Goal: Information Seeking & Learning: Learn about a topic

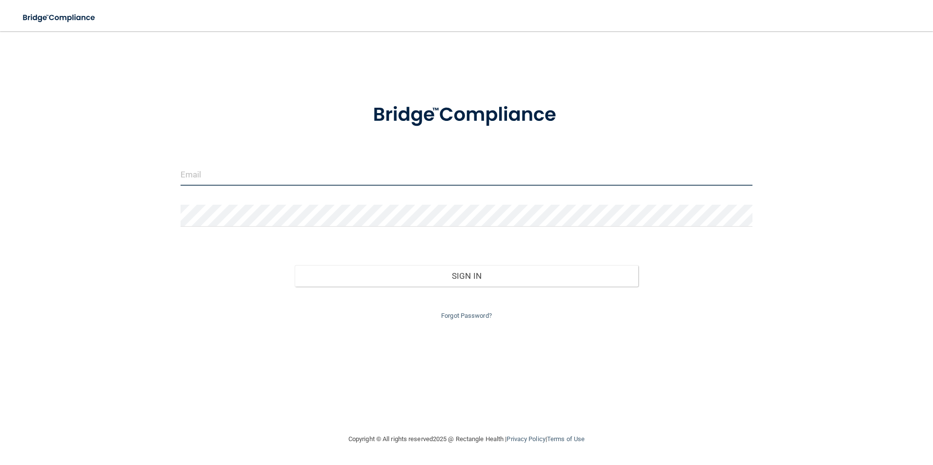
click at [199, 175] on input "email" at bounding box center [467, 175] width 572 height 22
type input "[PERSON_NAME][EMAIL_ADDRESS][DOMAIN_NAME]"
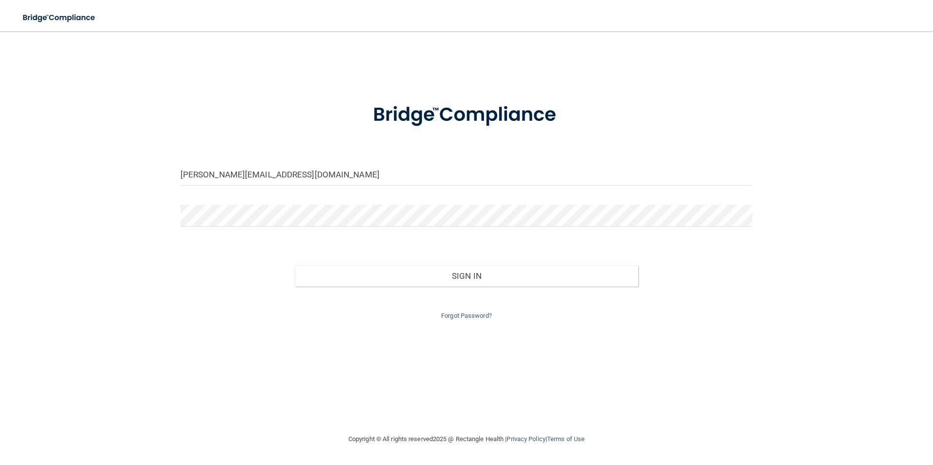
click at [315, 289] on div "Forgot Password?" at bounding box center [466, 304] width 587 height 35
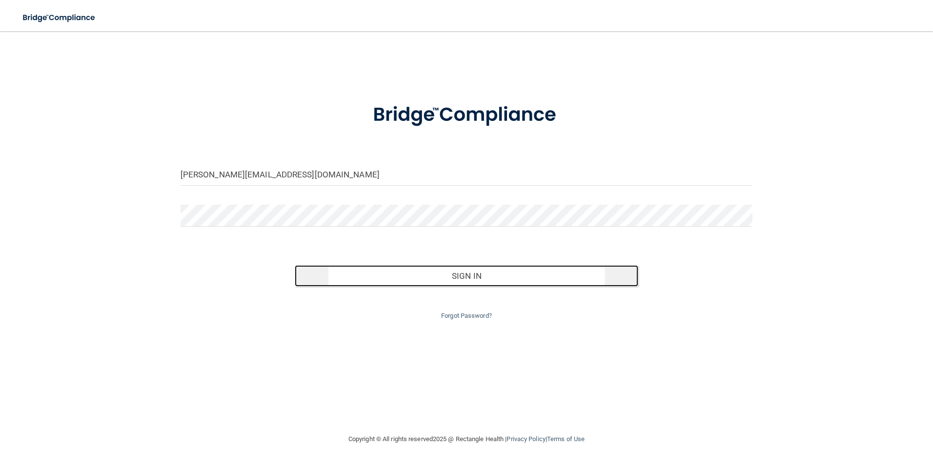
click at [311, 277] on button "Sign In" at bounding box center [466, 275] width 343 height 21
click at [321, 282] on button "Sign In" at bounding box center [466, 275] width 343 height 21
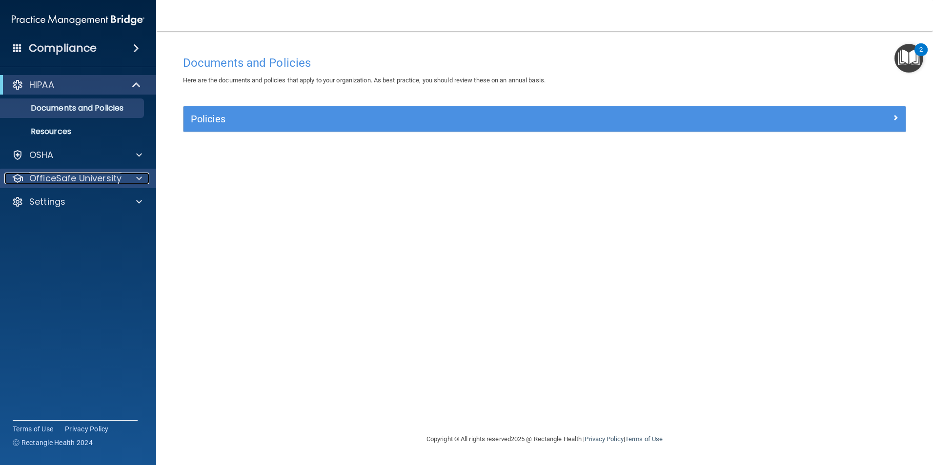
drag, startPoint x: 62, startPoint y: 182, endPoint x: 55, endPoint y: 174, distance: 11.1
click at [62, 182] on p "OfficeSafe University" at bounding box center [75, 179] width 92 height 12
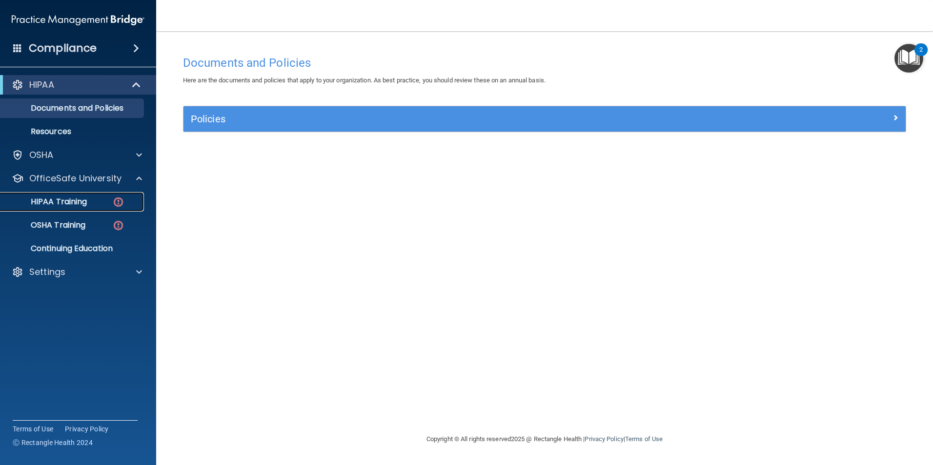
click at [53, 202] on p "HIPAA Training" at bounding box center [46, 202] width 81 height 10
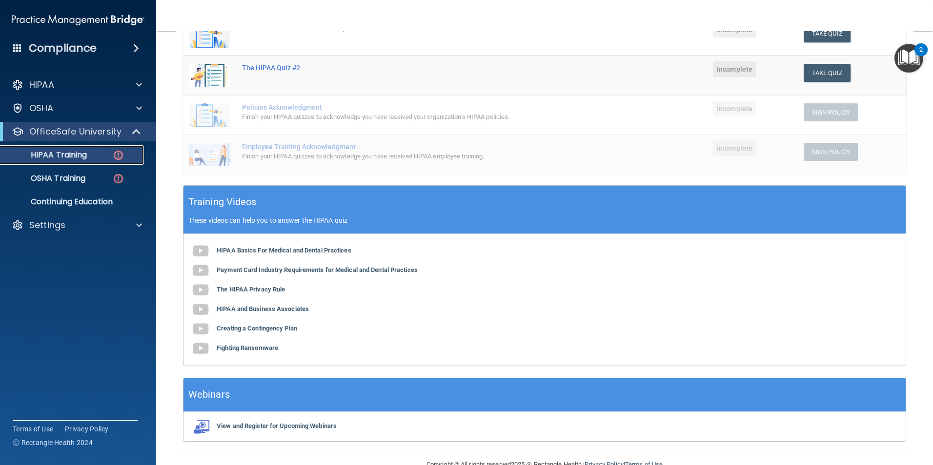
scroll to position [218, 0]
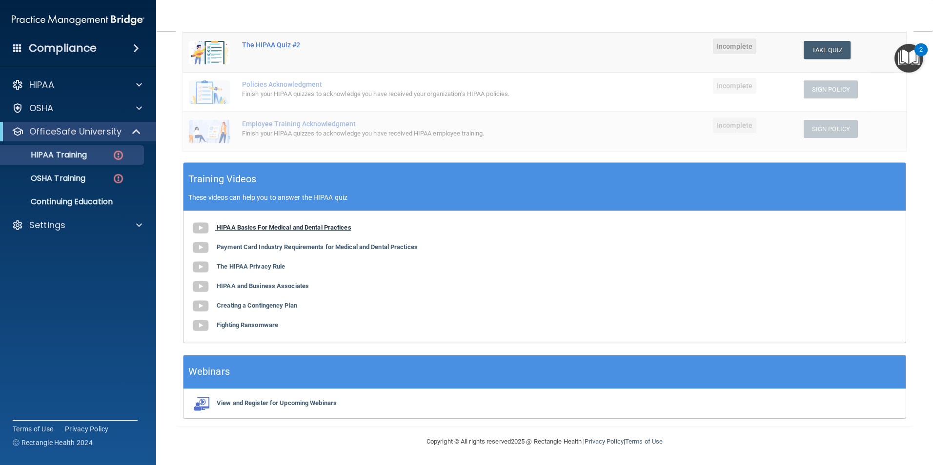
click at [235, 230] on b "HIPAA Basics For Medical and Dental Practices" at bounding box center [284, 227] width 135 height 7
click at [227, 229] on b "HIPAA Basics For Medical and Dental Practices" at bounding box center [284, 227] width 135 height 7
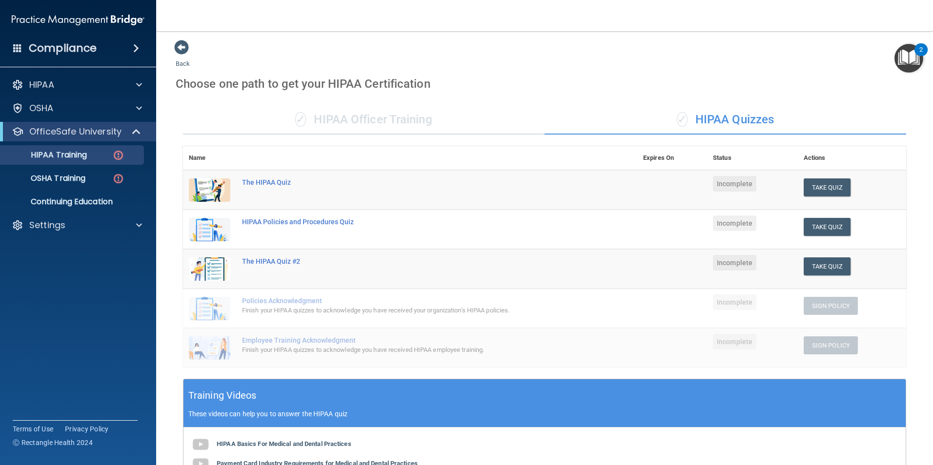
scroll to position [0, 0]
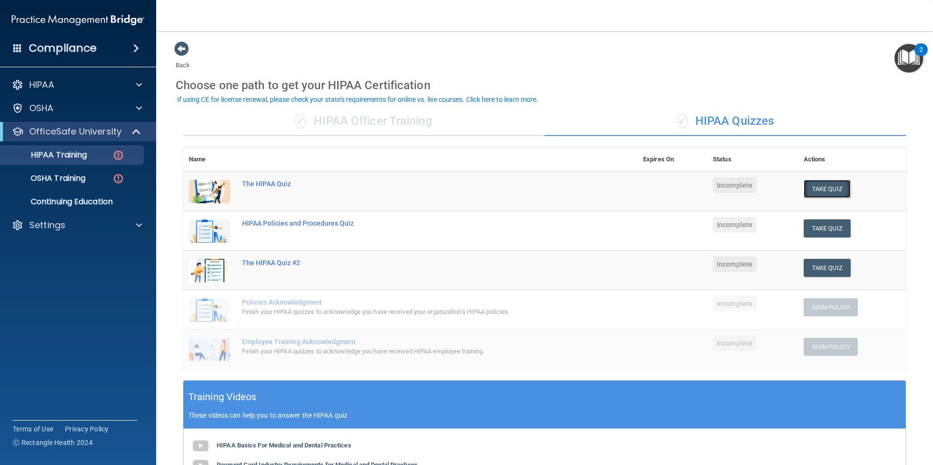
click at [819, 193] on button "Take Quiz" at bounding box center [827, 189] width 47 height 18
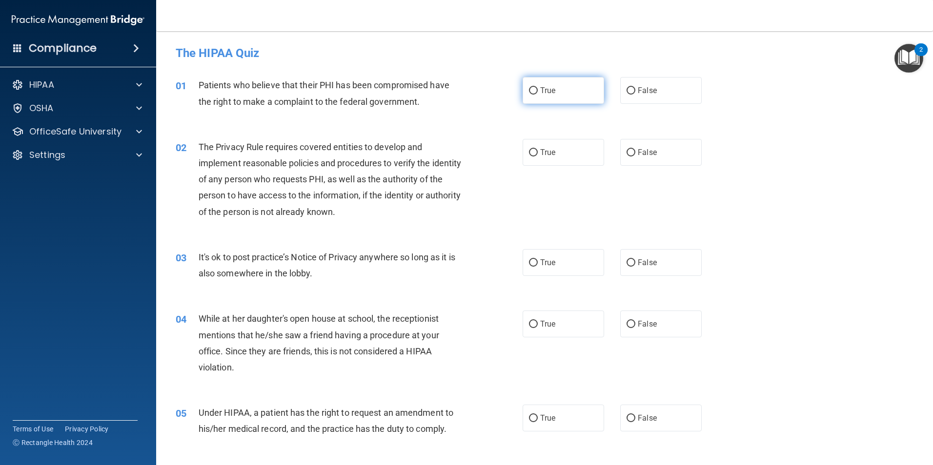
click at [540, 92] on span "True" at bounding box center [547, 90] width 15 height 9
click at [538, 92] on input "True" at bounding box center [533, 90] width 9 height 7
radio input "true"
drag, startPoint x: 526, startPoint y: 263, endPoint x: 523, endPoint y: 267, distance: 5.2
click at [529, 263] on input "True" at bounding box center [533, 263] width 9 height 7
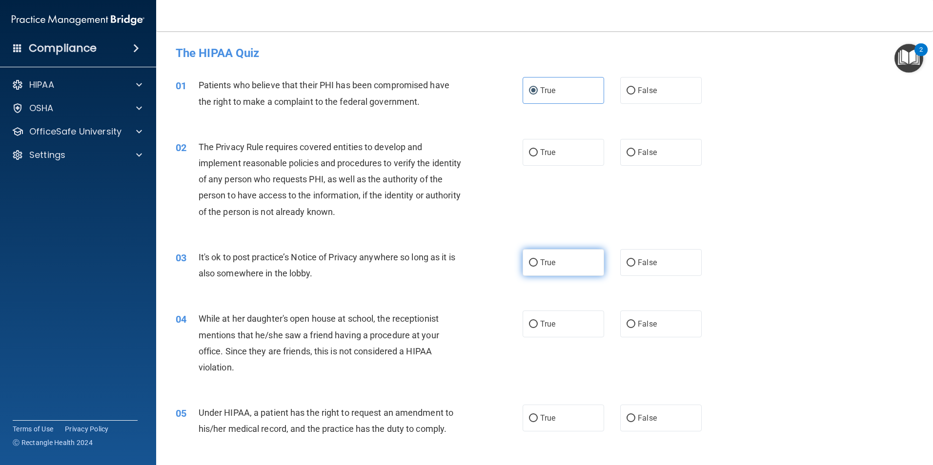
radio input "true"
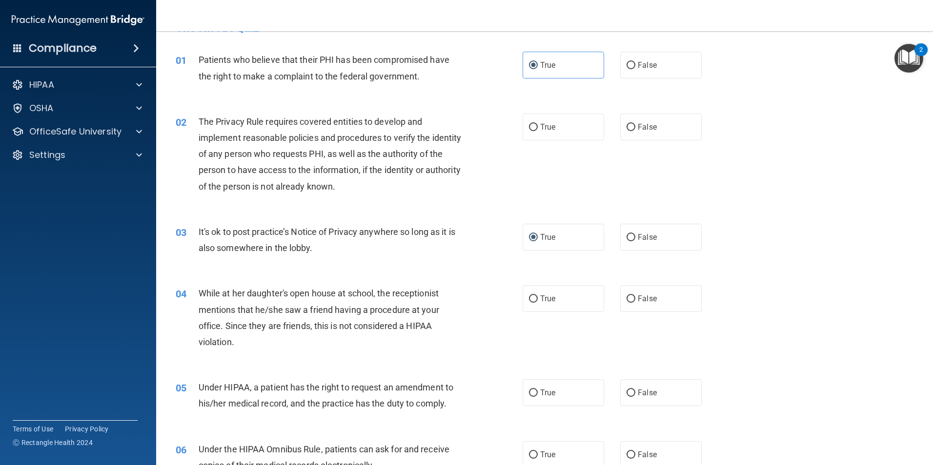
scroll to position [98, 0]
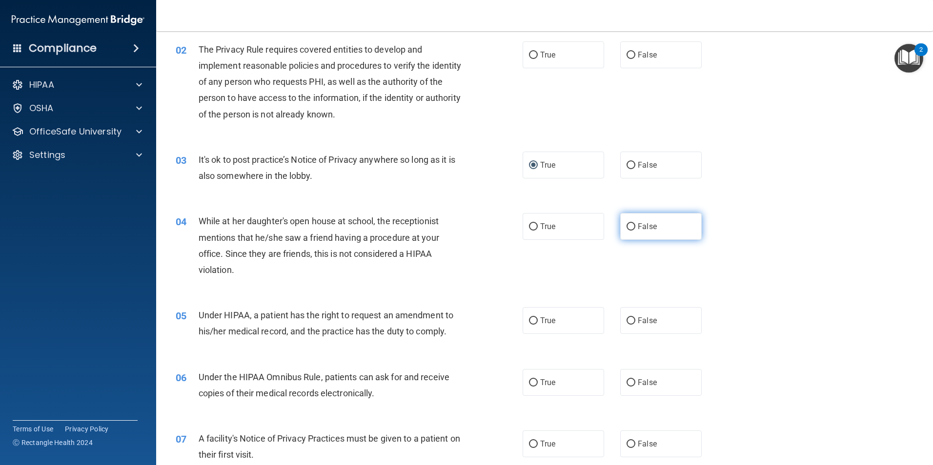
click at [626, 223] on input "False" at bounding box center [630, 226] width 9 height 7
radio input "true"
click at [556, 322] on label "True" at bounding box center [563, 320] width 81 height 27
click at [538, 322] on input "True" at bounding box center [533, 321] width 9 height 7
radio input "true"
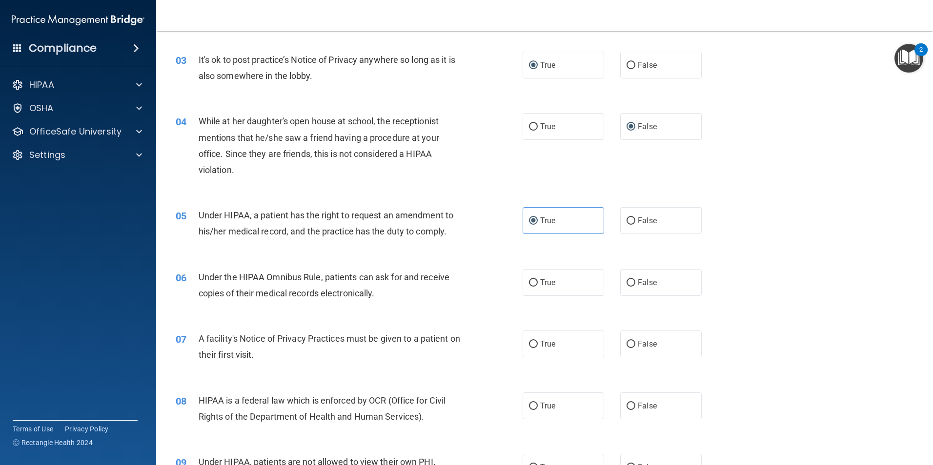
scroll to position [0, 0]
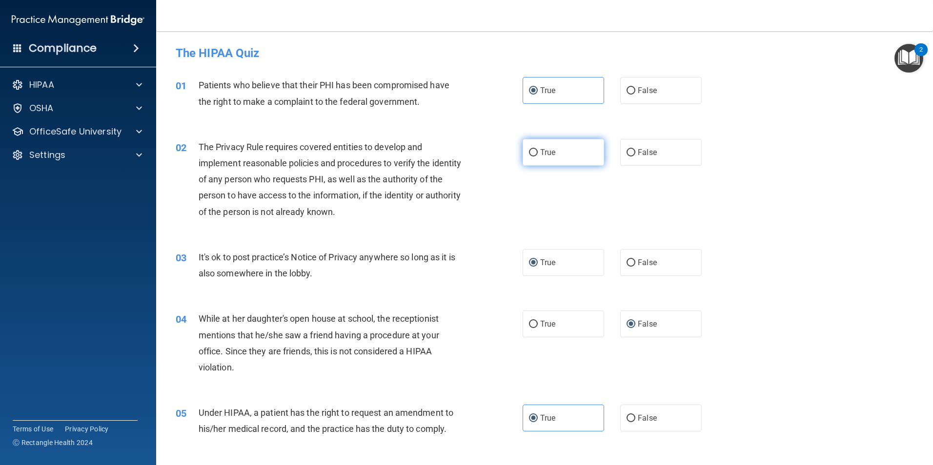
click at [540, 150] on span "True" at bounding box center [547, 152] width 15 height 9
click at [537, 150] on input "True" at bounding box center [533, 152] width 9 height 7
radio input "true"
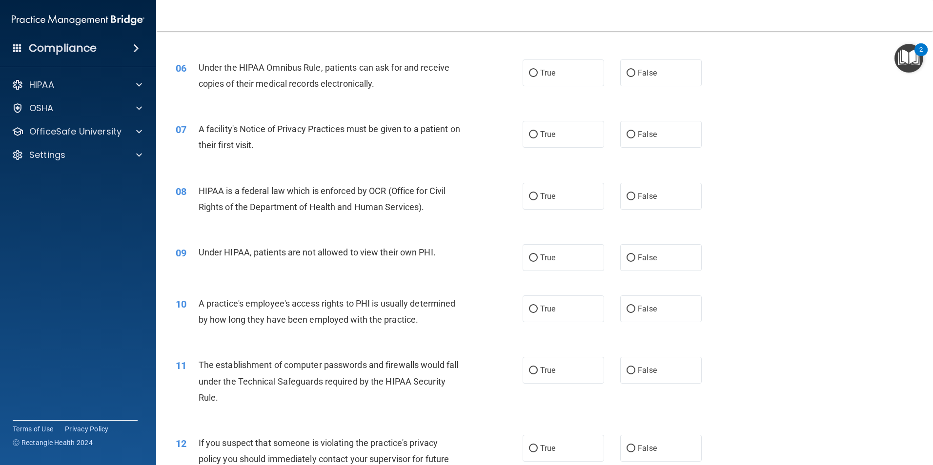
scroll to position [342, 0]
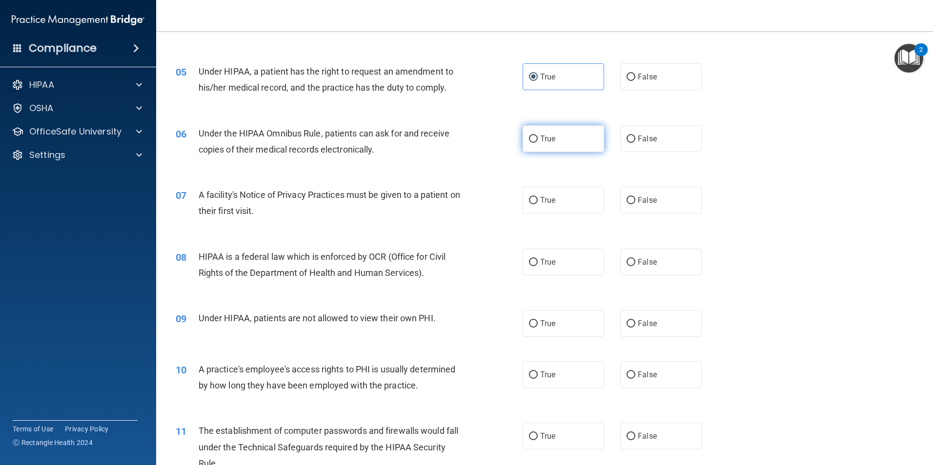
click at [555, 136] on label "True" at bounding box center [563, 138] width 81 height 27
click at [538, 136] on input "True" at bounding box center [533, 139] width 9 height 7
radio input "true"
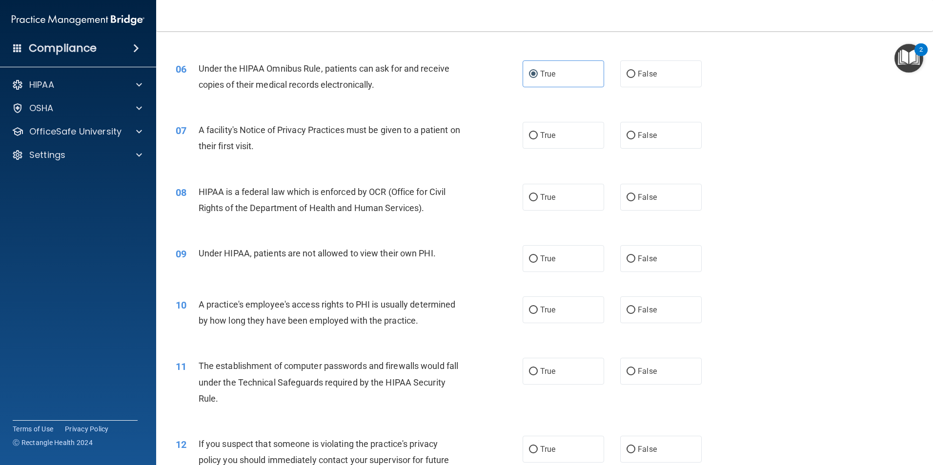
scroll to position [390, 0]
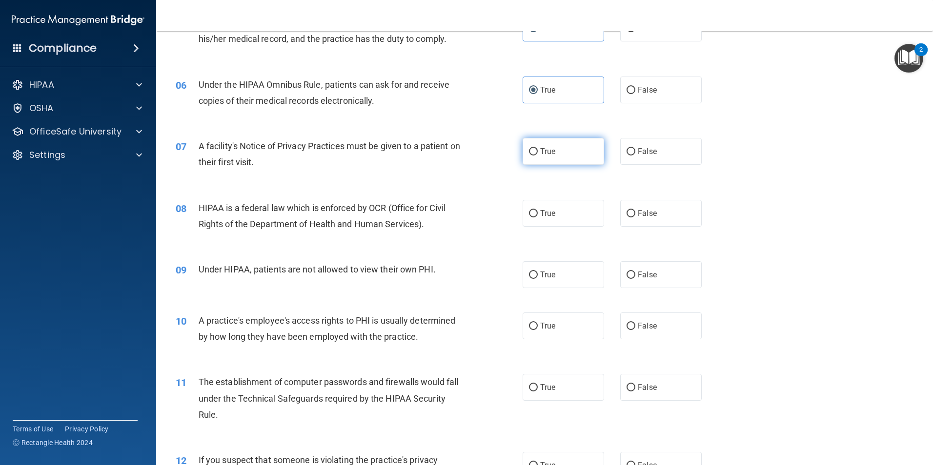
click at [550, 144] on label "True" at bounding box center [563, 151] width 81 height 27
click at [538, 148] on input "True" at bounding box center [533, 151] width 9 height 7
radio input "true"
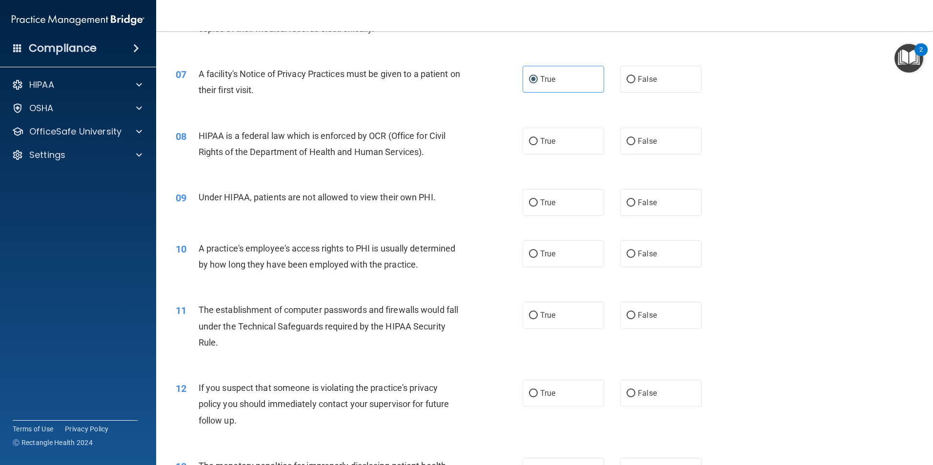
scroll to position [488, 0]
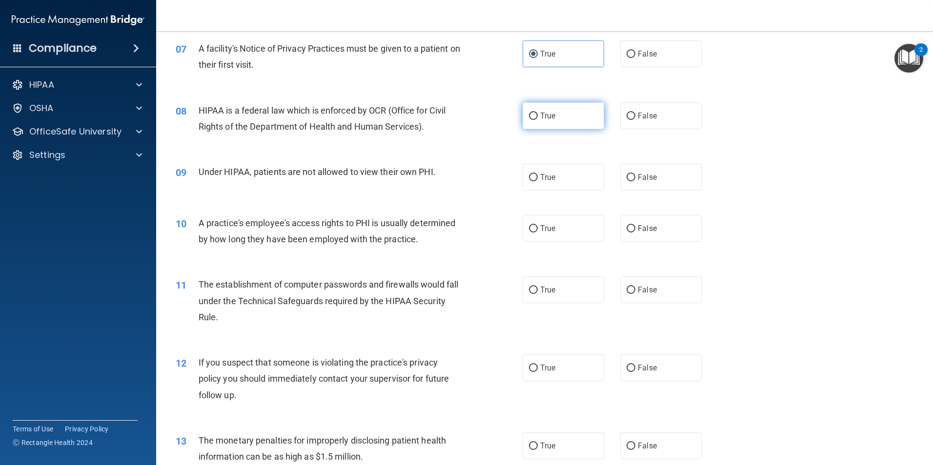
click at [540, 113] on span "True" at bounding box center [547, 115] width 15 height 9
click at [538, 113] on input "True" at bounding box center [533, 116] width 9 height 7
radio input "true"
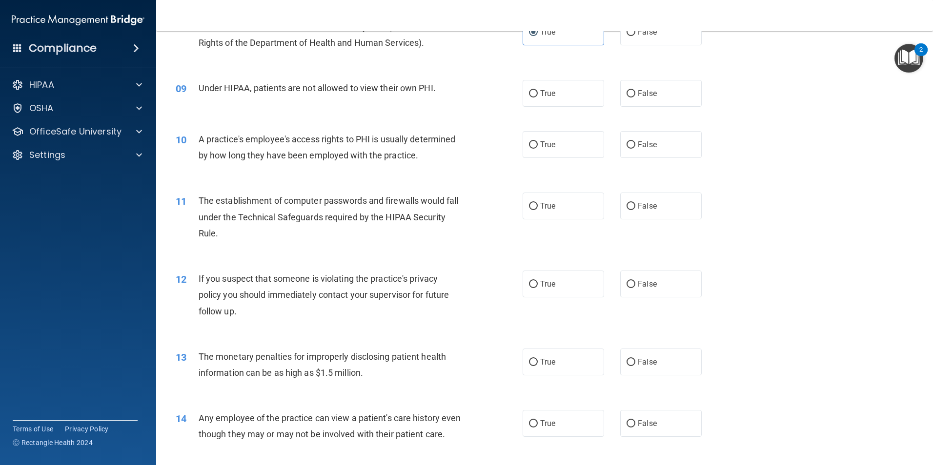
scroll to position [585, 0]
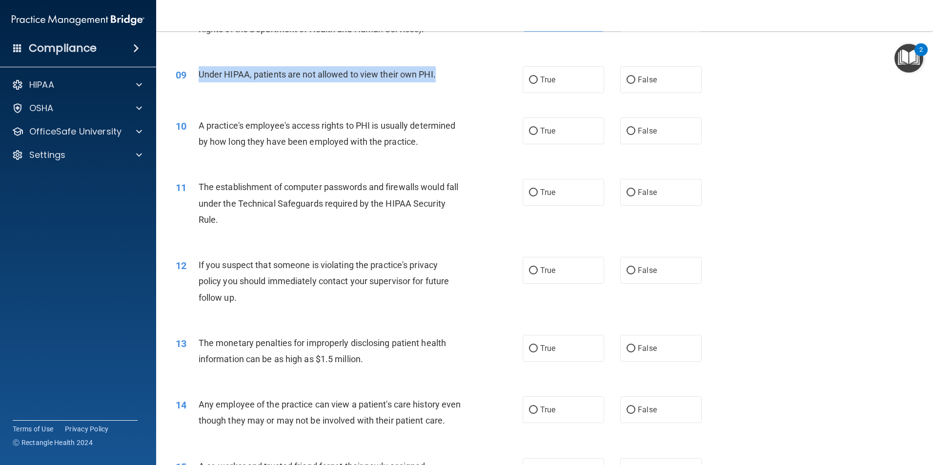
drag, startPoint x: 438, startPoint y: 76, endPoint x: 200, endPoint y: 78, distance: 238.1
click at [200, 78] on div "Under HIPAA, patients are not allowed to view their own PHI." at bounding box center [334, 74] width 271 height 16
copy span "Under HIPAA, patients are not allowed to view their own PHI."
click at [529, 82] on input "True" at bounding box center [533, 80] width 9 height 7
radio input "true"
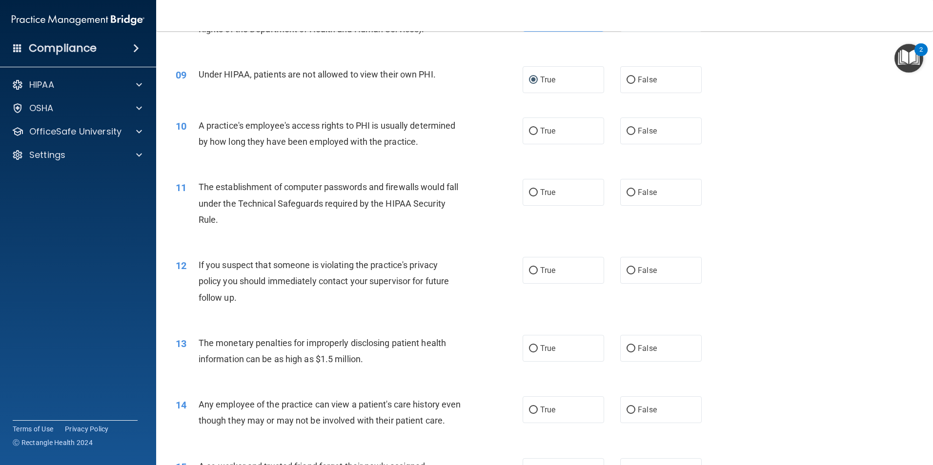
click at [418, 106] on div "10 A practice's employee's access rights to PHI is usually determined by how lo…" at bounding box center [544, 135] width 752 height 61
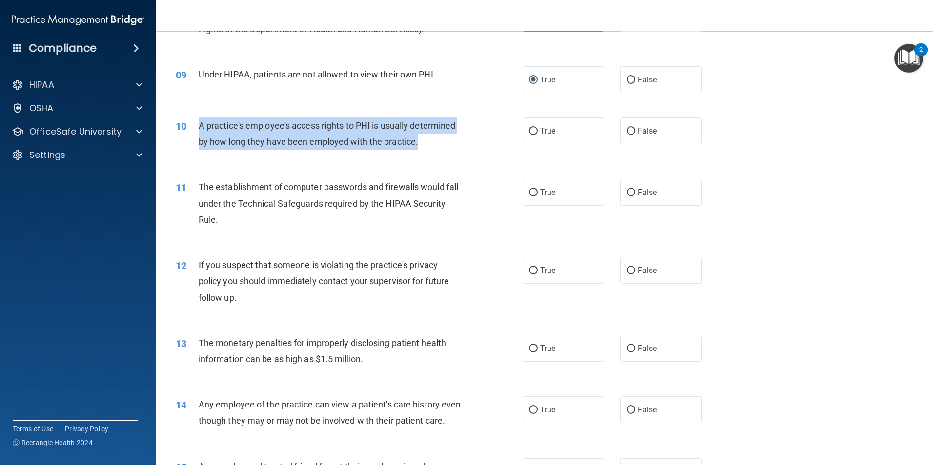
drag, startPoint x: 429, startPoint y: 145, endPoint x: 193, endPoint y: 131, distance: 236.6
click at [193, 131] on div "10 A practice's employee's access rights to PHI is usually determined by how lo…" at bounding box center [349, 136] width 376 height 37
copy div "A practice's employee's access rights to PHI is usually determined by how long …"
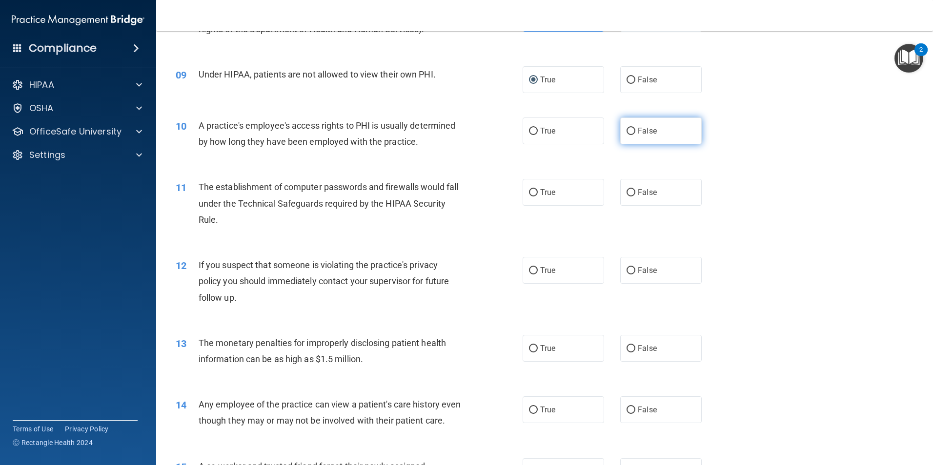
click at [631, 130] on label "False" at bounding box center [660, 131] width 81 height 27
click at [631, 130] on input "False" at bounding box center [630, 131] width 9 height 7
radio input "true"
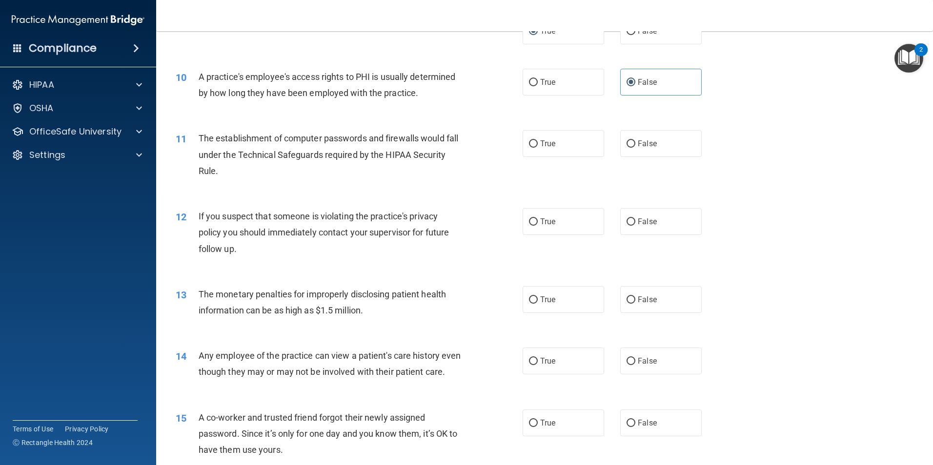
scroll to position [683, 0]
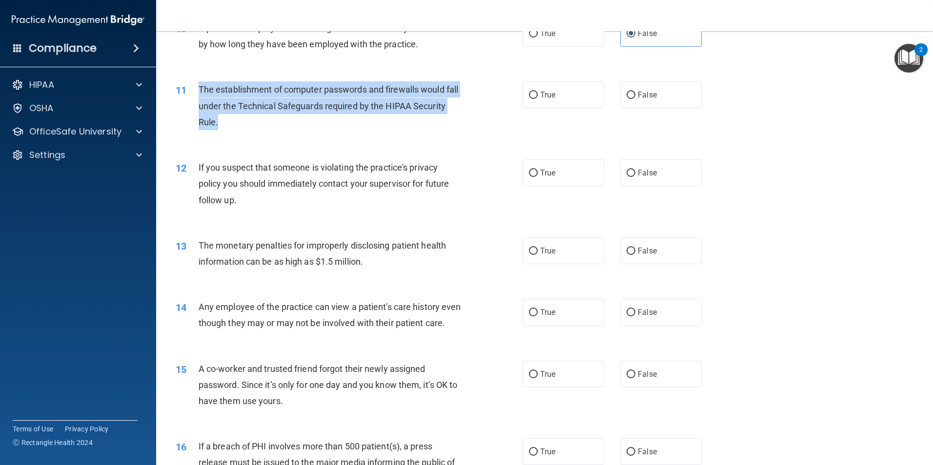
drag, startPoint x: 282, startPoint y: 127, endPoint x: 197, endPoint y: 88, distance: 94.1
click at [197, 88] on div "11 The establishment of computer passwords and firewalls would fall under the T…" at bounding box center [349, 108] width 376 height 54
copy div "The establishment of computer passwords and firewalls would fall under the Tech…"
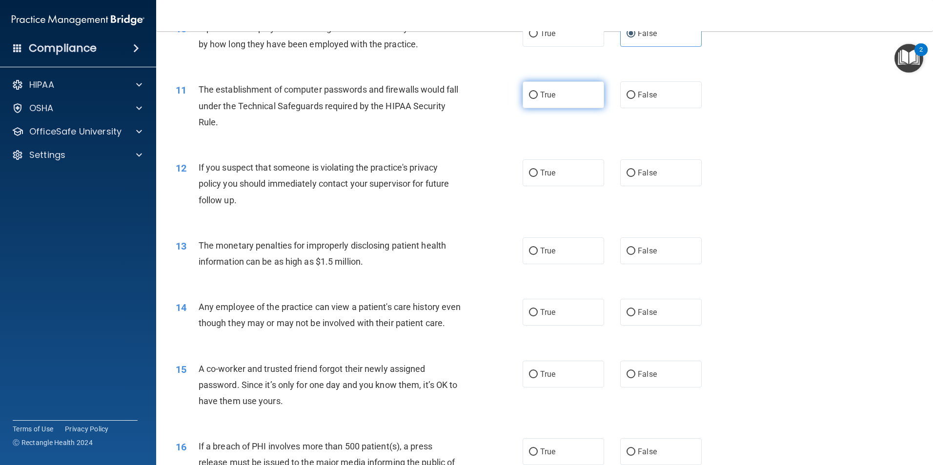
click at [540, 94] on span "True" at bounding box center [547, 94] width 15 height 9
click at [538, 94] on input "True" at bounding box center [533, 95] width 9 height 7
radio input "true"
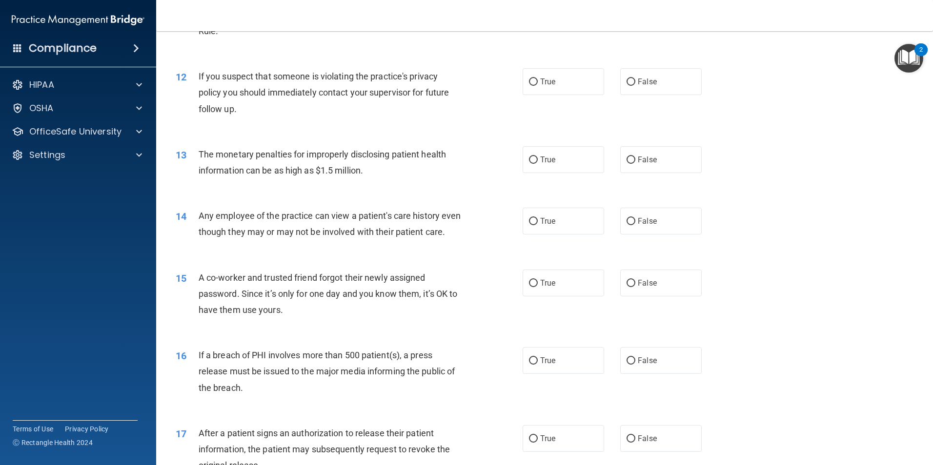
scroll to position [781, 0]
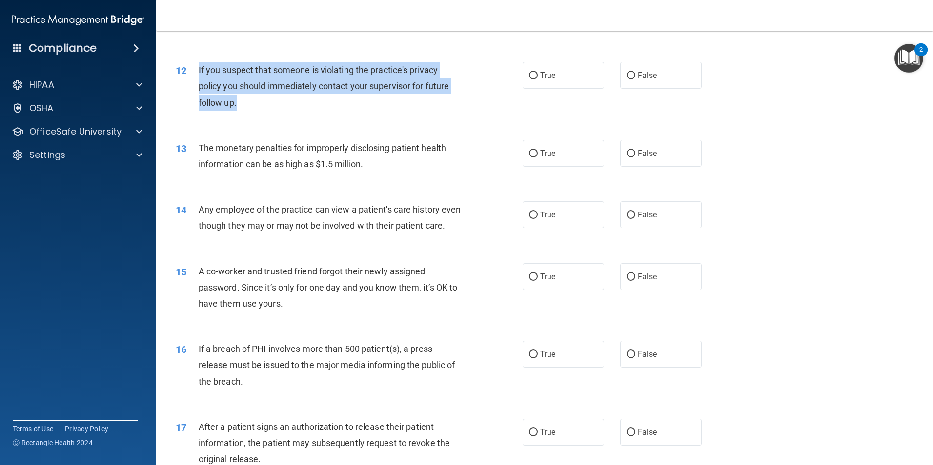
drag, startPoint x: 237, startPoint y: 101, endPoint x: 195, endPoint y: 66, distance: 54.4
click at [195, 66] on div "12 If you suspect that someone is violating the practice's privacy policy you s…" at bounding box center [349, 89] width 376 height 54
copy div "If you suspect that someone is violating the practice's privacy policy you shou…"
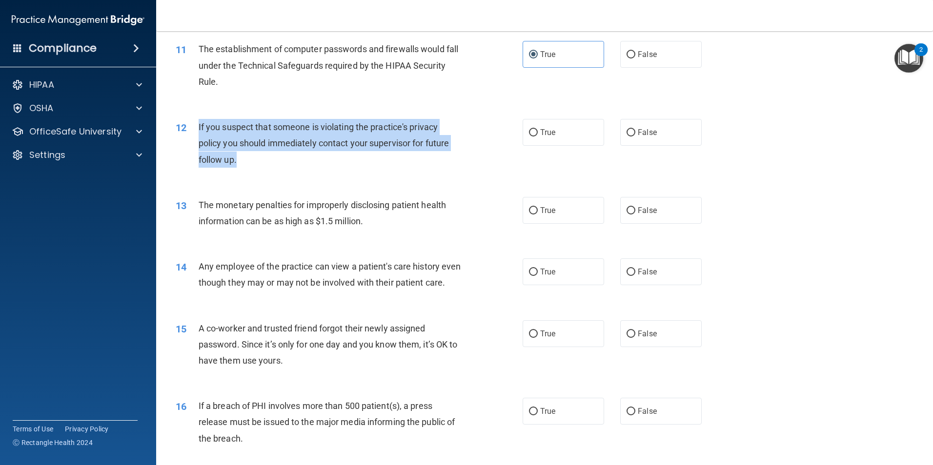
scroll to position [732, 0]
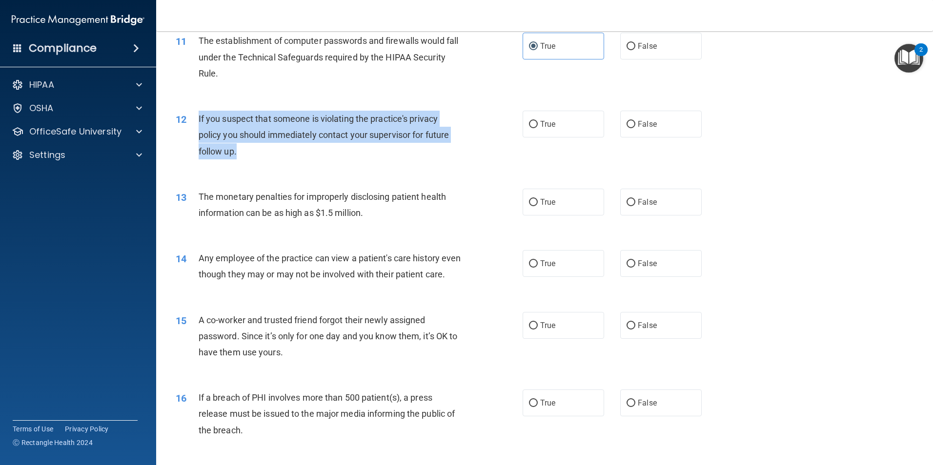
copy div "If you suspect that someone is violating the practice's privacy policy you shou…"
click at [529, 121] on input "True" at bounding box center [533, 124] width 9 height 7
radio input "true"
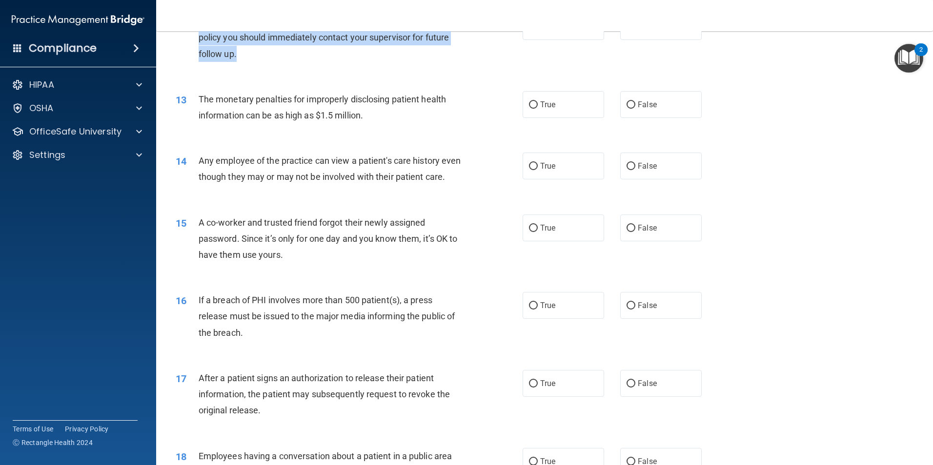
scroll to position [878, 0]
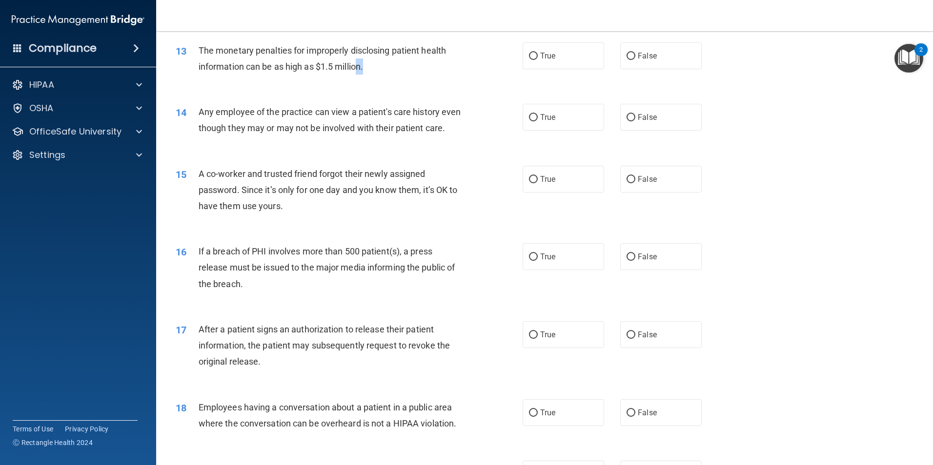
drag, startPoint x: 384, startPoint y: 67, endPoint x: 358, endPoint y: 77, distance: 28.1
click at [358, 77] on div "13 The monetary penalties for improperly disclosing patient health information …" at bounding box center [349, 60] width 376 height 37
click at [571, 56] on label "True" at bounding box center [563, 55] width 81 height 27
click at [538, 56] on input "True" at bounding box center [533, 56] width 9 height 7
radio input "true"
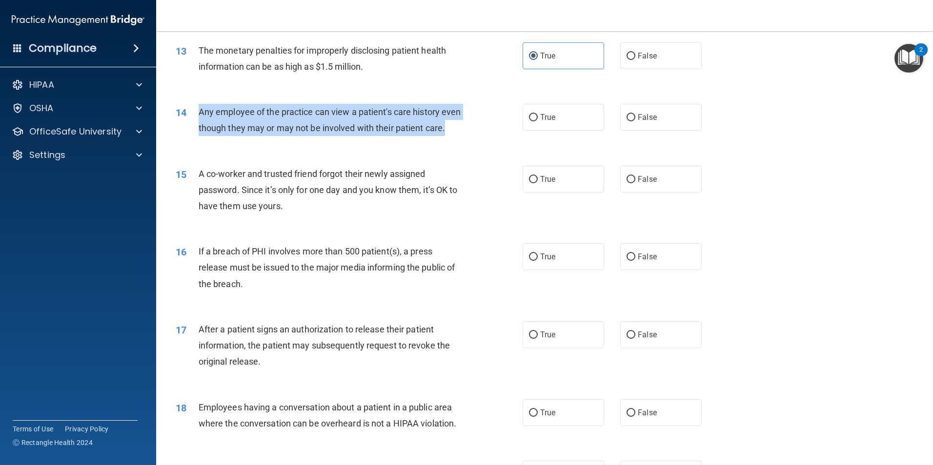
drag, startPoint x: 271, startPoint y: 140, endPoint x: 196, endPoint y: 117, distance: 78.6
click at [196, 117] on div "14 Any employee of the practice can view a patient's care history even though t…" at bounding box center [349, 122] width 376 height 37
copy div "Any employee of the practice can view a patient's care history even though they…"
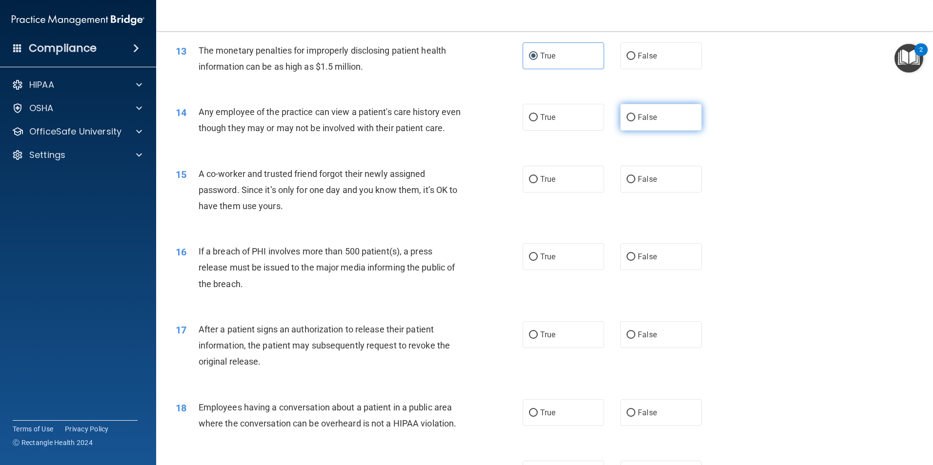
click at [664, 125] on label "False" at bounding box center [660, 117] width 81 height 27
click at [635, 121] on input "False" at bounding box center [630, 117] width 9 height 7
radio input "true"
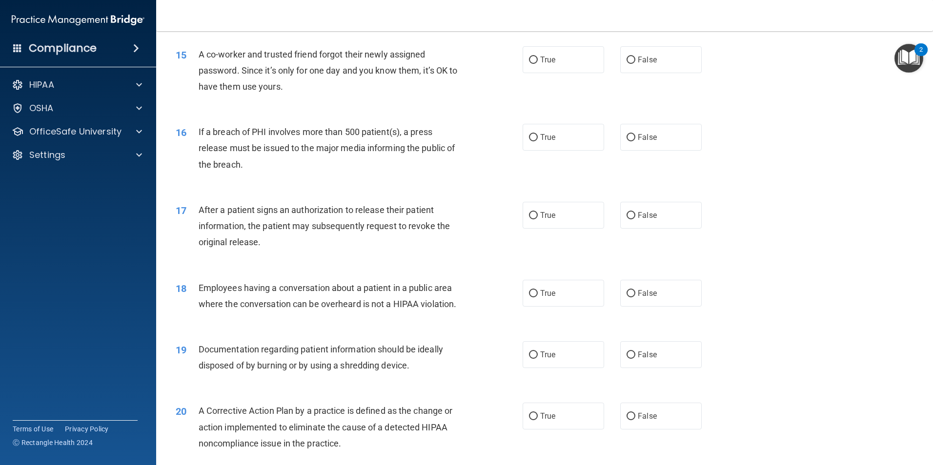
scroll to position [976, 0]
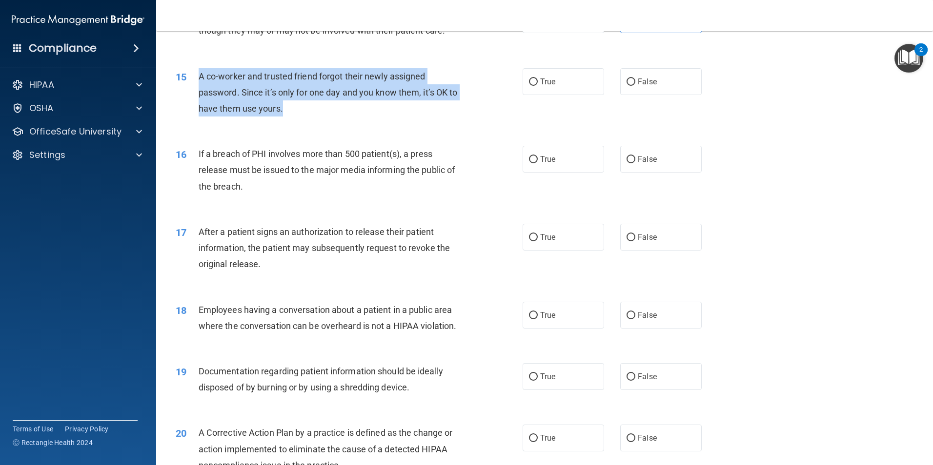
drag, startPoint x: 337, startPoint y: 133, endPoint x: 193, endPoint y: 101, distance: 146.9
click at [193, 101] on div "15 A co-worker and trusted friend forgot their newly assigned password. Since i…" at bounding box center [349, 95] width 376 height 54
copy div "A co-worker and trusted friend forgot their newly assigned password. Since it’s…"
drag, startPoint x: 362, startPoint y: 138, endPoint x: 410, endPoint y: 112, distance: 54.4
click at [361, 122] on div "15 A co-worker and trusted friend forgot their newly assigned password. Since i…" at bounding box center [349, 95] width 376 height 54
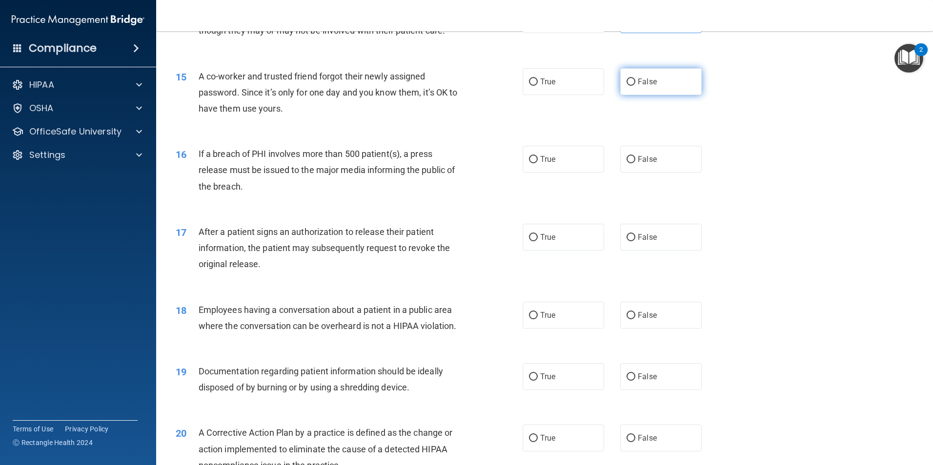
click at [651, 86] on span "False" at bounding box center [647, 81] width 19 height 9
click at [635, 86] on input "False" at bounding box center [630, 82] width 9 height 7
radio input "true"
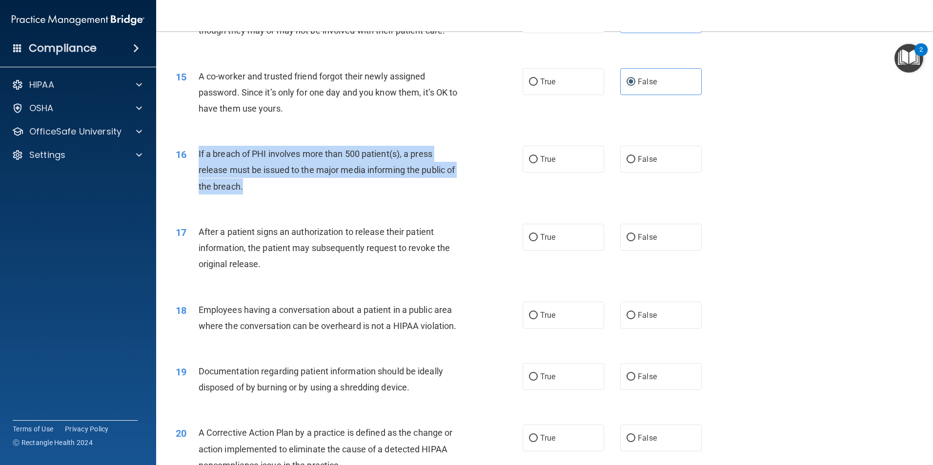
drag, startPoint x: 261, startPoint y: 201, endPoint x: 191, endPoint y: 173, distance: 75.3
click at [191, 173] on div "16 If a breach of PHI involves more than 500 patient(s), a press release must b…" at bounding box center [349, 173] width 376 height 54
copy div "If a breach of PHI involves more than 500 patient(s), a press release must be i…"
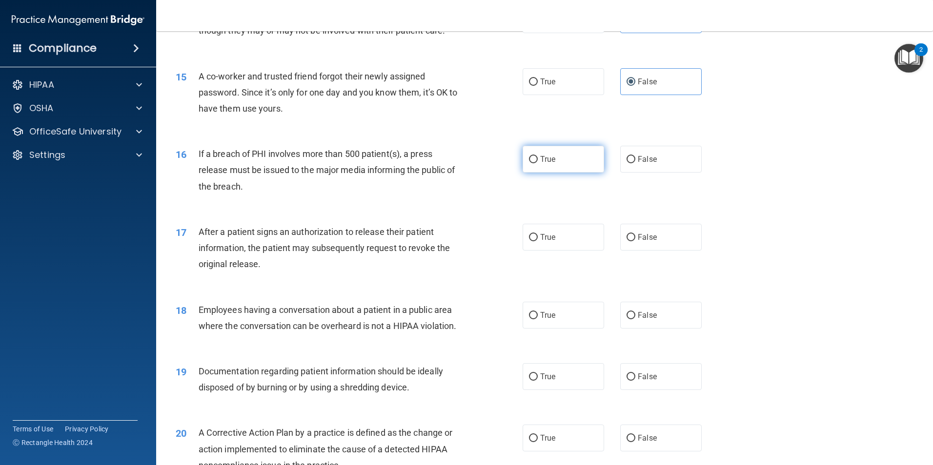
click at [559, 173] on label "True" at bounding box center [563, 159] width 81 height 27
click at [538, 163] on input "True" at bounding box center [533, 159] width 9 height 7
radio input "true"
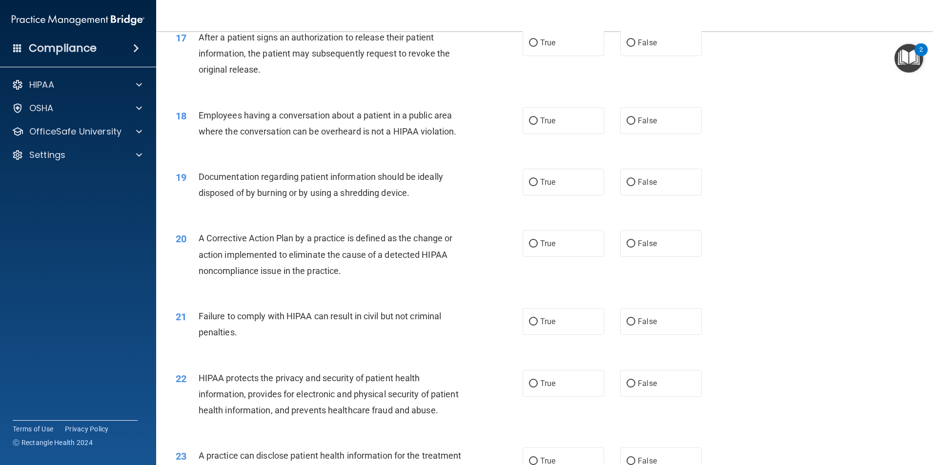
scroll to position [1171, 0]
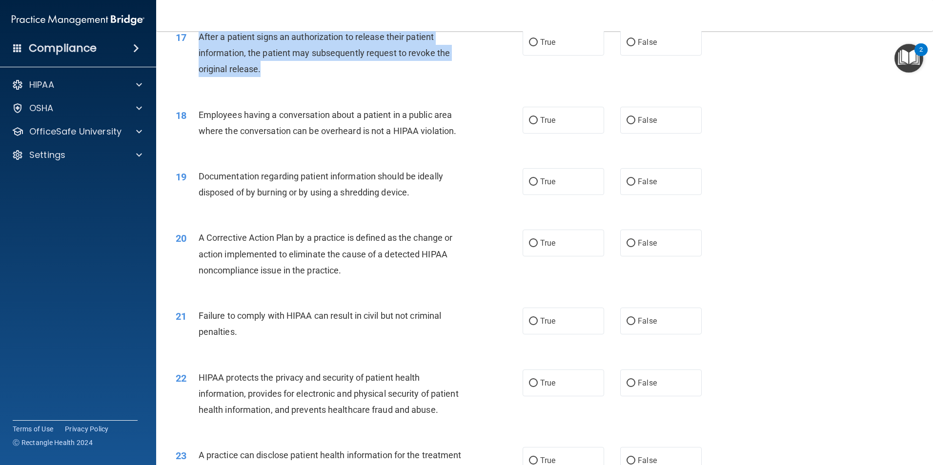
drag, startPoint x: 297, startPoint y: 88, endPoint x: 198, endPoint y: 56, distance: 104.1
click at [199, 56] on div "After a patient signs an authorization to release their patient information, th…" at bounding box center [334, 53] width 271 height 49
copy span "After a patient signs an authorization to release their patient information, th…"
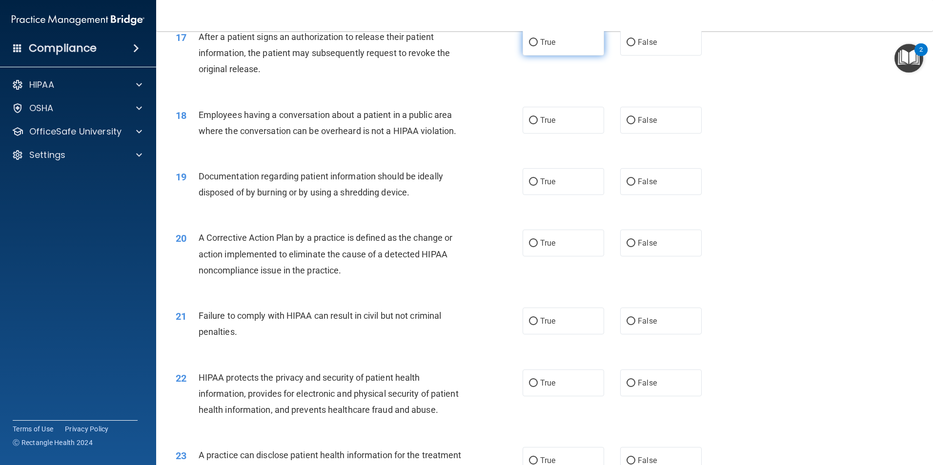
click at [566, 54] on label "True" at bounding box center [563, 42] width 81 height 27
click at [538, 46] on input "True" at bounding box center [533, 42] width 9 height 7
radio input "true"
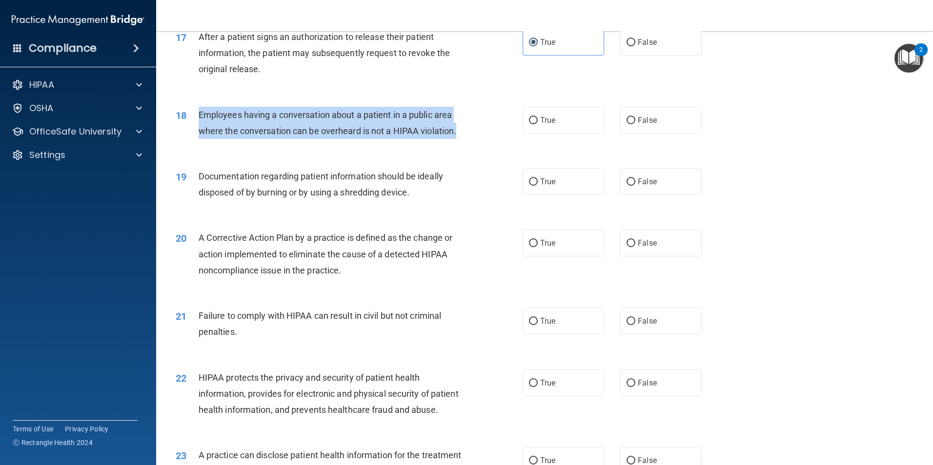
drag, startPoint x: 457, startPoint y: 147, endPoint x: 196, endPoint y: 135, distance: 261.3
click at [196, 135] on div "18 Employees having a conversation about a patient in a public area where the c…" at bounding box center [349, 125] width 376 height 37
copy div "Employees having a conversation about a patient in a public area where the conv…"
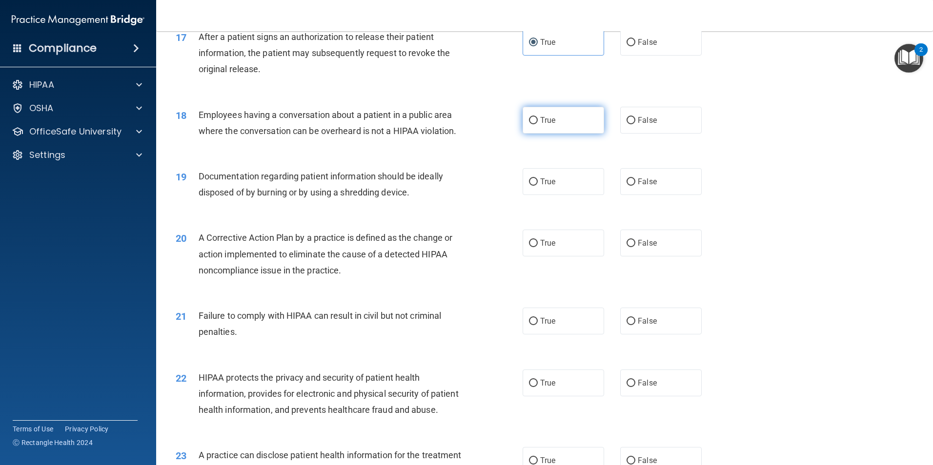
click at [566, 134] on label "True" at bounding box center [563, 120] width 81 height 27
click at [538, 124] on input "True" at bounding box center [533, 120] width 9 height 7
radio input "true"
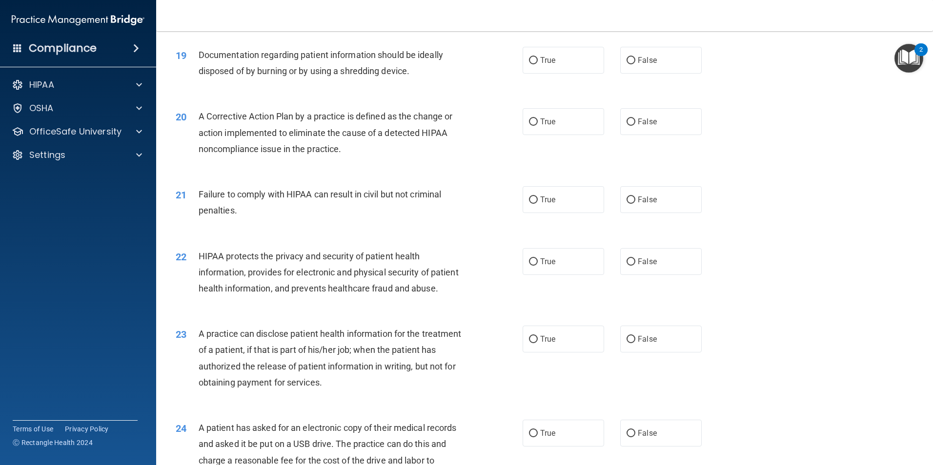
scroll to position [1220, 0]
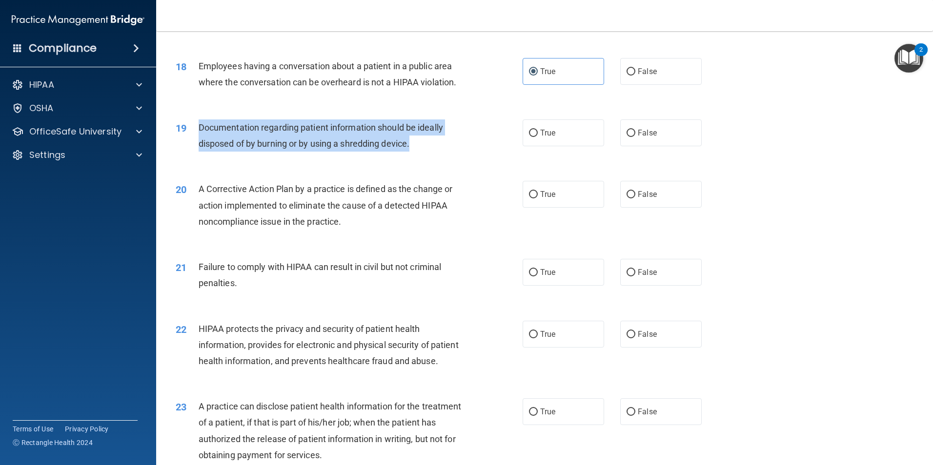
drag, startPoint x: 425, startPoint y: 162, endPoint x: 187, endPoint y: 146, distance: 238.1
click at [187, 146] on div "19 Documentation regarding patient information should be ideally disposed of by…" at bounding box center [349, 138] width 376 height 37
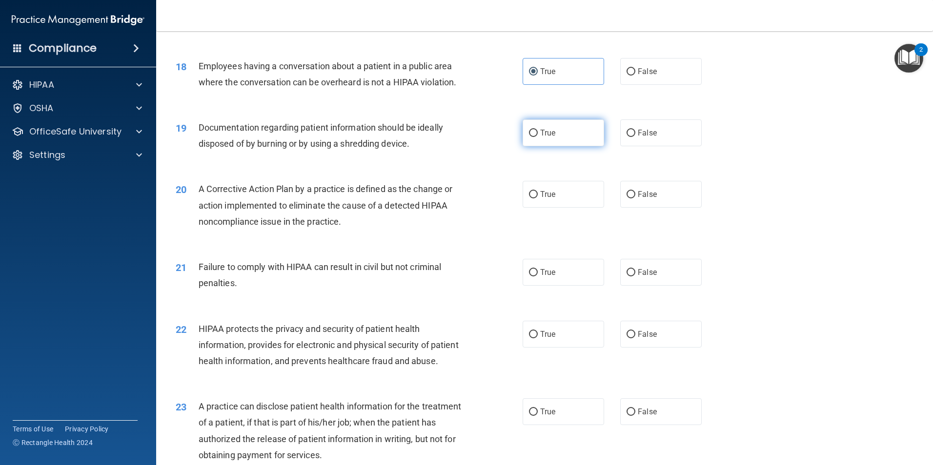
click at [542, 138] on span "True" at bounding box center [547, 132] width 15 height 9
click at [538, 137] on input "True" at bounding box center [533, 133] width 9 height 7
radio input "true"
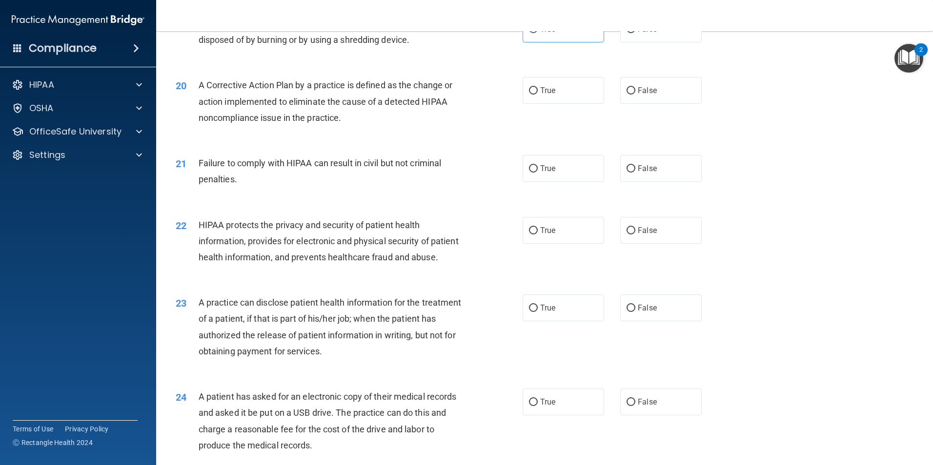
scroll to position [1366, 0]
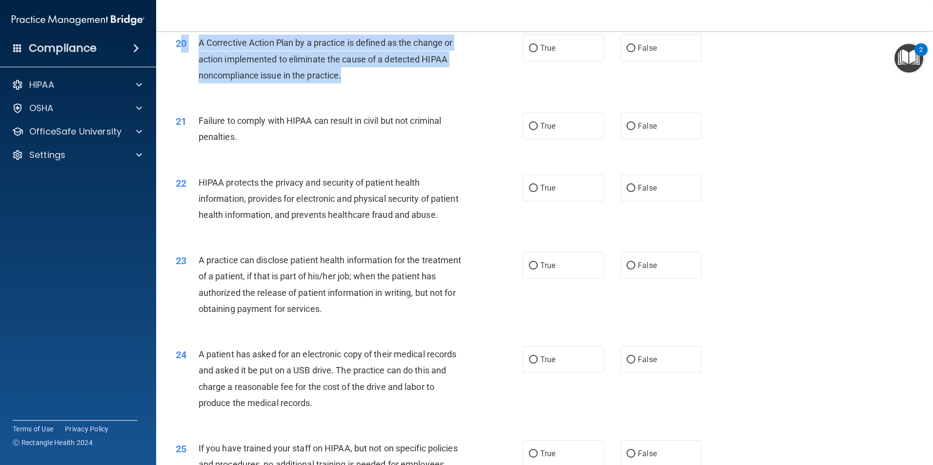
drag, startPoint x: 356, startPoint y: 96, endPoint x: 184, endPoint y: 66, distance: 174.3
click at [184, 66] on div "20 A Corrective Action Plan by a practice is defined as the change or action im…" at bounding box center [349, 62] width 376 height 54
drag, startPoint x: 184, startPoint y: 66, endPoint x: 247, endPoint y: 81, distance: 64.5
click at [246, 80] on span "A Corrective Action Plan by a practice is defined as the change or action imple…" at bounding box center [326, 59] width 254 height 42
drag, startPoint x: 345, startPoint y: 94, endPoint x: 199, endPoint y: 60, distance: 150.1
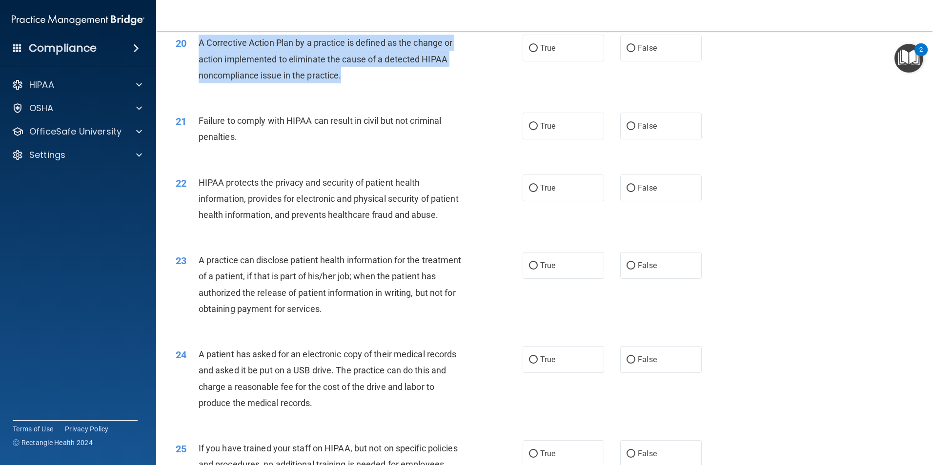
click at [199, 60] on div "A Corrective Action Plan by a practice is defined as the change or action imple…" at bounding box center [334, 59] width 271 height 49
click at [362, 83] on div "A Corrective Action Plan by a practice is defined as the change or action imple…" at bounding box center [334, 59] width 271 height 49
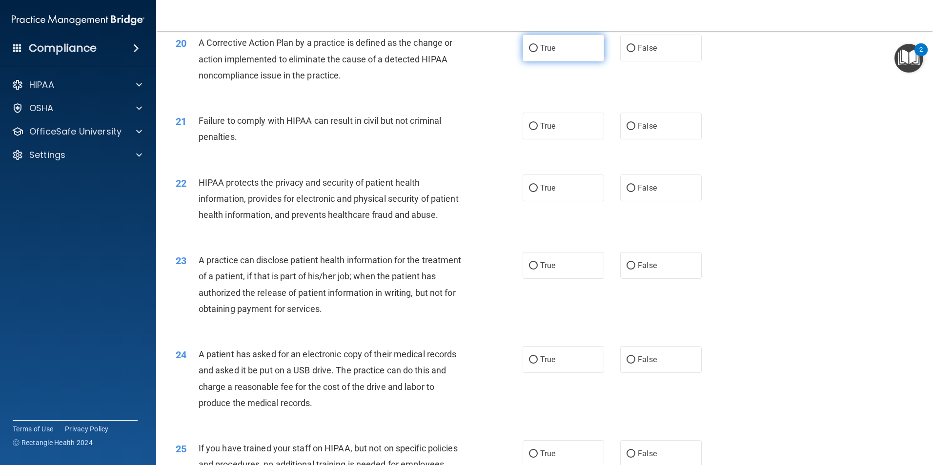
click at [542, 61] on label "True" at bounding box center [563, 48] width 81 height 27
click at [538, 52] on input "True" at bounding box center [533, 48] width 9 height 7
radio input "true"
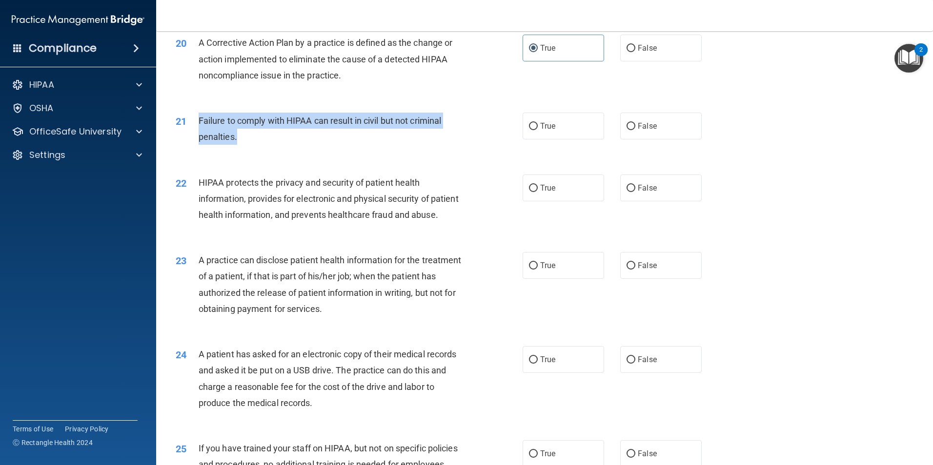
drag, startPoint x: 252, startPoint y: 154, endPoint x: 195, endPoint y: 142, distance: 58.4
click at [195, 142] on div "21 Failure to comply with HIPAA can result in civil but not criminal penalties." at bounding box center [349, 131] width 376 height 37
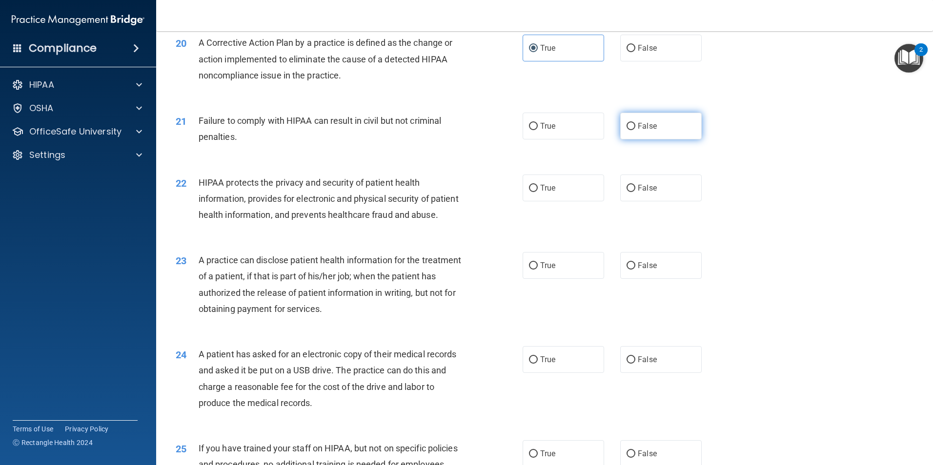
click at [626, 135] on label "False" at bounding box center [660, 126] width 81 height 27
click at [626, 130] on input "False" at bounding box center [630, 126] width 9 height 7
radio input "true"
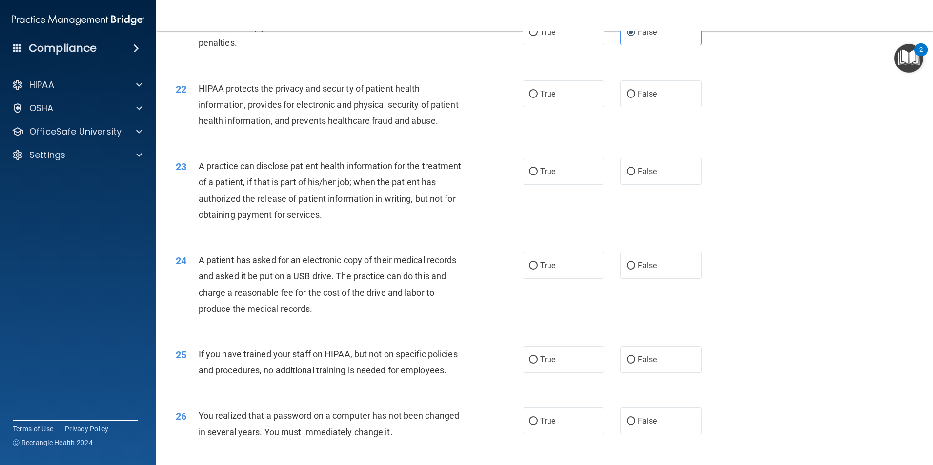
scroll to position [1464, 0]
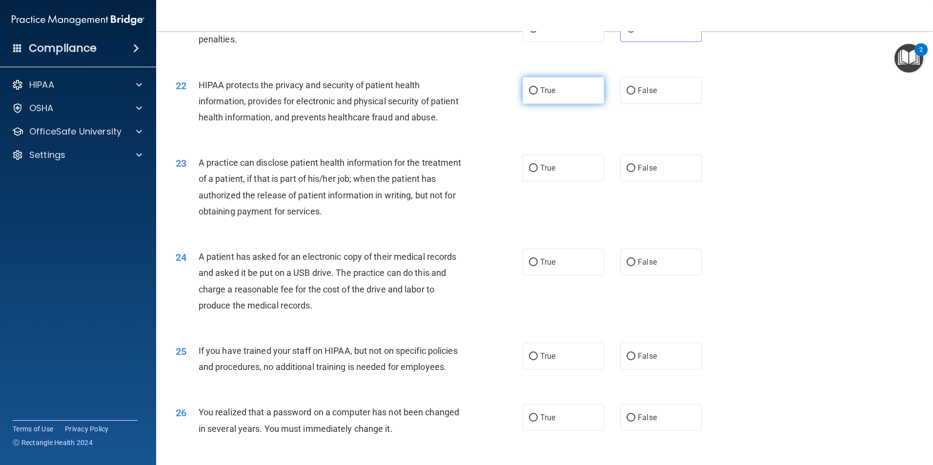
click at [526, 104] on label "True" at bounding box center [563, 90] width 81 height 27
click at [529, 95] on input "True" at bounding box center [533, 90] width 9 height 7
radio input "true"
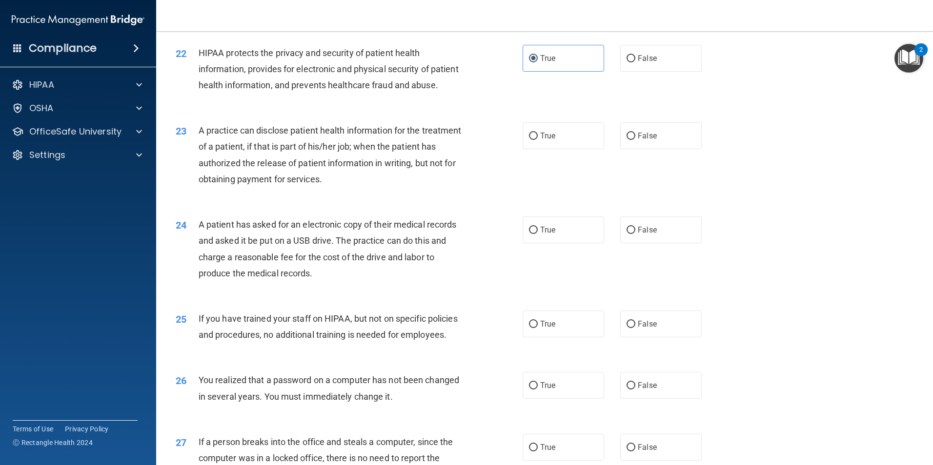
scroll to position [1561, 0]
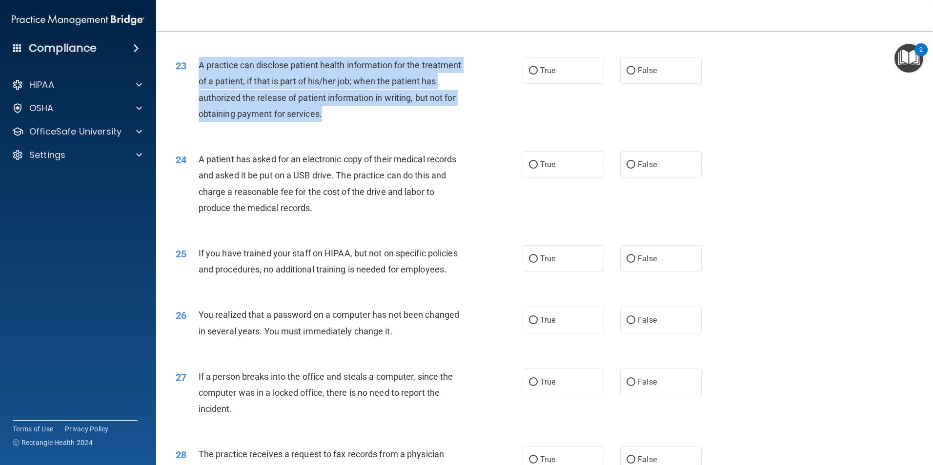
drag, startPoint x: 410, startPoint y: 146, endPoint x: 201, endPoint y: 91, distance: 216.9
click at [201, 91] on div "A practice can disclose patient health information for the treatment of a patie…" at bounding box center [334, 89] width 271 height 65
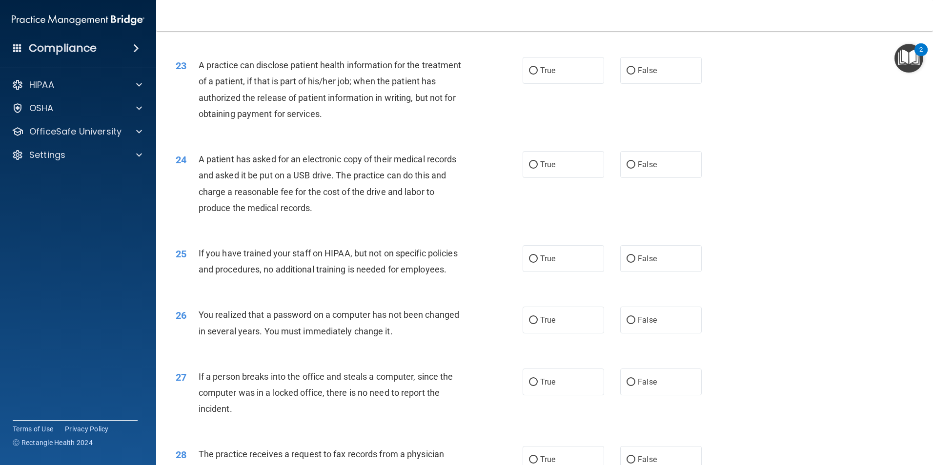
click at [444, 139] on div "23 A practice can disclose patient health information for the treatment of a pa…" at bounding box center [544, 92] width 752 height 94
click at [598, 84] on label "True" at bounding box center [563, 70] width 81 height 27
click at [538, 75] on input "True" at bounding box center [533, 70] width 9 height 7
radio input "true"
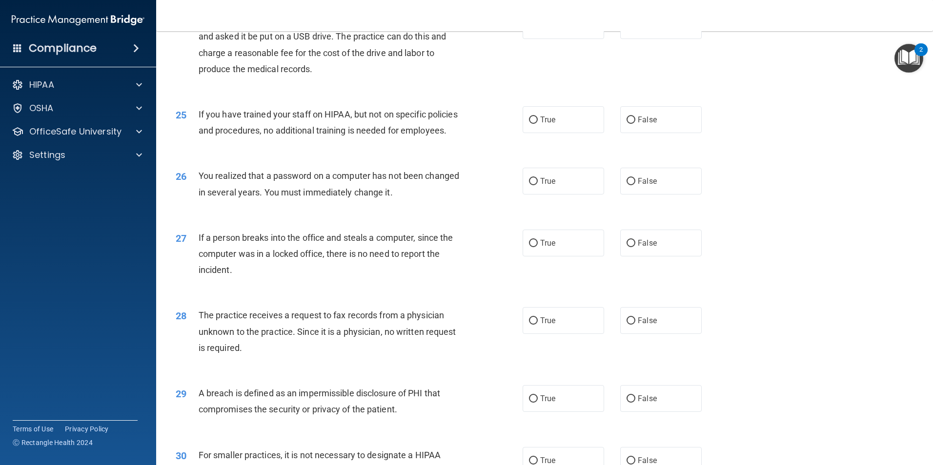
scroll to position [1708, 0]
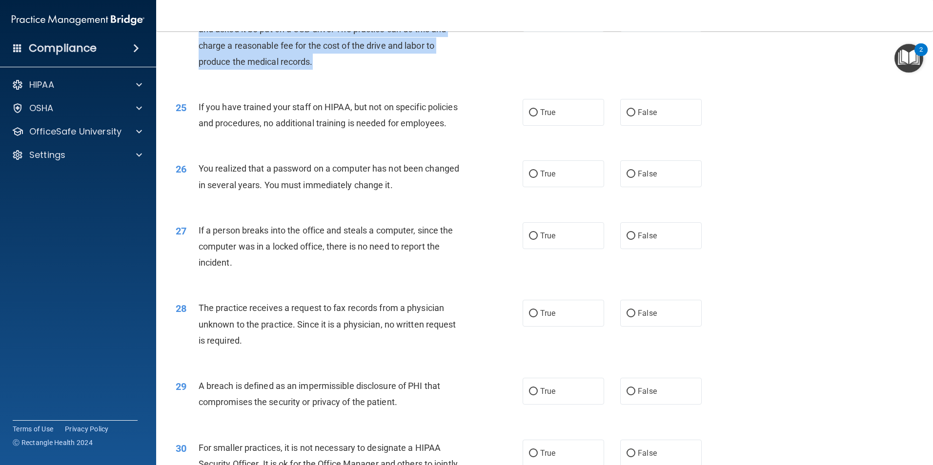
drag, startPoint x: 365, startPoint y: 96, endPoint x: 197, endPoint y: 53, distance: 174.3
click at [197, 53] on div "24 A patient has asked for an electronic copy of their medical records and aske…" at bounding box center [349, 40] width 376 height 70
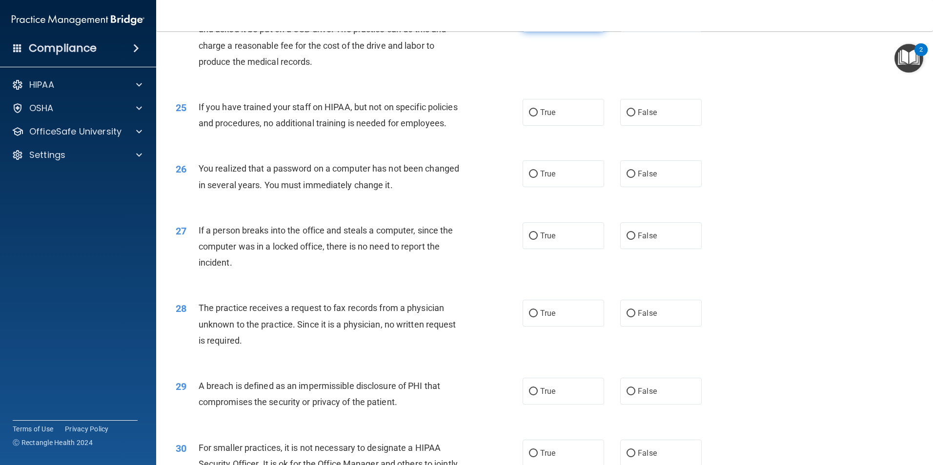
click at [541, 32] on label "True" at bounding box center [563, 18] width 81 height 27
click at [538, 22] on input "True" at bounding box center [533, 18] width 9 height 7
radio input "true"
drag, startPoint x: 289, startPoint y: 176, endPoint x: 282, endPoint y: 176, distance: 6.8
click at [276, 131] on div "If you have trained your staff on HIPAA, but not on specific policies and proce…" at bounding box center [334, 115] width 271 height 32
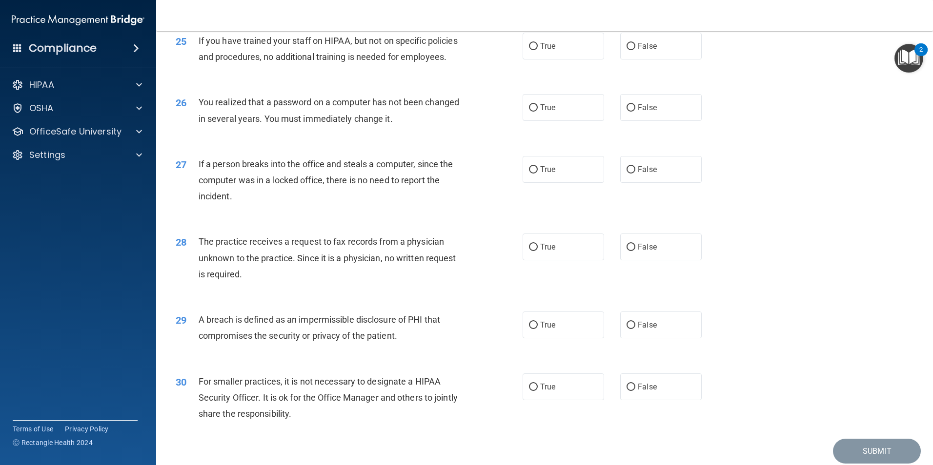
scroll to position [1860, 0]
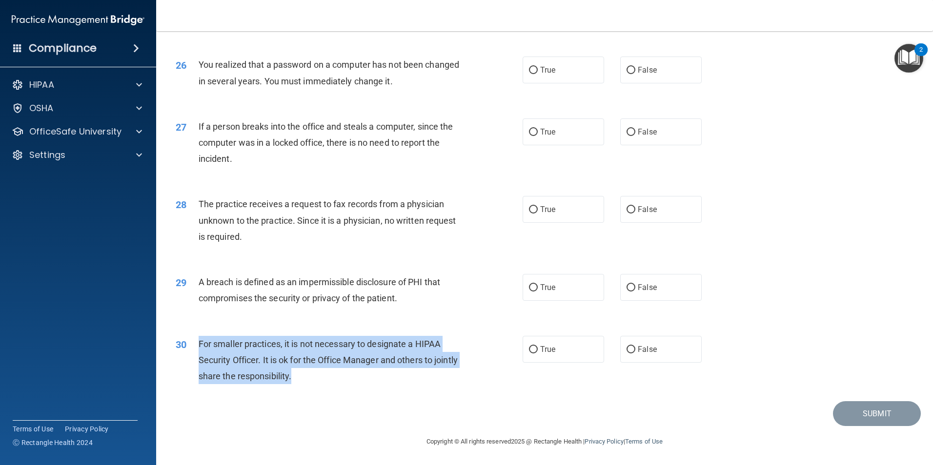
drag, startPoint x: 370, startPoint y: 371, endPoint x: 185, endPoint y: 346, distance: 186.6
click at [185, 346] on div "30 For smaller practices, it is not necessary to designate a HIPAA Security Off…" at bounding box center [349, 363] width 376 height 54
click at [342, 380] on div "For smaller practices, it is not necessary to designate a HIPAA Security Office…" at bounding box center [334, 360] width 271 height 49
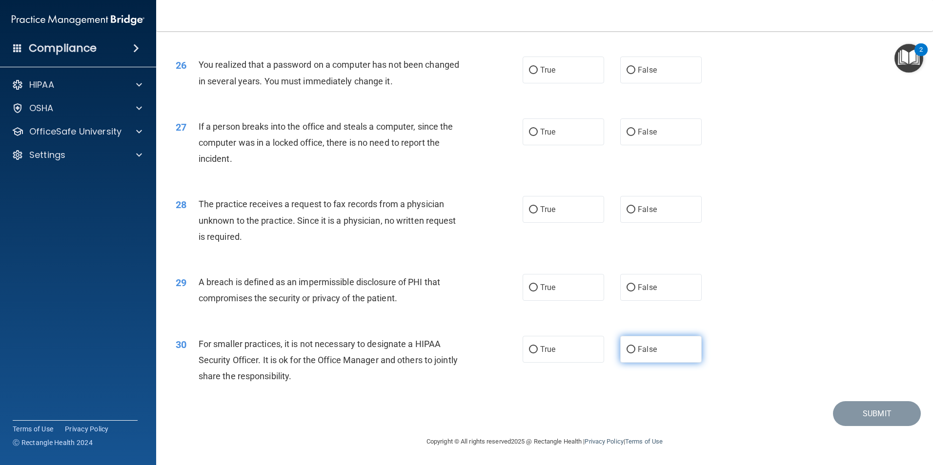
click at [684, 354] on label "False" at bounding box center [660, 349] width 81 height 27
click at [635, 354] on input "False" at bounding box center [630, 349] width 9 height 7
radio input "true"
click at [551, 295] on label "True" at bounding box center [563, 287] width 81 height 27
click at [538, 292] on input "True" at bounding box center [533, 287] width 9 height 7
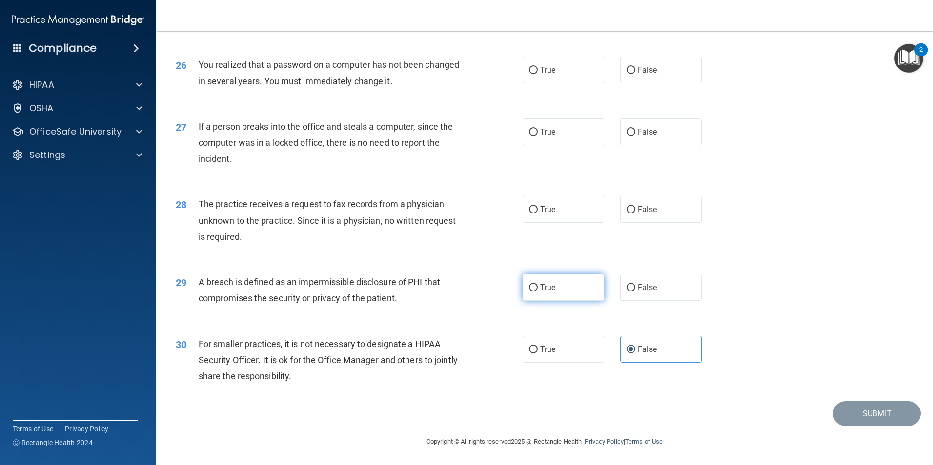
radio input "true"
click at [630, 209] on input "False" at bounding box center [630, 209] width 9 height 7
radio input "true"
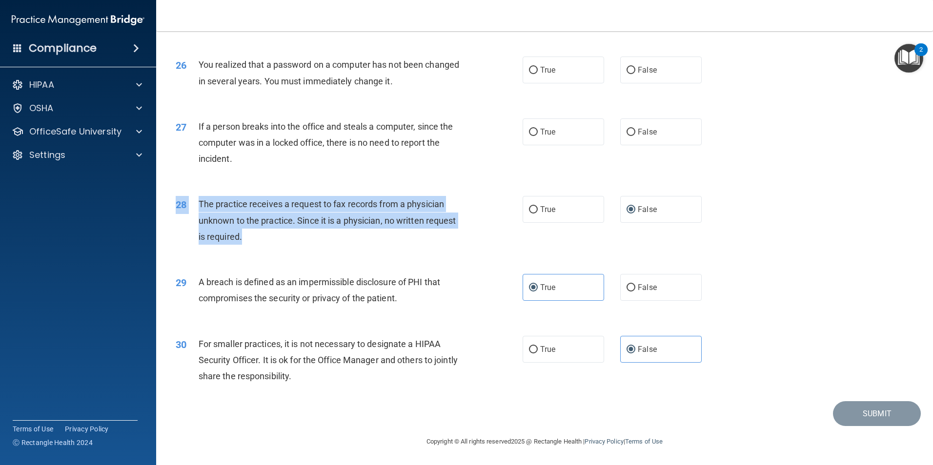
drag, startPoint x: 252, startPoint y: 240, endPoint x: 196, endPoint y: 195, distance: 71.5
click at [196, 195] on div "28 The practice receives a request to fax records from a physician unknown to t…" at bounding box center [544, 223] width 752 height 78
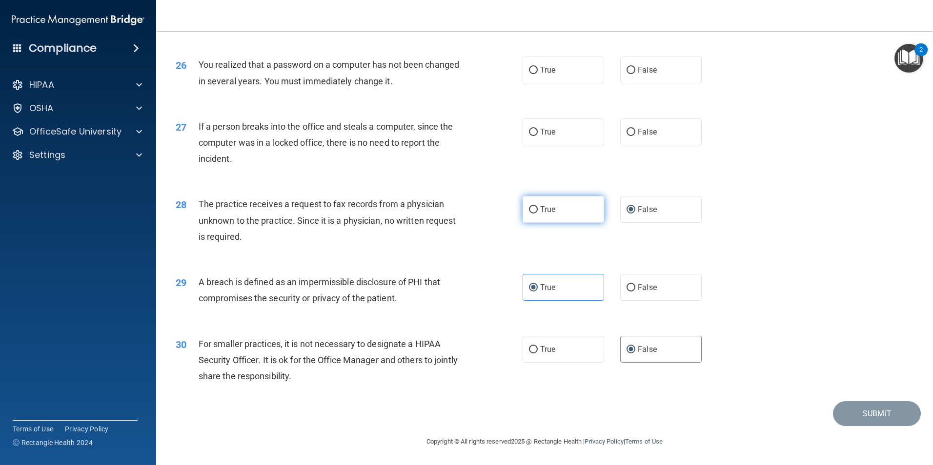
click at [555, 209] on label "True" at bounding box center [563, 209] width 81 height 27
click at [538, 209] on input "True" at bounding box center [533, 209] width 9 height 7
radio input "true"
radio input "false"
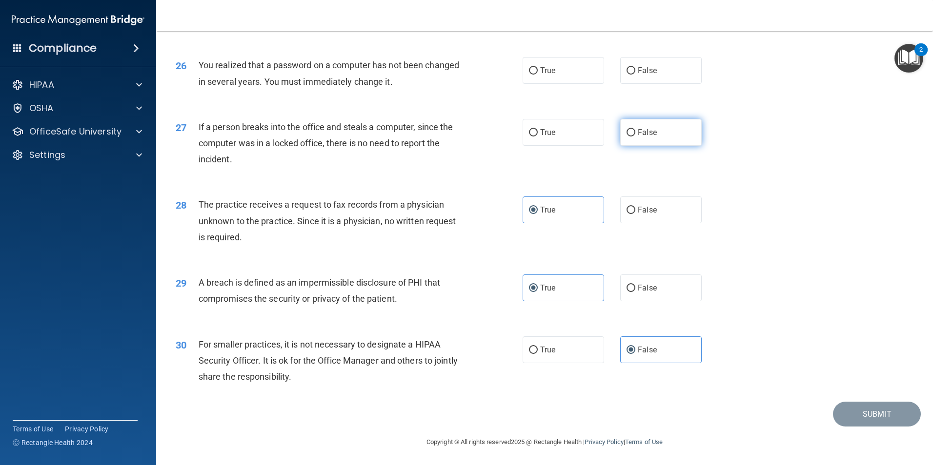
click at [646, 146] on label "False" at bounding box center [660, 132] width 81 height 27
click at [635, 137] on input "False" at bounding box center [630, 132] width 9 height 7
radio input "true"
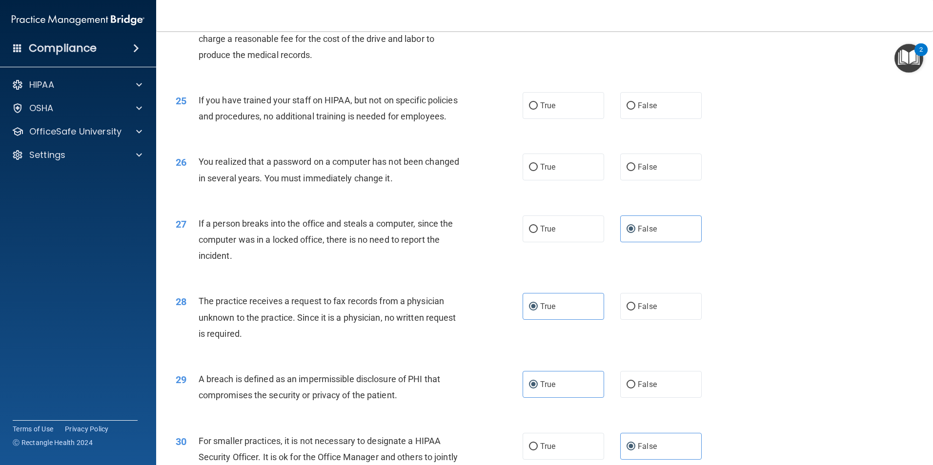
scroll to position [1713, 0]
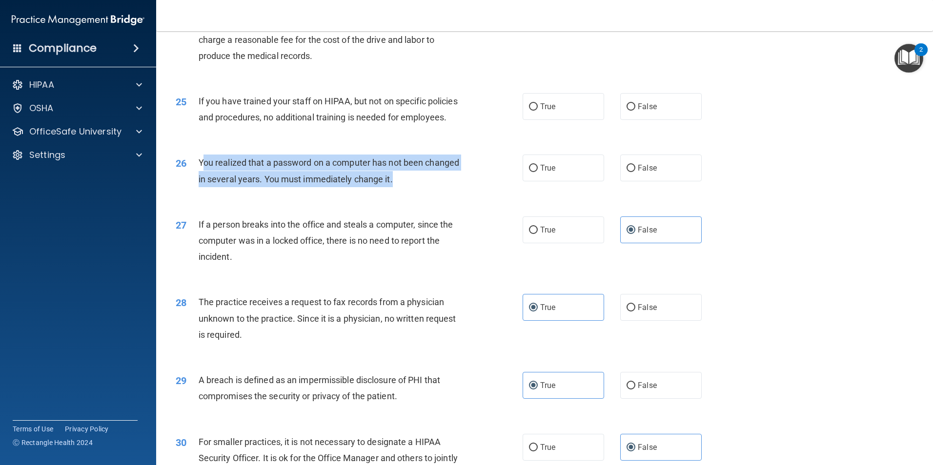
drag, startPoint x: 432, startPoint y: 230, endPoint x: 201, endPoint y: 216, distance: 231.7
click at [201, 187] on div "You realized that a password on a computer has not been changed in several year…" at bounding box center [334, 171] width 271 height 32
drag, startPoint x: 201, startPoint y: 216, endPoint x: 358, endPoint y: 222, distance: 157.2
click at [356, 187] on div "You realized that a password on a computer has not been changed in several year…" at bounding box center [334, 171] width 271 height 32
drag, startPoint x: 431, startPoint y: 227, endPoint x: 192, endPoint y: 212, distance: 239.1
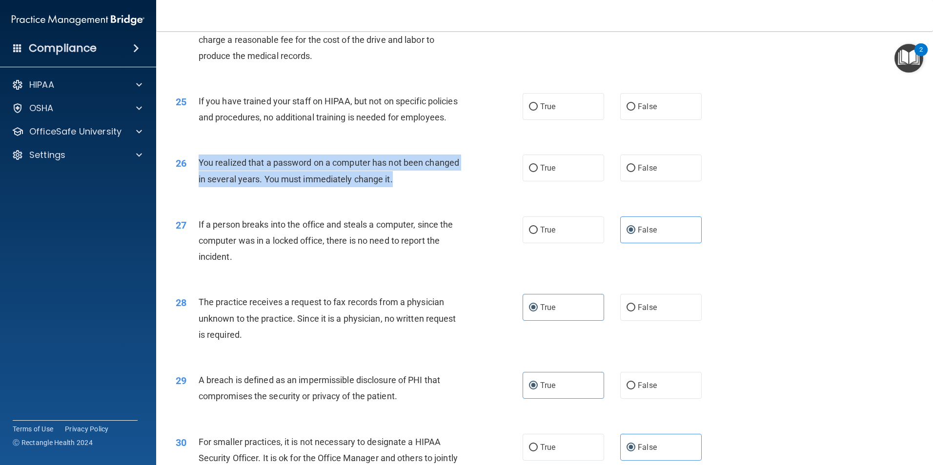
click at [192, 192] on div "26 You realized that a password on a computer has not been changed in several y…" at bounding box center [349, 173] width 376 height 37
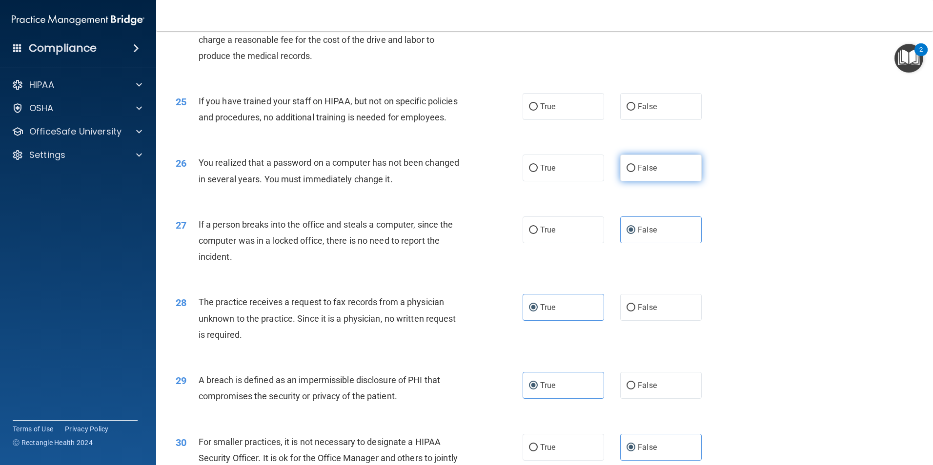
click at [646, 181] on label "False" at bounding box center [660, 168] width 81 height 27
click at [635, 172] on input "False" at bounding box center [630, 168] width 9 height 7
radio input "true"
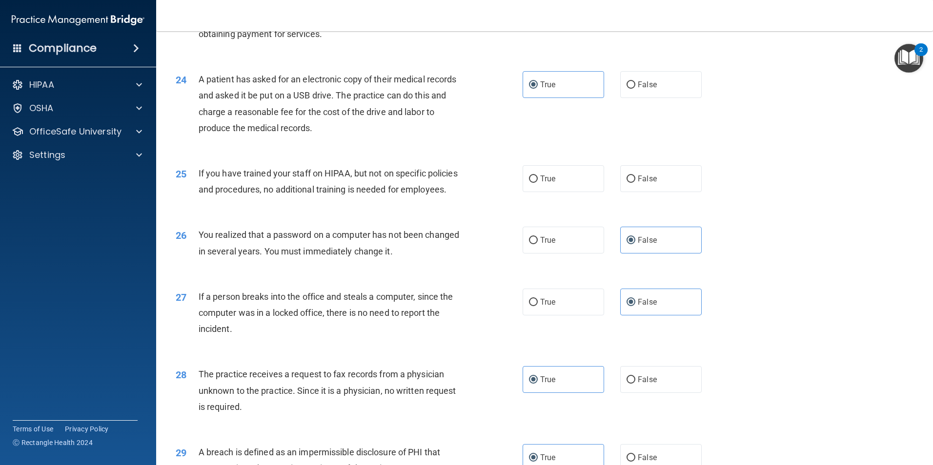
scroll to position [1616, 0]
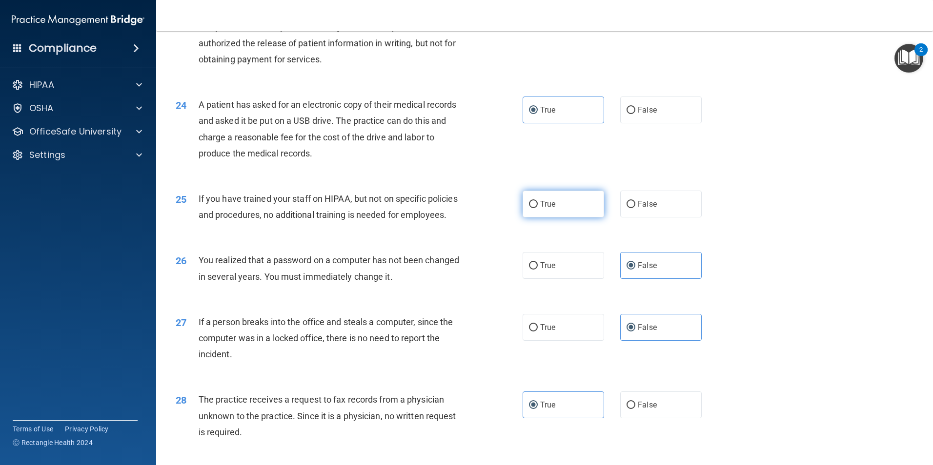
drag, startPoint x: 582, startPoint y: 239, endPoint x: 574, endPoint y: 235, distance: 8.3
click at [581, 218] on label "True" at bounding box center [563, 204] width 81 height 27
click at [538, 208] on input "True" at bounding box center [533, 204] width 9 height 7
radio input "true"
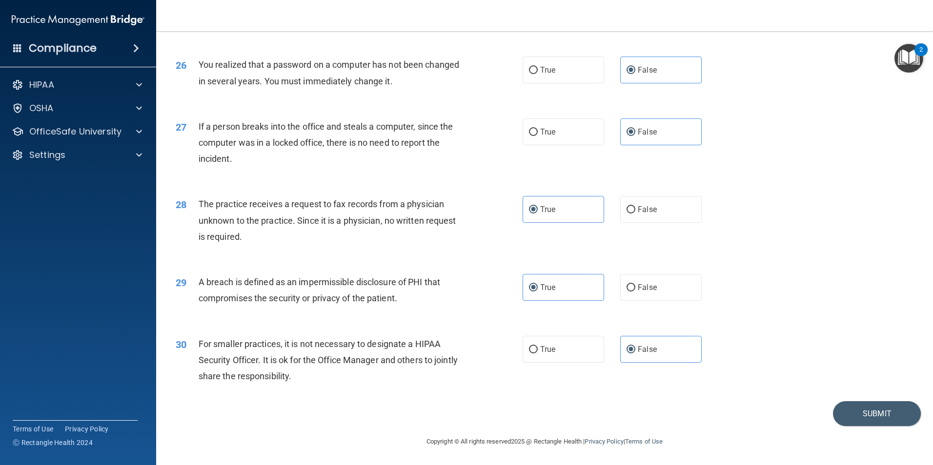
click at [777, 422] on div "Submit" at bounding box center [544, 414] width 752 height 25
click at [841, 411] on button "Submit" at bounding box center [877, 414] width 88 height 25
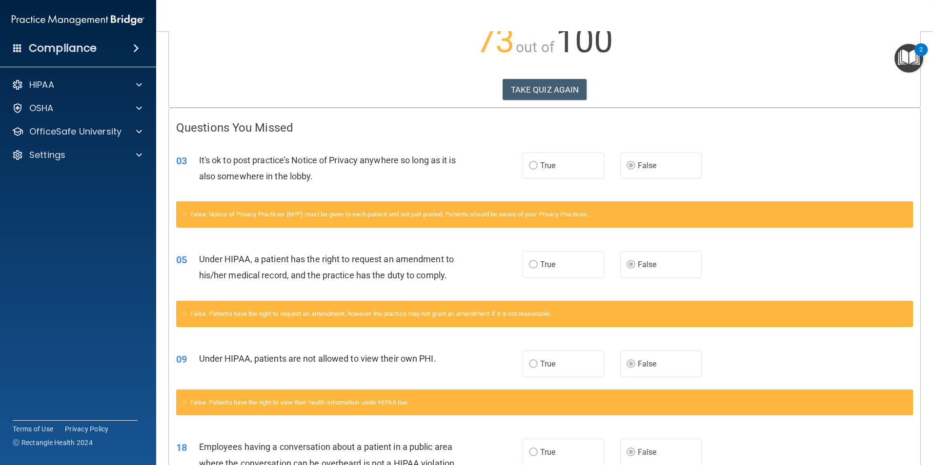
scroll to position [146, 0]
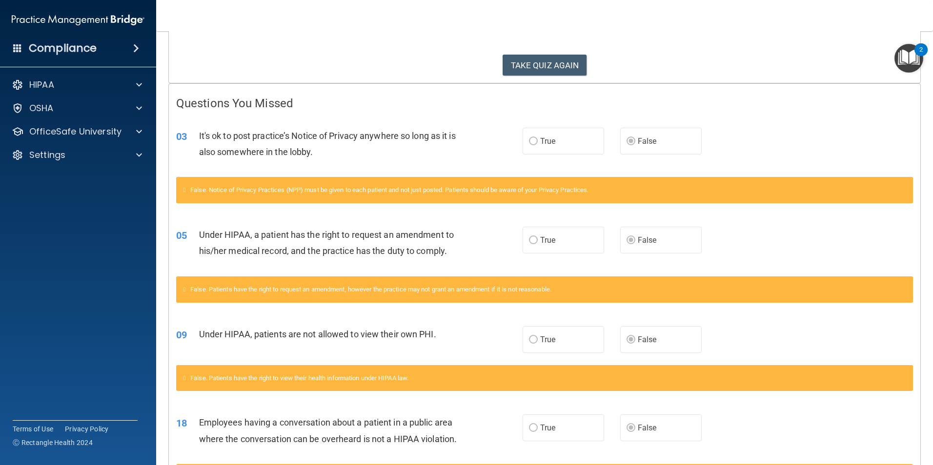
click at [828, 443] on div "18 Employees having a conversation about a patient in a public area where the c…" at bounding box center [544, 433] width 751 height 61
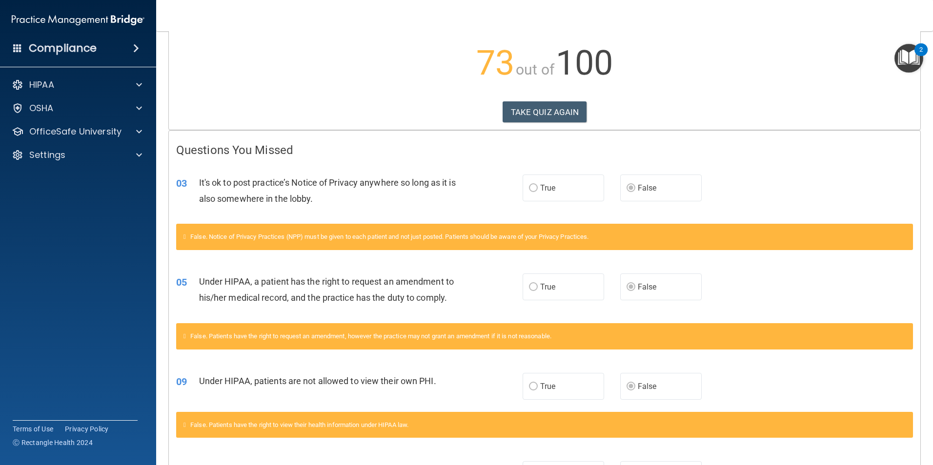
scroll to position [0, 0]
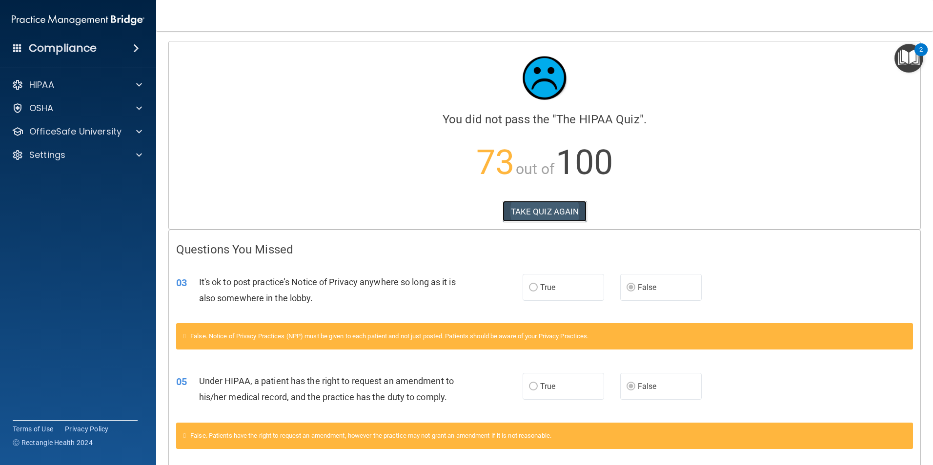
click at [542, 215] on button "TAKE QUIZ AGAIN" at bounding box center [545, 211] width 84 height 21
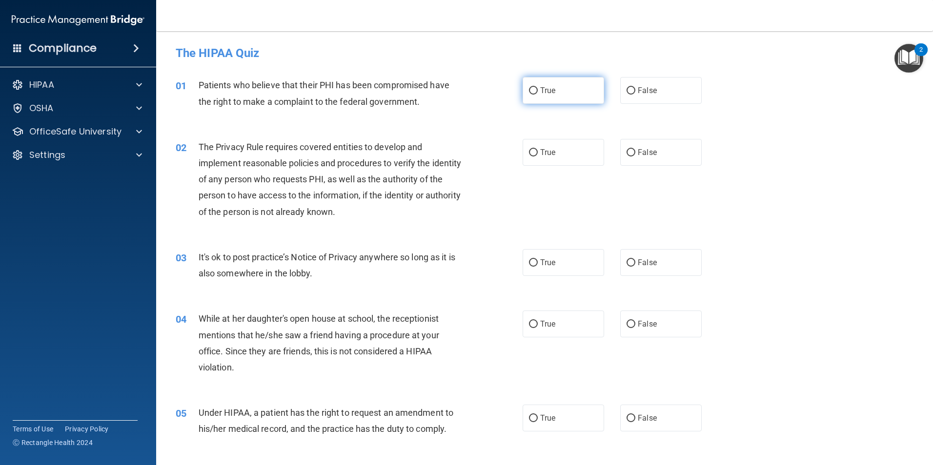
click at [529, 98] on label "True" at bounding box center [563, 90] width 81 height 27
click at [529, 95] on input "True" at bounding box center [533, 90] width 9 height 7
radio input "true"
click at [544, 158] on label "True" at bounding box center [563, 152] width 81 height 27
click at [538, 157] on input "True" at bounding box center [533, 152] width 9 height 7
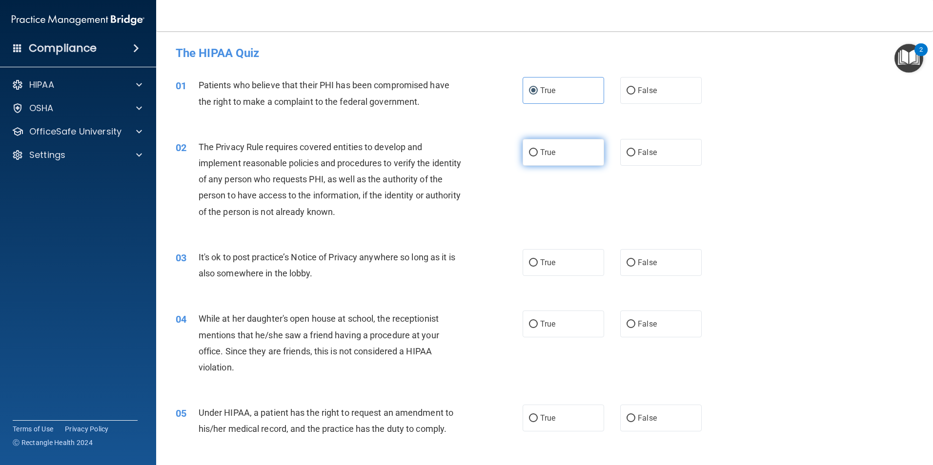
radio input "true"
click at [653, 265] on label "False" at bounding box center [660, 262] width 81 height 27
click at [635, 265] on input "False" at bounding box center [630, 263] width 9 height 7
radio input "true"
click at [647, 338] on div "04 While at her daughter's open house at school, the receptionist mentions that…" at bounding box center [544, 346] width 752 height 94
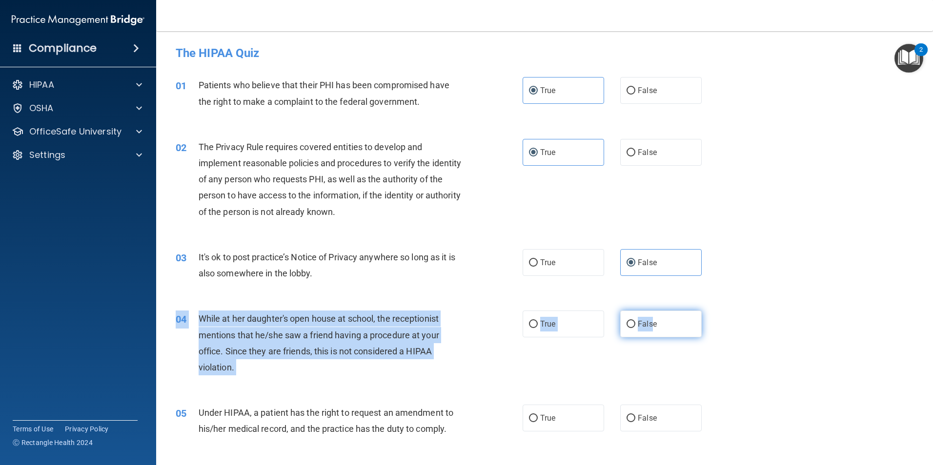
drag, startPoint x: 647, startPoint y: 338, endPoint x: 626, endPoint y: 320, distance: 27.4
click at [626, 321] on input "False" at bounding box center [630, 324] width 9 height 7
radio input "true"
click at [626, 422] on input "False" at bounding box center [630, 418] width 9 height 7
radio input "true"
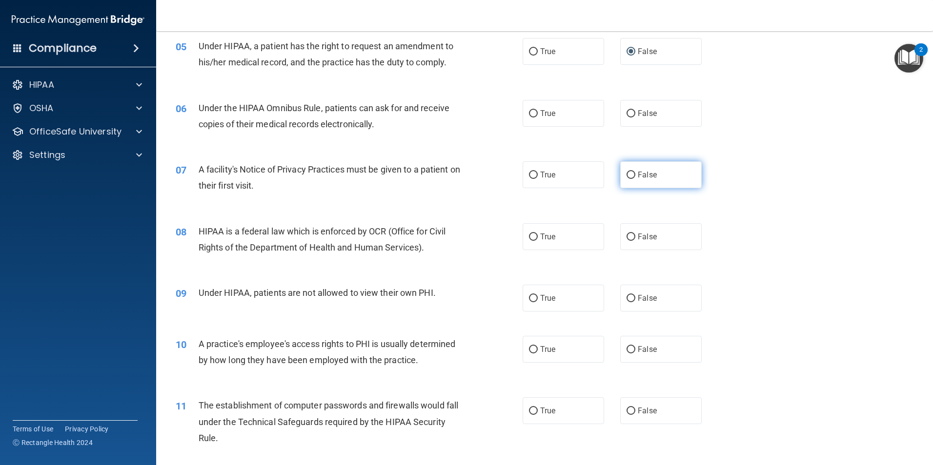
scroll to position [390, 0]
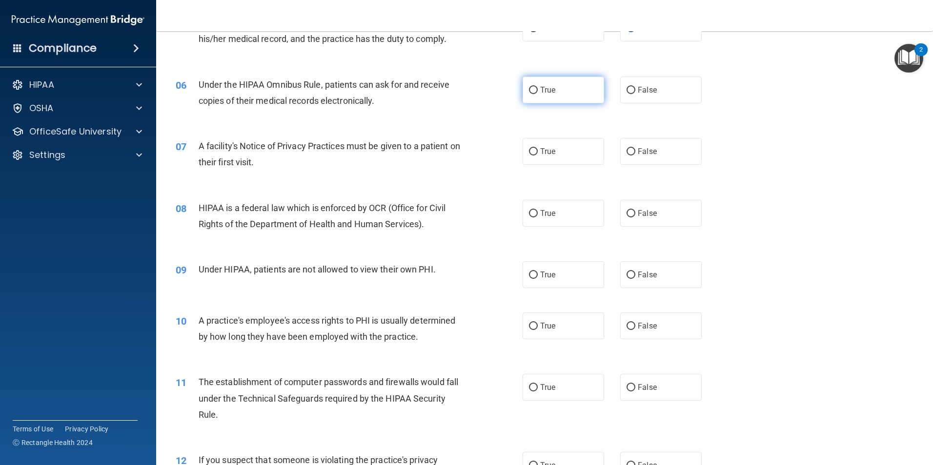
click at [579, 92] on label "True" at bounding box center [563, 90] width 81 height 27
click at [538, 92] on input "True" at bounding box center [533, 90] width 9 height 7
radio input "true"
click at [569, 155] on label "True" at bounding box center [563, 151] width 81 height 27
click at [538, 155] on input "True" at bounding box center [533, 151] width 9 height 7
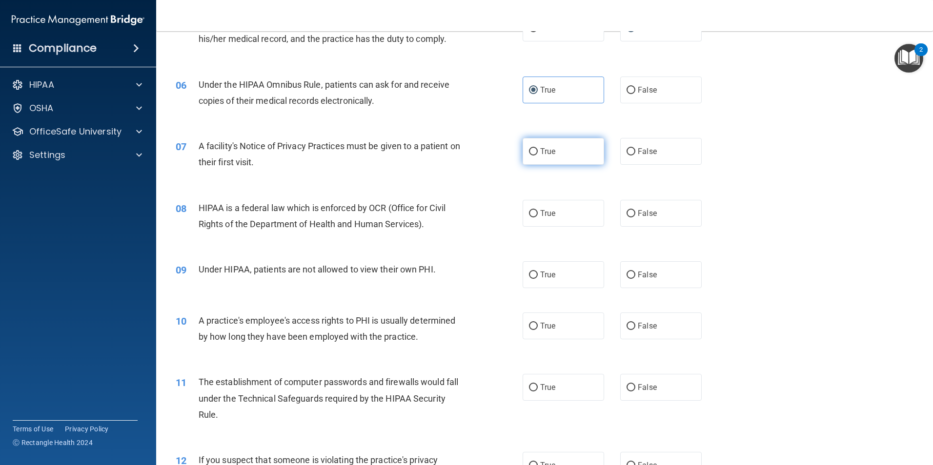
radio input "true"
click at [547, 209] on span "True" at bounding box center [547, 213] width 15 height 9
click at [538, 210] on input "True" at bounding box center [533, 213] width 9 height 7
radio input "true"
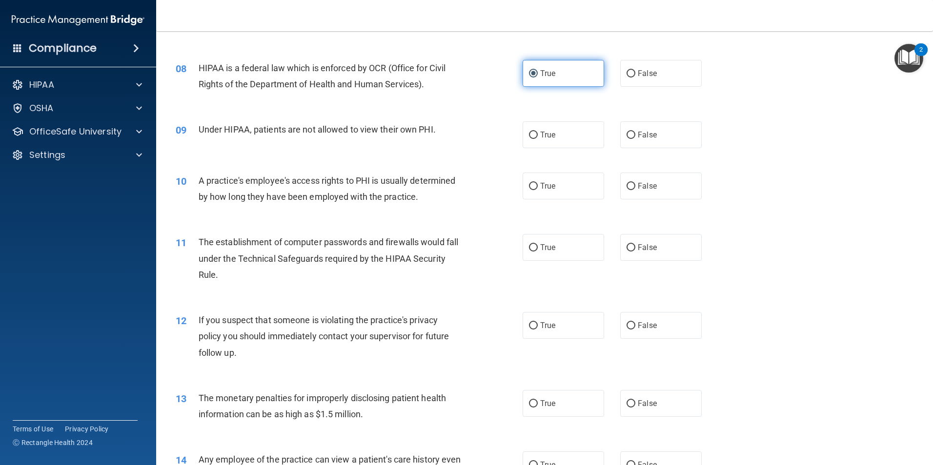
scroll to position [537, 0]
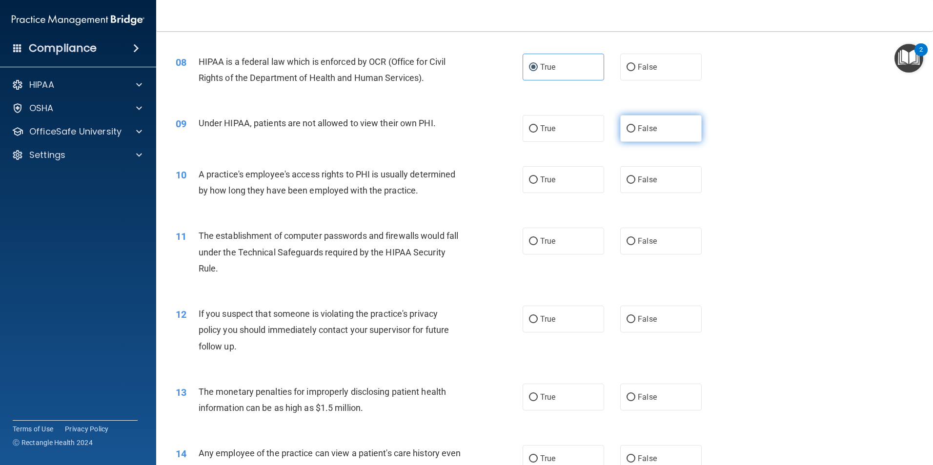
click at [620, 130] on label "False" at bounding box center [660, 128] width 81 height 27
click at [626, 130] on input "False" at bounding box center [630, 128] width 9 height 7
radio input "true"
click at [632, 175] on label "False" at bounding box center [660, 179] width 81 height 27
click at [632, 177] on input "False" at bounding box center [630, 180] width 9 height 7
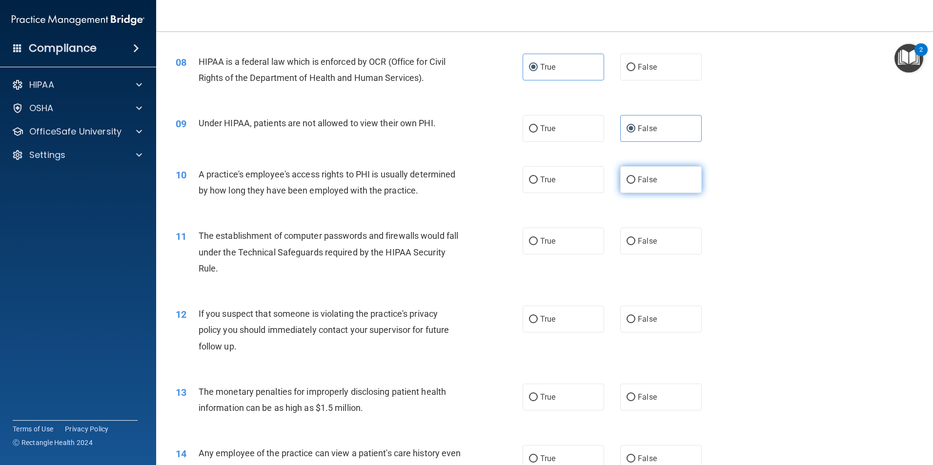
radio input "true"
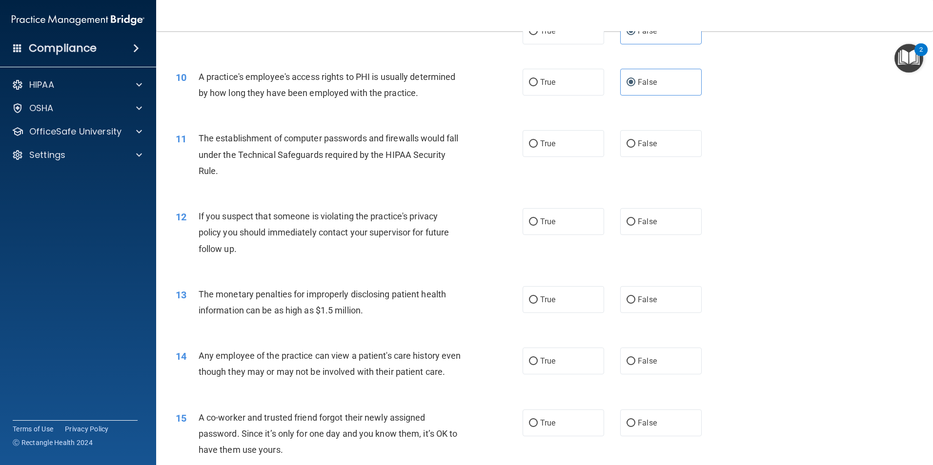
scroll to position [683, 0]
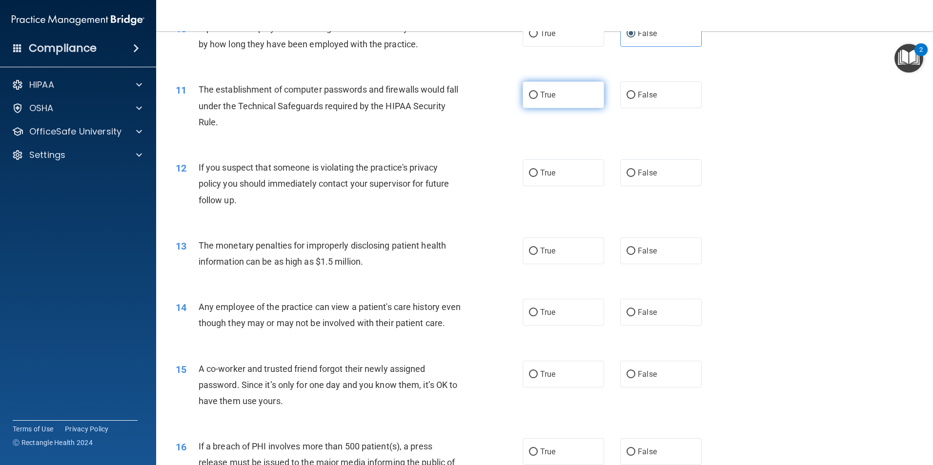
click at [551, 96] on span "True" at bounding box center [547, 94] width 15 height 9
click at [538, 96] on input "True" at bounding box center [533, 95] width 9 height 7
radio input "true"
click at [638, 177] on span "False" at bounding box center [647, 172] width 19 height 9
click at [635, 177] on input "False" at bounding box center [630, 173] width 9 height 7
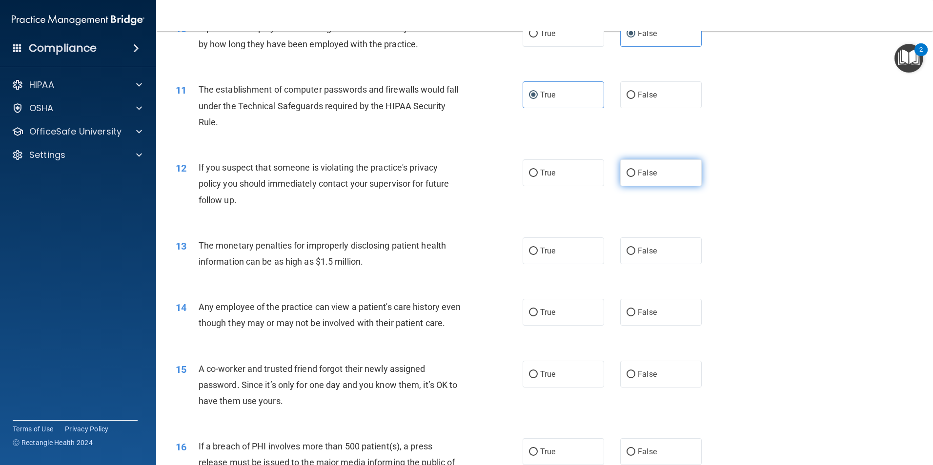
radio input "true"
click at [578, 166] on label "True" at bounding box center [563, 173] width 81 height 27
click at [538, 170] on input "True" at bounding box center [533, 173] width 9 height 7
radio input "true"
radio input "false"
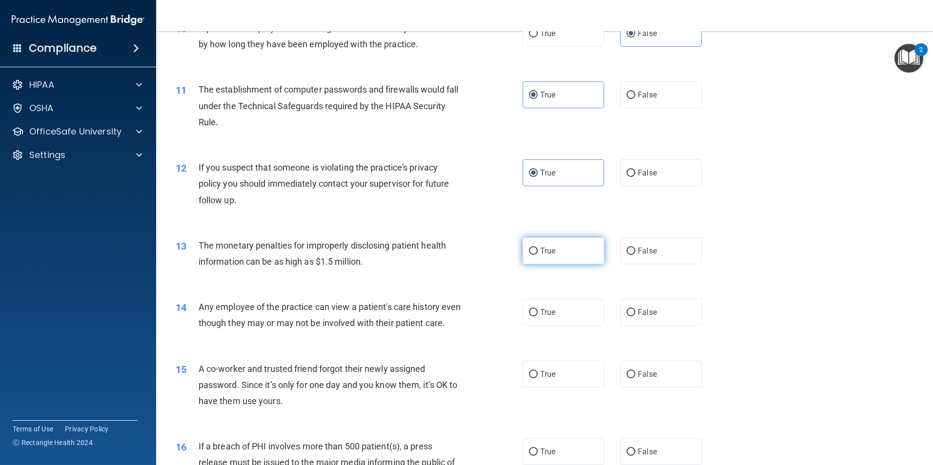
click at [575, 250] on label "True" at bounding box center [563, 251] width 81 height 27
click at [538, 250] on input "True" at bounding box center [533, 251] width 9 height 7
radio input "true"
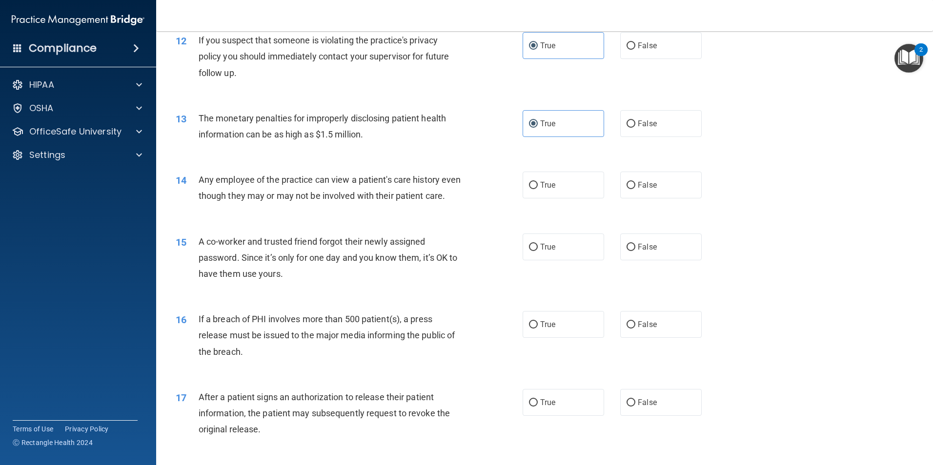
scroll to position [829, 0]
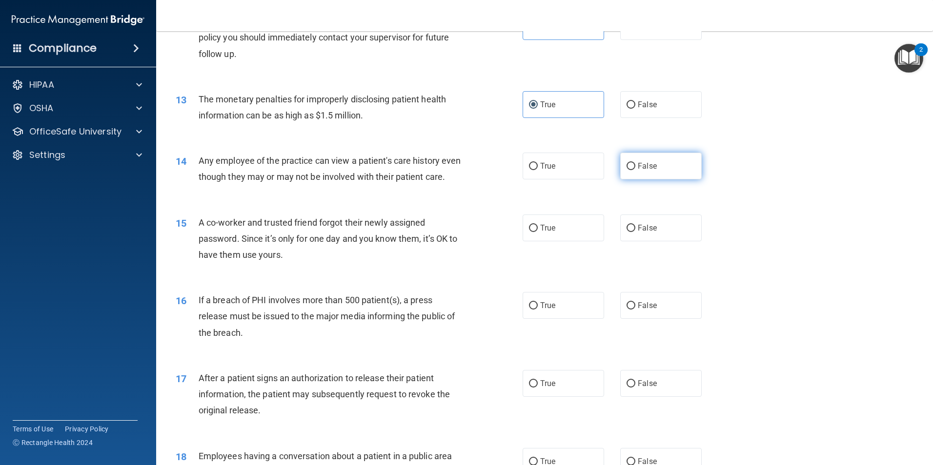
click at [626, 164] on input "False" at bounding box center [630, 166] width 9 height 7
radio input "true"
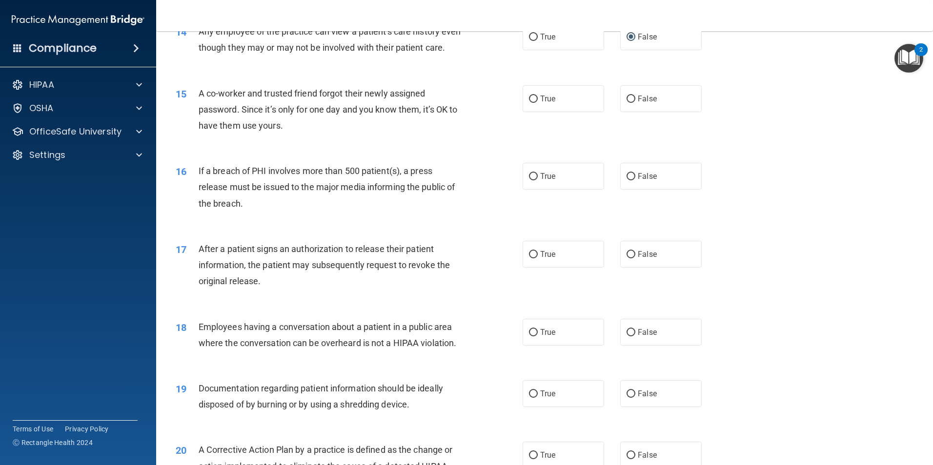
scroll to position [976, 0]
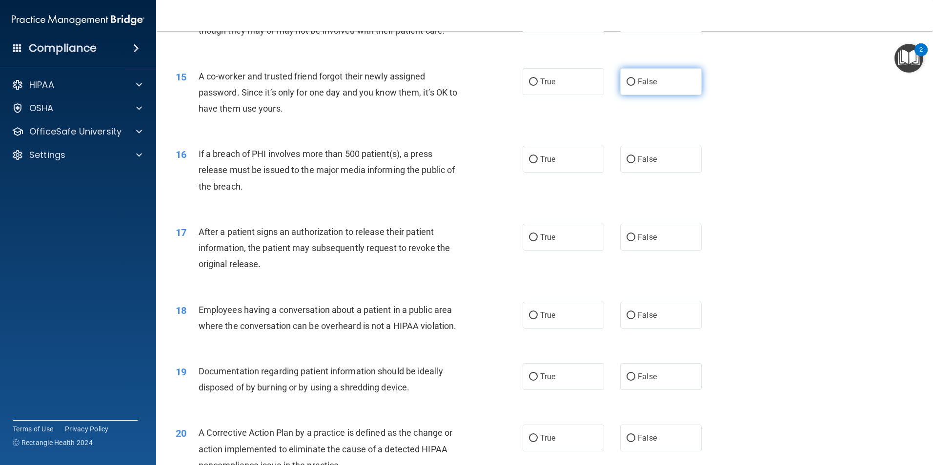
click at [631, 95] on label "False" at bounding box center [660, 81] width 81 height 27
click at [631, 86] on input "False" at bounding box center [630, 82] width 9 height 7
radio input "true"
click at [594, 173] on label "True" at bounding box center [563, 159] width 81 height 27
click at [538, 163] on input "True" at bounding box center [533, 159] width 9 height 7
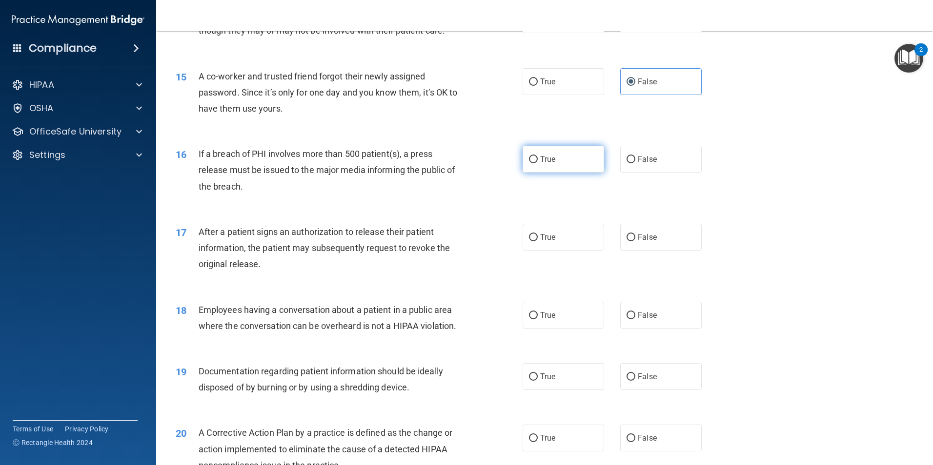
radio input "true"
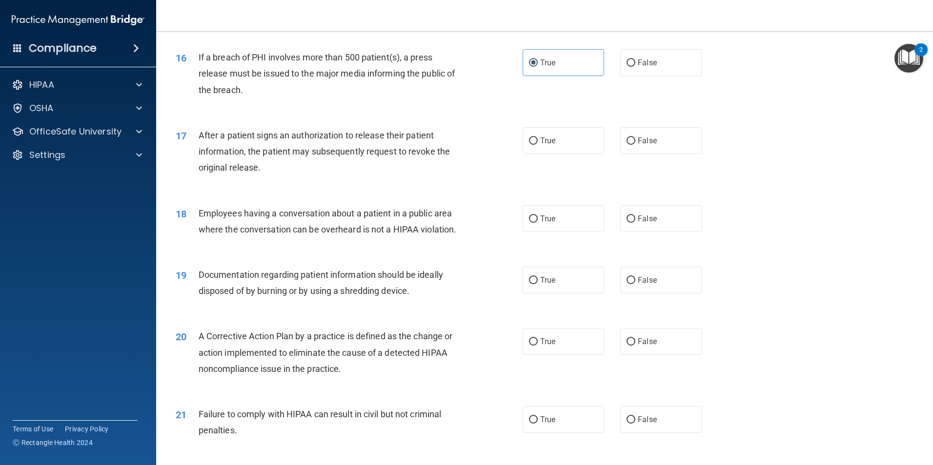
scroll to position [1073, 0]
click at [564, 153] on label "True" at bounding box center [563, 139] width 81 height 27
click at [538, 144] on input "True" at bounding box center [533, 140] width 9 height 7
radio input "true"
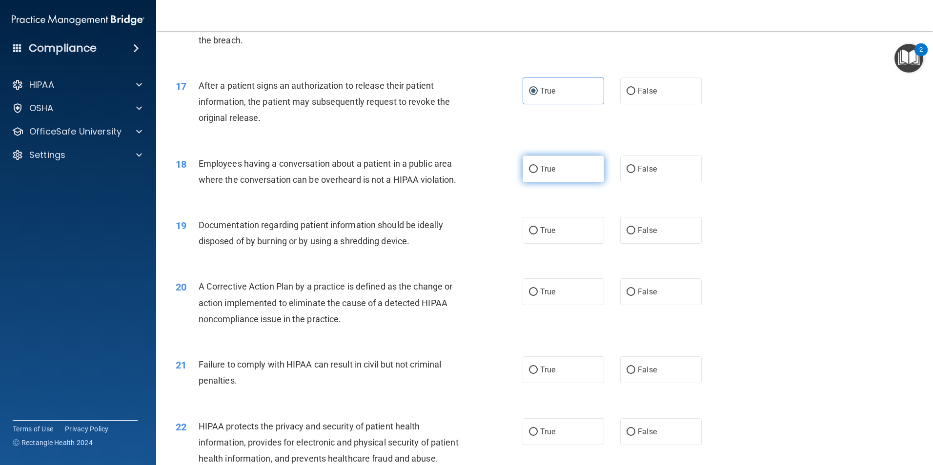
click at [570, 182] on label "True" at bounding box center [563, 169] width 81 height 27
click at [538, 173] on input "True" at bounding box center [533, 169] width 9 height 7
radio input "true"
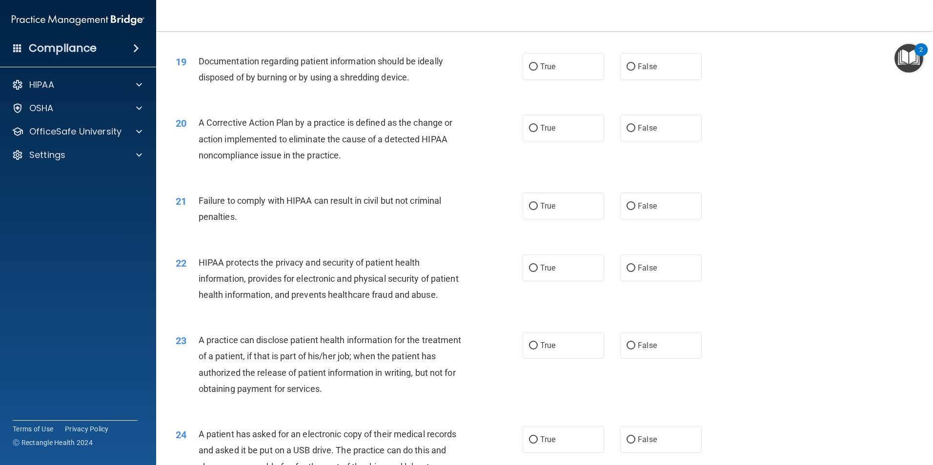
scroll to position [1269, 0]
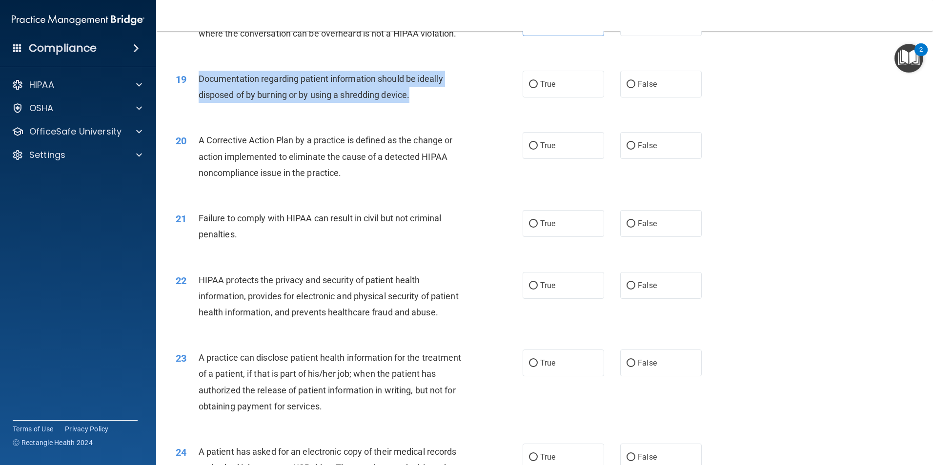
drag, startPoint x: 413, startPoint y: 109, endPoint x: 196, endPoint y: 105, distance: 217.1
click at [196, 105] on div "19 Documentation regarding patient information should be ideally disposed of by…" at bounding box center [349, 89] width 376 height 37
click at [482, 108] on div "19 Documentation regarding patient information should be ideally disposed of by…" at bounding box center [349, 89] width 376 height 37
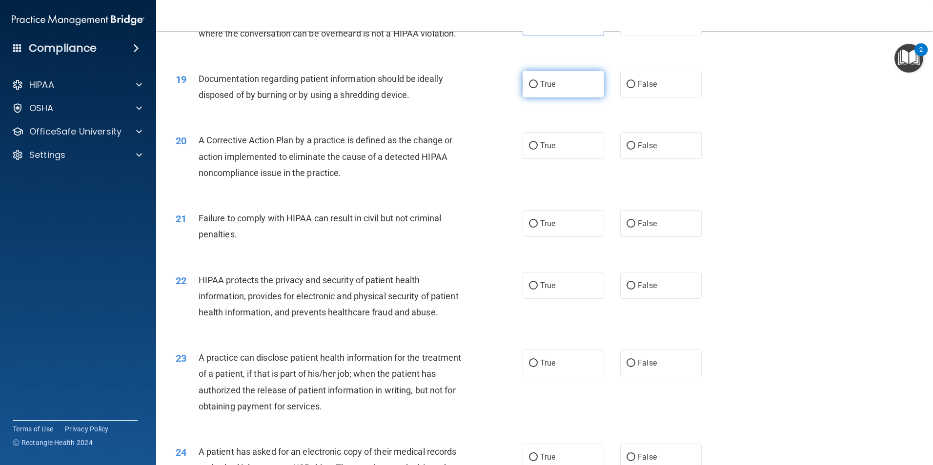
click at [540, 89] on span "True" at bounding box center [547, 84] width 15 height 9
click at [538, 88] on input "True" at bounding box center [533, 84] width 9 height 7
radio input "true"
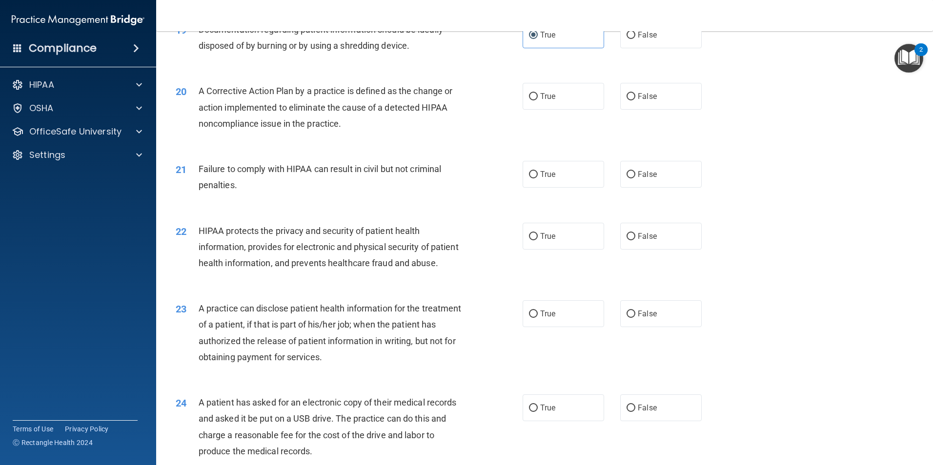
scroll to position [1317, 0]
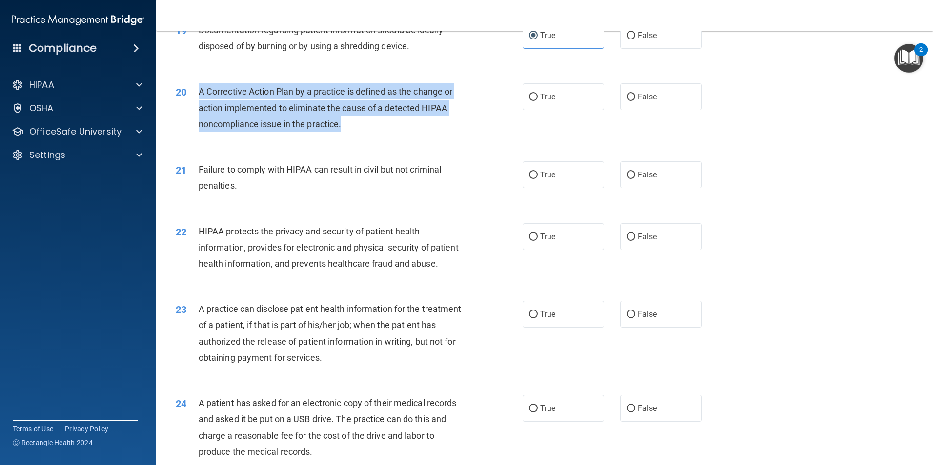
drag, startPoint x: 349, startPoint y: 144, endPoint x: 197, endPoint y: 118, distance: 154.5
click at [197, 118] on div "20 A Corrective Action Plan by a practice is defined as the change or action im…" at bounding box center [349, 110] width 376 height 54
click at [627, 179] on input "False" at bounding box center [630, 175] width 9 height 7
radio input "true"
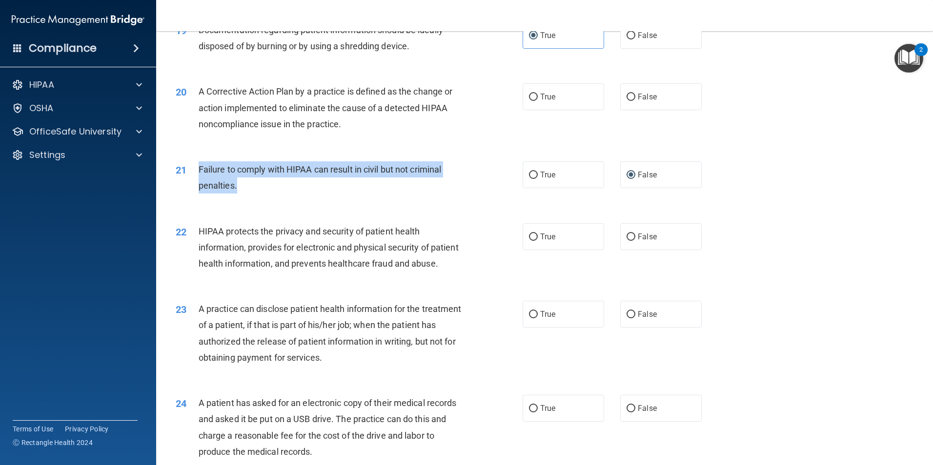
drag, startPoint x: 251, startPoint y: 203, endPoint x: 196, endPoint y: 191, distance: 56.6
click at [196, 191] on div "21 Failure to comply with HIPAA can result in civil but not criminal penalties." at bounding box center [349, 179] width 376 height 37
click at [371, 194] on div "Failure to comply with HIPAA can result in civil but not criminal penalties." at bounding box center [334, 177] width 271 height 32
click at [241, 194] on div "Failure to comply with HIPAA can result in civil but not criminal penalties." at bounding box center [334, 177] width 271 height 32
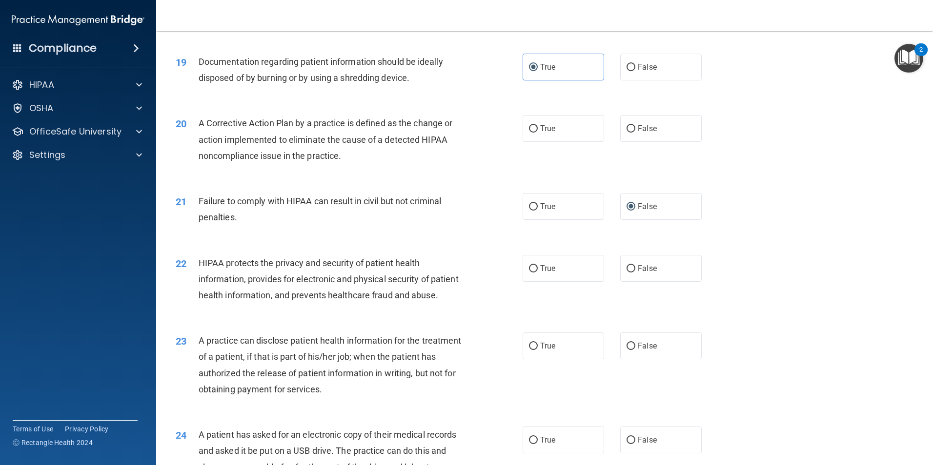
scroll to position [1269, 0]
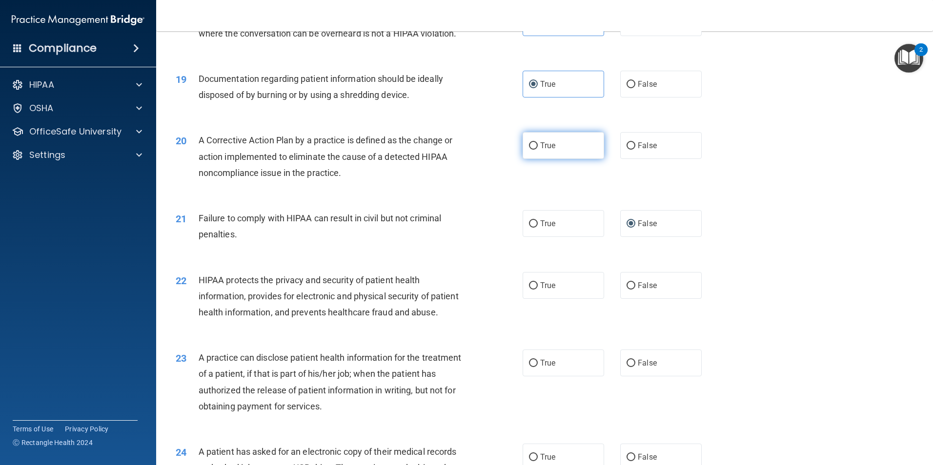
click at [536, 159] on label "True" at bounding box center [563, 145] width 81 height 27
click at [536, 150] on input "True" at bounding box center [533, 145] width 9 height 7
radio input "true"
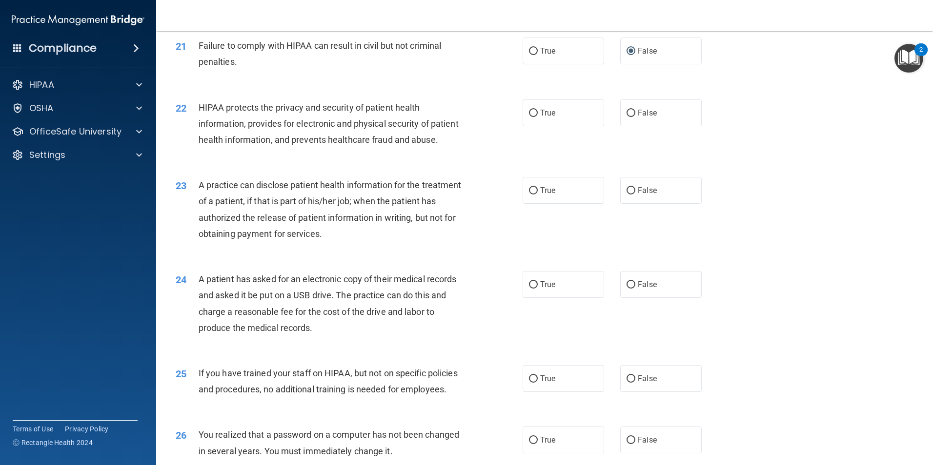
scroll to position [1464, 0]
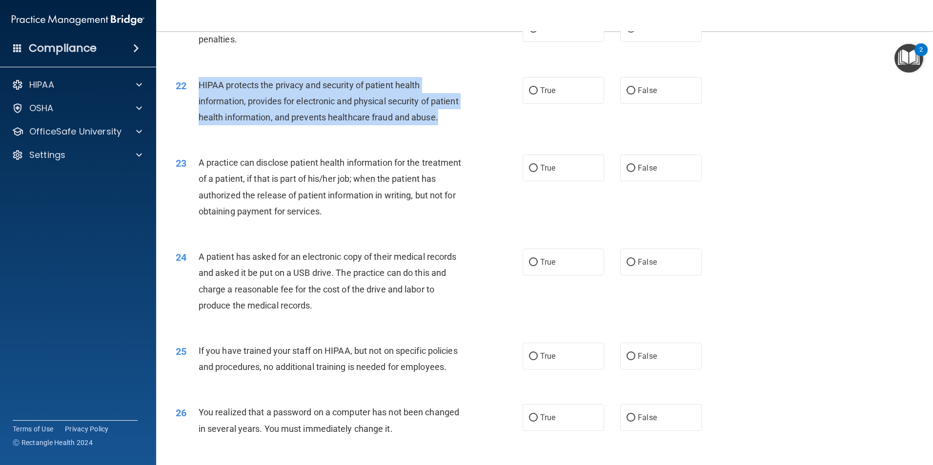
drag, startPoint x: 259, startPoint y: 149, endPoint x: 189, endPoint y: 94, distance: 88.2
click at [189, 94] on div "22 HIPAA protects the privacy and security of patient health information, provi…" at bounding box center [349, 104] width 376 height 54
click at [277, 126] on div "HIPAA protects the privacy and security of patient health information, provides…" at bounding box center [334, 101] width 271 height 49
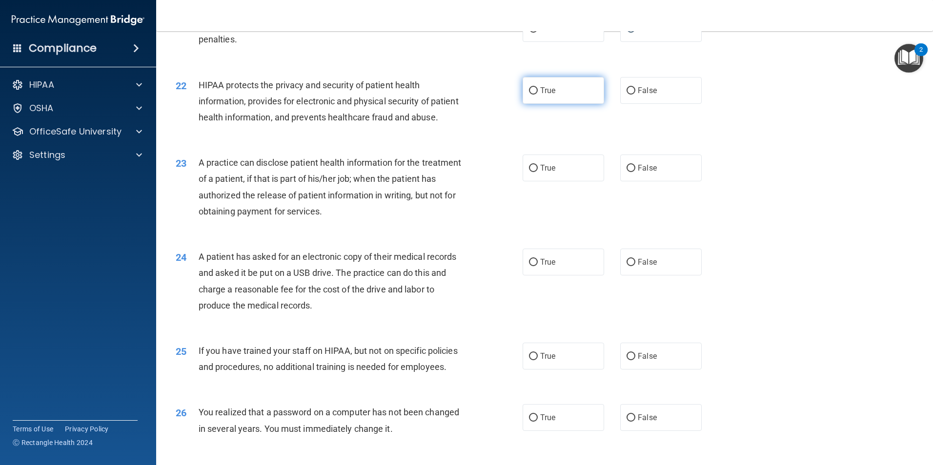
click at [547, 95] on span "True" at bounding box center [547, 90] width 15 height 9
click at [538, 95] on input "True" at bounding box center [533, 90] width 9 height 7
radio input "true"
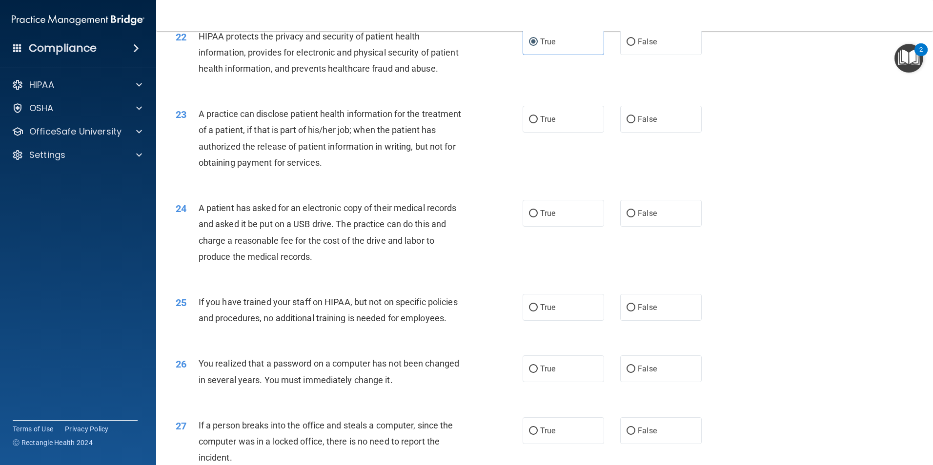
scroll to position [1561, 0]
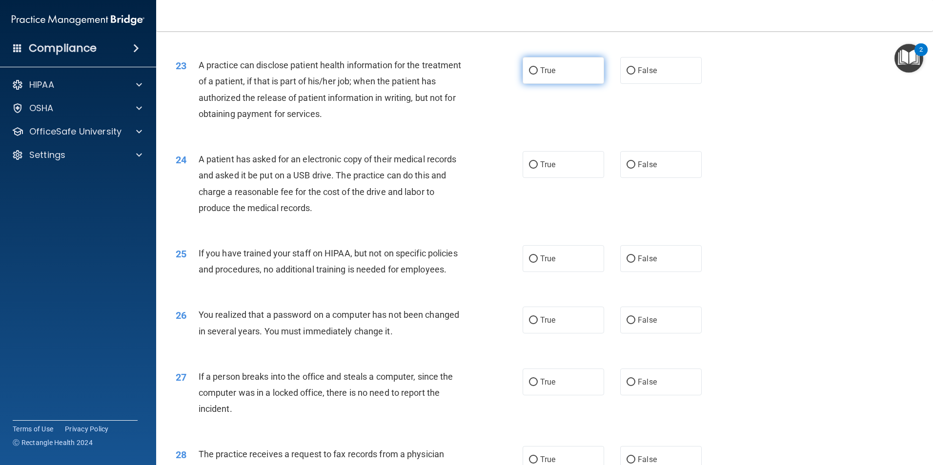
click at [532, 75] on input "True" at bounding box center [533, 70] width 9 height 7
radio input "true"
click at [536, 178] on label "True" at bounding box center [563, 164] width 81 height 27
click at [536, 169] on input "True" at bounding box center [533, 164] width 9 height 7
radio input "true"
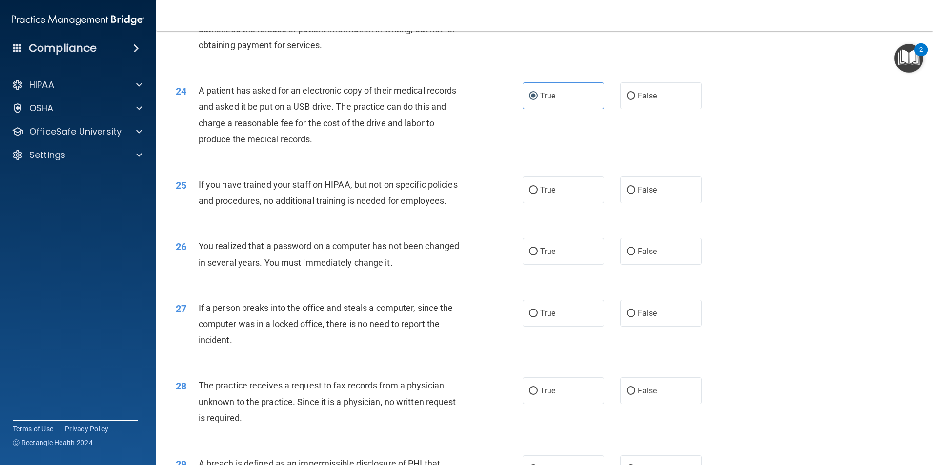
scroll to position [1659, 0]
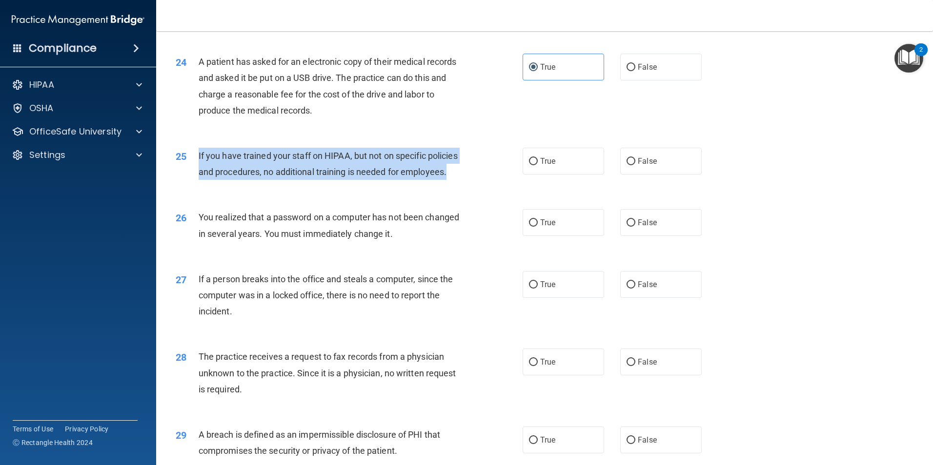
drag, startPoint x: 286, startPoint y: 218, endPoint x: 190, endPoint y: 195, distance: 98.8
click at [190, 185] on div "25 If you have trained your staff on HIPAA, but not on specific policies and pr…" at bounding box center [349, 166] width 376 height 37
drag, startPoint x: 190, startPoint y: 195, endPoint x: 276, endPoint y: 221, distance: 89.7
click at [276, 180] on div "If you have trained your staff on HIPAA, but not on specific policies and proce…" at bounding box center [334, 164] width 271 height 32
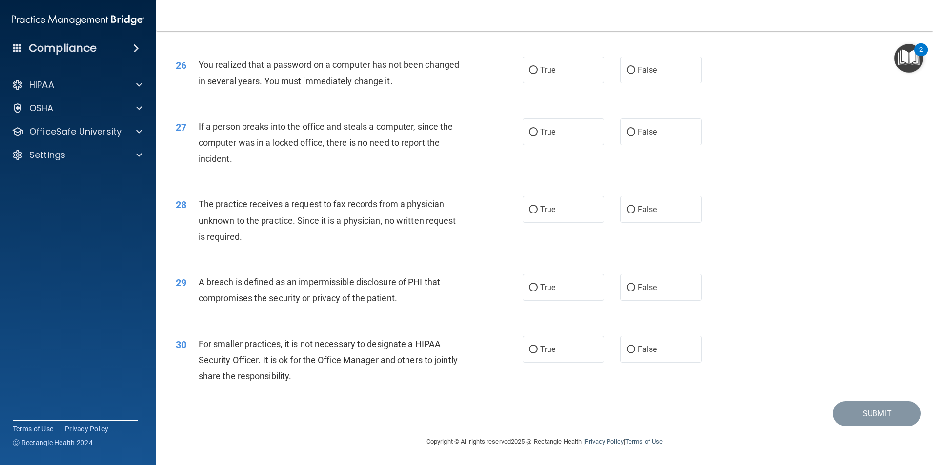
scroll to position [1860, 0]
click at [534, 282] on label "True" at bounding box center [563, 287] width 81 height 27
click at [534, 284] on input "True" at bounding box center [533, 287] width 9 height 7
radio input "true"
click at [542, 207] on span "True" at bounding box center [547, 209] width 15 height 9
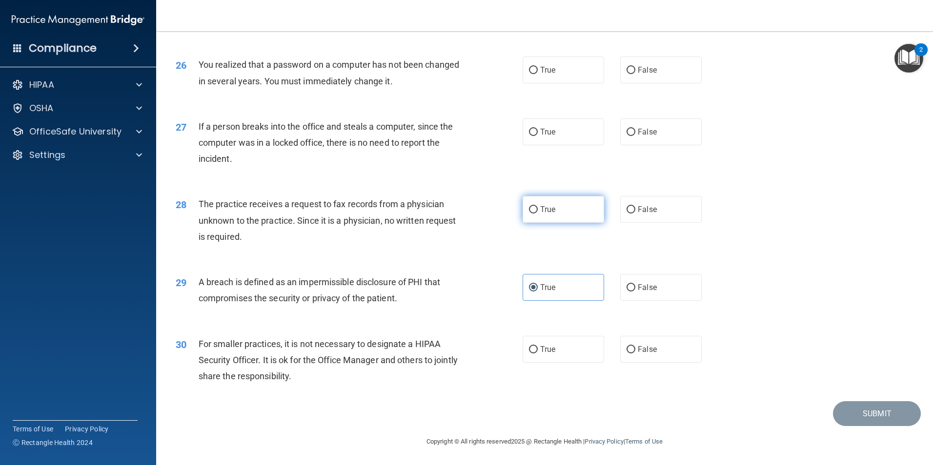
click at [538, 207] on input "True" at bounding box center [533, 209] width 9 height 7
radio input "true"
drag, startPoint x: 632, startPoint y: 128, endPoint x: 627, endPoint y: 128, distance: 5.4
click at [633, 128] on label "False" at bounding box center [660, 132] width 81 height 27
click at [633, 129] on input "False" at bounding box center [630, 132] width 9 height 7
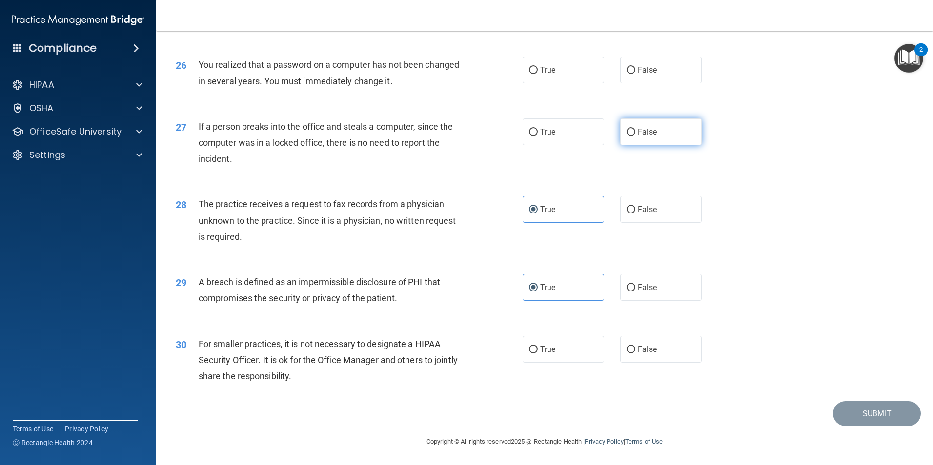
radio input "true"
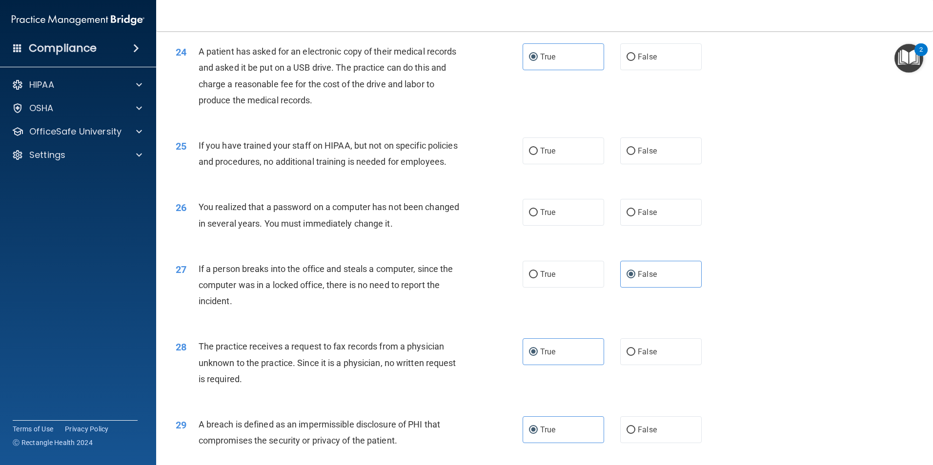
scroll to position [1665, 0]
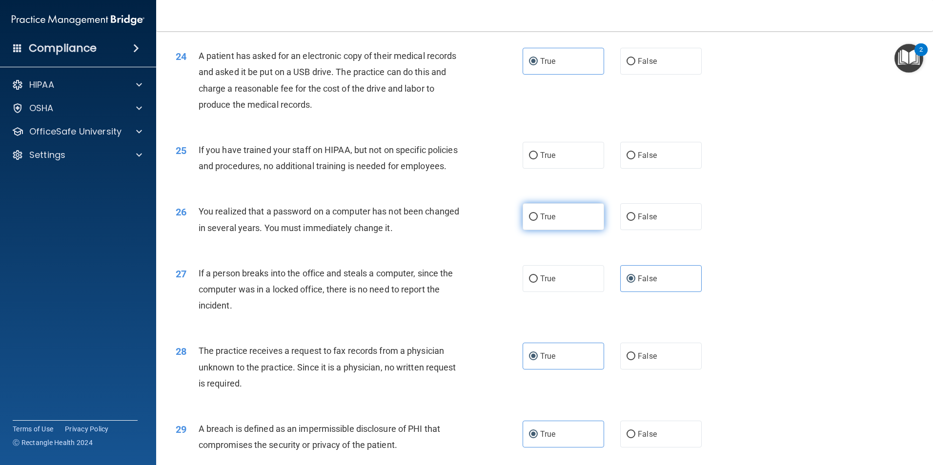
click at [569, 230] on label "True" at bounding box center [563, 216] width 81 height 27
click at [538, 221] on input "True" at bounding box center [533, 217] width 9 height 7
radio input "true"
click at [626, 160] on input "False" at bounding box center [630, 155] width 9 height 7
radio input "true"
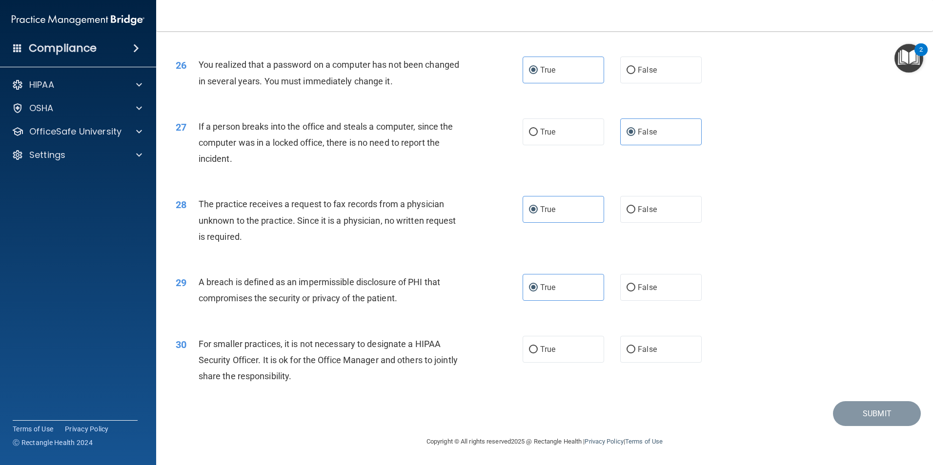
scroll to position [1860, 0]
click at [620, 345] on label "False" at bounding box center [660, 349] width 81 height 27
click at [626, 346] on input "False" at bounding box center [630, 349] width 9 height 7
radio input "true"
click at [863, 411] on button "Submit" at bounding box center [877, 414] width 88 height 25
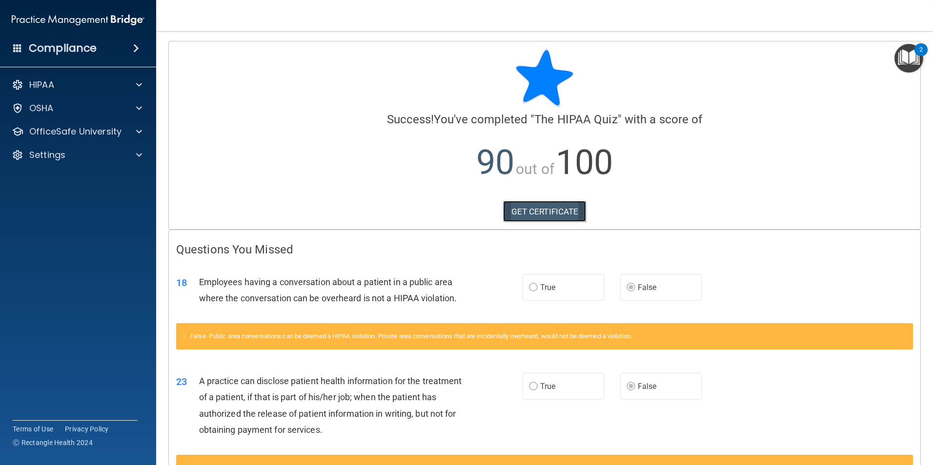
click at [515, 208] on link "GET CERTIFICATE" at bounding box center [544, 211] width 83 height 21
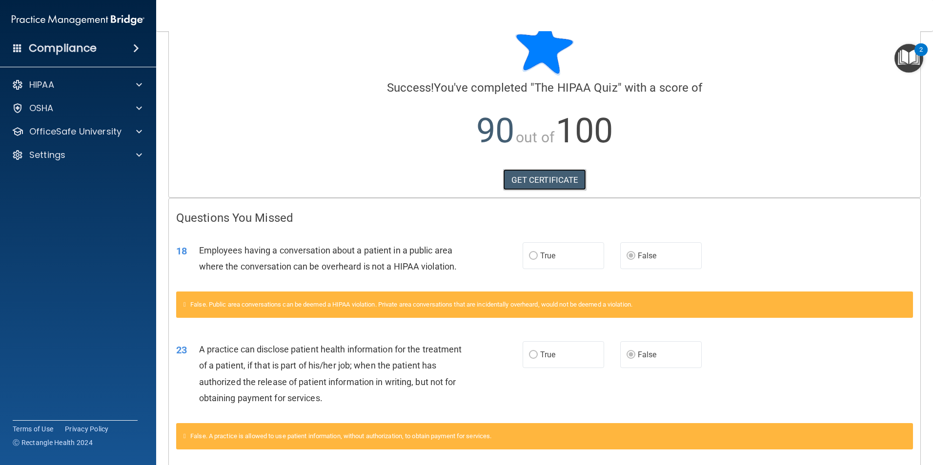
scroll to position [49, 0]
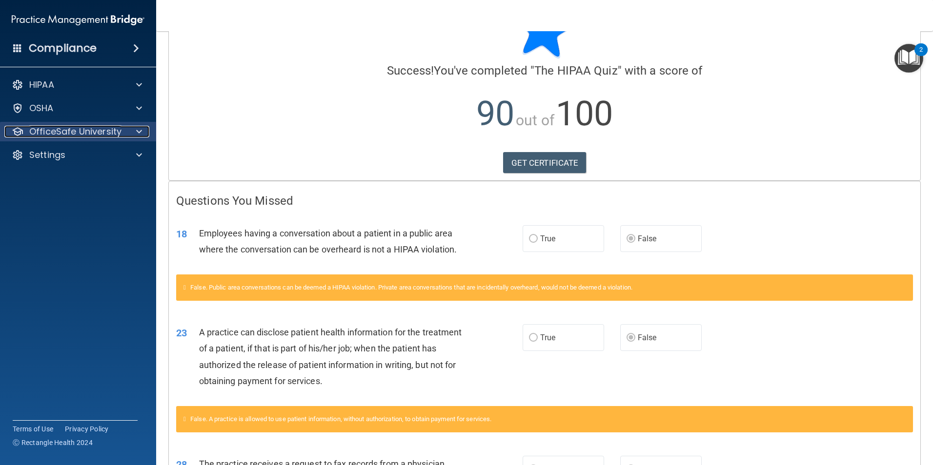
click at [89, 128] on p "OfficeSafe University" at bounding box center [75, 132] width 92 height 12
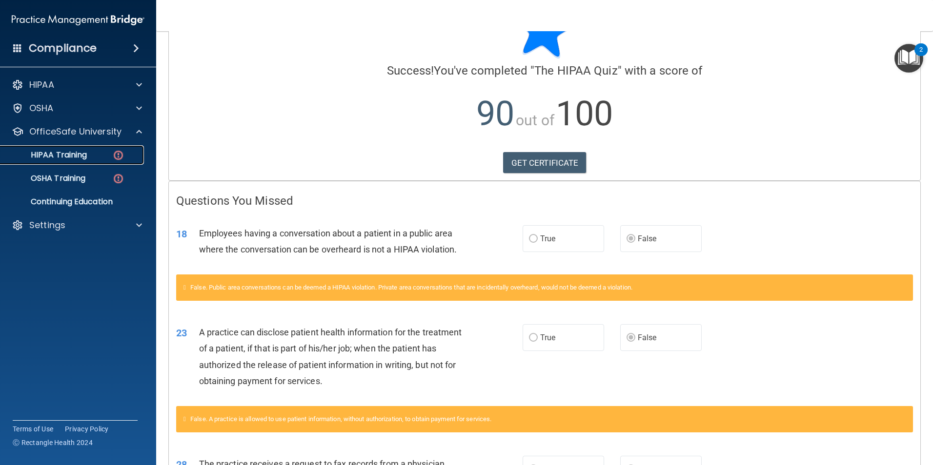
click at [101, 157] on div "HIPAA Training" at bounding box center [72, 155] width 133 height 10
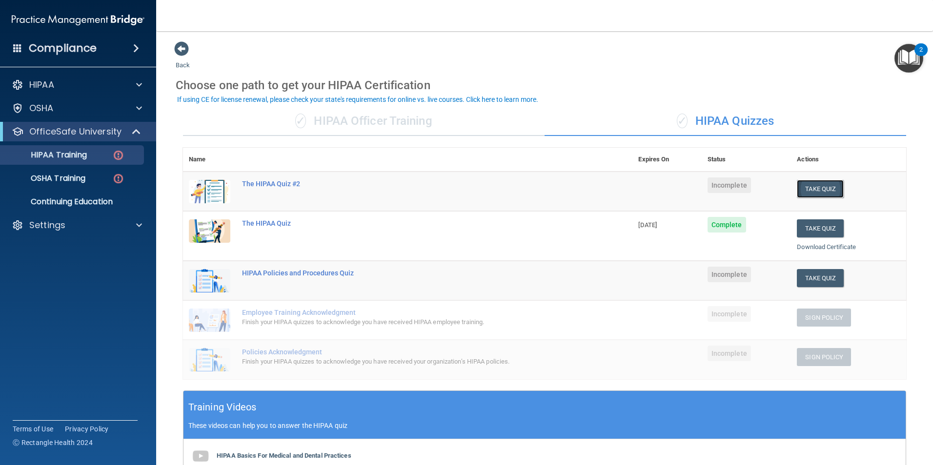
click at [807, 188] on button "Take Quiz" at bounding box center [820, 189] width 47 height 18
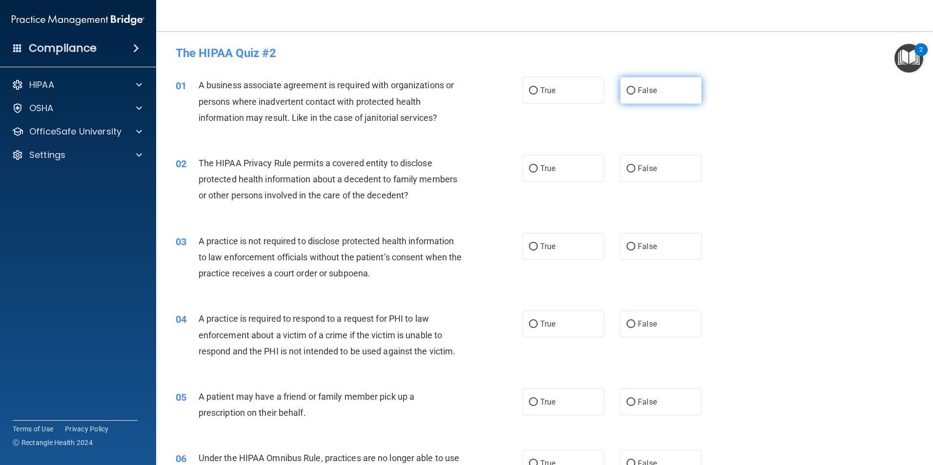
click at [637, 104] on label "False" at bounding box center [660, 90] width 81 height 27
click at [635, 95] on input "False" at bounding box center [630, 90] width 9 height 7
radio input "true"
click at [547, 171] on span "True" at bounding box center [547, 168] width 15 height 9
click at [538, 171] on input "True" at bounding box center [533, 168] width 9 height 7
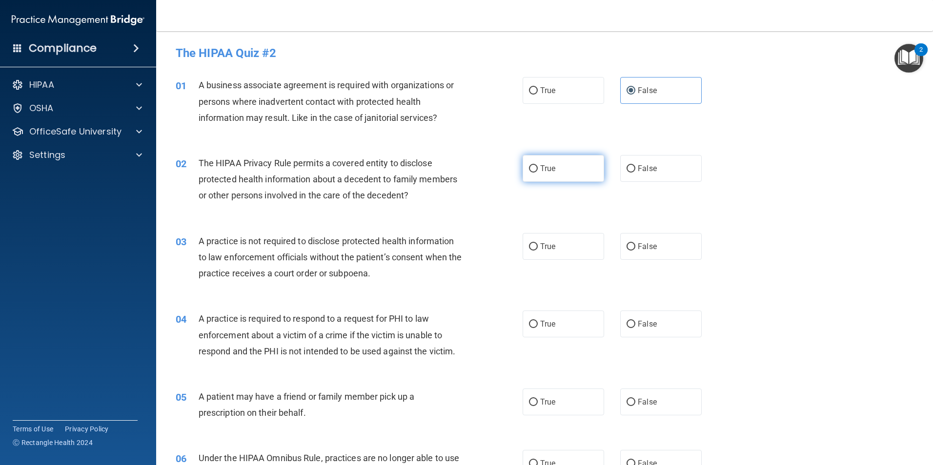
radio input "true"
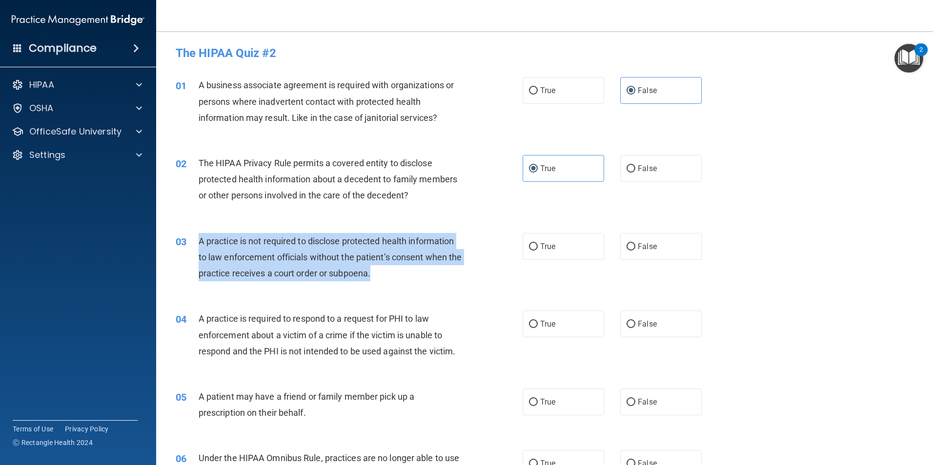
drag, startPoint x: 396, startPoint y: 281, endPoint x: 187, endPoint y: 237, distance: 213.4
click at [187, 237] on div "03 A practice is not required to disclose protected health information to law e…" at bounding box center [349, 260] width 376 height 54
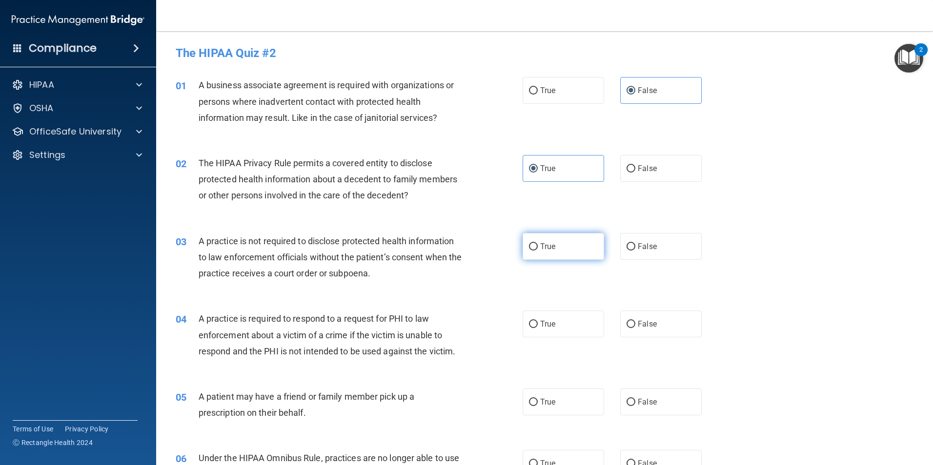
click at [540, 243] on span "True" at bounding box center [547, 246] width 15 height 9
click at [538, 243] on input "True" at bounding box center [533, 246] width 9 height 7
radio input "true"
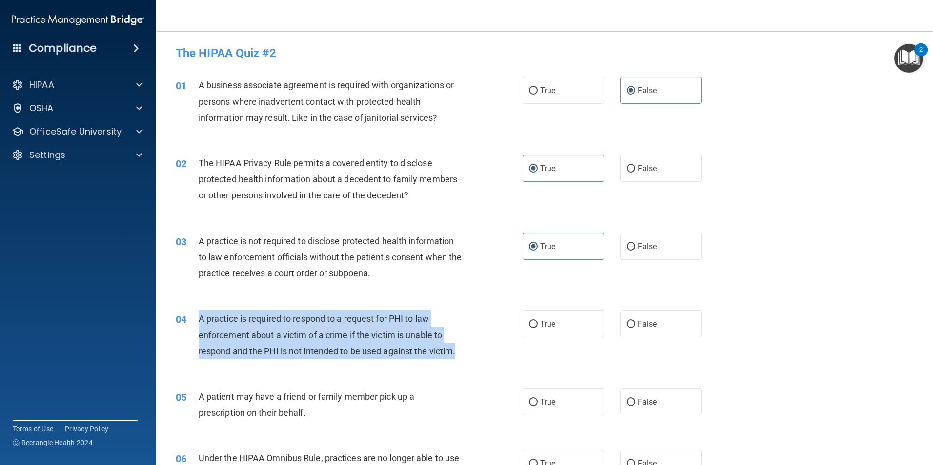
drag, startPoint x: 461, startPoint y: 353, endPoint x: 188, endPoint y: 314, distance: 275.5
click at [188, 314] on div "04 A practice is required to respond to a request for PHI to law enforcement ab…" at bounding box center [349, 338] width 376 height 54
click at [376, 360] on div "04 A practice is required to respond to a request for PHI to law enforcement ab…" at bounding box center [349, 338] width 376 height 54
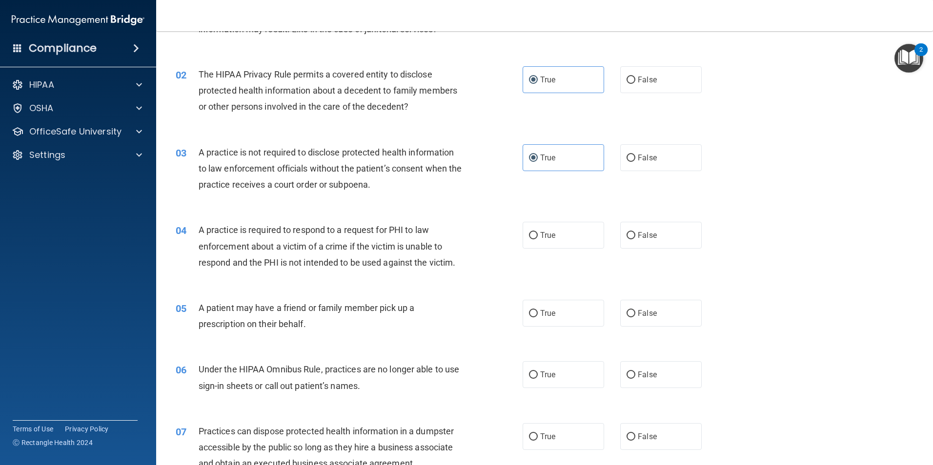
scroll to position [98, 0]
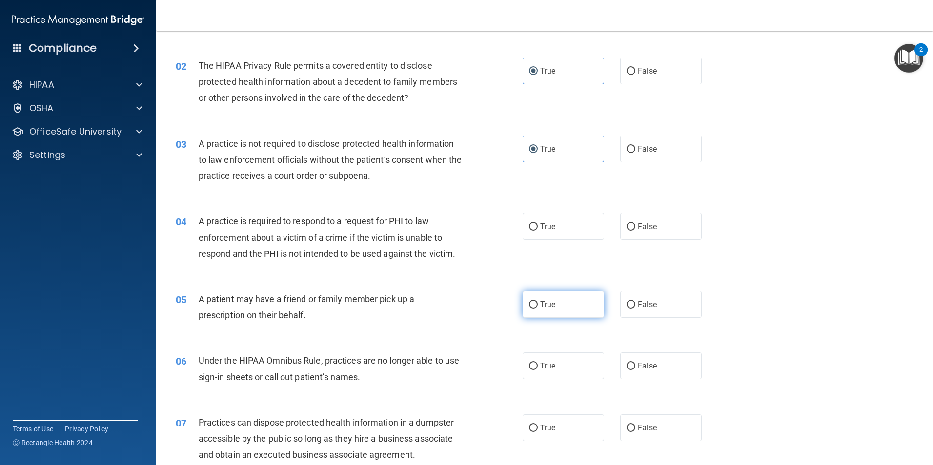
click at [568, 312] on label "True" at bounding box center [563, 304] width 81 height 27
click at [538, 309] on input "True" at bounding box center [533, 305] width 9 height 7
radio input "true"
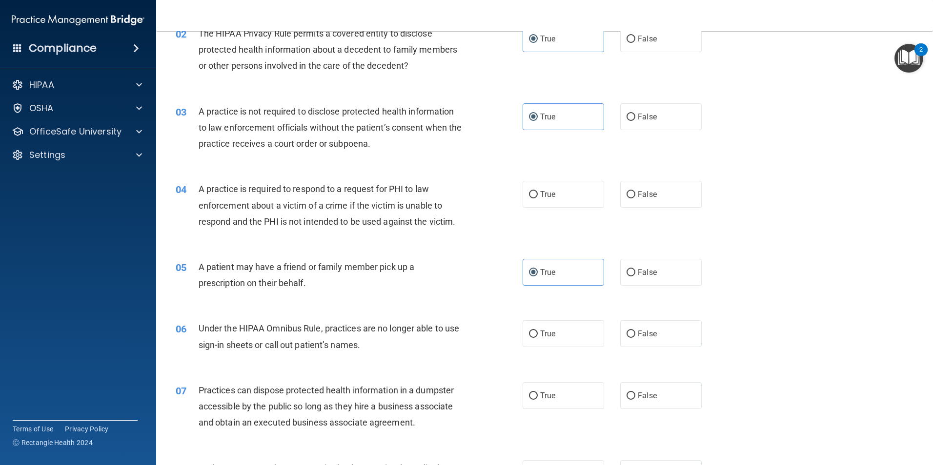
scroll to position [195, 0]
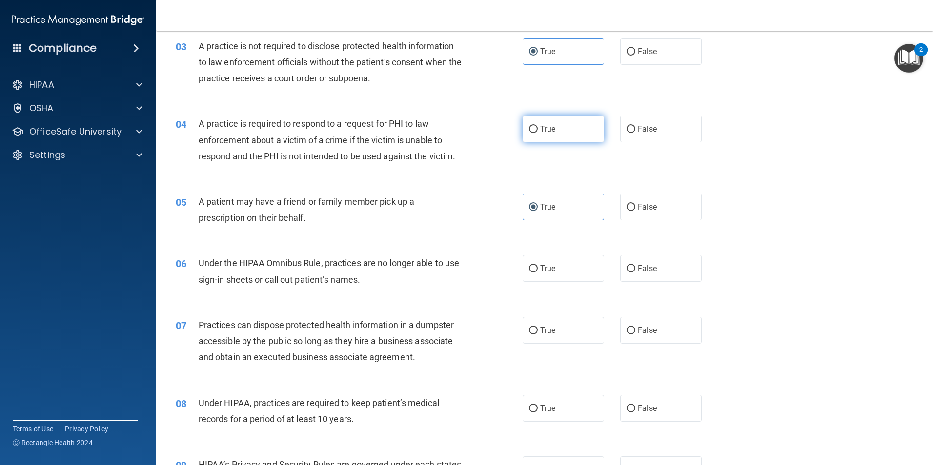
click at [566, 125] on label "True" at bounding box center [563, 129] width 81 height 27
click at [538, 126] on input "True" at bounding box center [533, 129] width 9 height 7
radio input "true"
click at [639, 262] on label "False" at bounding box center [660, 268] width 81 height 27
click at [635, 265] on input "False" at bounding box center [630, 268] width 9 height 7
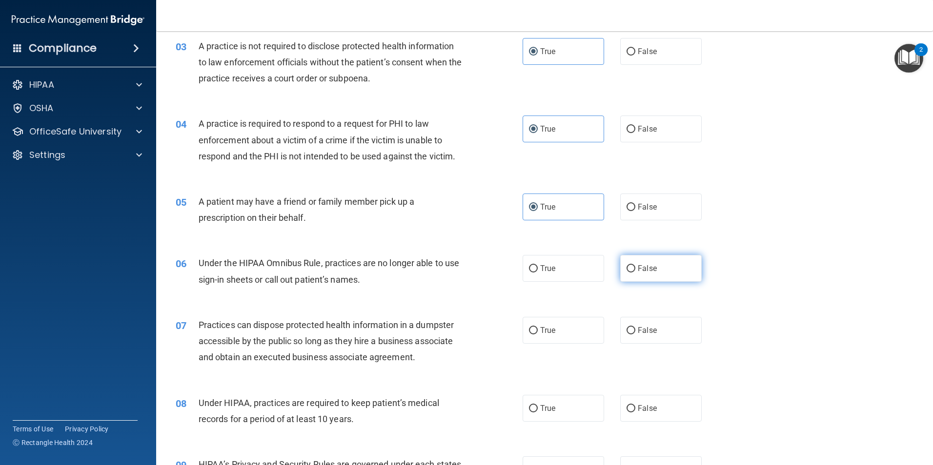
radio input "true"
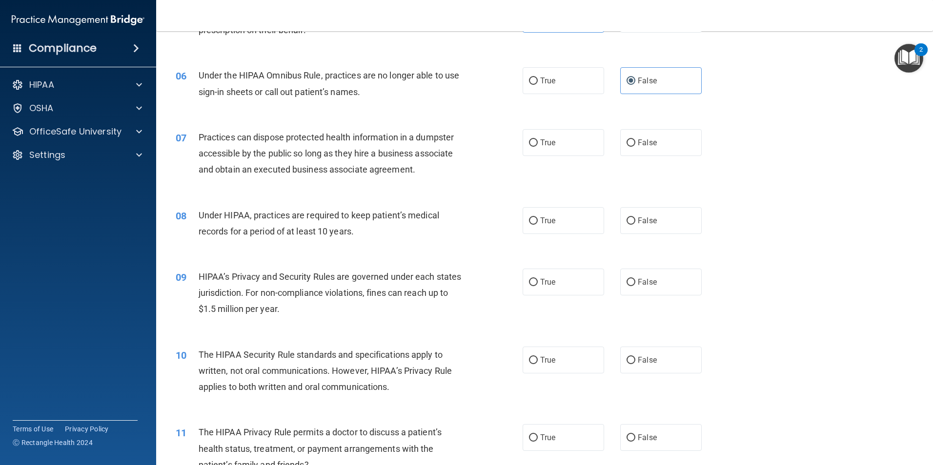
scroll to position [390, 0]
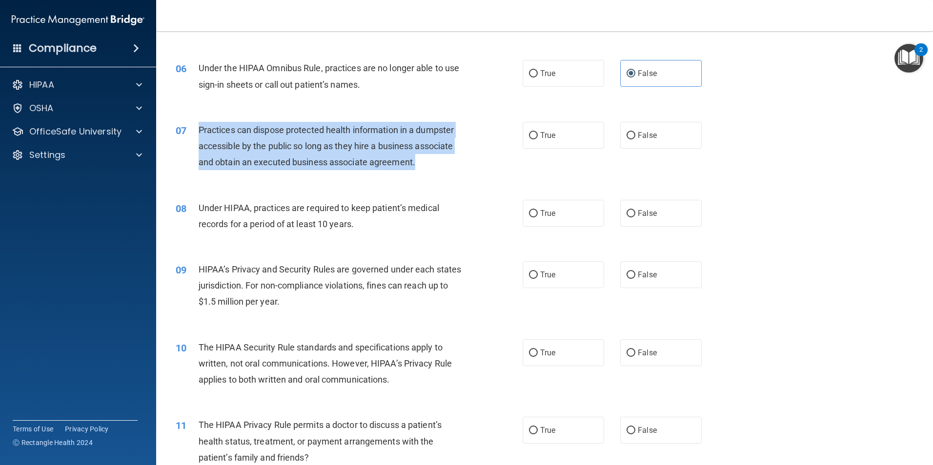
drag, startPoint x: 428, startPoint y: 165, endPoint x: 194, endPoint y: 135, distance: 235.6
click at [194, 135] on div "07 Practices can dispose protected health information in a dumpster accessible …" at bounding box center [349, 149] width 376 height 54
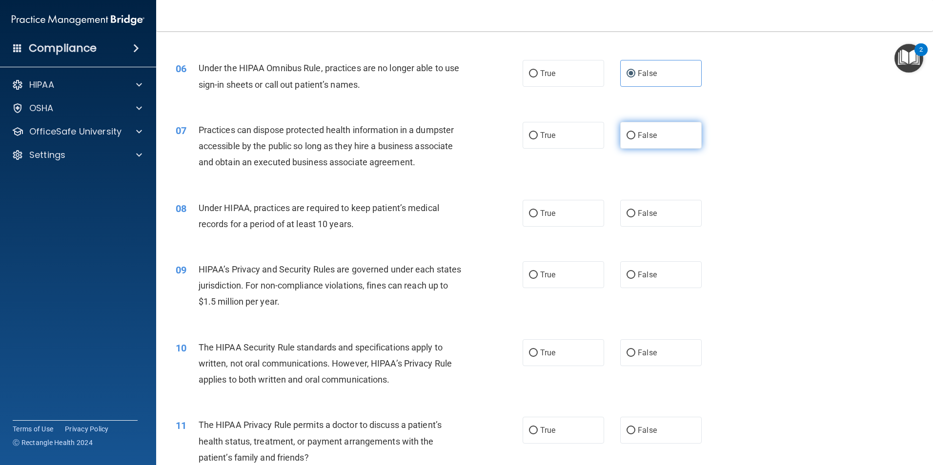
click at [620, 129] on label "False" at bounding box center [660, 135] width 81 height 27
click at [626, 132] on input "False" at bounding box center [630, 135] width 9 height 7
radio input "true"
click at [564, 218] on label "True" at bounding box center [563, 213] width 81 height 27
click at [538, 218] on input "True" at bounding box center [533, 213] width 9 height 7
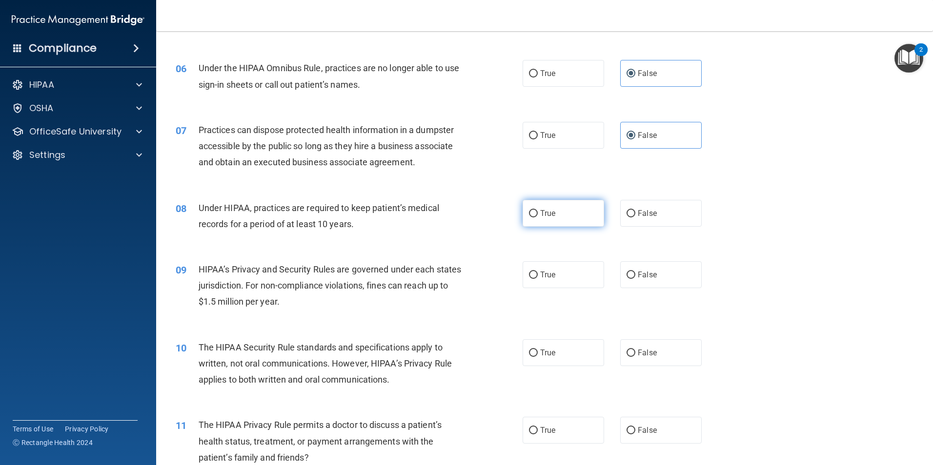
radio input "true"
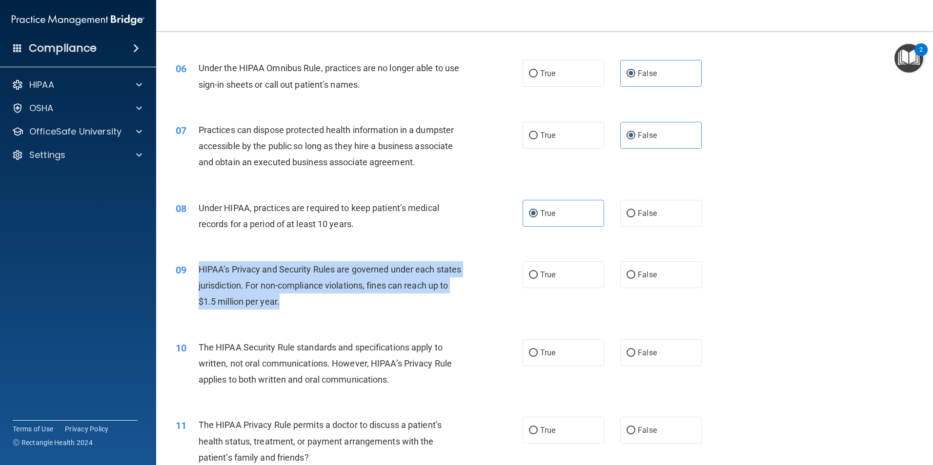
drag, startPoint x: 310, startPoint y: 306, endPoint x: 185, endPoint y: 278, distance: 128.2
click at [185, 278] on div "09 HIPAA’s Privacy and Security Rules are governed under each states jurisdicti…" at bounding box center [349, 289] width 376 height 54
click at [325, 306] on div "HIPAA’s Privacy and Security Rules are governed under each states jurisdiction.…" at bounding box center [334, 286] width 271 height 49
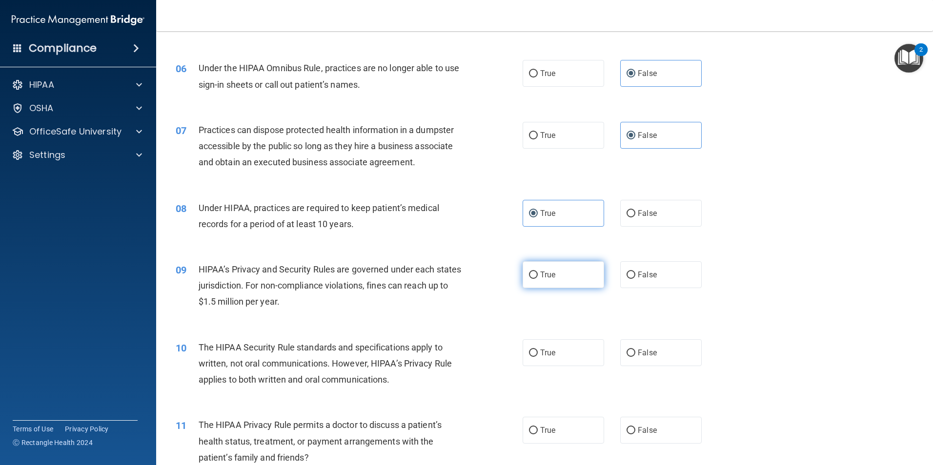
click at [532, 269] on label "True" at bounding box center [563, 275] width 81 height 27
click at [532, 272] on input "True" at bounding box center [533, 275] width 9 height 7
radio input "true"
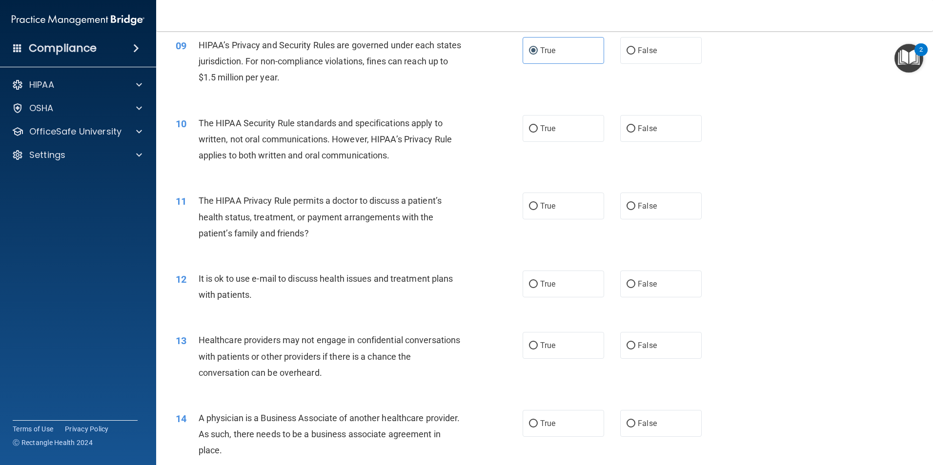
scroll to position [634, 0]
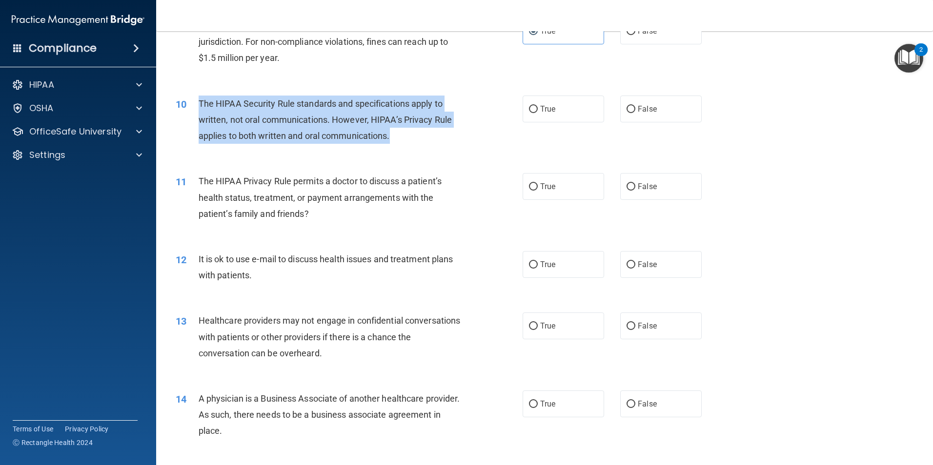
drag, startPoint x: 395, startPoint y: 134, endPoint x: 193, endPoint y: 110, distance: 203.9
click at [193, 110] on div "10 The HIPAA Security Rule standards and specifications apply to written, not o…" at bounding box center [349, 123] width 376 height 54
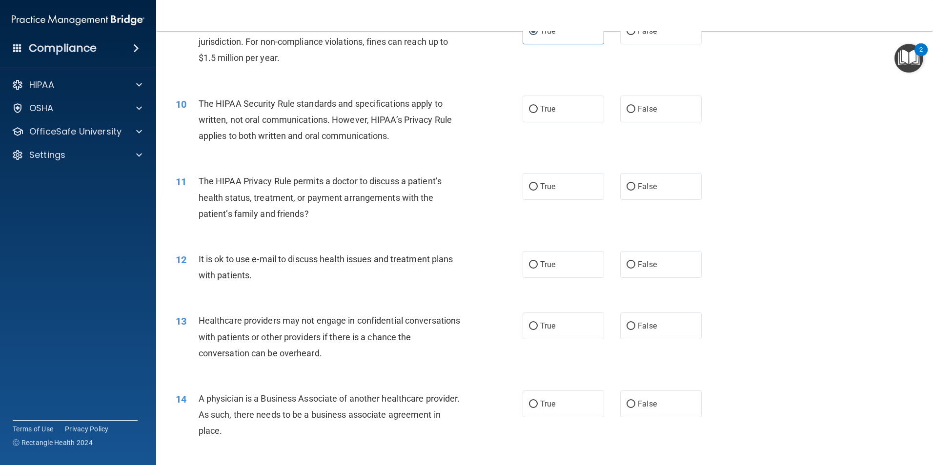
click at [415, 158] on div "10 The HIPAA Security Rule standards and specifications apply to written, not o…" at bounding box center [544, 122] width 752 height 78
click at [565, 266] on label "True" at bounding box center [563, 264] width 81 height 27
click at [538, 266] on input "True" at bounding box center [533, 265] width 9 height 7
radio input "true"
click at [544, 118] on label "True" at bounding box center [563, 109] width 81 height 27
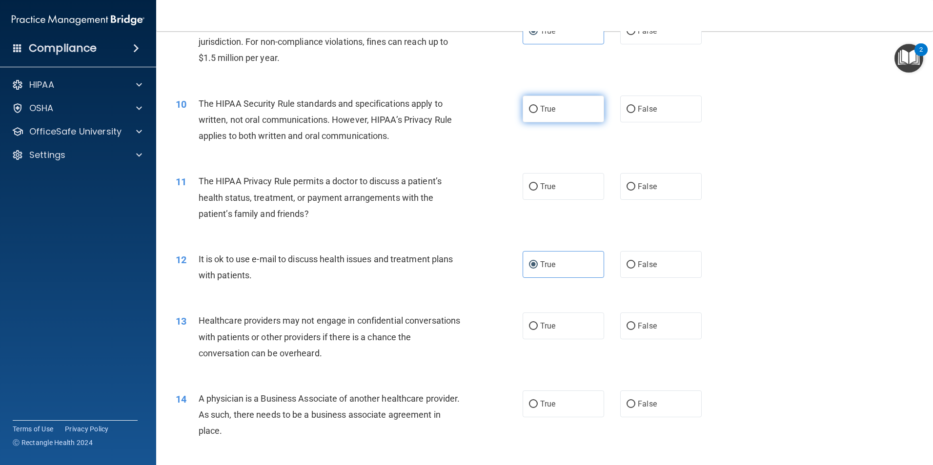
click at [538, 113] on input "True" at bounding box center [533, 109] width 9 height 7
radio input "true"
click at [654, 189] on label "False" at bounding box center [660, 186] width 81 height 27
click at [635, 189] on input "False" at bounding box center [630, 186] width 9 height 7
radio input "true"
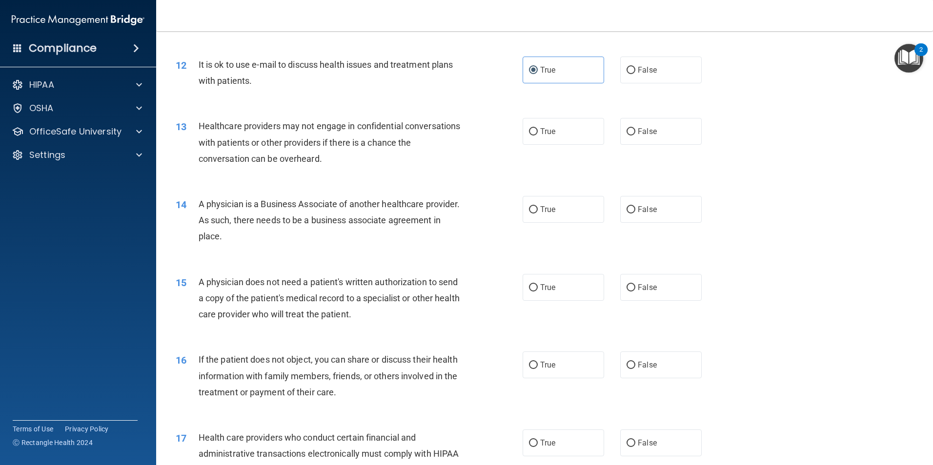
scroll to position [878, 0]
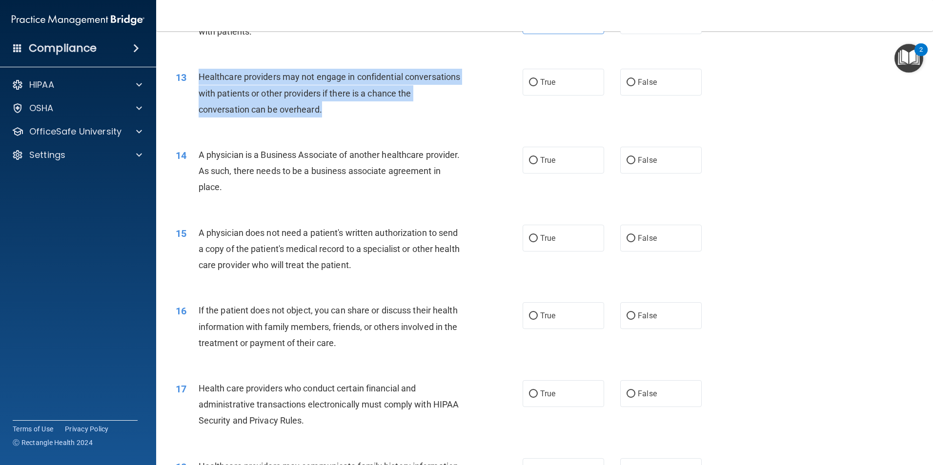
drag, startPoint x: 346, startPoint y: 111, endPoint x: 197, endPoint y: 79, distance: 152.8
click at [197, 79] on div "13 Healthcare providers may not engage in confidential conversations with patie…" at bounding box center [349, 96] width 376 height 54
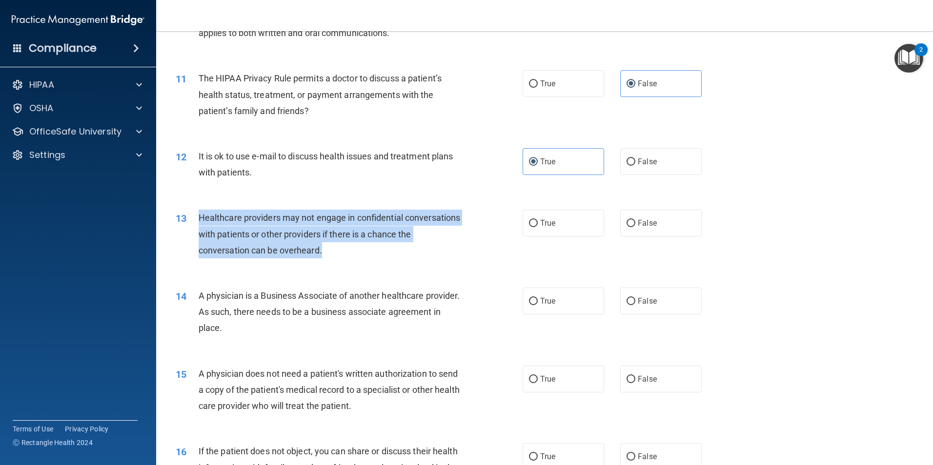
scroll to position [732, 0]
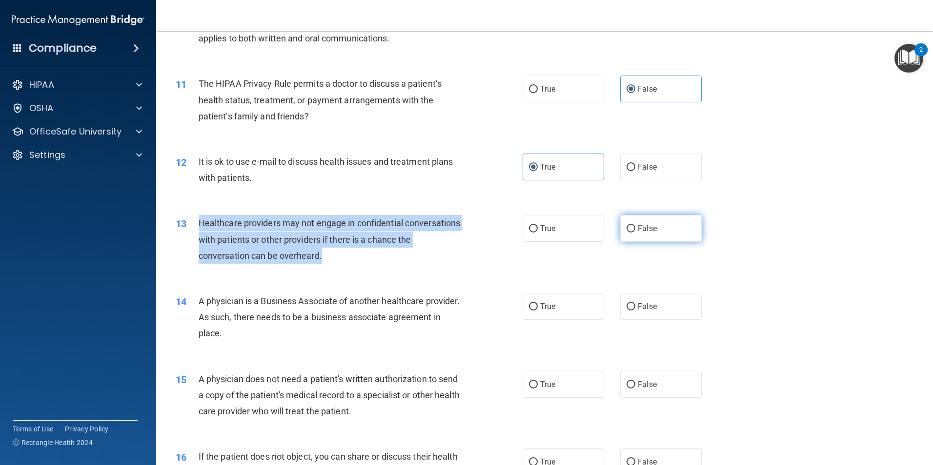
click at [626, 229] on input "False" at bounding box center [630, 228] width 9 height 7
radio input "true"
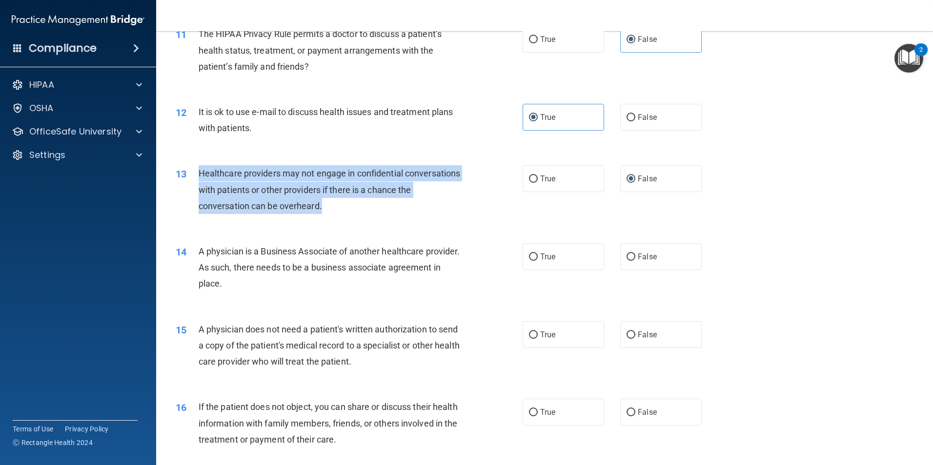
scroll to position [878, 0]
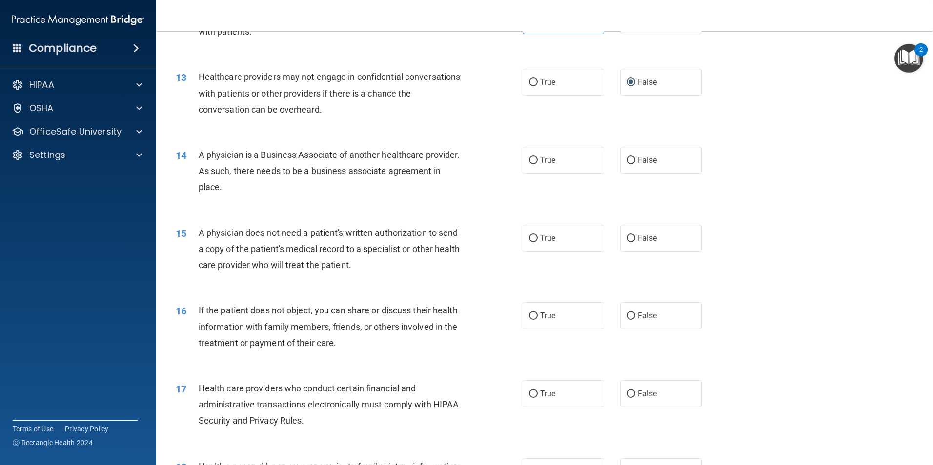
click at [308, 197] on div "14 A physician is a Business Associate of another healthcare provider. As such,…" at bounding box center [349, 174] width 376 height 54
drag, startPoint x: 283, startPoint y: 189, endPoint x: 191, endPoint y: 163, distance: 95.3
click at [191, 163] on div "14 A physician is a Business Associate of another healthcare provider. As such,…" at bounding box center [349, 174] width 376 height 54
click at [289, 197] on div "14 A physician is a Business Associate of another healthcare provider. As such,…" at bounding box center [349, 174] width 376 height 54
click at [543, 168] on label "True" at bounding box center [563, 160] width 81 height 27
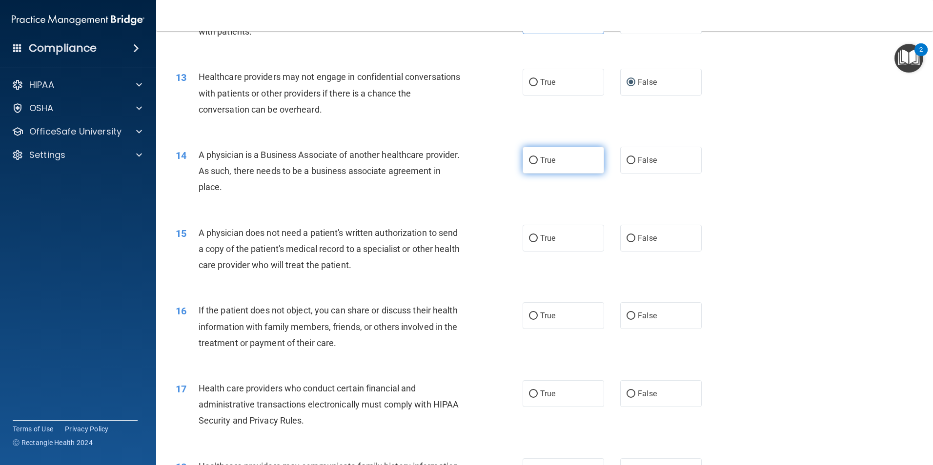
click at [538, 164] on input "True" at bounding box center [533, 160] width 9 height 7
radio input "true"
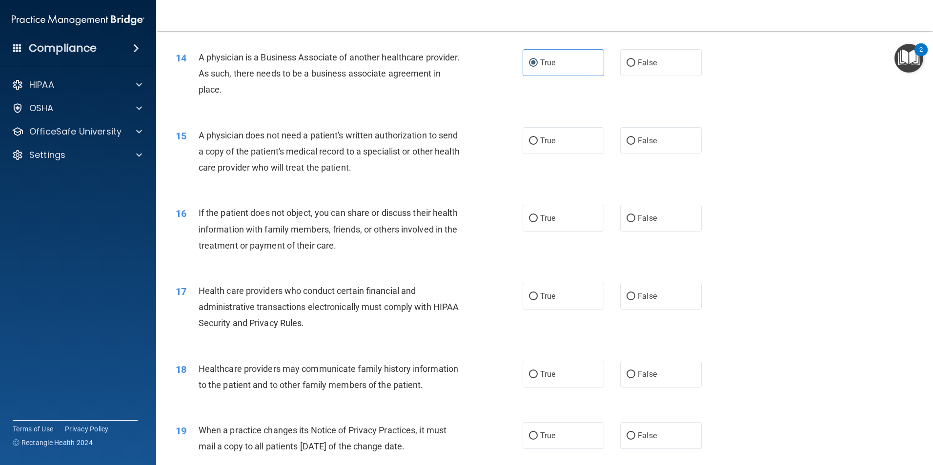
scroll to position [1025, 0]
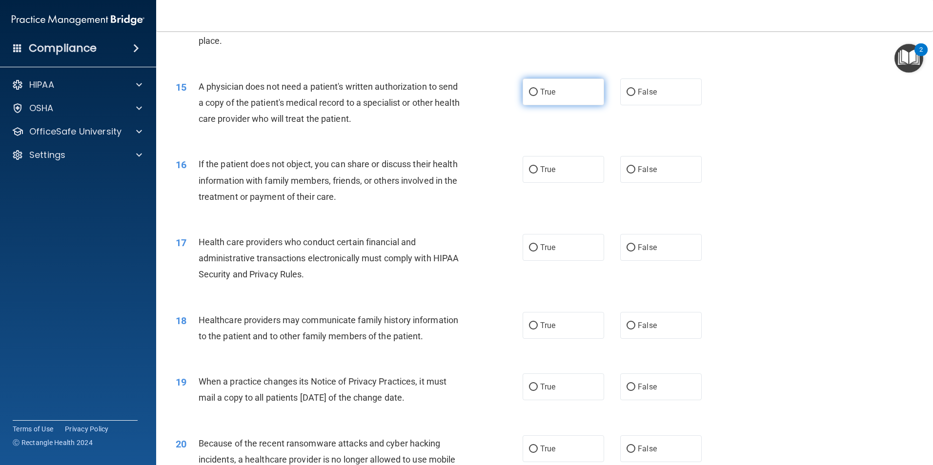
click at [529, 91] on input "True" at bounding box center [533, 92] width 9 height 7
radio input "true"
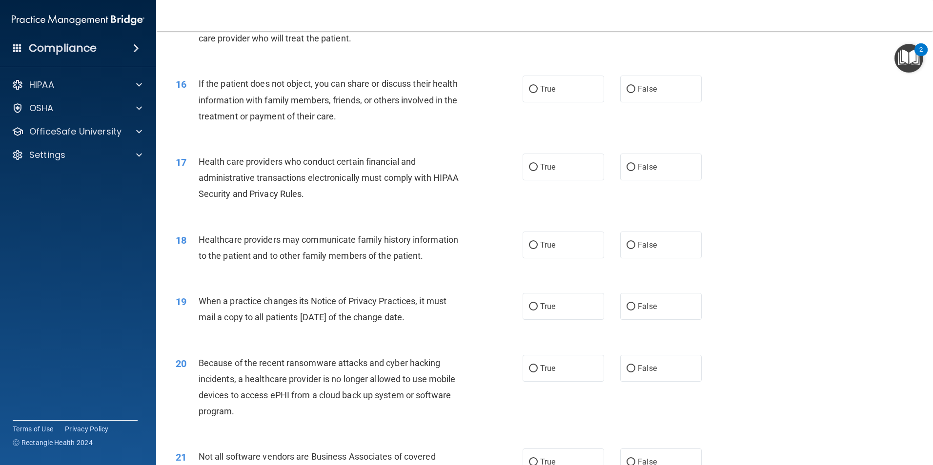
scroll to position [1122, 0]
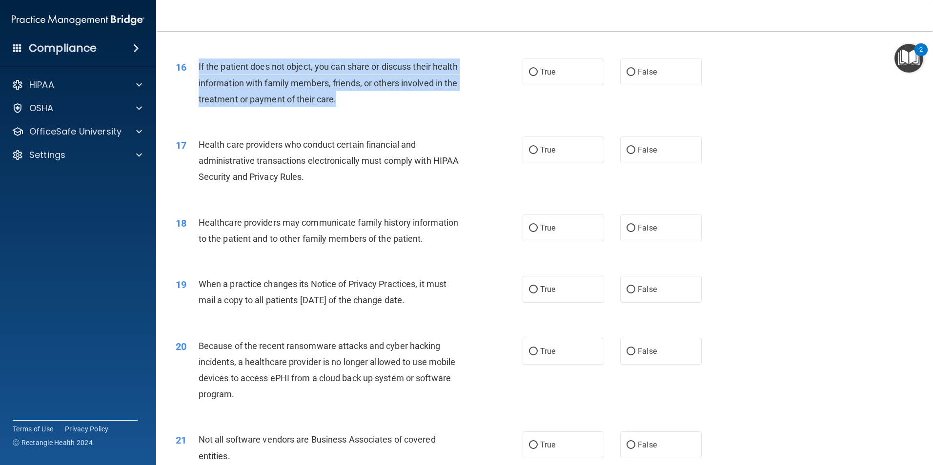
drag, startPoint x: 394, startPoint y: 101, endPoint x: 189, endPoint y: 66, distance: 207.9
click at [189, 66] on div "16 If the patient does not object, you can share or discuss their health inform…" at bounding box center [349, 86] width 376 height 54
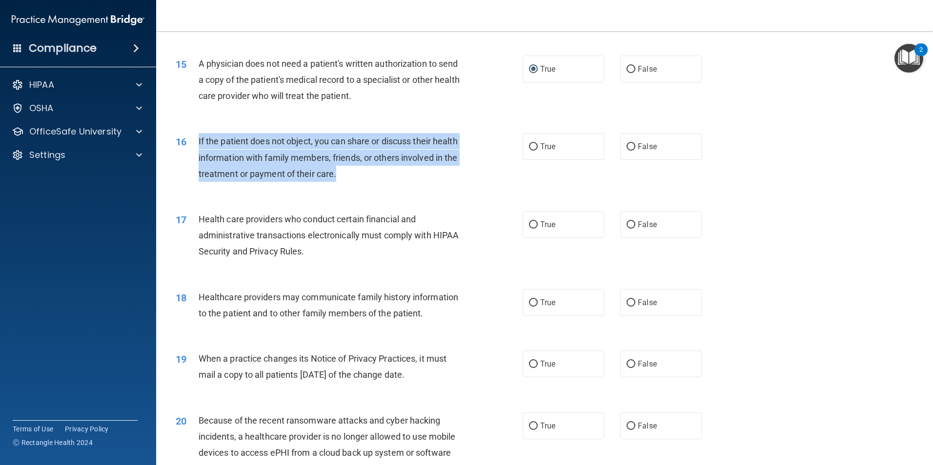
scroll to position [1025, 0]
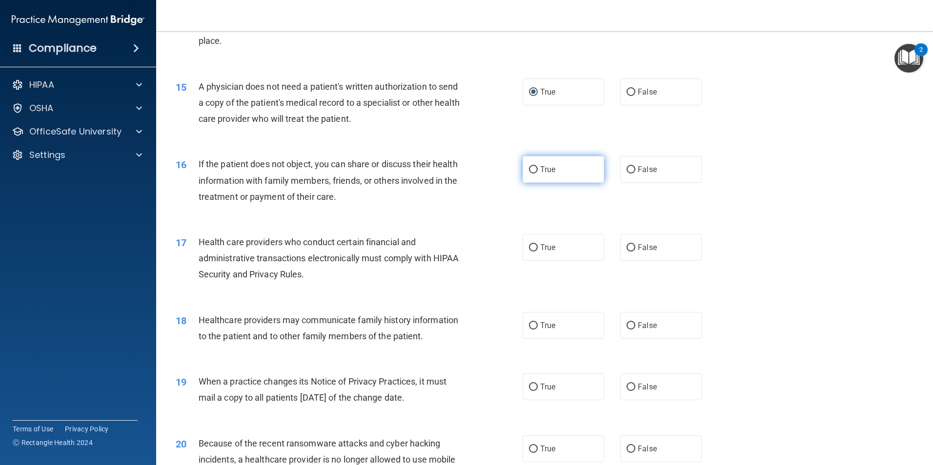
click at [524, 168] on label "True" at bounding box center [563, 169] width 81 height 27
click at [529, 168] on input "True" at bounding box center [533, 169] width 9 height 7
radio input "true"
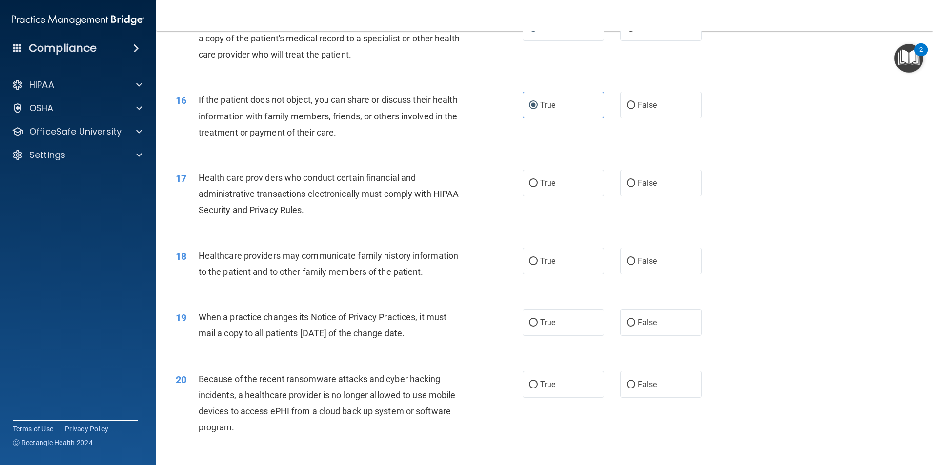
scroll to position [1122, 0]
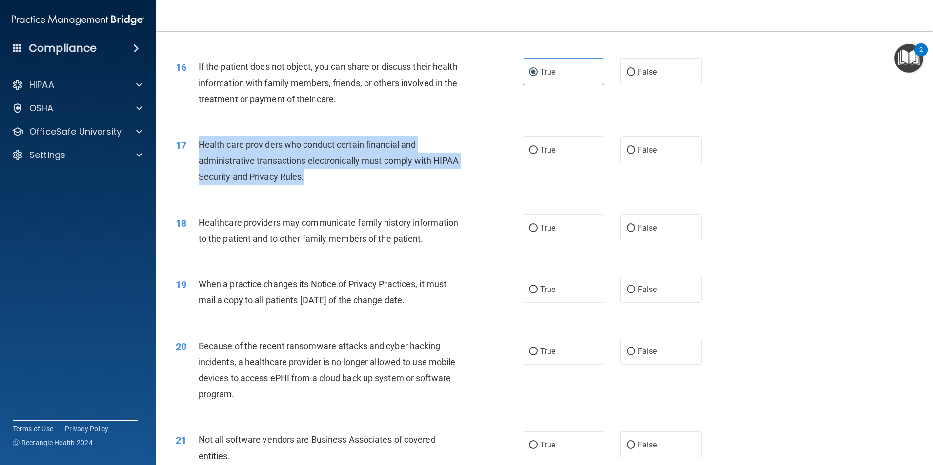
drag, startPoint x: 343, startPoint y: 175, endPoint x: 200, endPoint y: 143, distance: 147.4
click at [200, 143] on div "Health care providers who conduct certain financial and administrative transact…" at bounding box center [334, 161] width 271 height 49
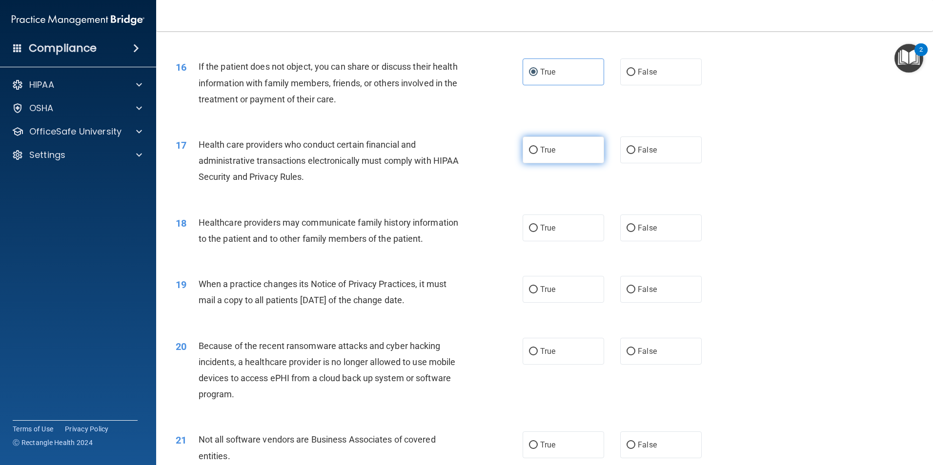
click at [552, 154] on label "True" at bounding box center [563, 150] width 81 height 27
click at [538, 154] on input "True" at bounding box center [533, 150] width 9 height 7
radio input "true"
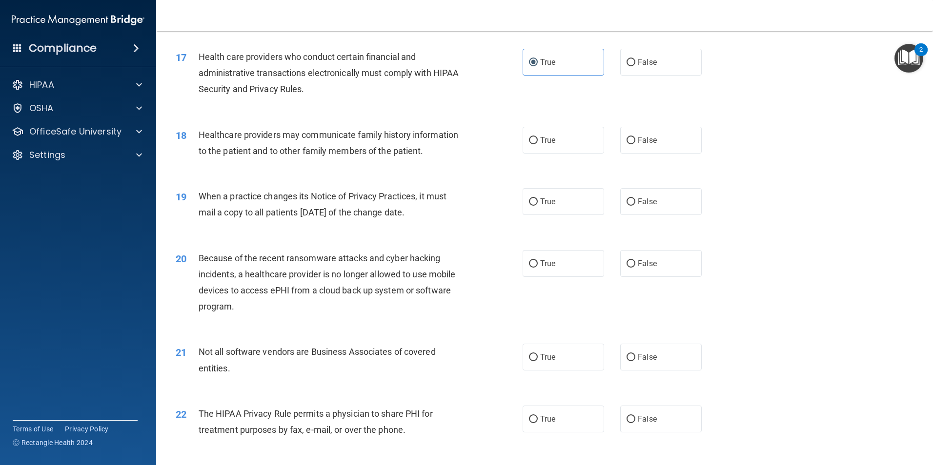
scroll to position [1220, 0]
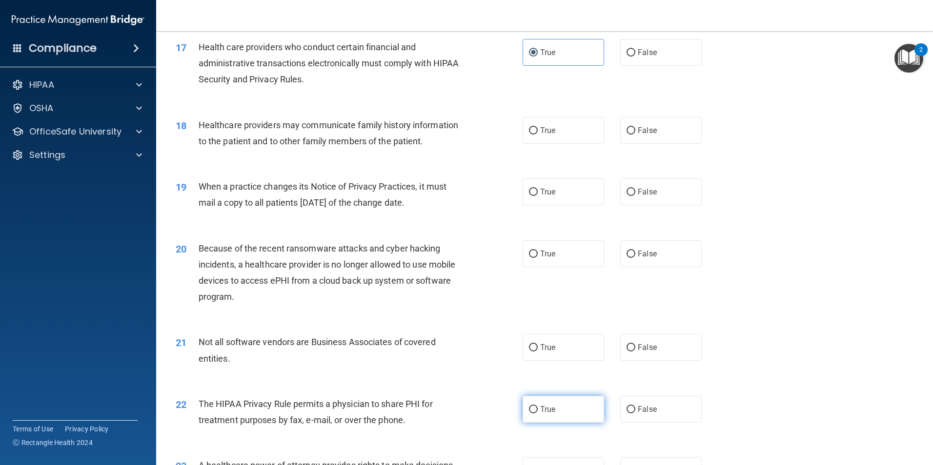
click at [540, 411] on span "True" at bounding box center [547, 409] width 15 height 9
click at [538, 411] on input "True" at bounding box center [533, 409] width 9 height 7
radio input "true"
drag, startPoint x: 436, startPoint y: 144, endPoint x: 418, endPoint y: 150, distance: 18.5
click at [418, 150] on div "18 Healthcare providers may communicate family history information to the patie…" at bounding box center [349, 135] width 376 height 37
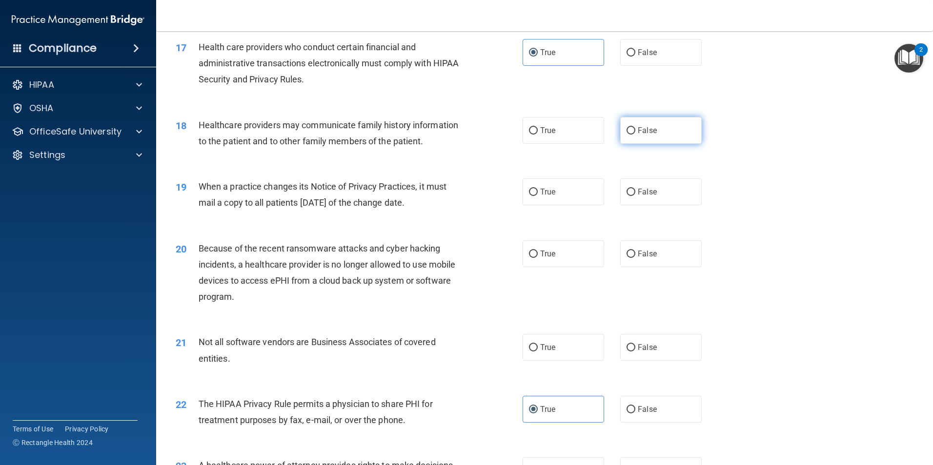
click at [638, 136] on label "False" at bounding box center [660, 130] width 81 height 27
click at [635, 135] on input "False" at bounding box center [630, 130] width 9 height 7
radio input "true"
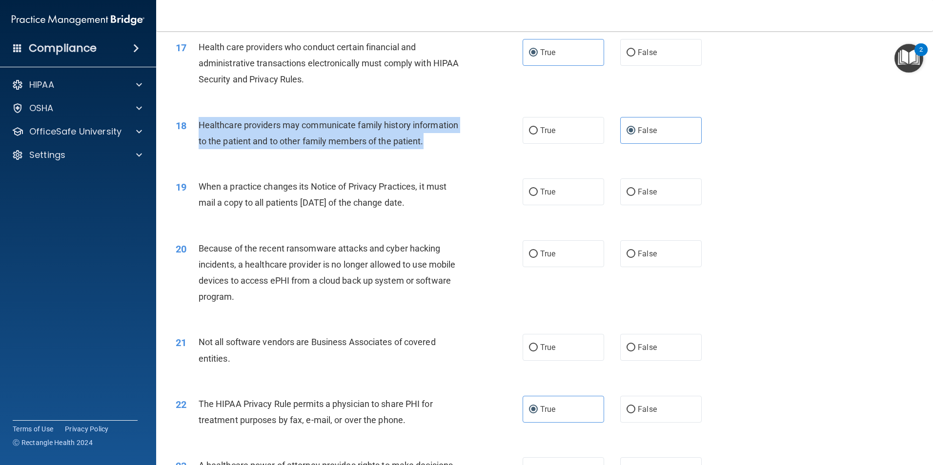
drag, startPoint x: 427, startPoint y: 146, endPoint x: 189, endPoint y: 137, distance: 238.8
click at [189, 137] on div "18 Healthcare providers may communicate family history information to the patie…" at bounding box center [349, 135] width 376 height 37
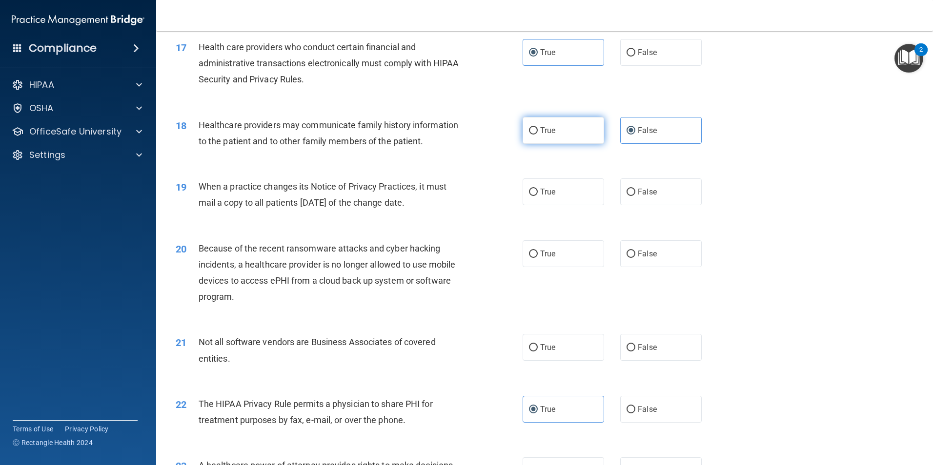
click at [540, 138] on label "True" at bounding box center [563, 130] width 81 height 27
click at [538, 135] on input "True" at bounding box center [533, 130] width 9 height 7
radio input "true"
radio input "false"
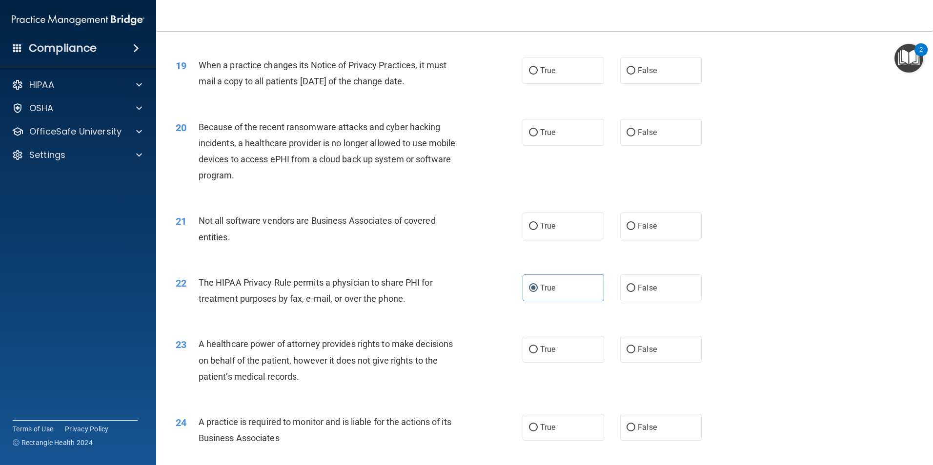
scroll to position [1317, 0]
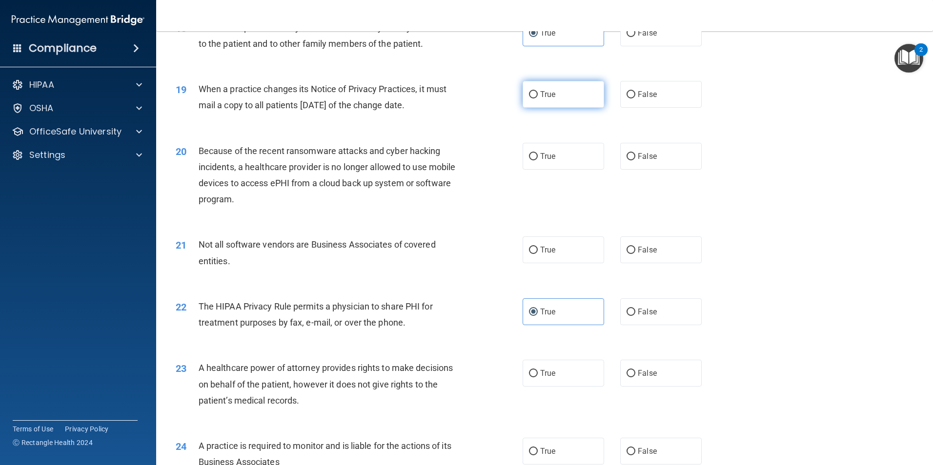
click at [532, 101] on label "True" at bounding box center [563, 94] width 81 height 27
click at [532, 99] on input "True" at bounding box center [533, 94] width 9 height 7
radio input "true"
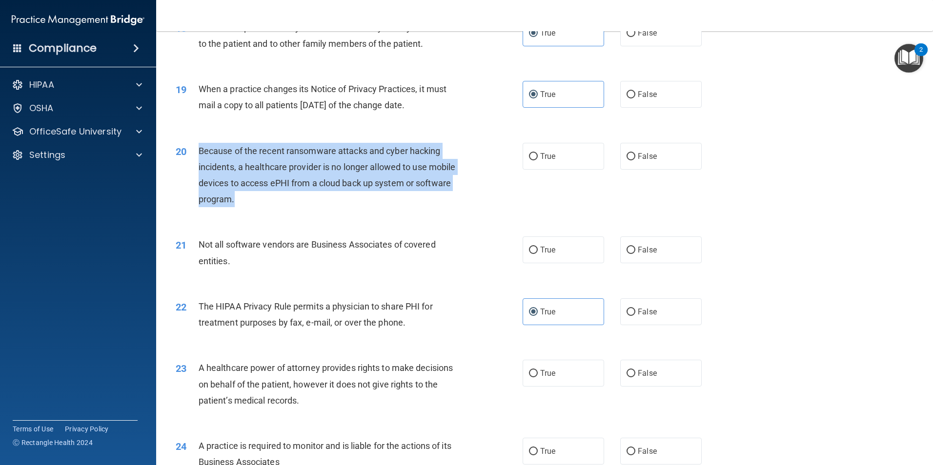
drag, startPoint x: 263, startPoint y: 207, endPoint x: 195, endPoint y: 154, distance: 86.6
click at [195, 154] on div "20 Because of the recent ransomware attacks and cyber hacking incidents, a heal…" at bounding box center [349, 178] width 376 height 70
click at [303, 198] on div "Because of the recent ransomware attacks and cyber hacking incidents, a healthc…" at bounding box center [334, 175] width 271 height 65
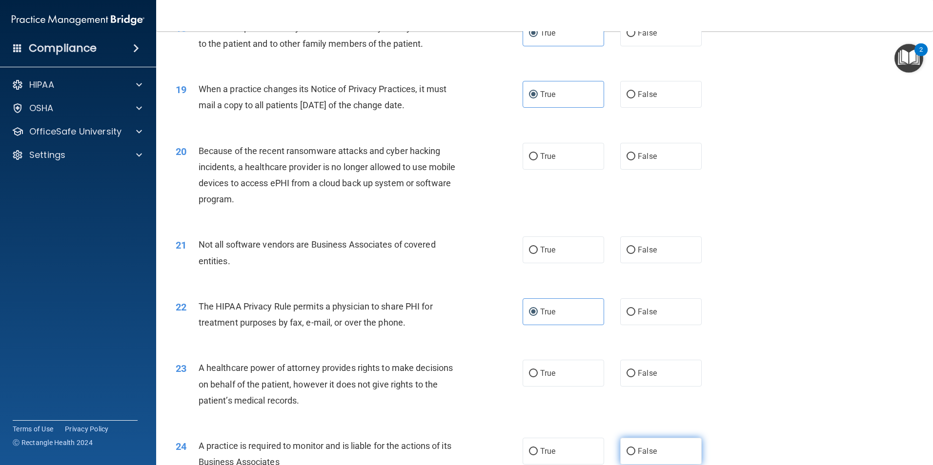
click at [625, 444] on label "False" at bounding box center [660, 451] width 81 height 27
click at [626, 448] on input "False" at bounding box center [630, 451] width 9 height 7
radio input "true"
drag, startPoint x: 636, startPoint y: 155, endPoint x: 634, endPoint y: 167, distance: 12.3
click at [638, 156] on span "False" at bounding box center [647, 156] width 19 height 9
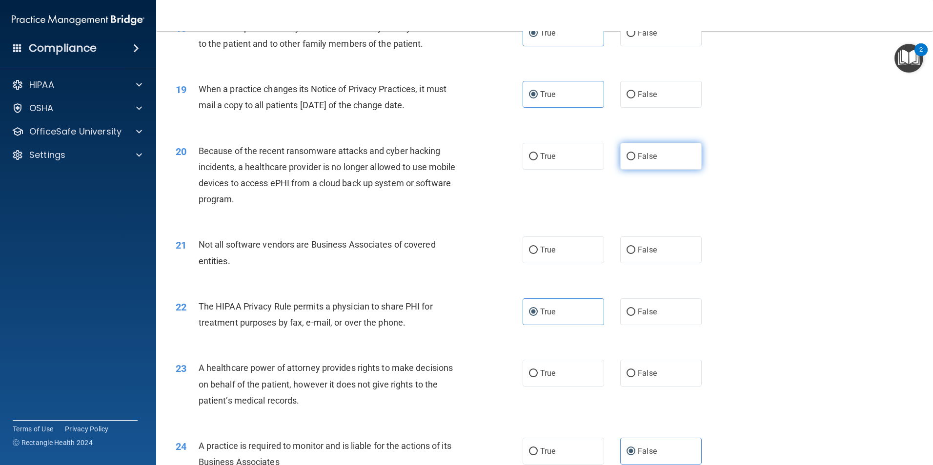
click at [635, 156] on input "False" at bounding box center [630, 156] width 9 height 7
radio input "true"
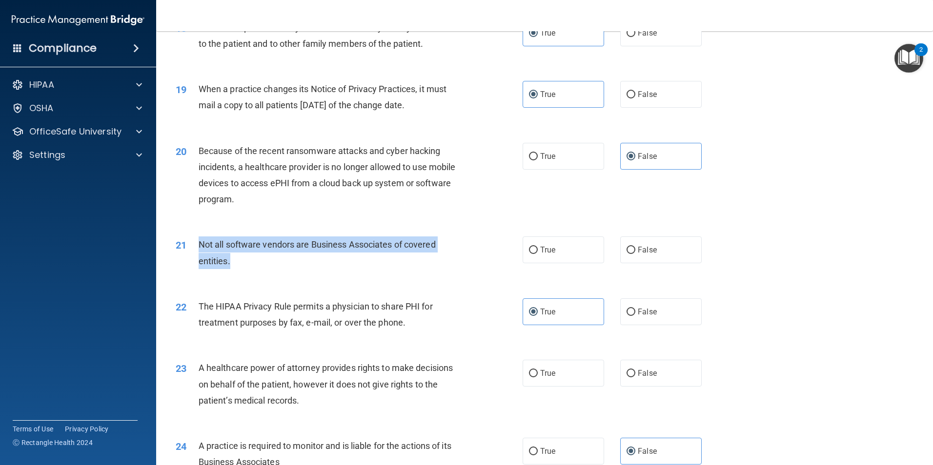
drag, startPoint x: 246, startPoint y: 263, endPoint x: 193, endPoint y: 244, distance: 56.5
click at [193, 244] on div "21 Not all software vendors are Business Associates of covered entities." at bounding box center [349, 255] width 376 height 37
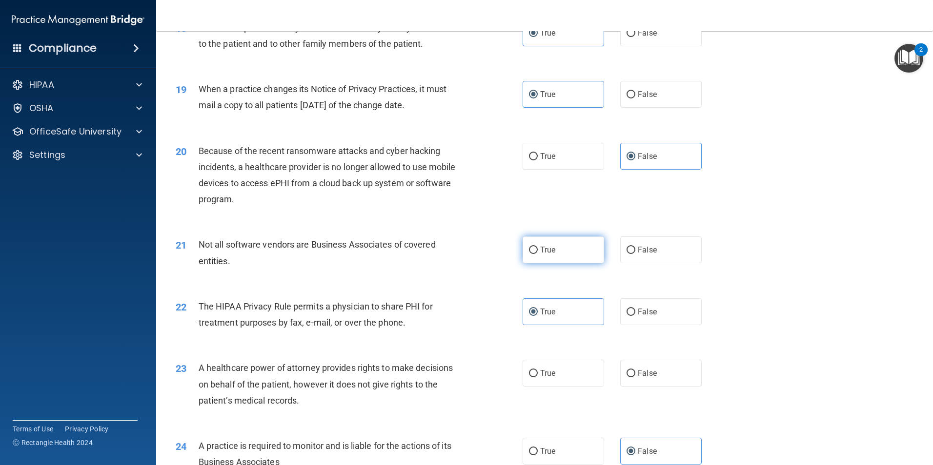
drag, startPoint x: 566, startPoint y: 247, endPoint x: 546, endPoint y: 237, distance: 22.0
click at [566, 246] on label "True" at bounding box center [563, 250] width 81 height 27
click at [538, 247] on input "True" at bounding box center [533, 250] width 9 height 7
radio input "true"
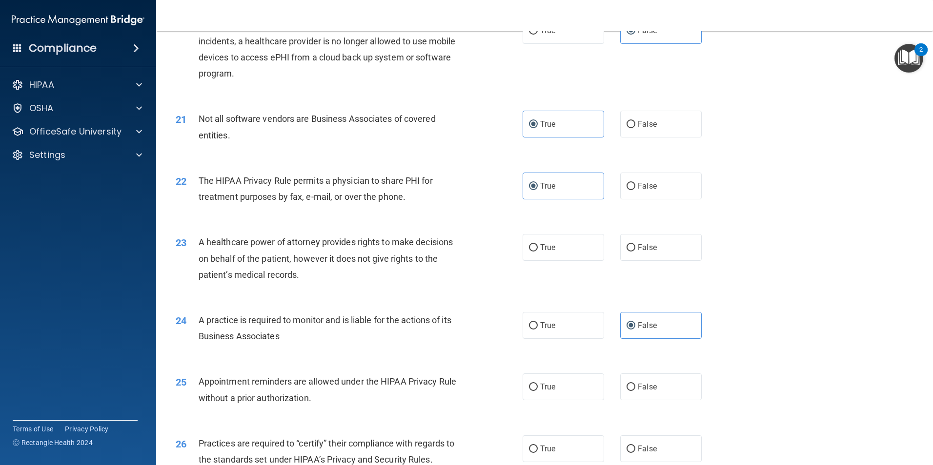
scroll to position [1464, 0]
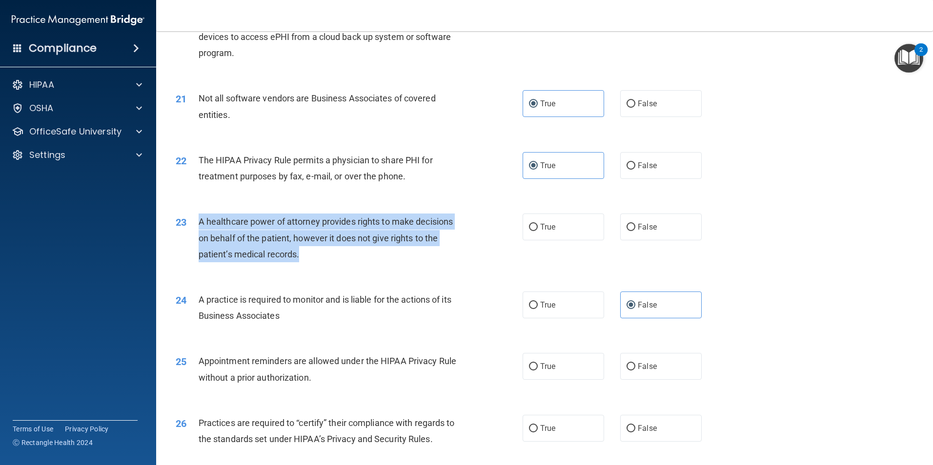
drag, startPoint x: 323, startPoint y: 255, endPoint x: 193, endPoint y: 227, distance: 133.6
click at [193, 227] on div "23 A healthcare power of attorney provides rights to make decisions on behalf o…" at bounding box center [349, 241] width 376 height 54
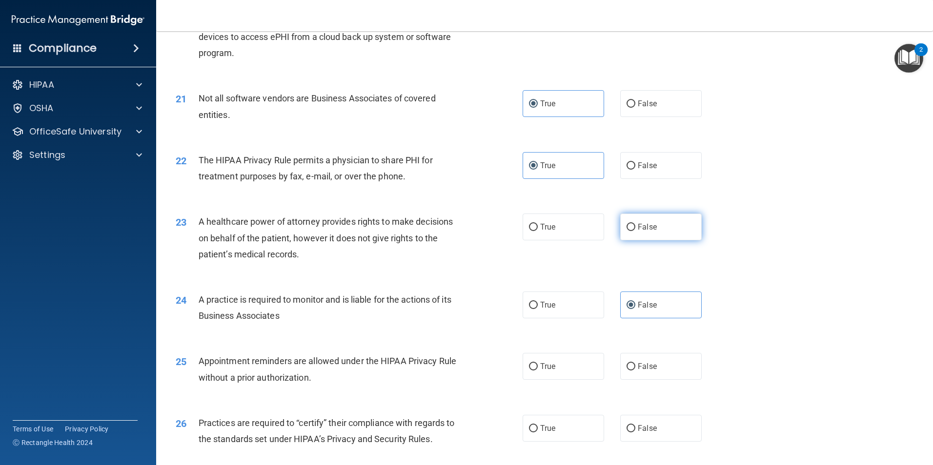
click at [624, 223] on label "False" at bounding box center [660, 227] width 81 height 27
drag, startPoint x: 667, startPoint y: 228, endPoint x: 638, endPoint y: 198, distance: 41.8
click at [664, 227] on label "False" at bounding box center [660, 227] width 81 height 27
click at [635, 227] on input "False" at bounding box center [630, 227] width 9 height 7
radio input "true"
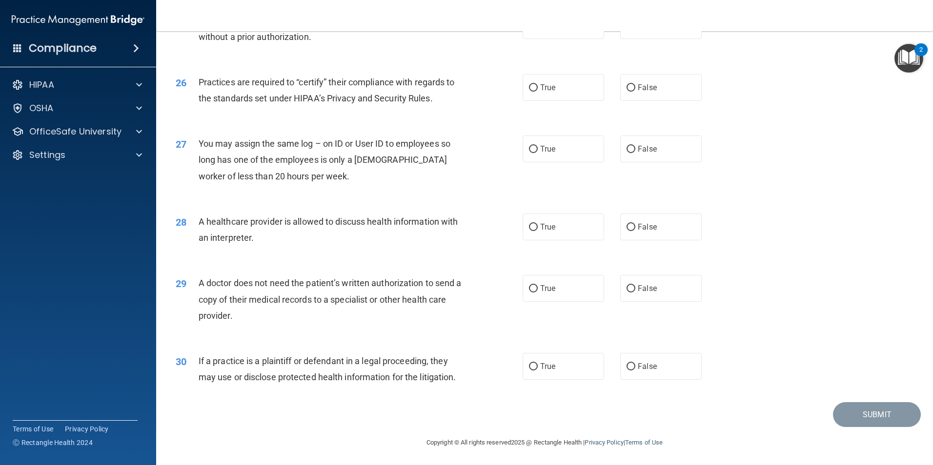
scroll to position [1806, 0]
click at [571, 377] on label "True" at bounding box center [563, 365] width 81 height 27
click at [538, 370] on input "True" at bounding box center [533, 365] width 9 height 7
radio input "true"
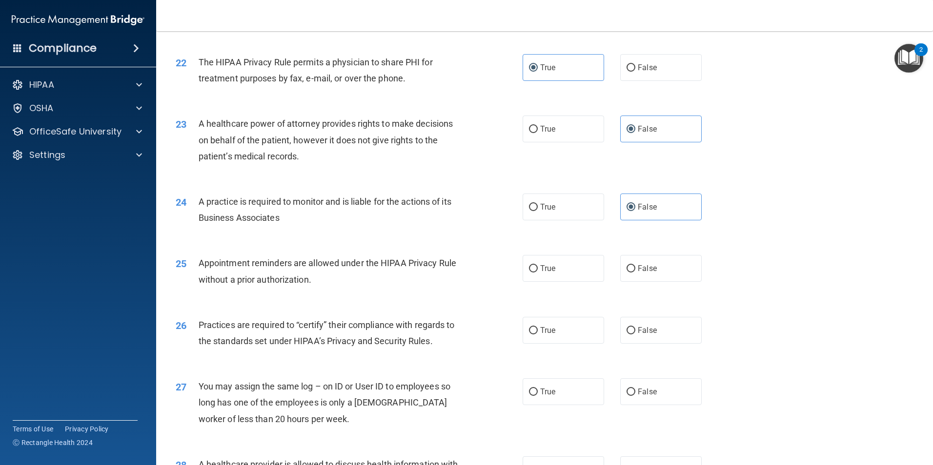
scroll to position [1611, 0]
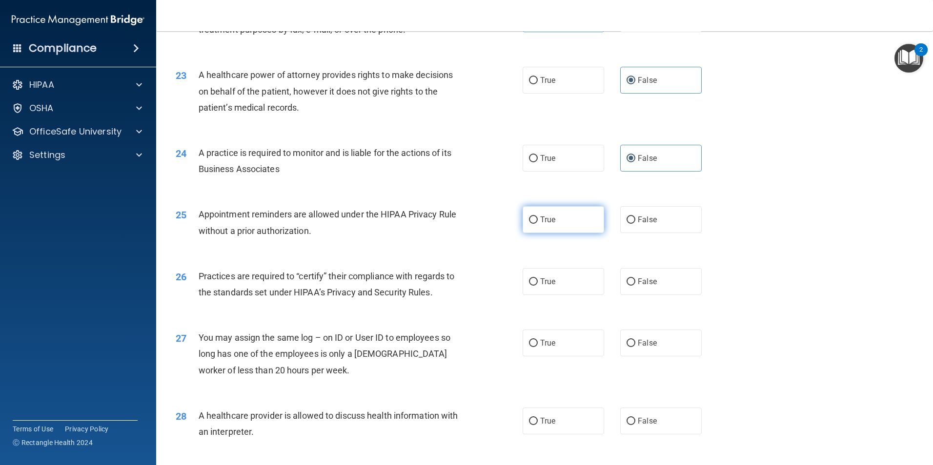
click at [525, 213] on label "True" at bounding box center [563, 219] width 81 height 27
click at [529, 217] on input "True" at bounding box center [533, 220] width 9 height 7
radio input "true"
click at [639, 287] on label "False" at bounding box center [660, 281] width 81 height 27
drag, startPoint x: 639, startPoint y: 287, endPoint x: 637, endPoint y: 281, distance: 6.6
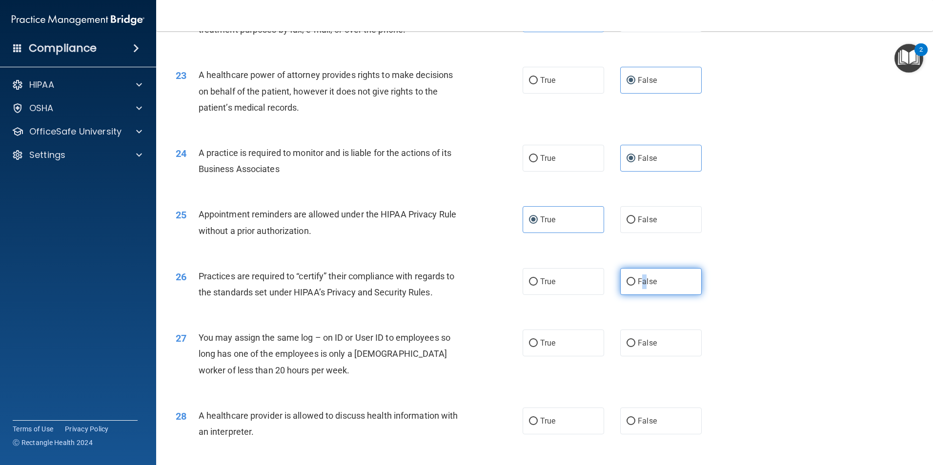
click at [638, 281] on span "False" at bounding box center [647, 281] width 19 height 9
click at [635, 281] on input "False" at bounding box center [630, 282] width 9 height 7
radio input "true"
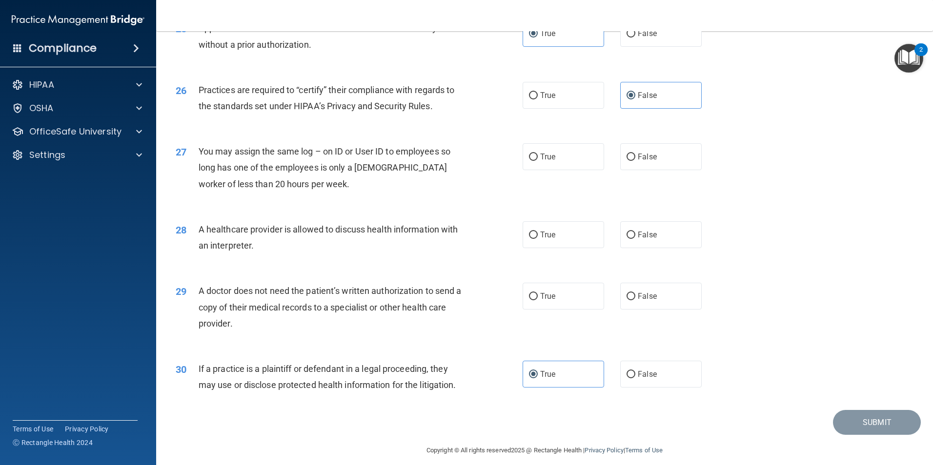
scroll to position [1806, 0]
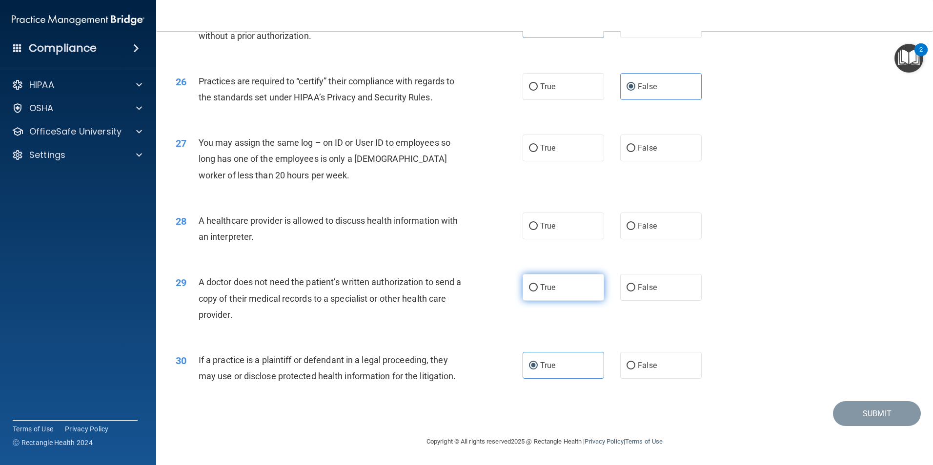
click at [532, 289] on input "True" at bounding box center [533, 287] width 9 height 7
radio input "true"
click at [538, 235] on label "True" at bounding box center [563, 226] width 81 height 27
click at [538, 230] on input "True" at bounding box center [533, 226] width 9 height 7
radio input "true"
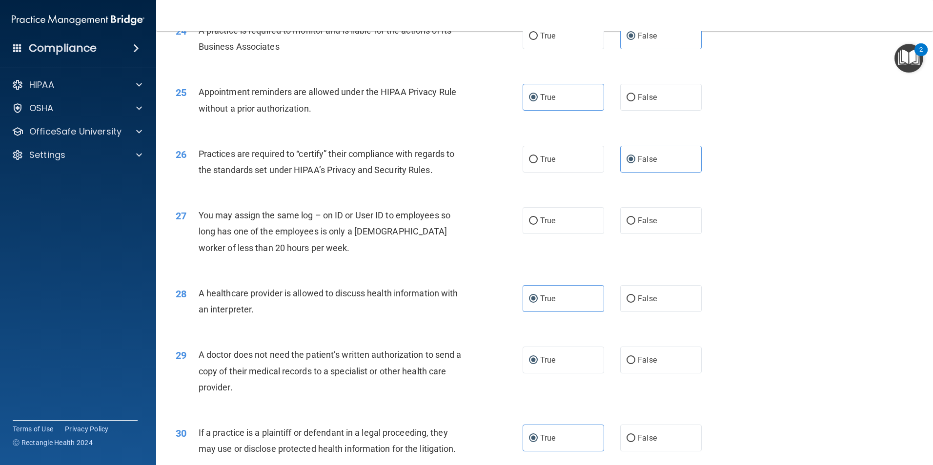
scroll to position [1708, 0]
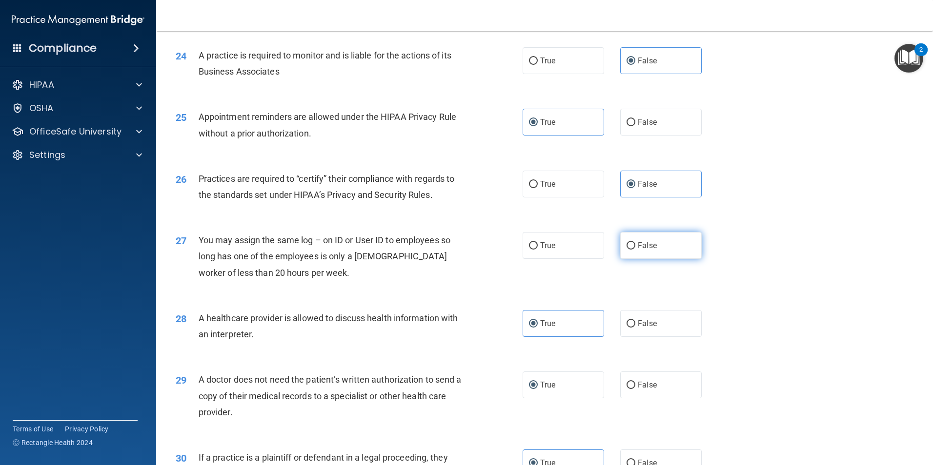
click at [648, 255] on label "False" at bounding box center [660, 245] width 81 height 27
click at [635, 250] on input "False" at bounding box center [630, 245] width 9 height 7
radio input "true"
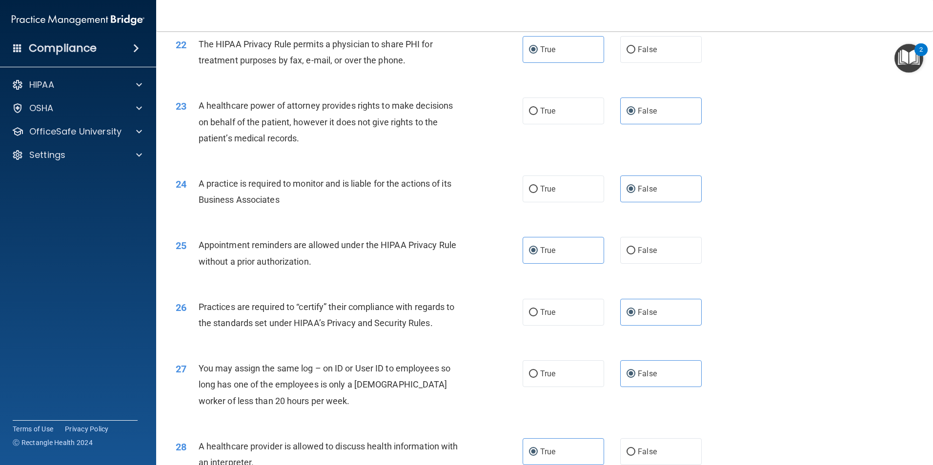
scroll to position [1806, 0]
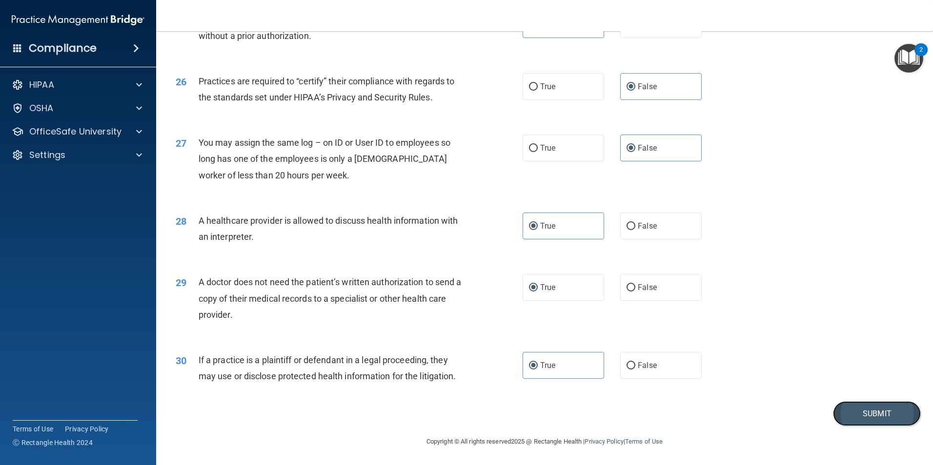
click at [855, 412] on button "Submit" at bounding box center [877, 414] width 88 height 25
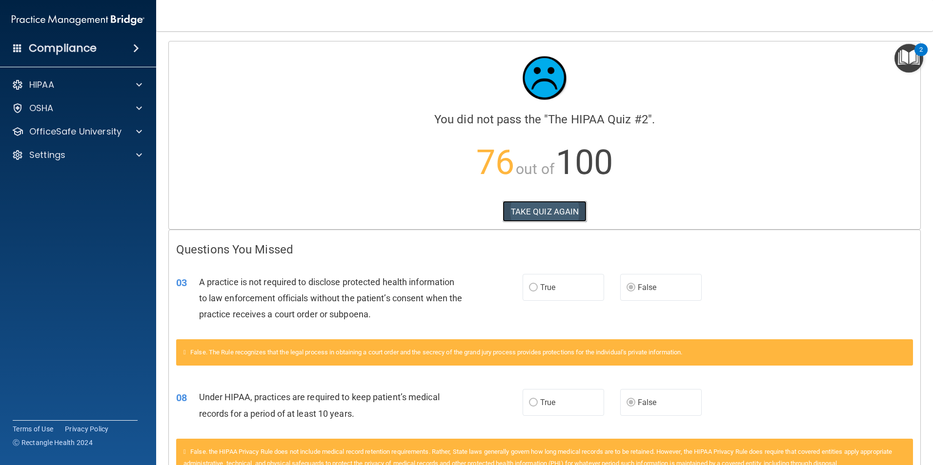
click at [547, 207] on button "TAKE QUIZ AGAIN" at bounding box center [545, 211] width 84 height 21
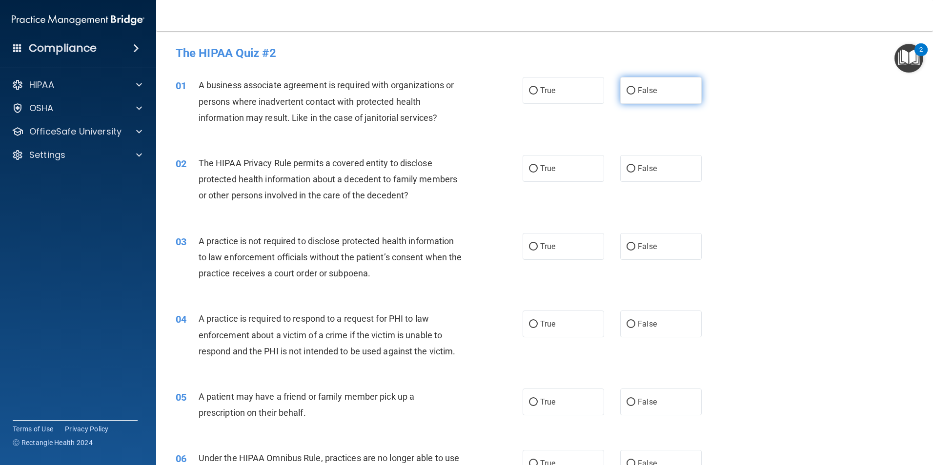
click at [624, 101] on label "False" at bounding box center [660, 90] width 81 height 27
click at [626, 95] on input "False" at bounding box center [630, 90] width 9 height 7
radio input "true"
click at [558, 172] on label "True" at bounding box center [563, 168] width 81 height 27
click at [538, 172] on input "True" at bounding box center [533, 168] width 9 height 7
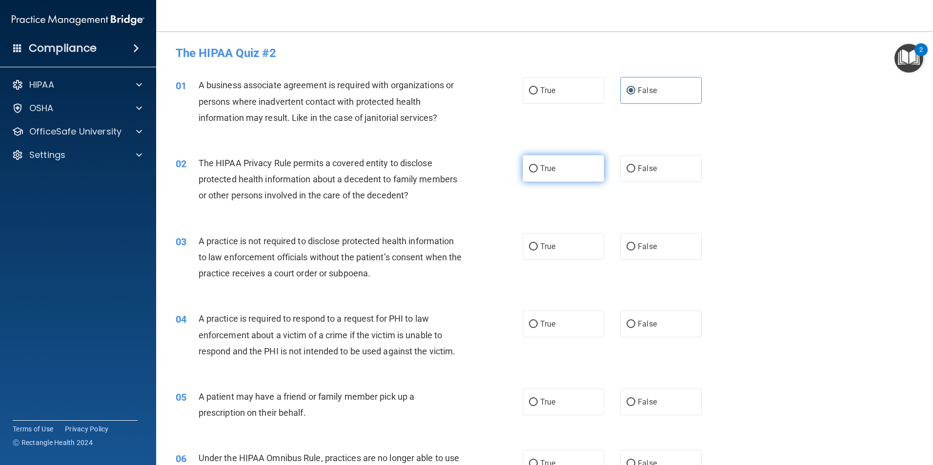
radio input "true"
click at [641, 245] on span "False" at bounding box center [647, 246] width 19 height 9
click at [635, 245] on input "False" at bounding box center [630, 246] width 9 height 7
radio input "true"
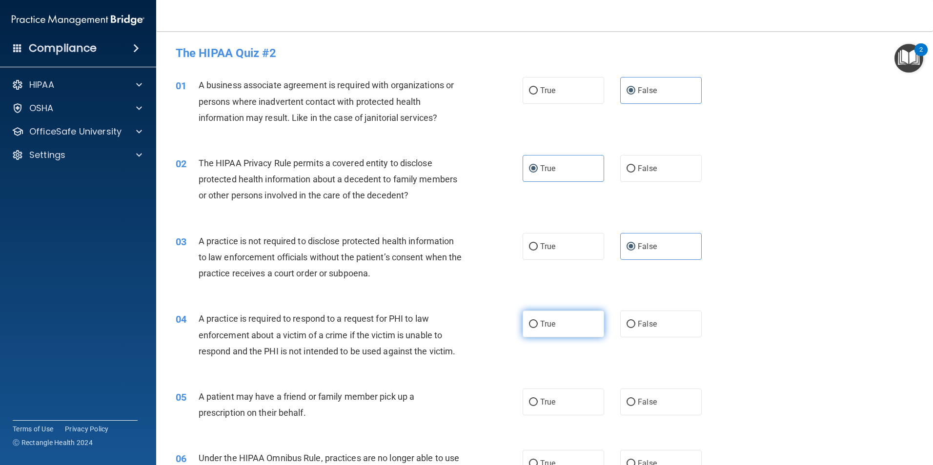
click at [550, 324] on span "True" at bounding box center [547, 324] width 15 height 9
click at [538, 324] on input "True" at bounding box center [533, 324] width 9 height 7
radio input "true"
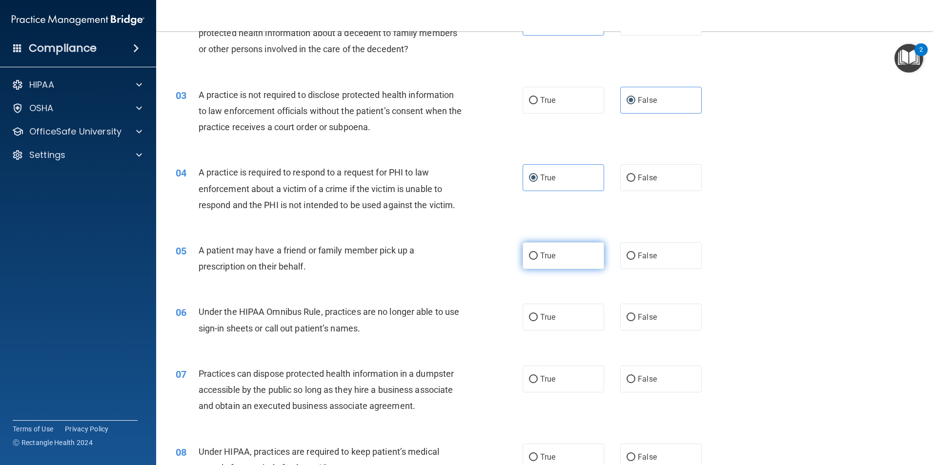
click at [540, 260] on span "True" at bounding box center [547, 255] width 15 height 9
click at [538, 260] on input "True" at bounding box center [533, 256] width 9 height 7
radio input "true"
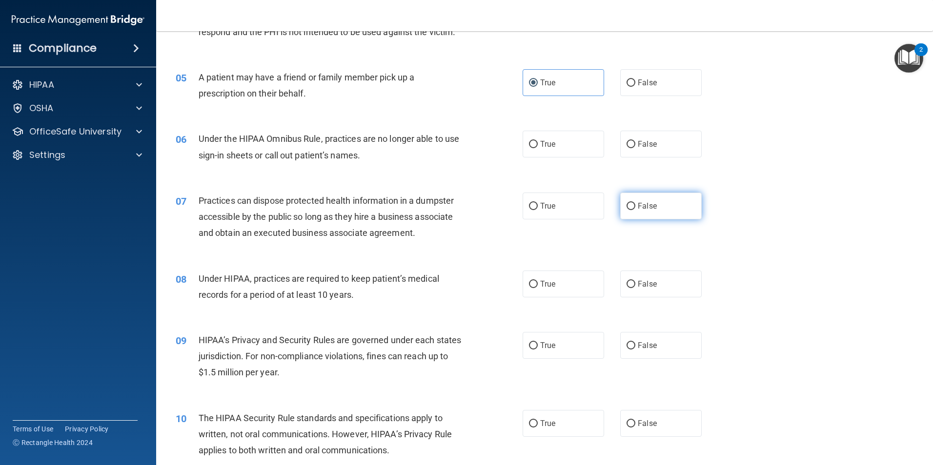
scroll to position [342, 0]
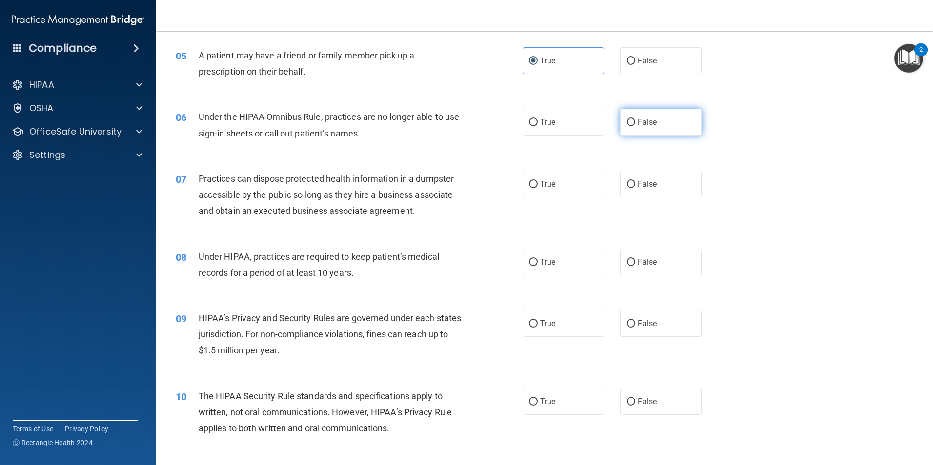
click at [641, 127] on label "False" at bounding box center [660, 122] width 81 height 27
click at [635, 126] on input "False" at bounding box center [630, 122] width 9 height 7
radio input "true"
click at [630, 185] on input "False" at bounding box center [630, 184] width 9 height 7
radio input "true"
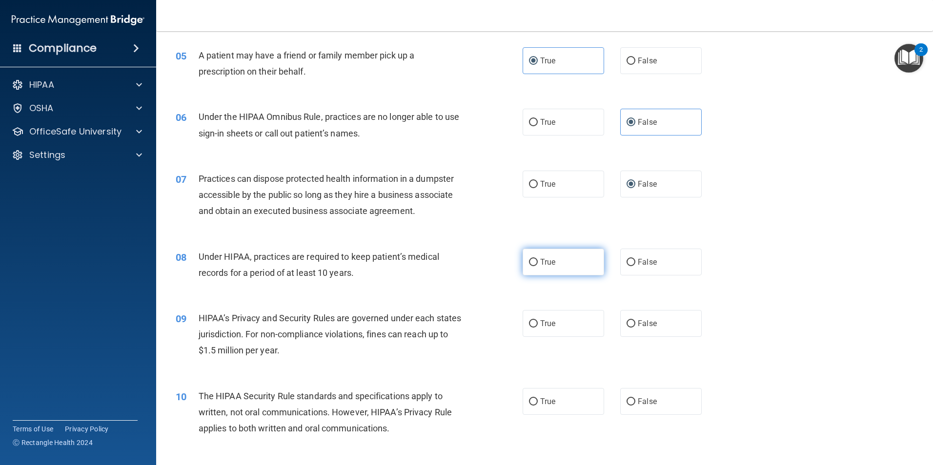
click at [541, 258] on span "True" at bounding box center [547, 262] width 15 height 9
click at [538, 259] on input "True" at bounding box center [533, 262] width 9 height 7
radio input "true"
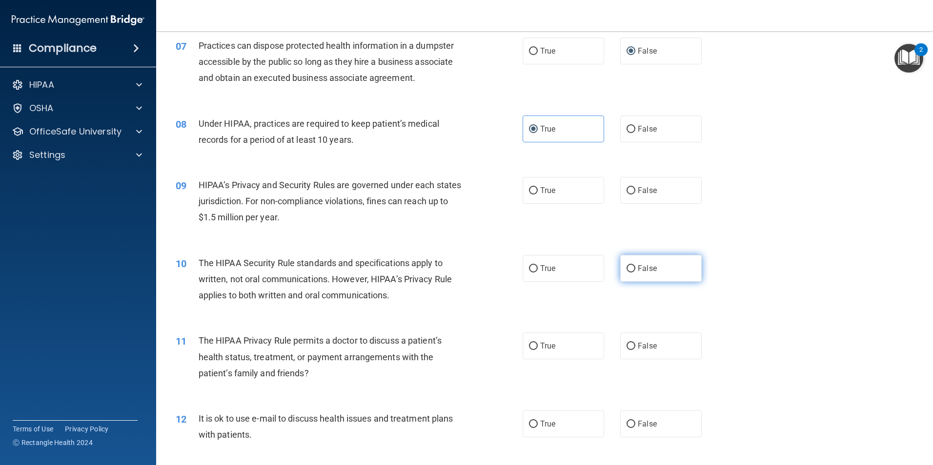
scroll to position [488, 0]
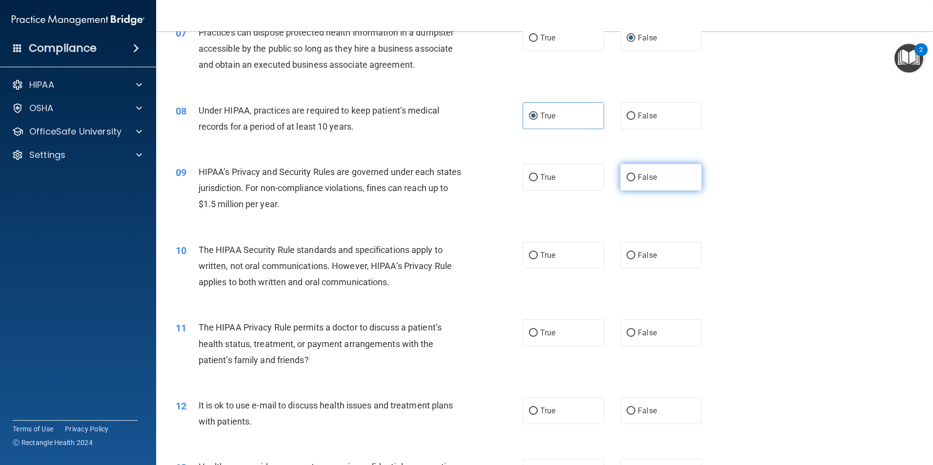
click at [638, 178] on span "False" at bounding box center [647, 177] width 19 height 9
click at [635, 178] on input "False" at bounding box center [630, 177] width 9 height 7
radio input "true"
click at [566, 257] on label "True" at bounding box center [563, 255] width 81 height 27
click at [538, 257] on input "True" at bounding box center [533, 255] width 9 height 7
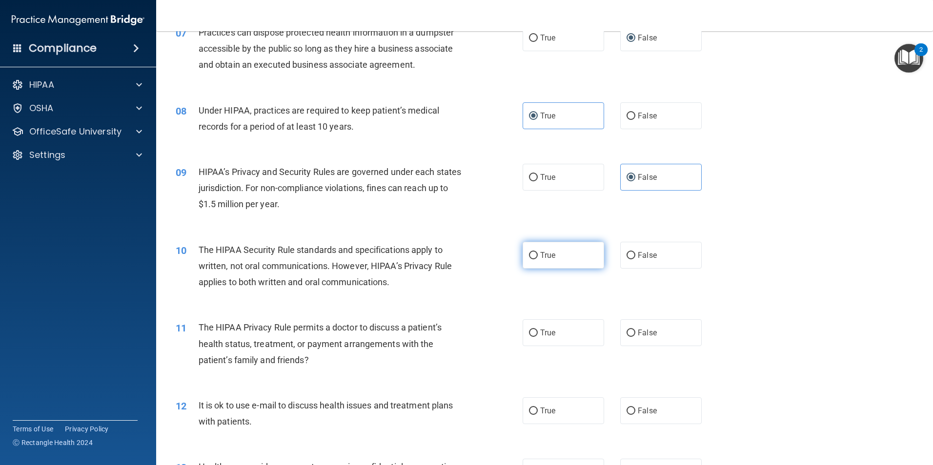
radio input "true"
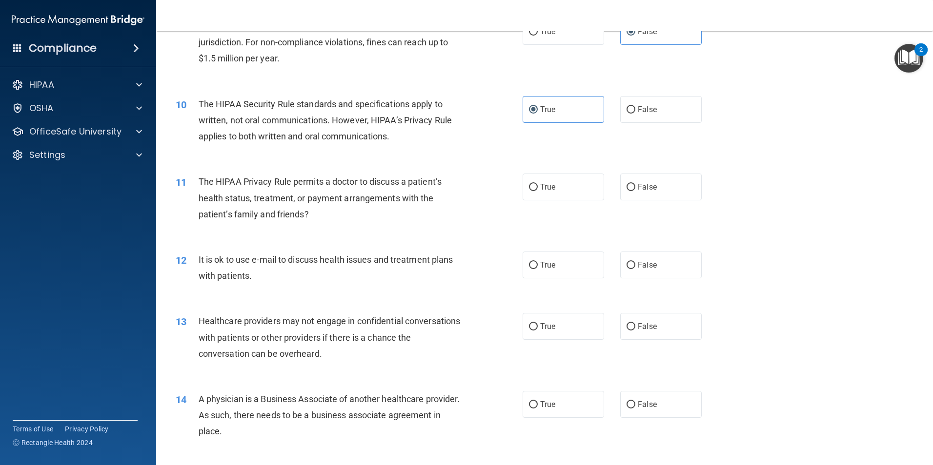
scroll to position [634, 0]
click at [560, 191] on label "True" at bounding box center [563, 186] width 81 height 27
click at [538, 191] on input "True" at bounding box center [533, 186] width 9 height 7
radio input "true"
click at [567, 262] on label "True" at bounding box center [563, 264] width 81 height 27
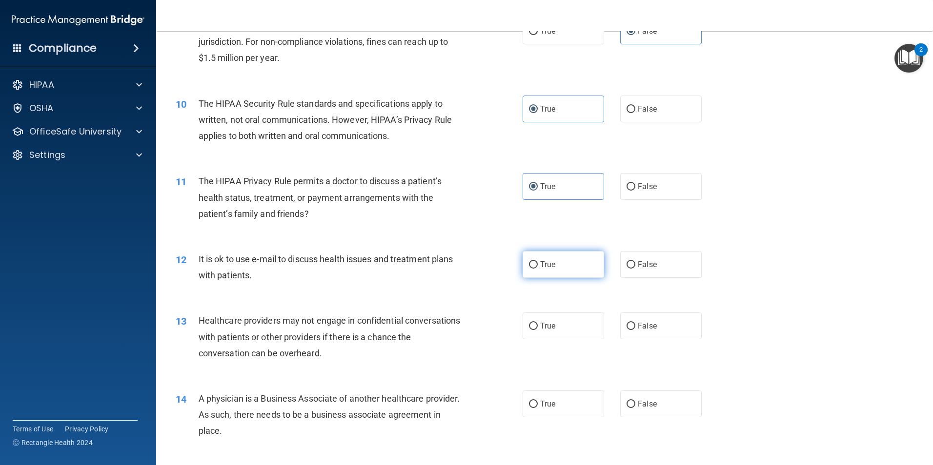
click at [538, 262] on input "True" at bounding box center [533, 265] width 9 height 7
radio input "true"
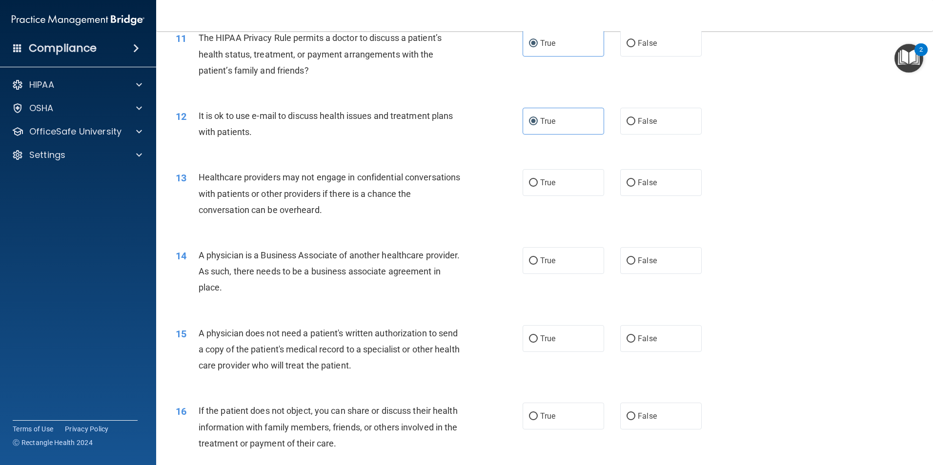
scroll to position [781, 0]
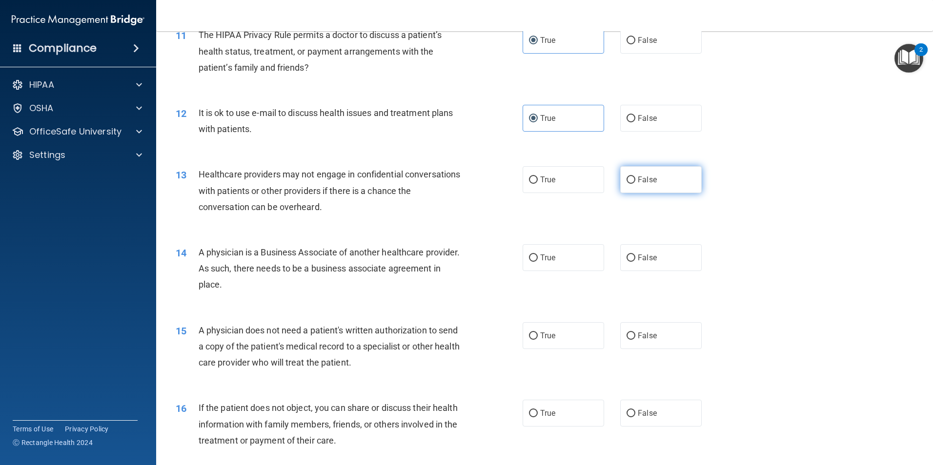
click at [631, 179] on label "False" at bounding box center [660, 179] width 81 height 27
click at [631, 179] on input "False" at bounding box center [630, 180] width 9 height 7
radio input "true"
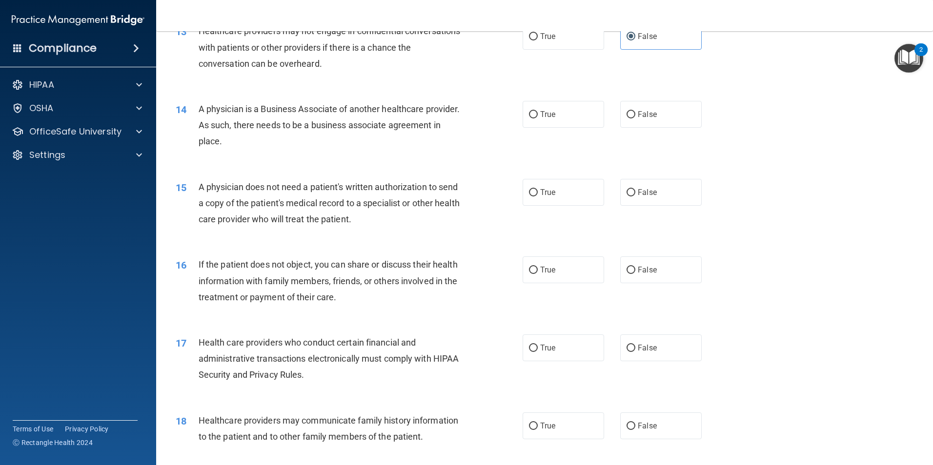
scroll to position [927, 0]
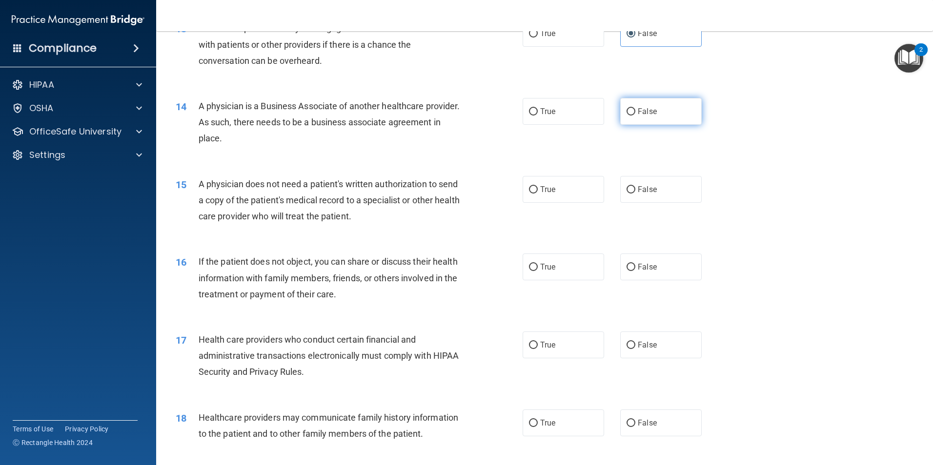
click at [638, 108] on span "False" at bounding box center [647, 111] width 19 height 9
click at [634, 108] on input "False" at bounding box center [630, 111] width 9 height 7
radio input "true"
click at [586, 190] on label "True" at bounding box center [563, 189] width 81 height 27
click at [538, 190] on input "True" at bounding box center [533, 189] width 9 height 7
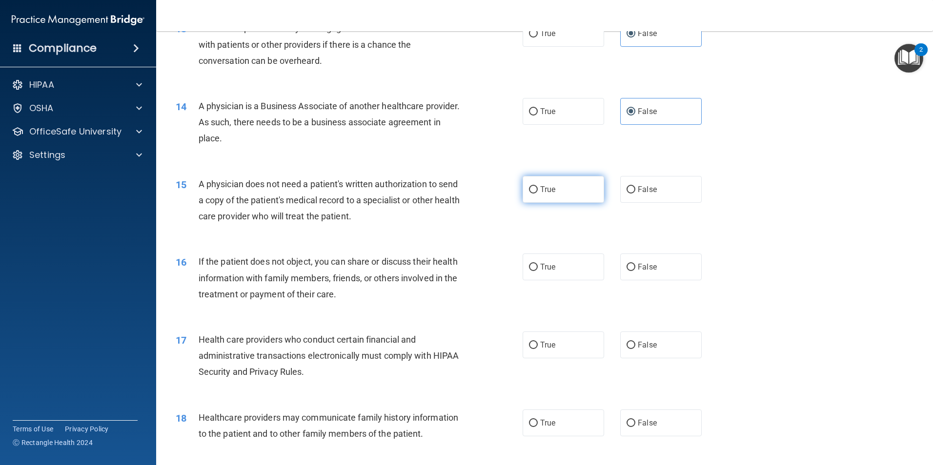
radio input "true"
click at [568, 275] on label "True" at bounding box center [563, 267] width 81 height 27
click at [538, 271] on input "True" at bounding box center [533, 267] width 9 height 7
radio input "true"
click at [542, 344] on label "True" at bounding box center [563, 345] width 81 height 27
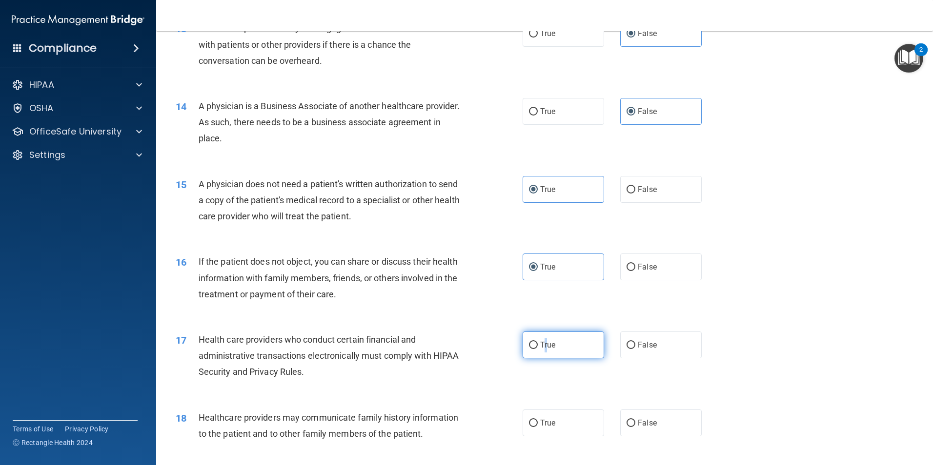
drag, startPoint x: 542, startPoint y: 344, endPoint x: 529, endPoint y: 344, distance: 12.7
click at [529, 344] on input "True" at bounding box center [533, 345] width 9 height 7
radio input "true"
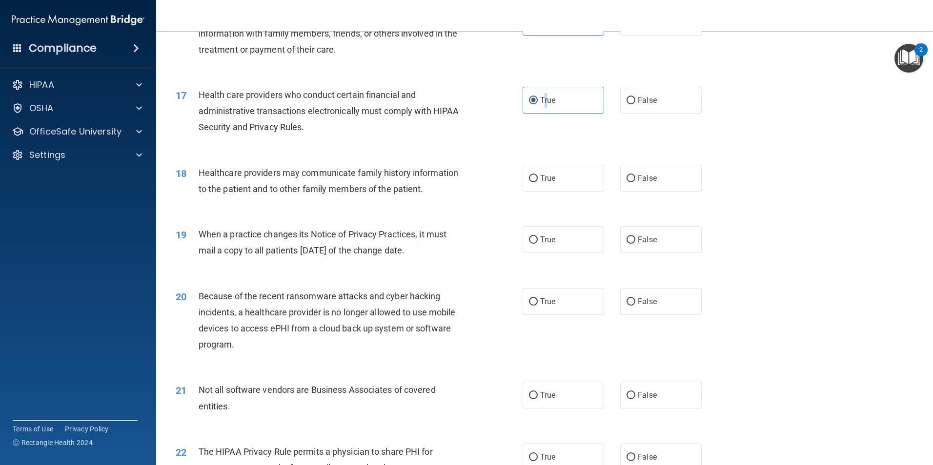
scroll to position [1171, 0]
click at [630, 176] on input "False" at bounding box center [630, 179] width 9 height 7
radio input "true"
click at [629, 238] on input "False" at bounding box center [630, 241] width 9 height 7
radio input "true"
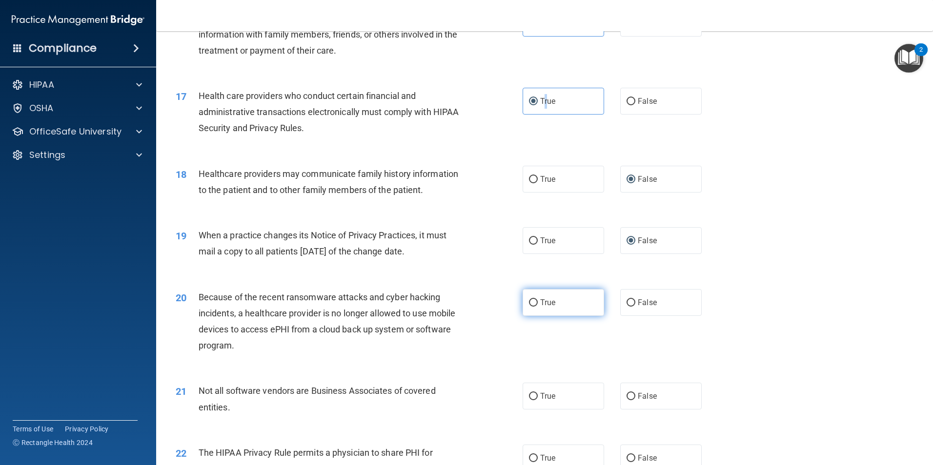
click at [534, 303] on input "True" at bounding box center [533, 303] width 9 height 7
radio input "true"
click at [529, 408] on label "True" at bounding box center [563, 396] width 81 height 27
click at [529, 401] on input "True" at bounding box center [533, 396] width 9 height 7
radio input "true"
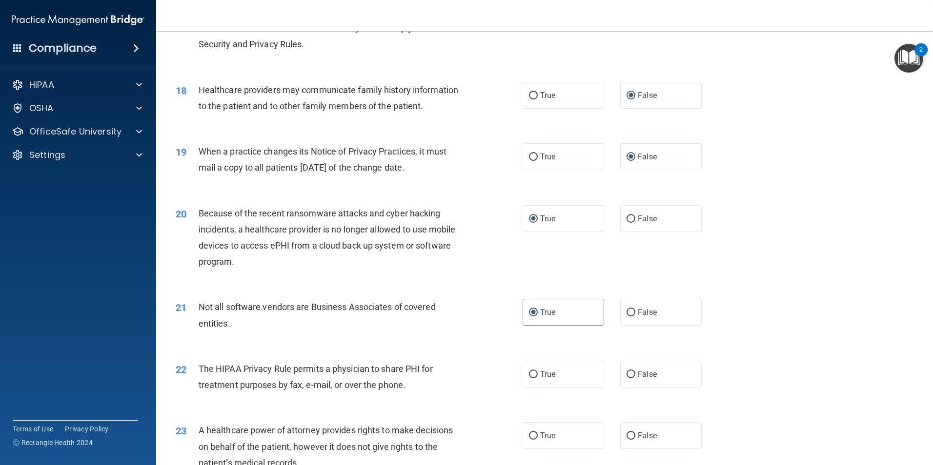
scroll to position [1269, 0]
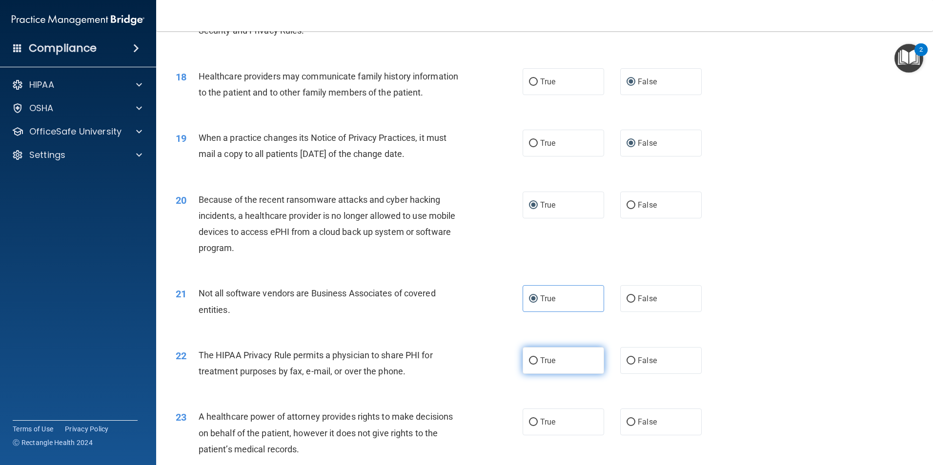
click at [544, 351] on label "True" at bounding box center [563, 360] width 81 height 27
click at [538, 358] on input "True" at bounding box center [533, 361] width 9 height 7
radio input "true"
click at [646, 421] on span "False" at bounding box center [647, 422] width 19 height 9
click at [635, 421] on input "False" at bounding box center [630, 422] width 9 height 7
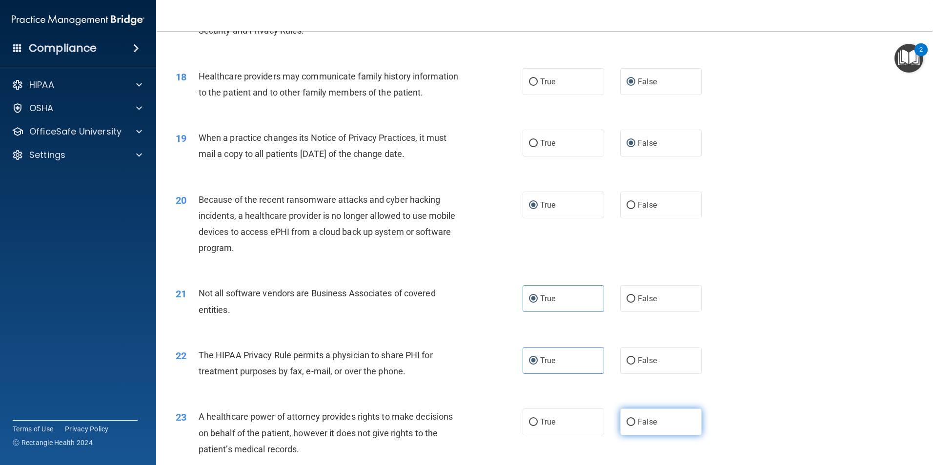
radio input "true"
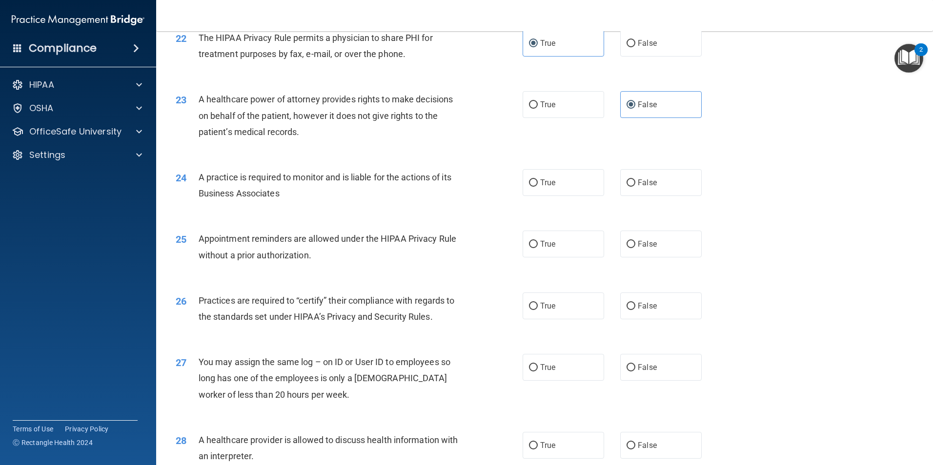
scroll to position [1610, 0]
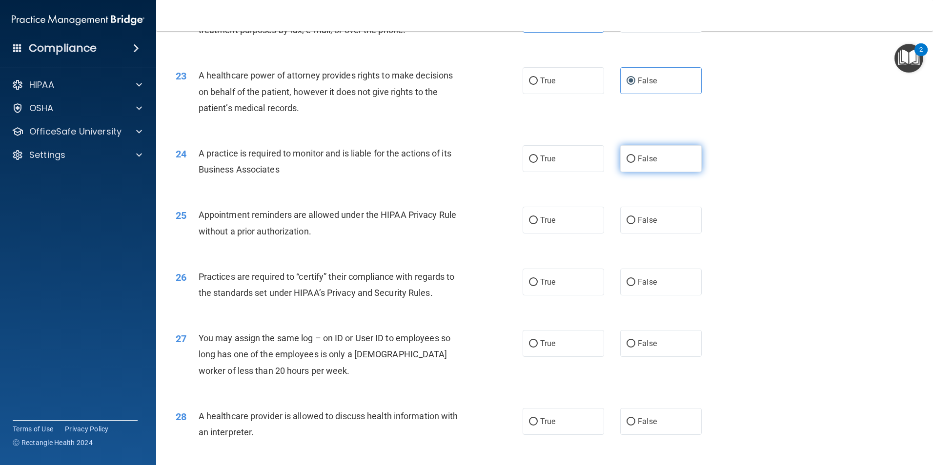
click at [651, 151] on label "False" at bounding box center [660, 158] width 81 height 27
click at [635, 156] on input "False" at bounding box center [630, 159] width 9 height 7
radio input "true"
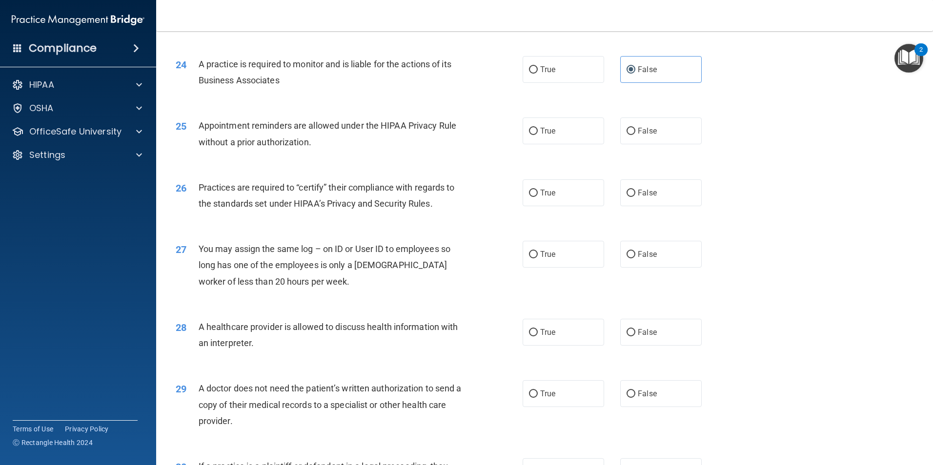
scroll to position [1708, 0]
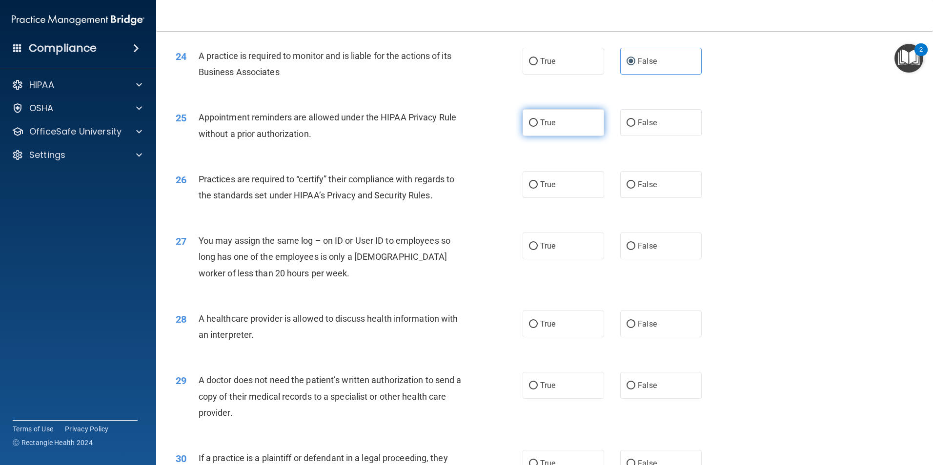
click at [545, 123] on span "True" at bounding box center [547, 122] width 15 height 9
drag, startPoint x: 545, startPoint y: 123, endPoint x: 540, endPoint y: 130, distance: 8.7
click at [536, 124] on label "True" at bounding box center [563, 122] width 81 height 27
click at [536, 124] on input "True" at bounding box center [533, 123] width 9 height 7
radio input "true"
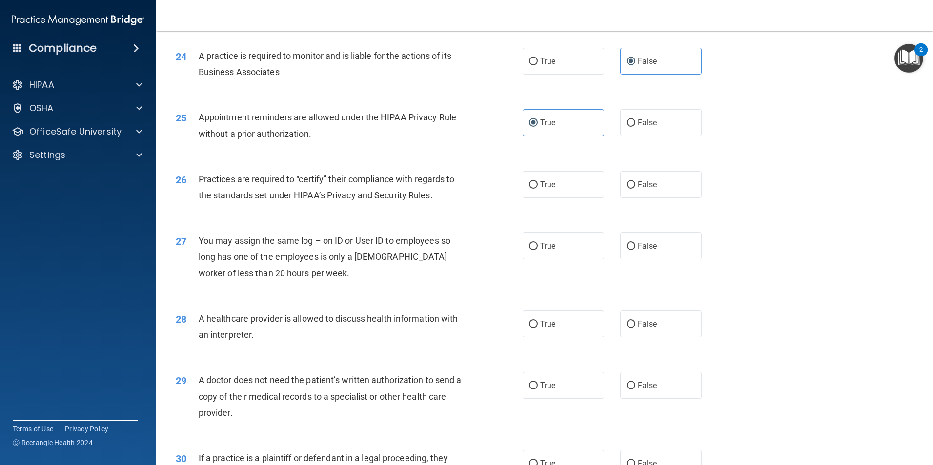
drag, startPoint x: 633, startPoint y: 184, endPoint x: 640, endPoint y: 202, distance: 19.3
click at [633, 184] on label "False" at bounding box center [660, 184] width 81 height 27
click at [633, 184] on input "False" at bounding box center [630, 184] width 9 height 7
radio input "true"
click at [638, 243] on span "False" at bounding box center [647, 246] width 19 height 9
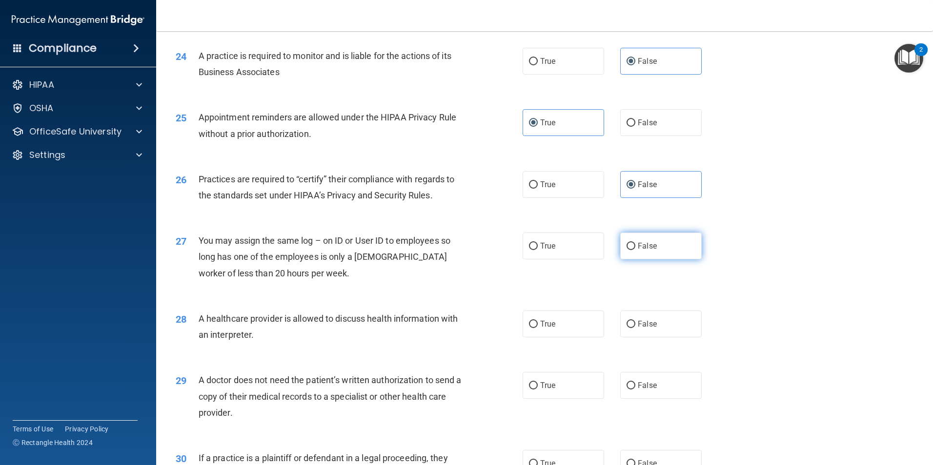
click at [635, 243] on input "False" at bounding box center [630, 246] width 9 height 7
radio input "true"
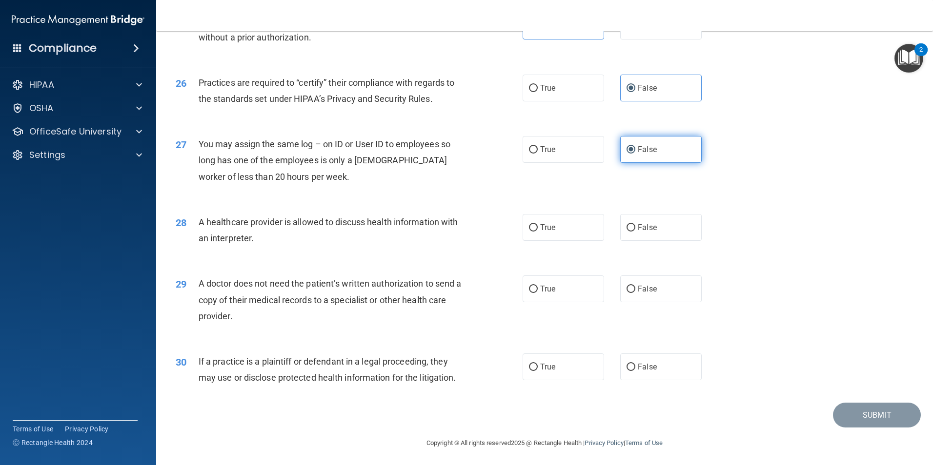
scroll to position [1806, 0]
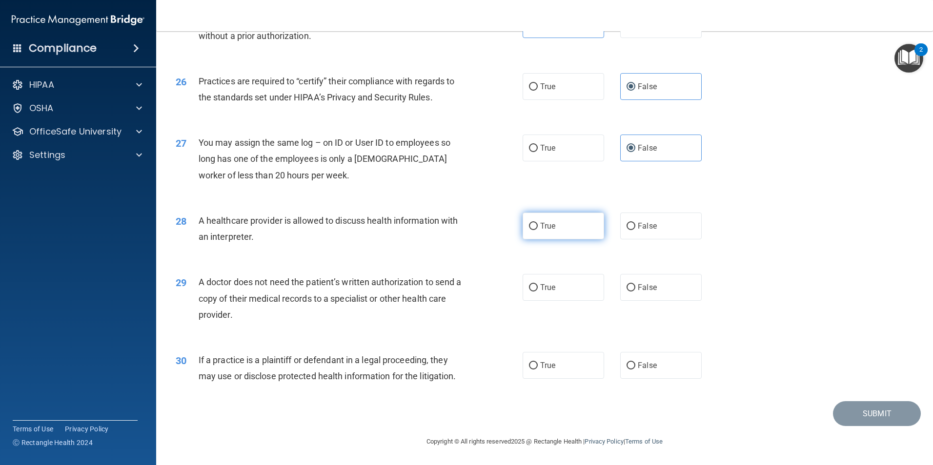
click at [574, 229] on label "True" at bounding box center [563, 226] width 81 height 27
click at [538, 229] on input "True" at bounding box center [533, 226] width 9 height 7
radio input "true"
drag, startPoint x: 538, startPoint y: 287, endPoint x: 534, endPoint y: 334, distance: 47.0
click at [540, 288] on span "True" at bounding box center [547, 287] width 15 height 9
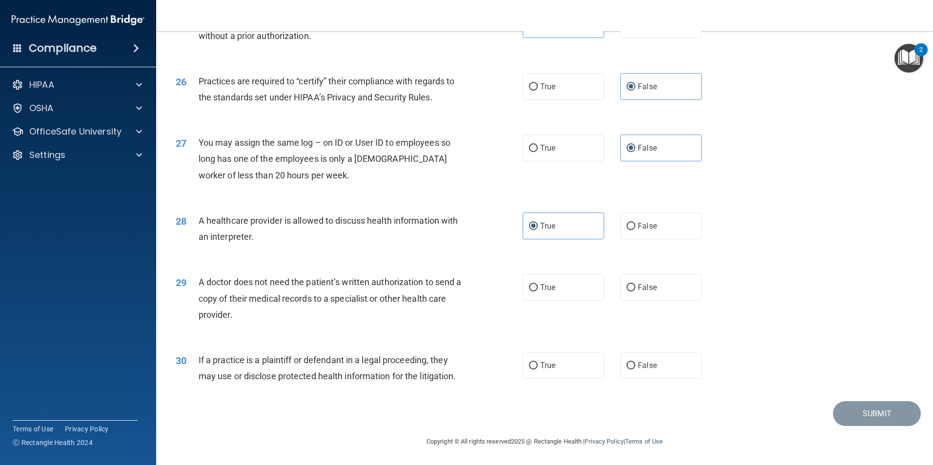
click at [538, 288] on input "True" at bounding box center [533, 287] width 9 height 7
radio input "true"
click at [540, 366] on span "True" at bounding box center [547, 365] width 15 height 9
click at [538, 366] on input "True" at bounding box center [533, 365] width 9 height 7
radio input "true"
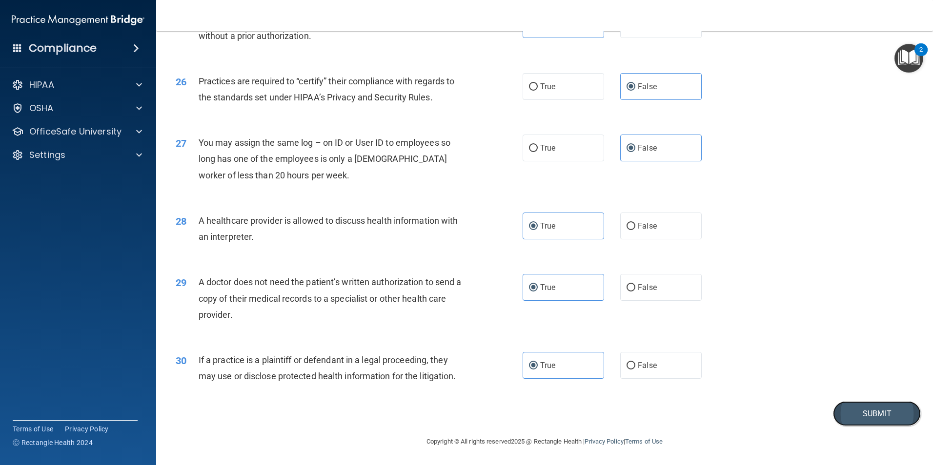
click at [852, 416] on button "Submit" at bounding box center [877, 414] width 88 height 25
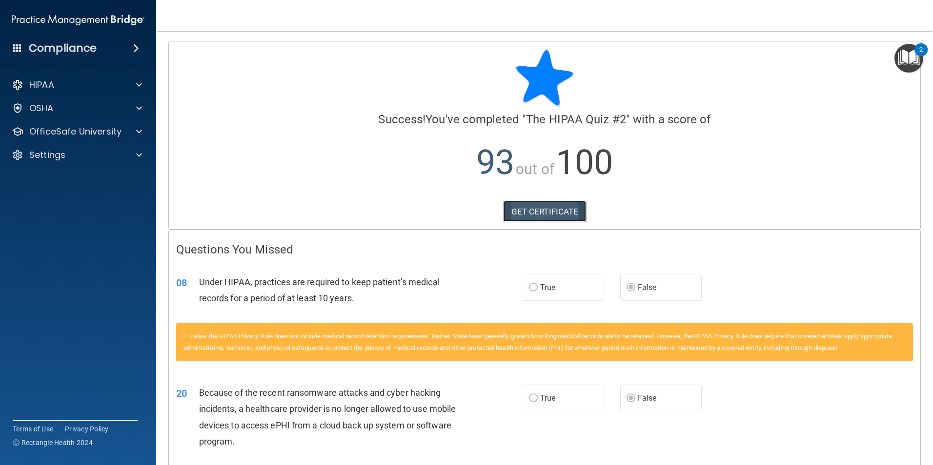
click at [552, 212] on link "GET CERTIFICATE" at bounding box center [544, 211] width 83 height 21
click at [86, 130] on p "OfficeSafe University" at bounding box center [75, 132] width 92 height 12
click at [65, 141] on ul "HIPAA Training OSHA Training Continuing Education" at bounding box center [78, 176] width 177 height 70
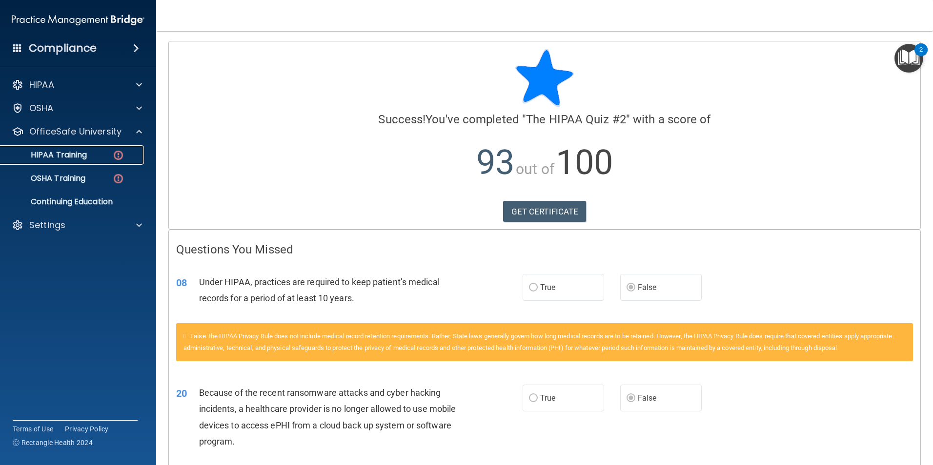
click at [66, 152] on p "HIPAA Training" at bounding box center [46, 155] width 81 height 10
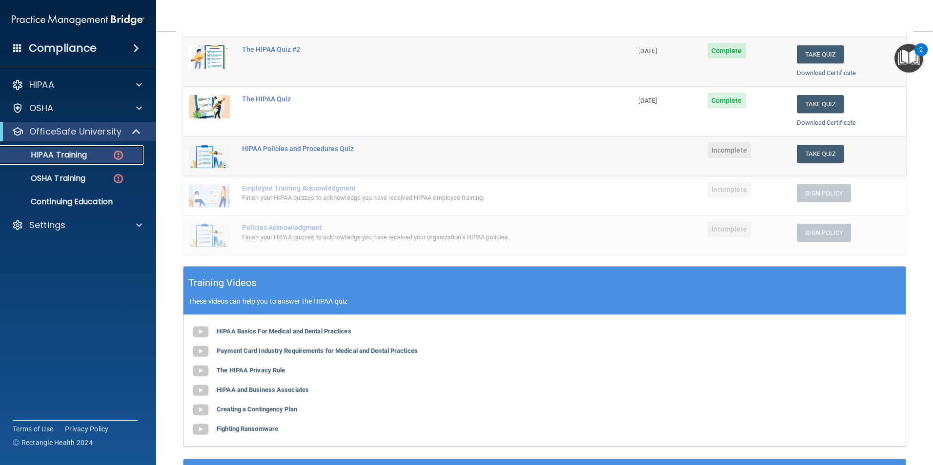
scroll to position [92, 0]
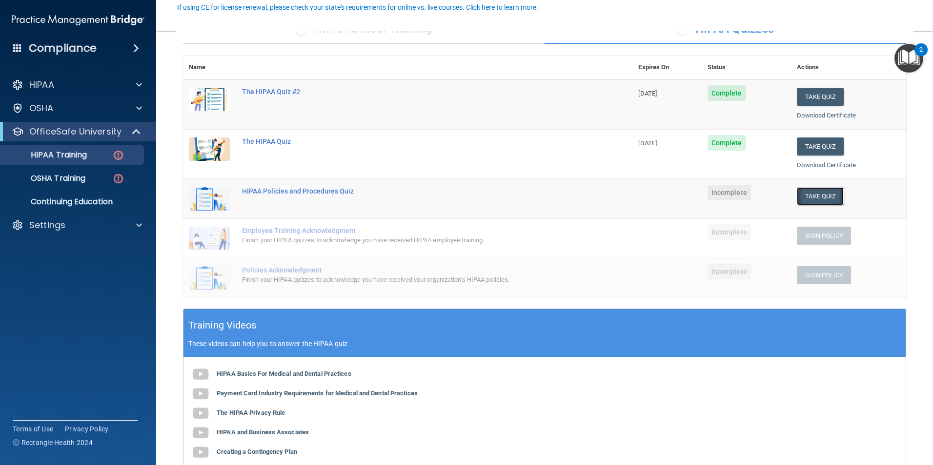
click at [805, 198] on button "Take Quiz" at bounding box center [820, 196] width 47 height 18
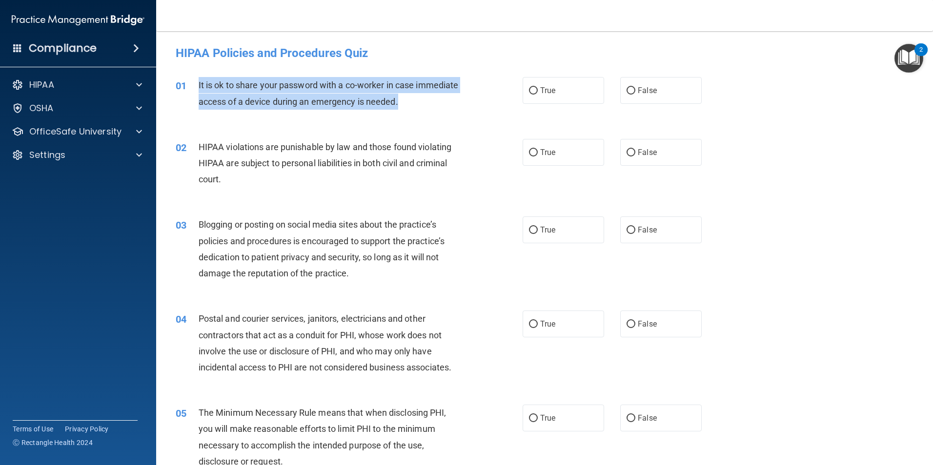
drag, startPoint x: 444, startPoint y: 102, endPoint x: 197, endPoint y: 84, distance: 248.5
click at [197, 84] on div "01 It is ok to share your password with a co-worker in case immediate access of…" at bounding box center [349, 95] width 376 height 37
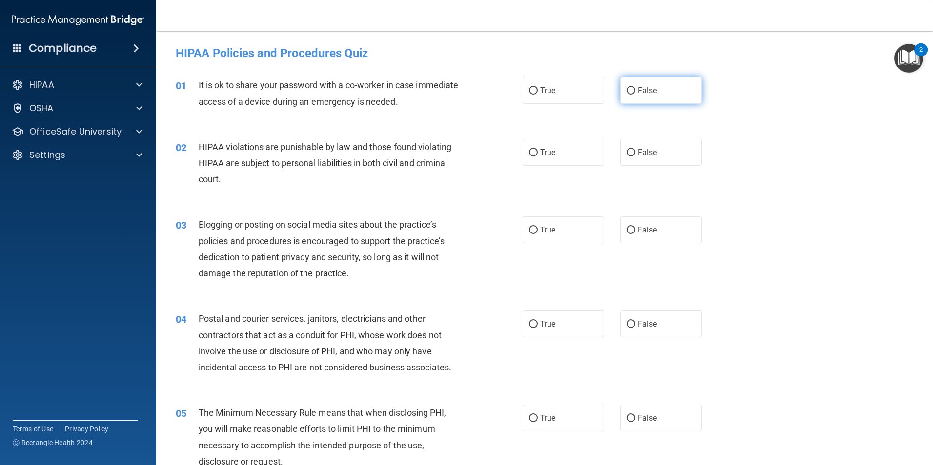
click at [651, 101] on label "False" at bounding box center [660, 90] width 81 height 27
click at [635, 95] on input "False" at bounding box center [630, 90] width 9 height 7
radio input "true"
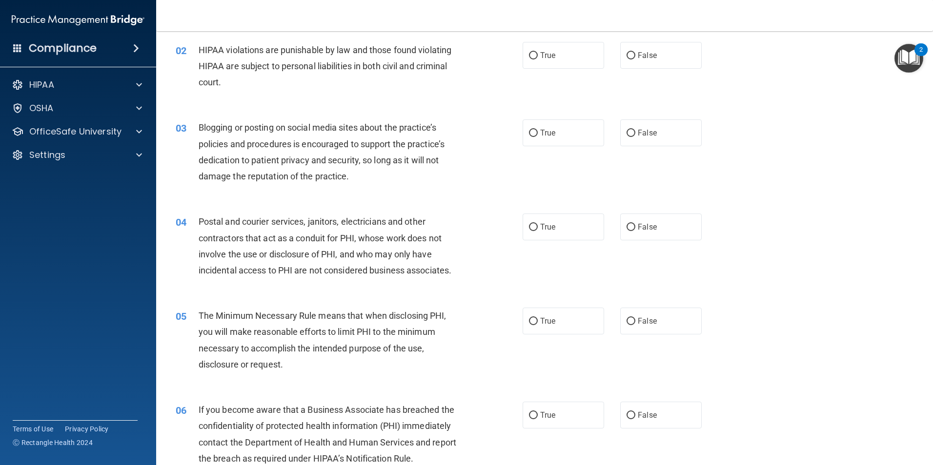
scroll to position [98, 0]
click at [529, 57] on input "True" at bounding box center [533, 55] width 9 height 7
radio input "true"
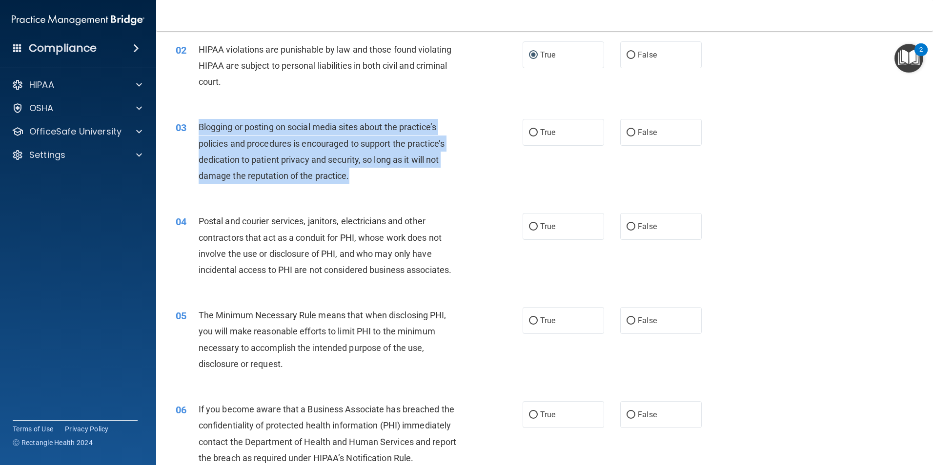
drag, startPoint x: 363, startPoint y: 182, endPoint x: 188, endPoint y: 141, distance: 180.0
click at [188, 141] on div "03 Blogging or posting on social media sites about the practice’s policies and …" at bounding box center [349, 154] width 376 height 70
click at [529, 132] on input "True" at bounding box center [533, 132] width 9 height 7
radio input "true"
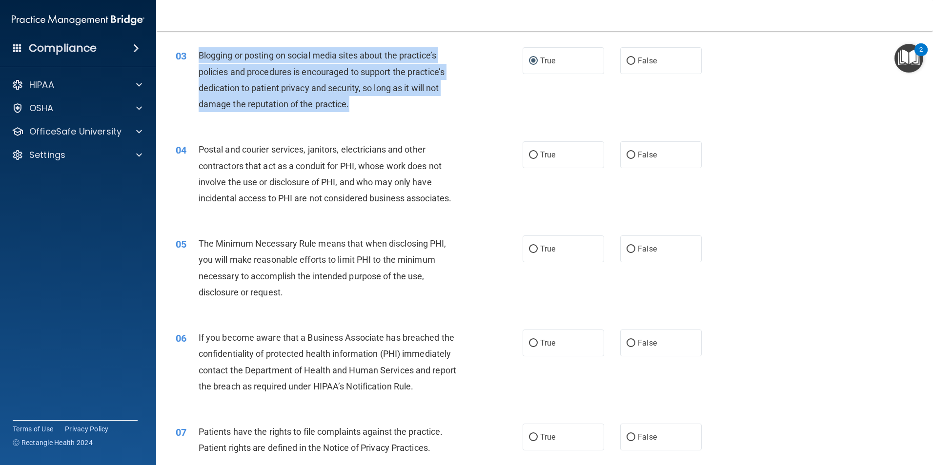
scroll to position [195, 0]
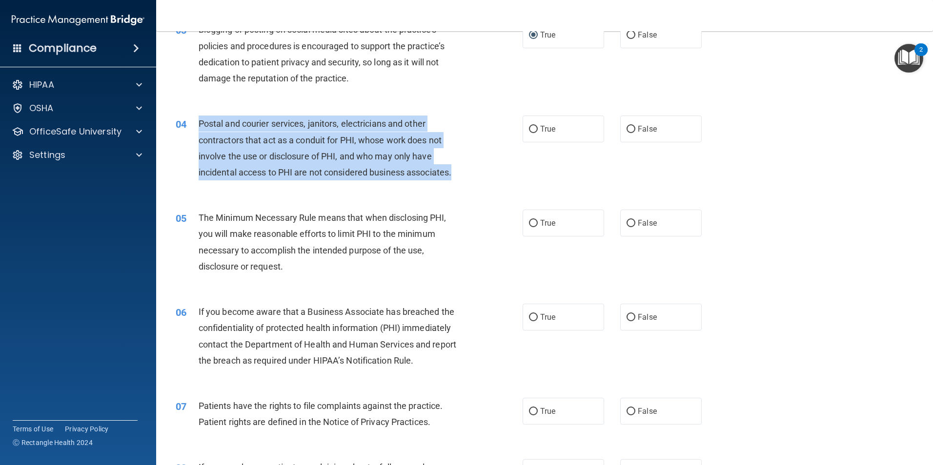
drag, startPoint x: 427, startPoint y: 173, endPoint x: 195, endPoint y: 117, distance: 238.3
click at [195, 117] on div "04 Postal and courier services, janitors, electricians and other contractors th…" at bounding box center [349, 151] width 376 height 70
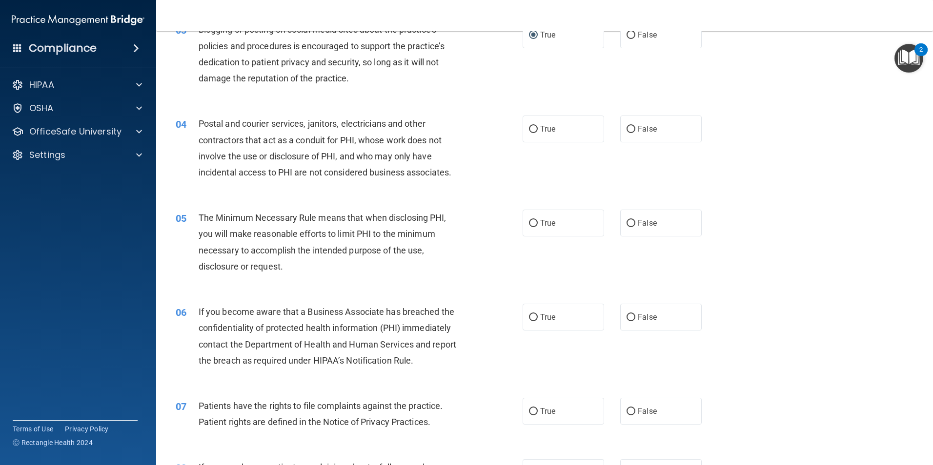
click at [271, 187] on div "04 Postal and courier services, janitors, electricians and other contractors th…" at bounding box center [544, 150] width 752 height 94
click at [573, 123] on label "True" at bounding box center [563, 129] width 81 height 27
click at [538, 126] on input "True" at bounding box center [533, 129] width 9 height 7
radio input "true"
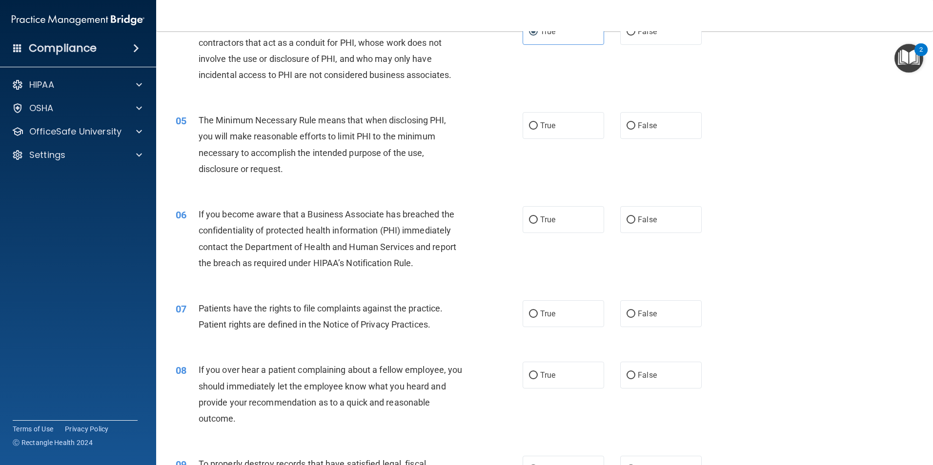
scroll to position [342, 0]
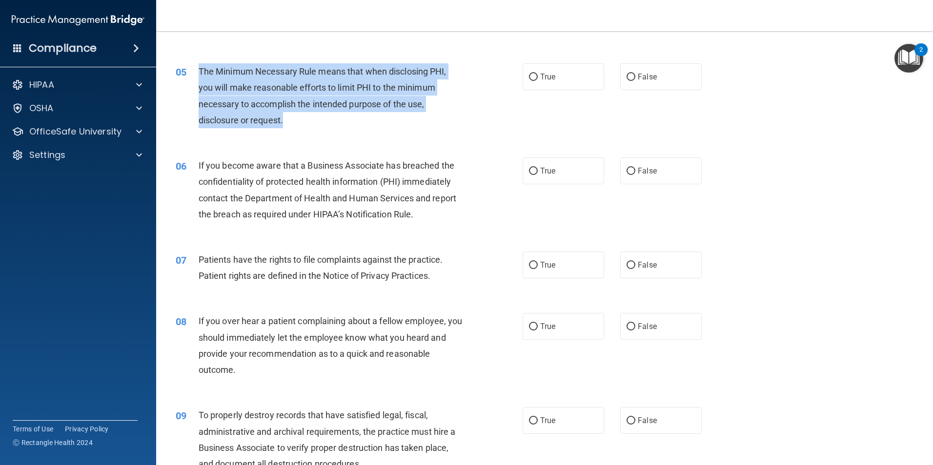
drag, startPoint x: 290, startPoint y: 123, endPoint x: 200, endPoint y: 67, distance: 106.9
click at [200, 67] on div "The Minimum Necessary Rule means that when disclosing PHI, you will make reason…" at bounding box center [334, 95] width 271 height 65
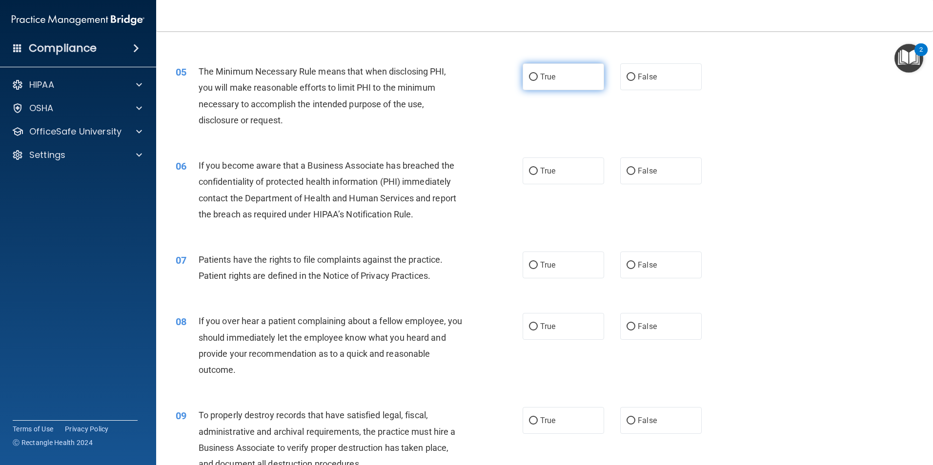
click at [540, 79] on span "True" at bounding box center [547, 76] width 15 height 9
click at [538, 79] on input "True" at bounding box center [533, 77] width 9 height 7
radio input "true"
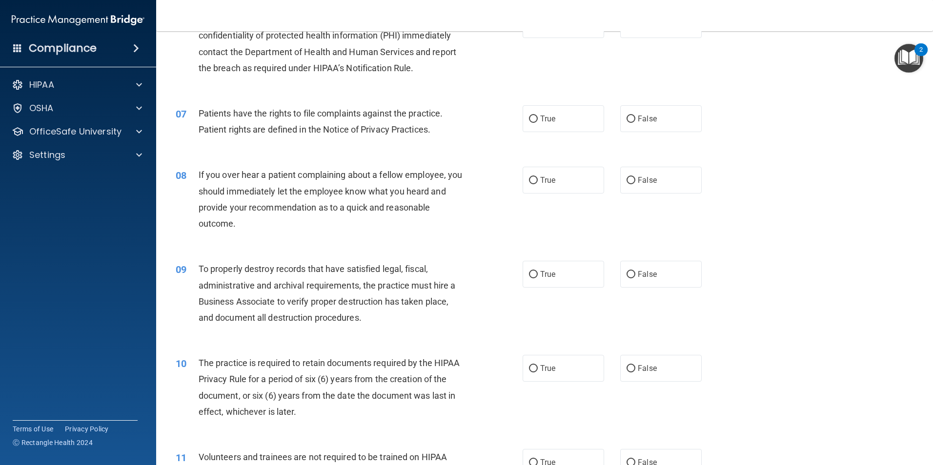
scroll to position [439, 0]
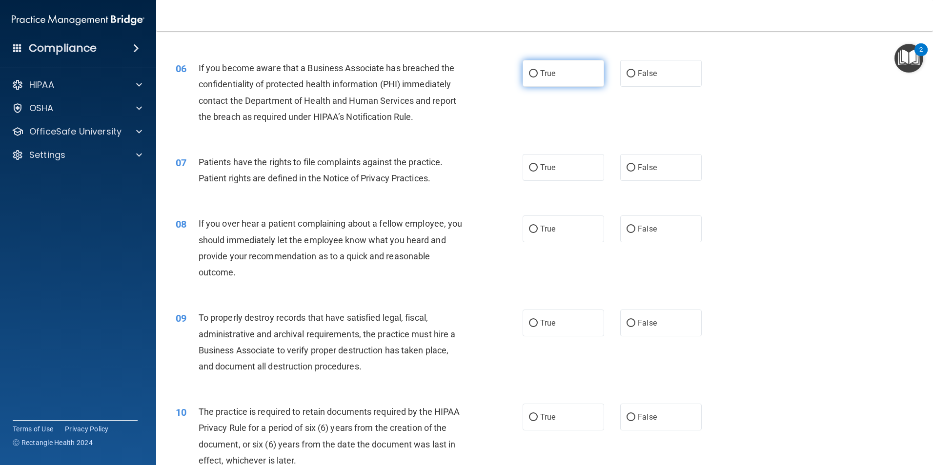
click at [536, 75] on label "True" at bounding box center [563, 73] width 81 height 27
click at [536, 75] on input "True" at bounding box center [533, 73] width 9 height 7
radio input "true"
click at [553, 159] on label "True" at bounding box center [563, 167] width 81 height 27
click at [538, 164] on input "True" at bounding box center [533, 167] width 9 height 7
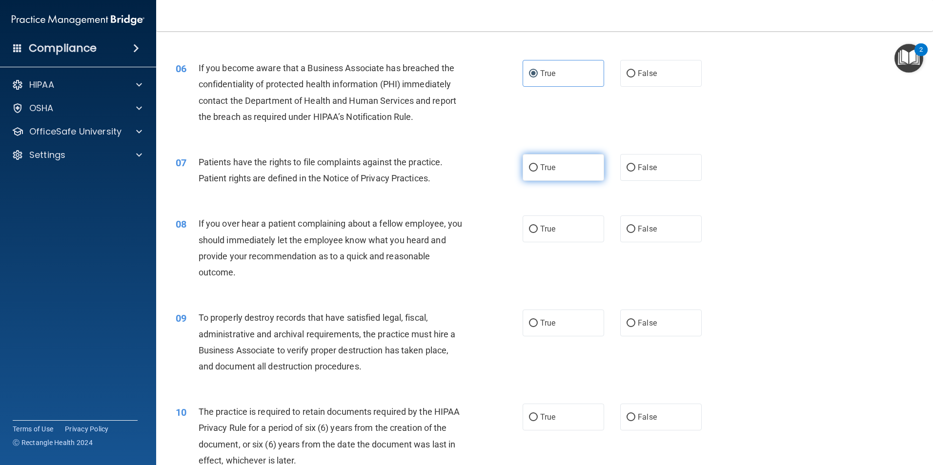
radio input "true"
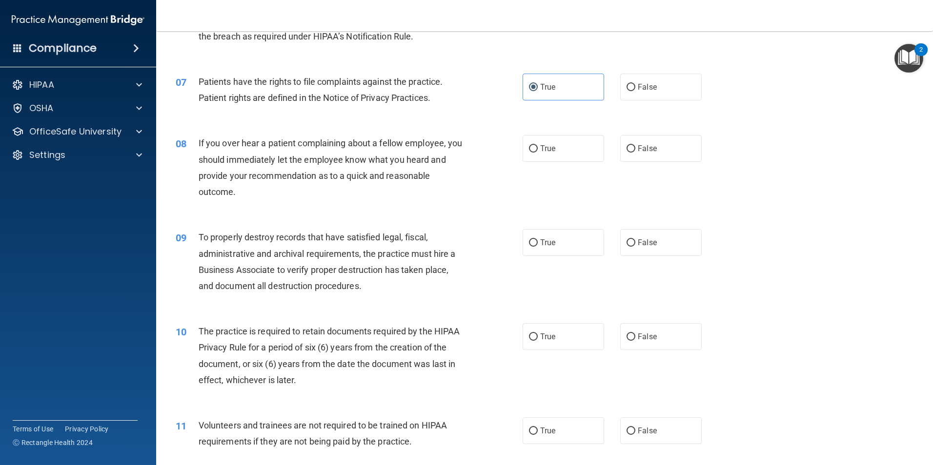
scroll to position [537, 0]
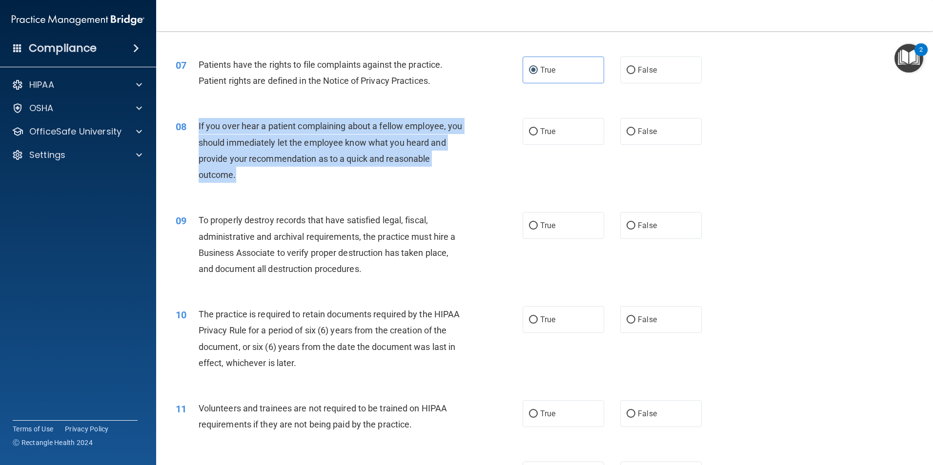
drag, startPoint x: 259, startPoint y: 181, endPoint x: 194, endPoint y: 128, distance: 83.5
click at [194, 128] on div "08 If you over hear a patient complaining about a fellow employee, you should i…" at bounding box center [349, 153] width 376 height 70
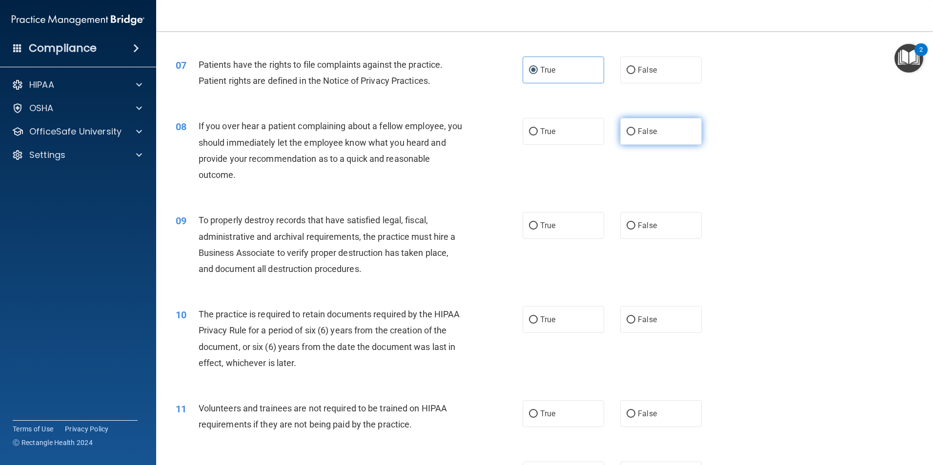
click at [640, 128] on span "False" at bounding box center [647, 131] width 19 height 9
click at [635, 128] on input "False" at bounding box center [630, 131] width 9 height 7
radio input "true"
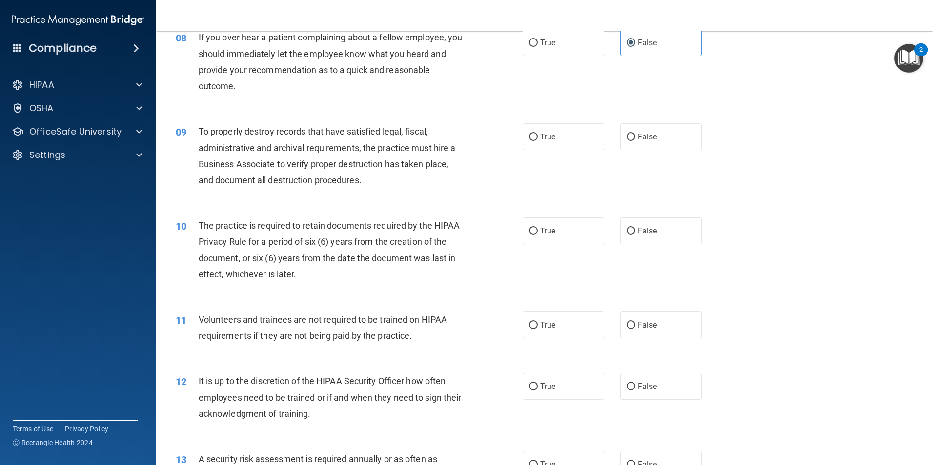
scroll to position [634, 0]
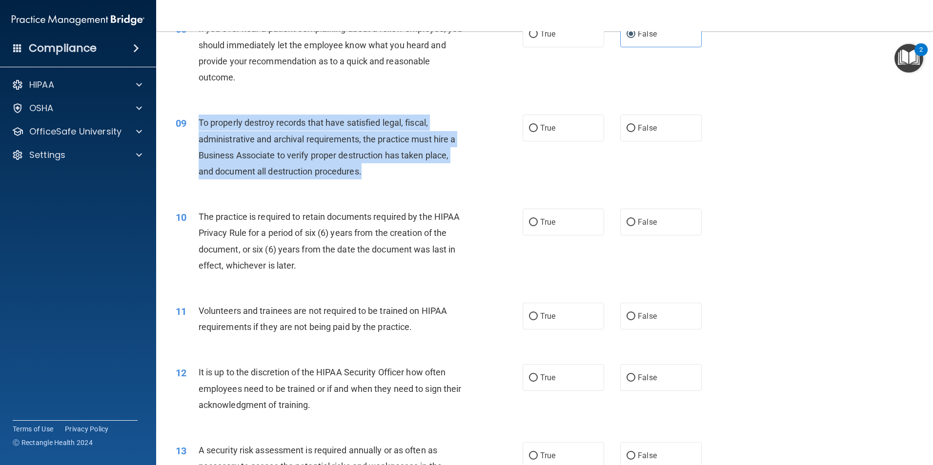
drag, startPoint x: 374, startPoint y: 169, endPoint x: 199, endPoint y: 123, distance: 180.9
click at [199, 123] on div "To properly destroy records that have satisfied legal, fiscal, administrative a…" at bounding box center [334, 147] width 271 height 65
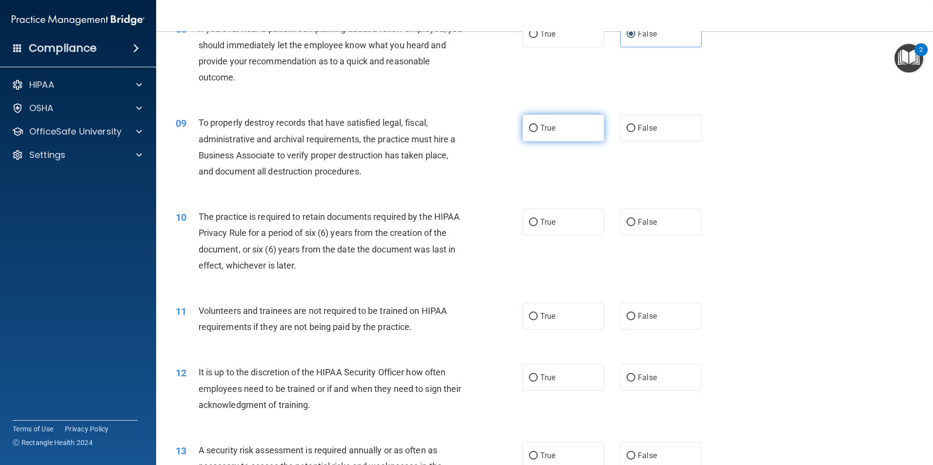
click at [549, 137] on label "True" at bounding box center [563, 128] width 81 height 27
click at [538, 132] on input "True" at bounding box center [533, 128] width 9 height 7
radio input "true"
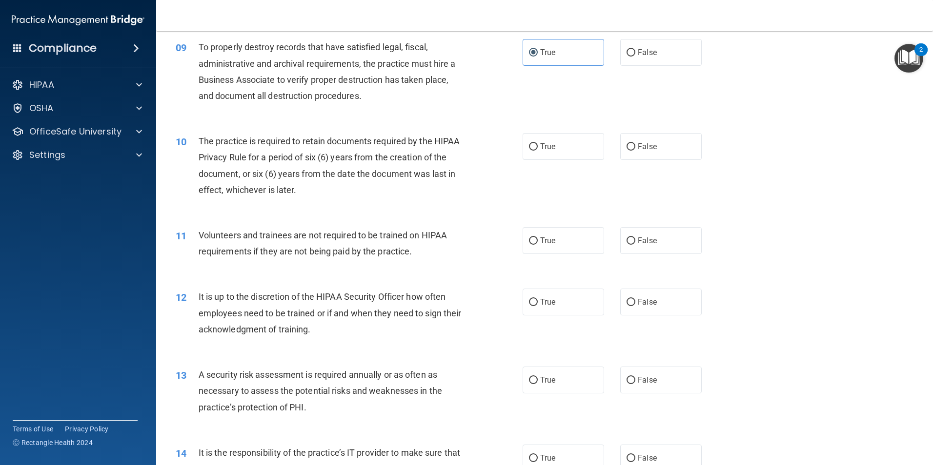
scroll to position [732, 0]
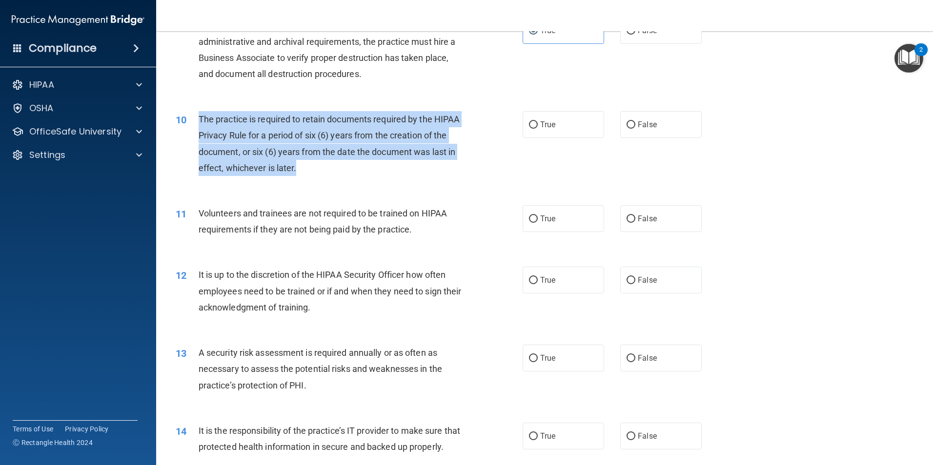
drag, startPoint x: 338, startPoint y: 175, endPoint x: 198, endPoint y: 121, distance: 149.7
click at [199, 121] on div "The practice is required to retain documents required by the HIPAA Privacy Rule…" at bounding box center [334, 143] width 271 height 65
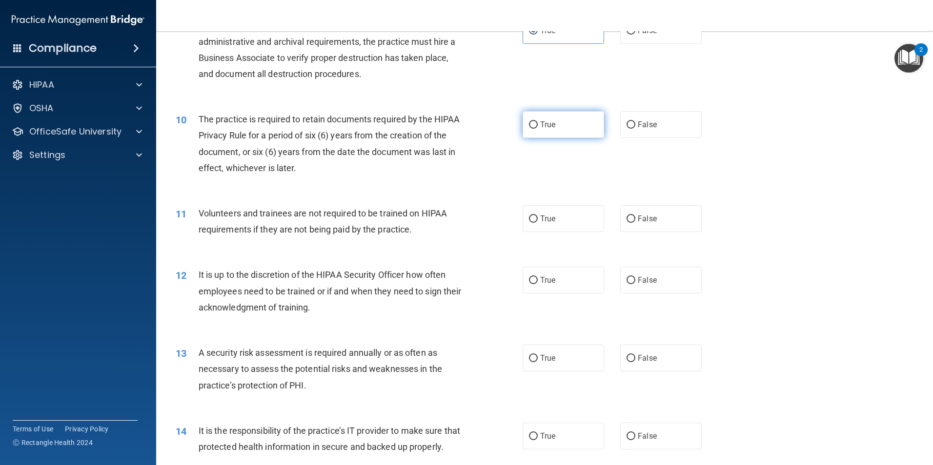
click at [568, 134] on label "True" at bounding box center [563, 124] width 81 height 27
click at [538, 129] on input "True" at bounding box center [533, 124] width 9 height 7
radio input "true"
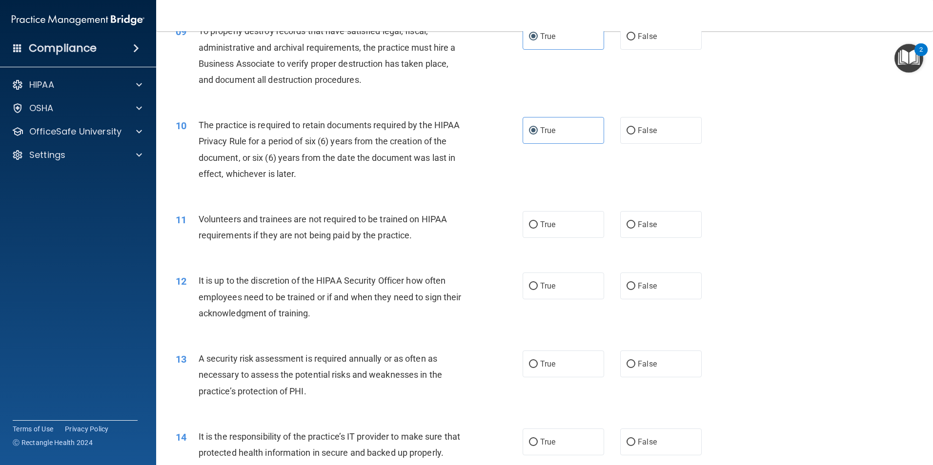
scroll to position [781, 0]
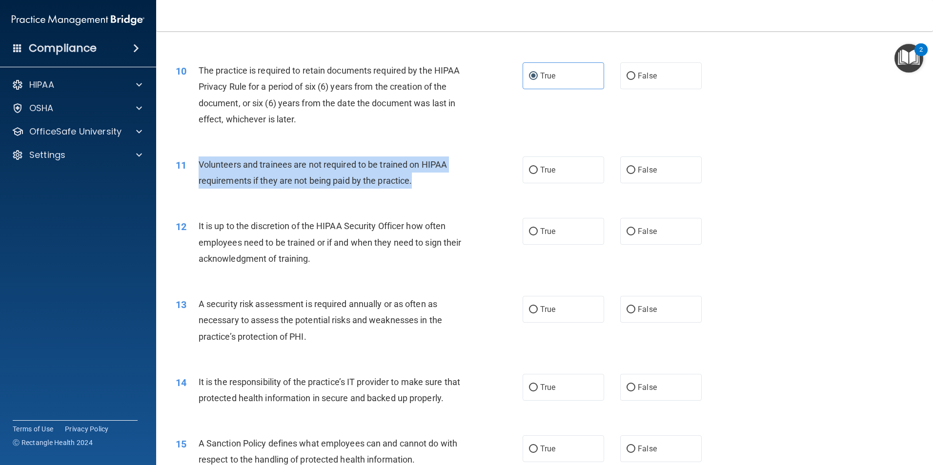
drag, startPoint x: 418, startPoint y: 179, endPoint x: 184, endPoint y: 180, distance: 233.2
click at [184, 180] on div "11 Volunteers and trainees are not required to be trained on HIPAA requirements…" at bounding box center [349, 175] width 376 height 37
click at [629, 170] on input "False" at bounding box center [630, 170] width 9 height 7
radio input "true"
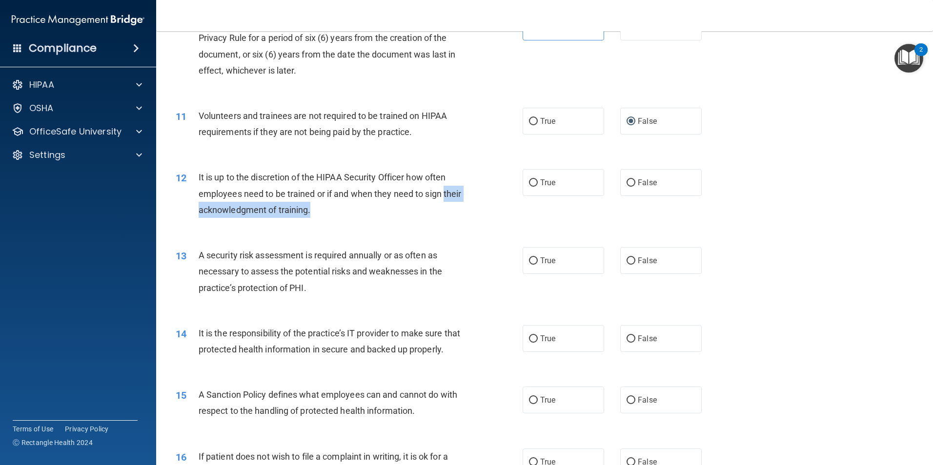
drag, startPoint x: 337, startPoint y: 206, endPoint x: 198, endPoint y: 207, distance: 139.1
click at [198, 207] on div "12 It is up to the discretion of the HIPAA Security Officer how often employees…" at bounding box center [349, 196] width 376 height 54
click at [532, 173] on label "True" at bounding box center [563, 182] width 81 height 27
click at [532, 180] on input "True" at bounding box center [533, 183] width 9 height 7
radio input "true"
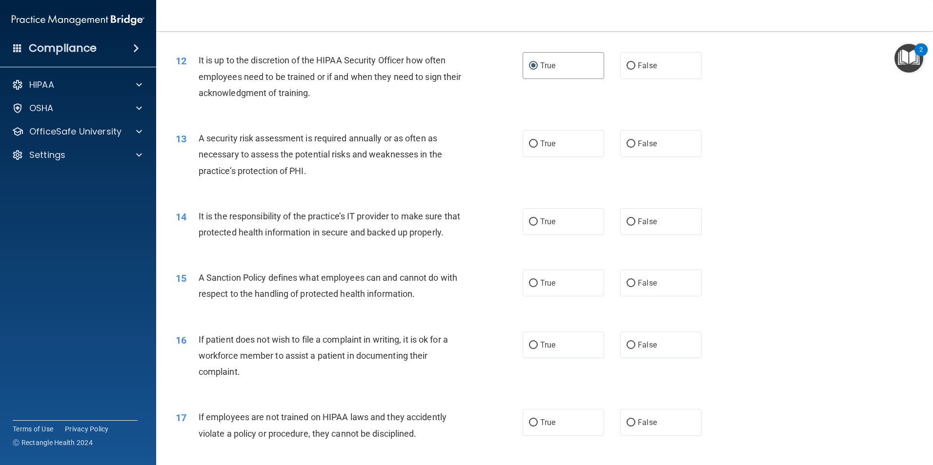
scroll to position [927, 0]
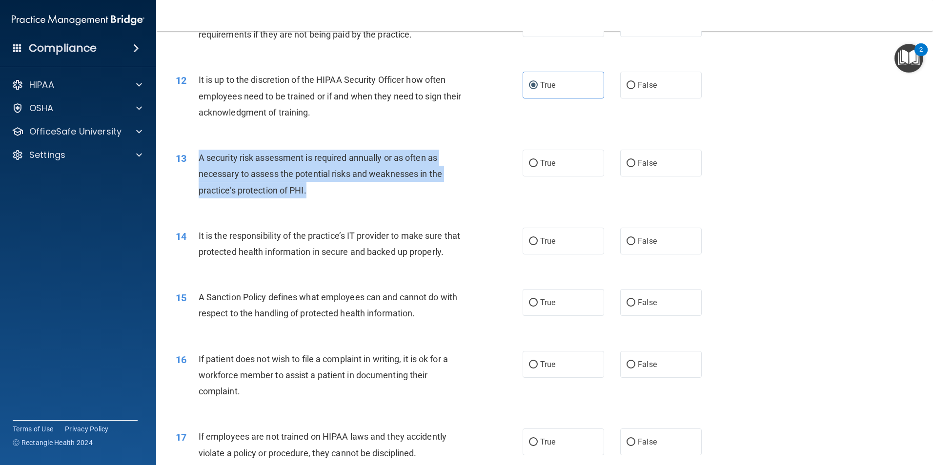
drag, startPoint x: 320, startPoint y: 194, endPoint x: 198, endPoint y: 156, distance: 128.4
click at [198, 156] on div "13 A security risk assessment is required annually or as often as necessary to …" at bounding box center [349, 177] width 376 height 54
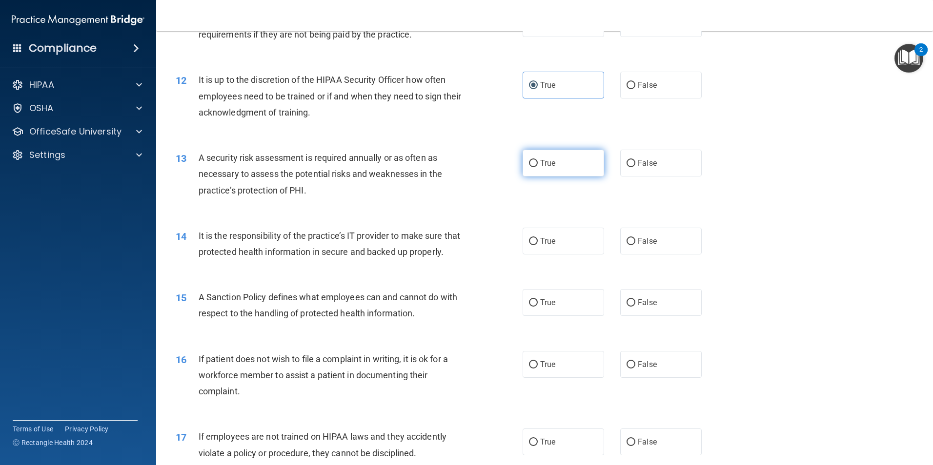
click at [552, 161] on label "True" at bounding box center [563, 163] width 81 height 27
click at [538, 161] on input "True" at bounding box center [533, 163] width 9 height 7
radio input "true"
click at [526, 236] on label "True" at bounding box center [563, 241] width 81 height 27
click at [529, 238] on input "True" at bounding box center [533, 241] width 9 height 7
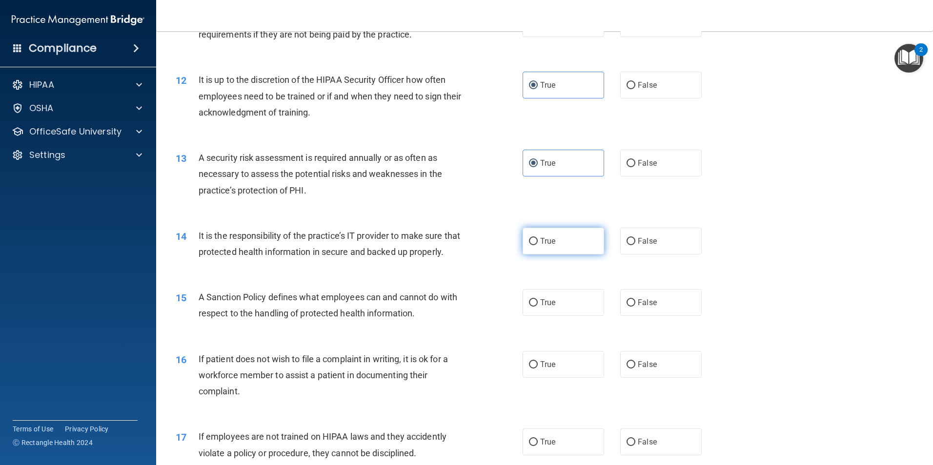
radio input "true"
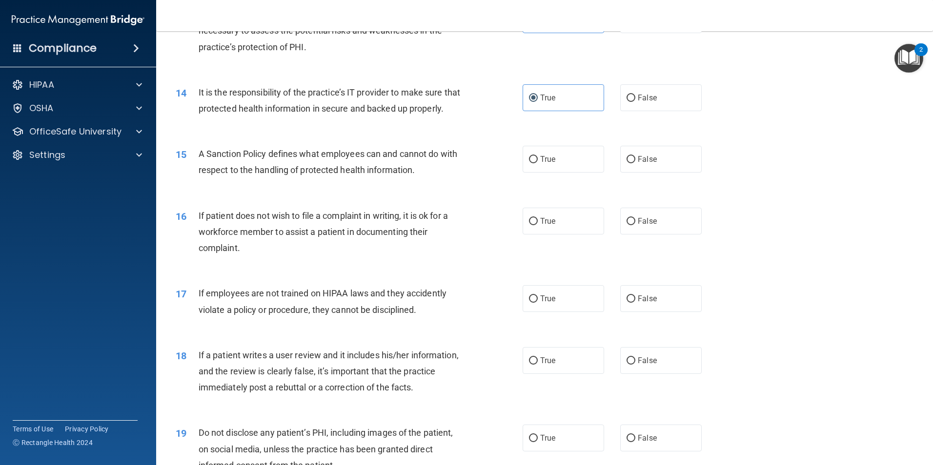
scroll to position [1073, 0]
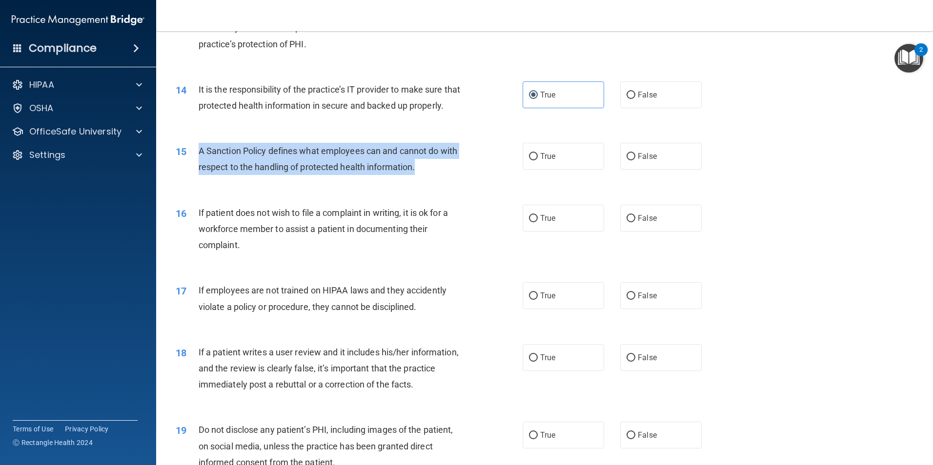
drag, startPoint x: 417, startPoint y: 187, endPoint x: 199, endPoint y: 166, distance: 219.6
click at [199, 166] on div "A Sanction Policy defines what employees can and cannot do with respect to the …" at bounding box center [334, 159] width 271 height 32
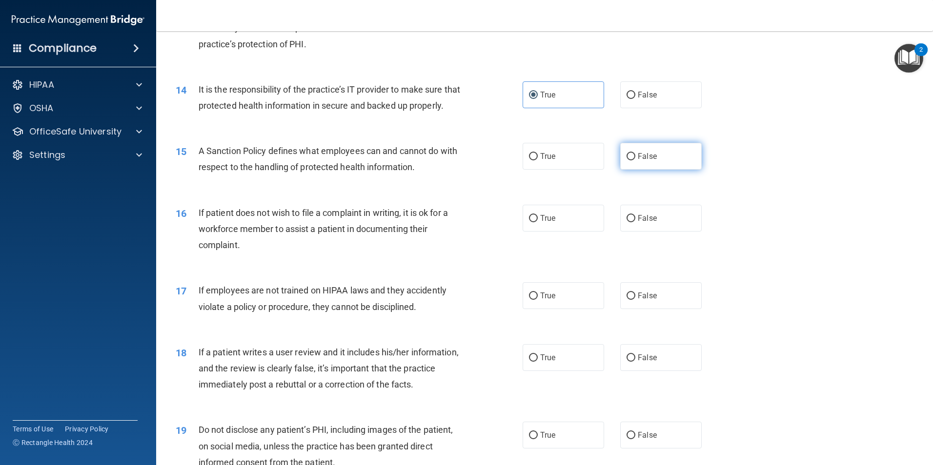
click at [633, 164] on label "False" at bounding box center [660, 156] width 81 height 27
click at [633, 161] on input "False" at bounding box center [630, 156] width 9 height 7
radio input "true"
click at [542, 223] on span "True" at bounding box center [547, 218] width 15 height 9
click at [538, 222] on input "True" at bounding box center [533, 218] width 9 height 7
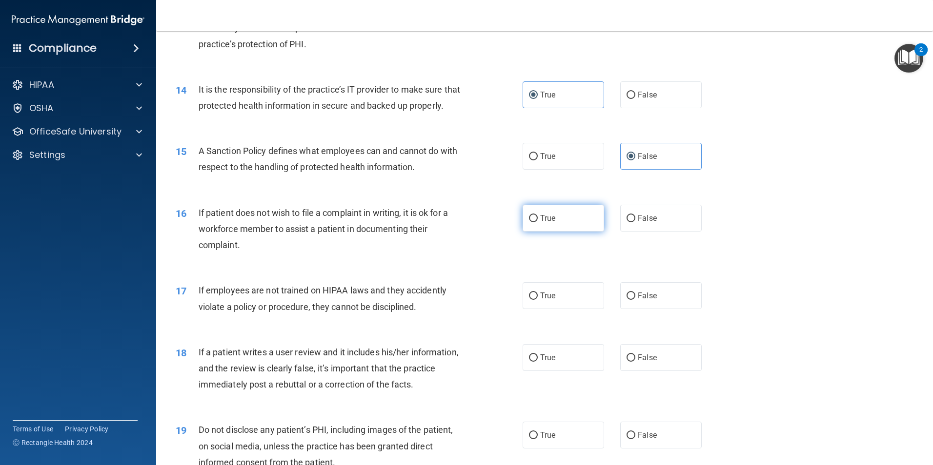
radio input "true"
drag, startPoint x: 642, startPoint y: 316, endPoint x: 612, endPoint y: 347, distance: 42.8
click at [641, 301] on span "False" at bounding box center [647, 295] width 19 height 9
click at [635, 300] on input "False" at bounding box center [630, 296] width 9 height 7
radio input "true"
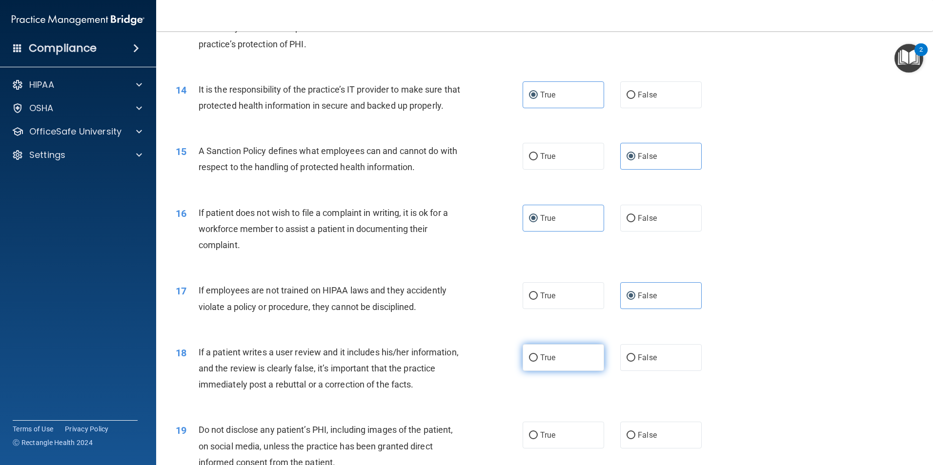
click at [574, 369] on label "True" at bounding box center [563, 357] width 81 height 27
click at [538, 362] on input "True" at bounding box center [533, 358] width 9 height 7
radio input "true"
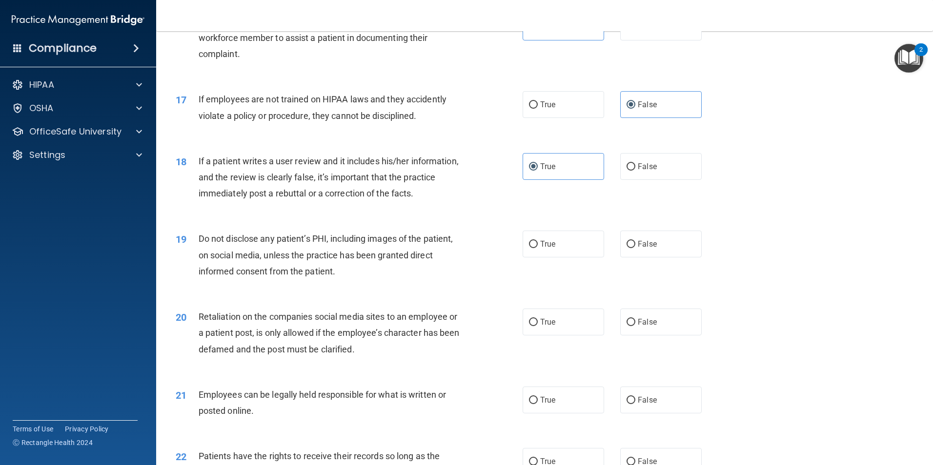
scroll to position [1269, 0]
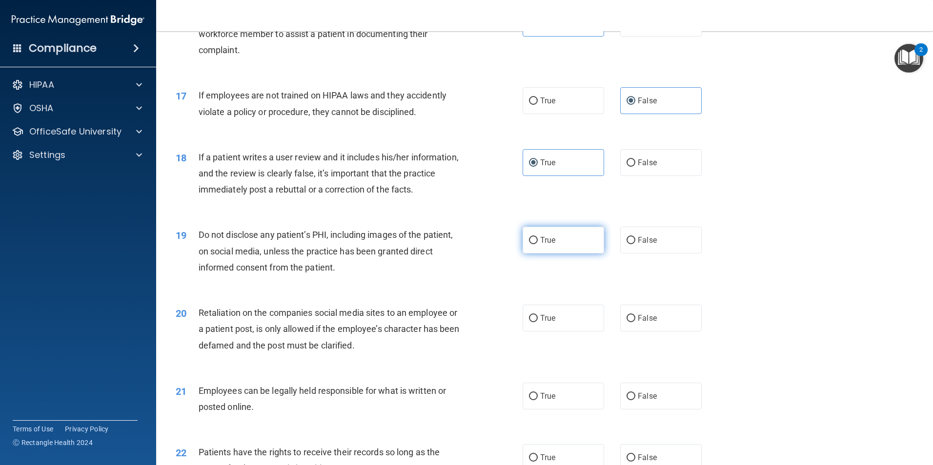
click at [542, 245] on span "True" at bounding box center [547, 240] width 15 height 9
click at [538, 244] on input "True" at bounding box center [533, 240] width 9 height 7
radio input "true"
click at [640, 323] on span "False" at bounding box center [647, 318] width 19 height 9
click at [635, 322] on input "False" at bounding box center [630, 318] width 9 height 7
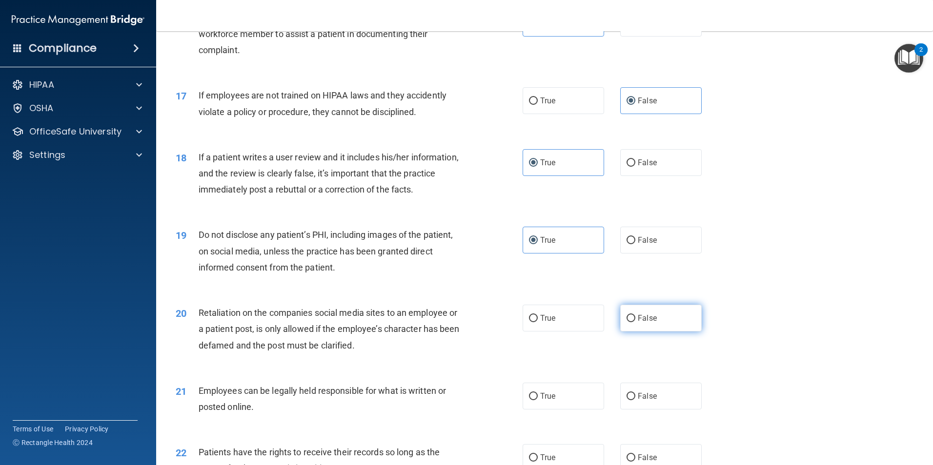
radio input "true"
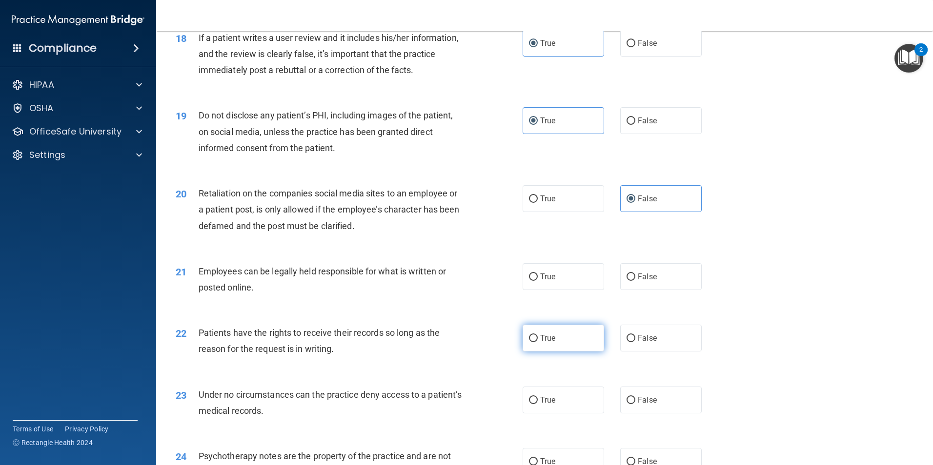
scroll to position [1415, 0]
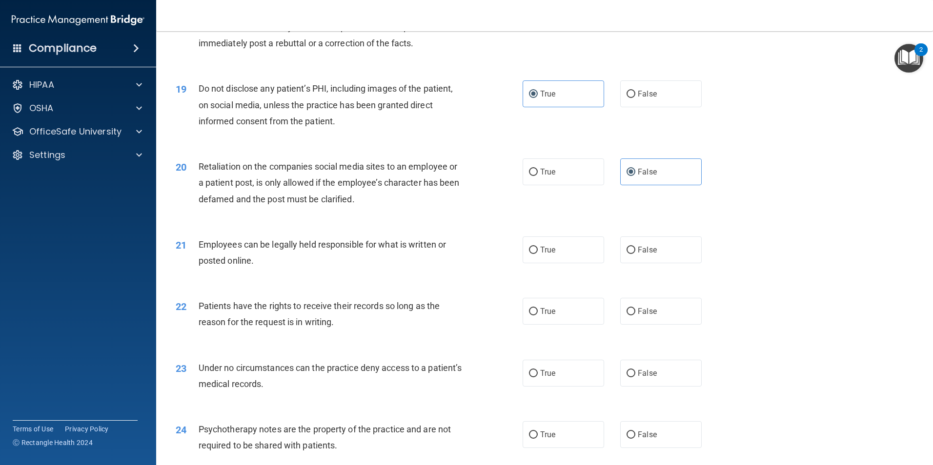
drag, startPoint x: 546, startPoint y: 273, endPoint x: 584, endPoint y: 298, distance: 44.9
click at [546, 263] on label "True" at bounding box center [563, 250] width 81 height 27
click at [538, 254] on input "True" at bounding box center [533, 250] width 9 height 7
radio input "true"
click at [627, 316] on input "False" at bounding box center [630, 311] width 9 height 7
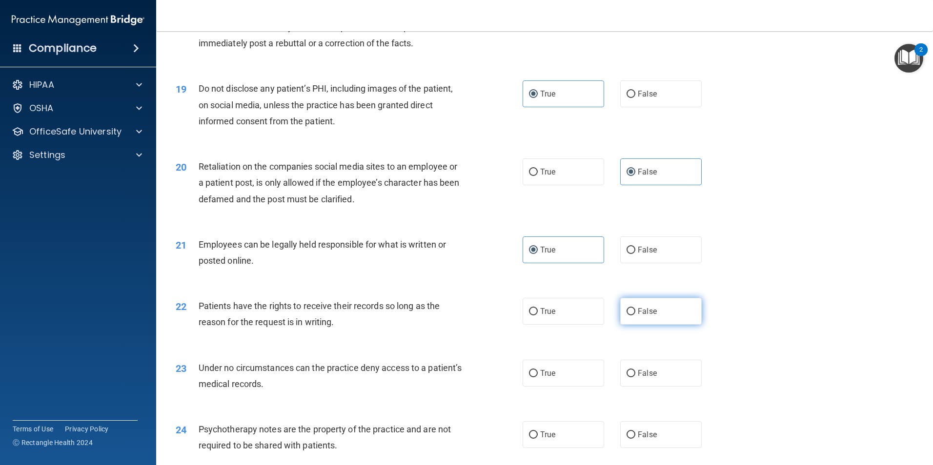
radio input "true"
drag, startPoint x: 549, startPoint y: 384, endPoint x: 545, endPoint y: 388, distance: 6.2
click at [545, 387] on label "True" at bounding box center [563, 373] width 81 height 27
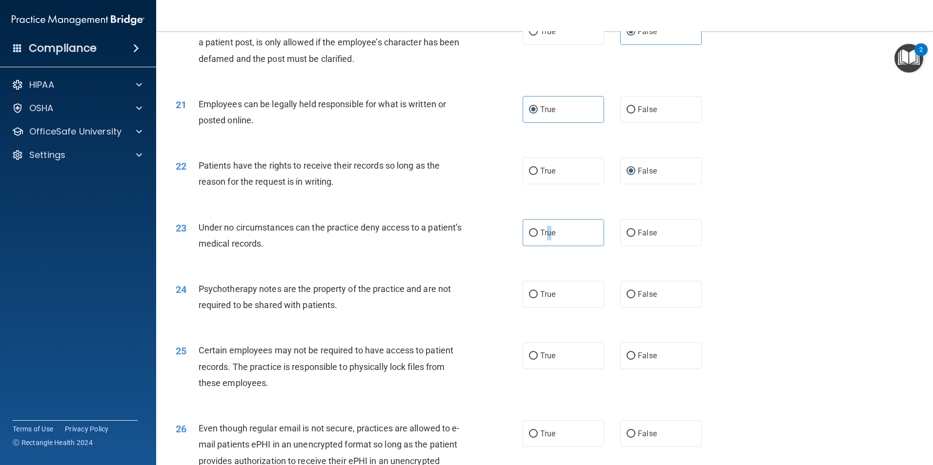
scroll to position [1561, 0]
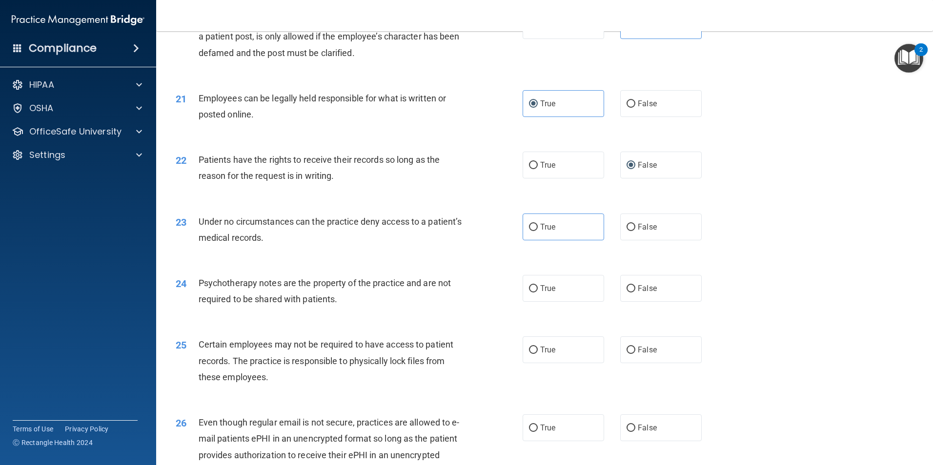
drag, startPoint x: 540, startPoint y: 235, endPoint x: 531, endPoint y: 271, distance: 36.8
click at [540, 236] on label "True" at bounding box center [563, 227] width 81 height 27
click at [538, 231] on input "True" at bounding box center [533, 227] width 9 height 7
radio input "true"
click at [528, 289] on div "24 Psychotherapy notes are the property of the practice and are not required to…" at bounding box center [544, 293] width 752 height 61
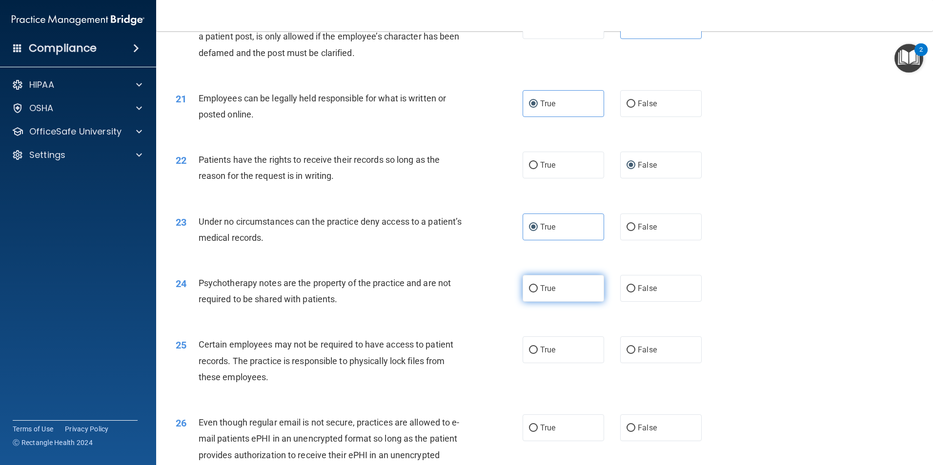
click at [543, 293] on span "True" at bounding box center [547, 288] width 15 height 9
click at [538, 293] on input "True" at bounding box center [533, 288] width 9 height 7
radio input "true"
click at [634, 363] on label "False" at bounding box center [660, 350] width 81 height 27
click at [634, 354] on input "False" at bounding box center [630, 350] width 9 height 7
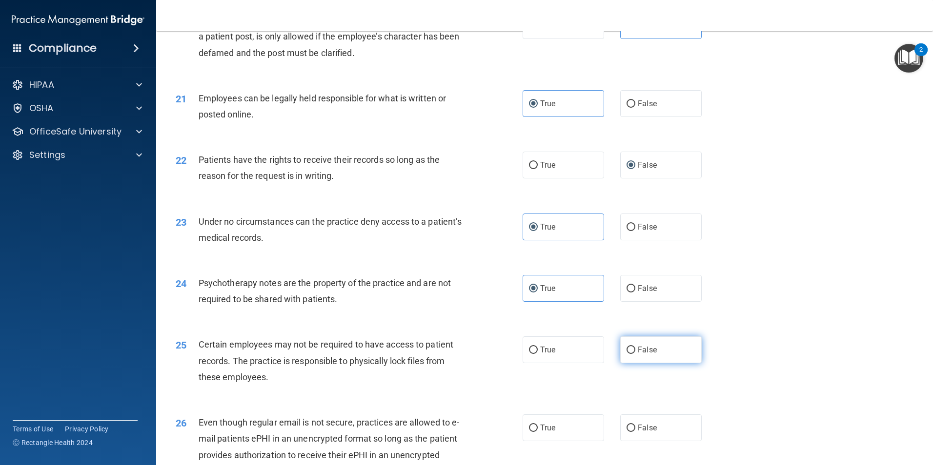
radio input "true"
click at [634, 436] on label "False" at bounding box center [660, 428] width 81 height 27
click at [634, 432] on input "False" at bounding box center [630, 428] width 9 height 7
radio input "true"
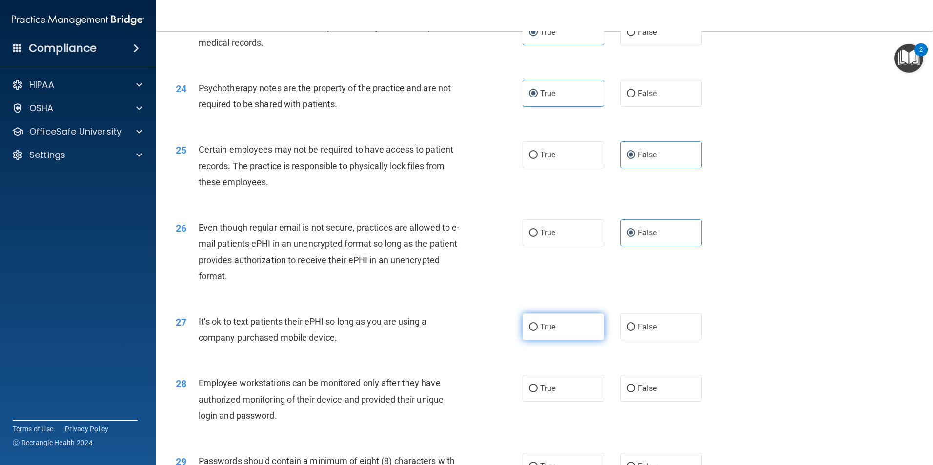
click at [564, 339] on label "True" at bounding box center [563, 327] width 81 height 27
click at [538, 331] on input "True" at bounding box center [533, 327] width 9 height 7
radio input "true"
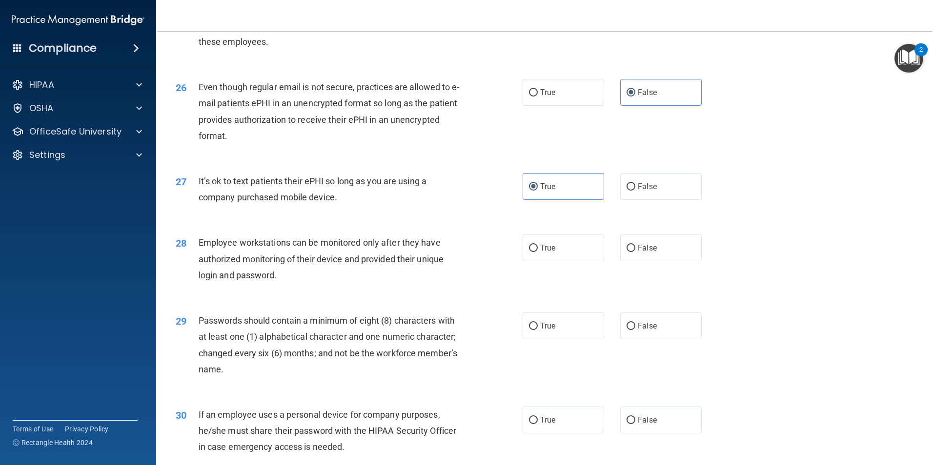
scroll to position [1903, 0]
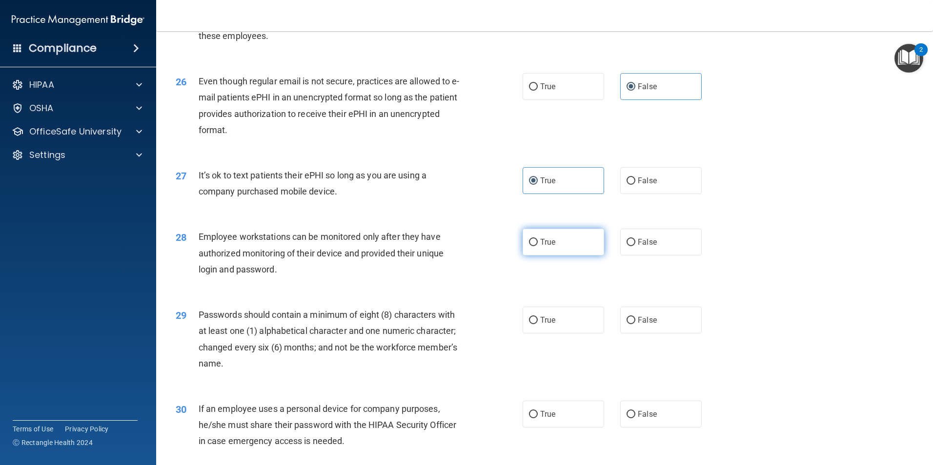
click at [540, 256] on label "True" at bounding box center [563, 242] width 81 height 27
click at [538, 246] on input "True" at bounding box center [533, 242] width 9 height 7
radio input "true"
click at [626, 324] on input "False" at bounding box center [630, 320] width 9 height 7
radio input "true"
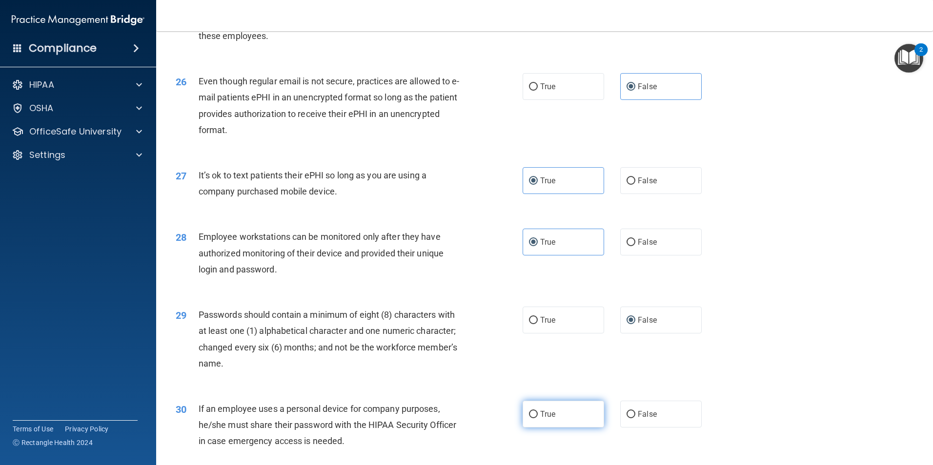
click at [557, 427] on label "True" at bounding box center [563, 414] width 81 height 27
click at [538, 419] on input "True" at bounding box center [533, 414] width 9 height 7
radio input "true"
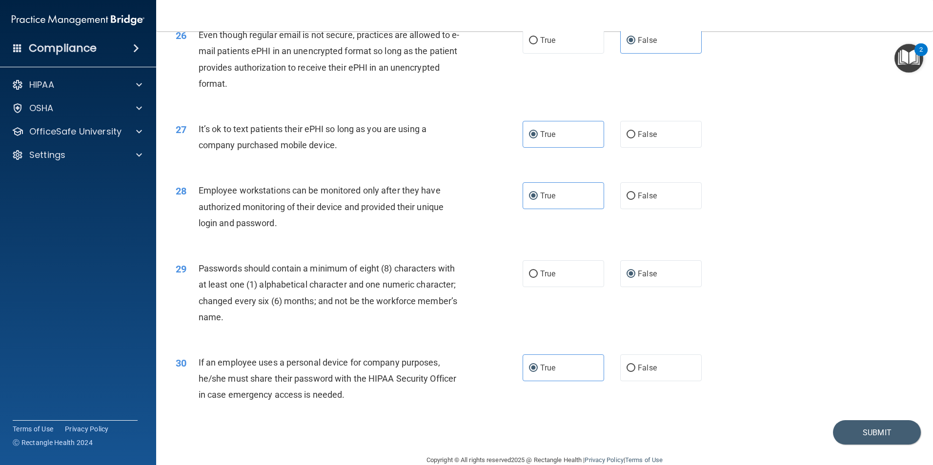
scroll to position [1984, 0]
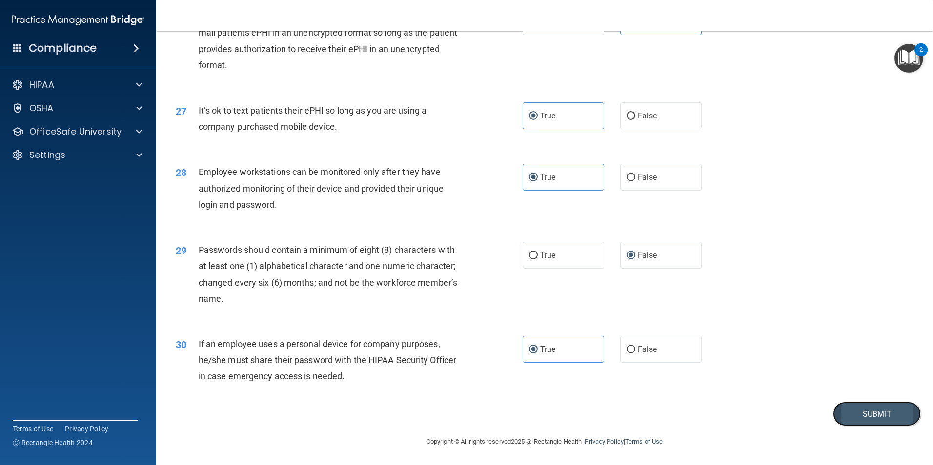
click at [846, 411] on button "Submit" at bounding box center [877, 414] width 88 height 25
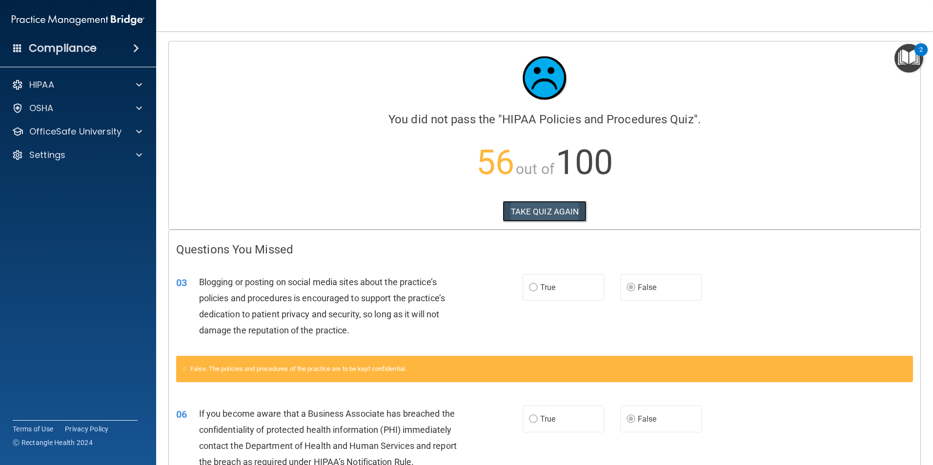
click at [533, 207] on button "TAKE QUIZ AGAIN" at bounding box center [545, 211] width 84 height 21
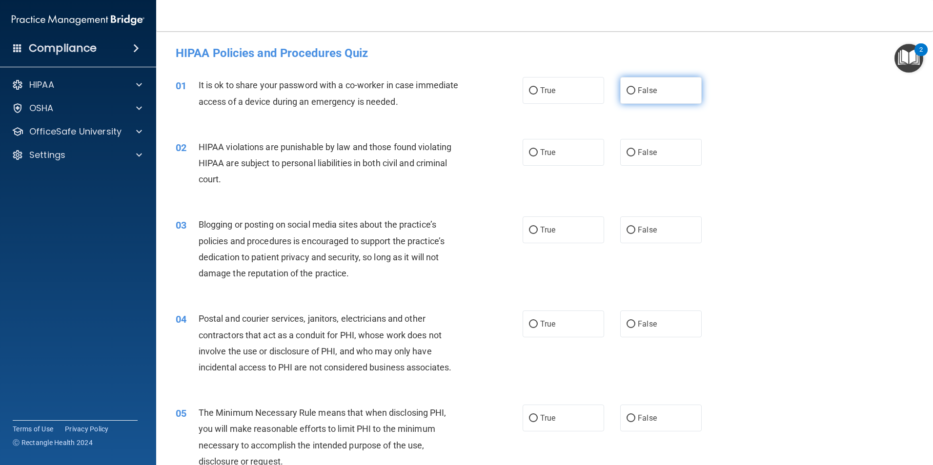
click at [626, 87] on input "False" at bounding box center [630, 90] width 9 height 7
radio input "true"
click at [628, 235] on label "False" at bounding box center [660, 230] width 81 height 27
click at [628, 234] on input "False" at bounding box center [630, 230] width 9 height 7
radio input "true"
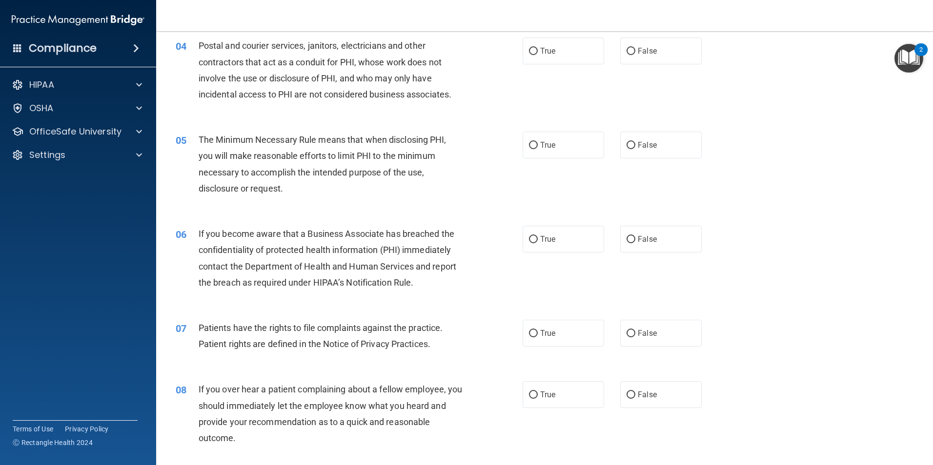
scroll to position [293, 0]
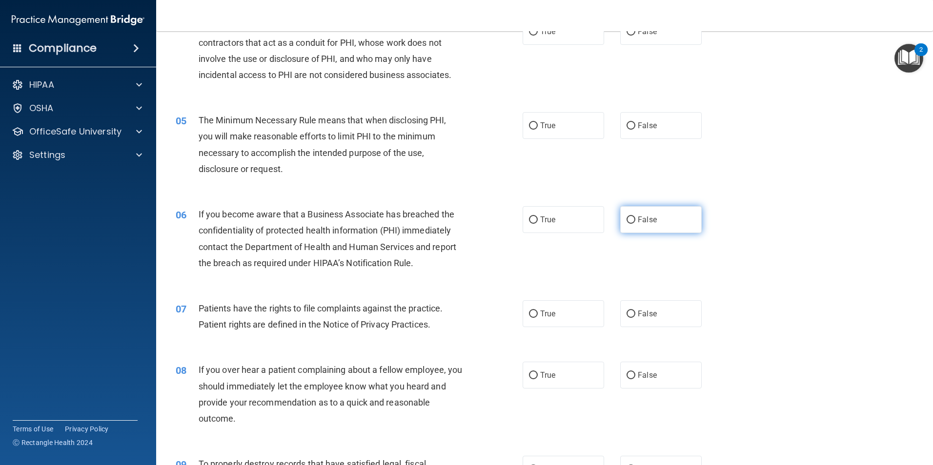
click at [652, 217] on label "False" at bounding box center [660, 219] width 81 height 27
click at [635, 217] on input "False" at bounding box center [630, 220] width 9 height 7
radio input "true"
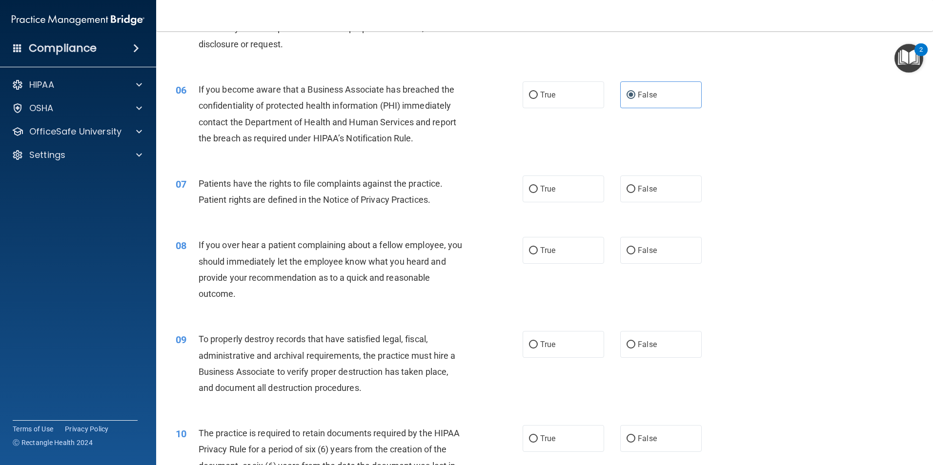
scroll to position [439, 0]
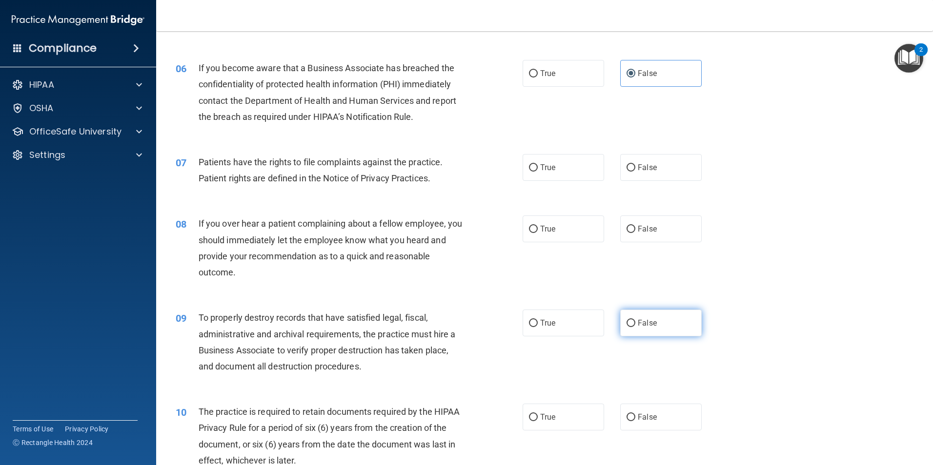
click at [649, 327] on span "False" at bounding box center [647, 323] width 19 height 9
click at [635, 327] on input "False" at bounding box center [630, 323] width 9 height 7
radio input "true"
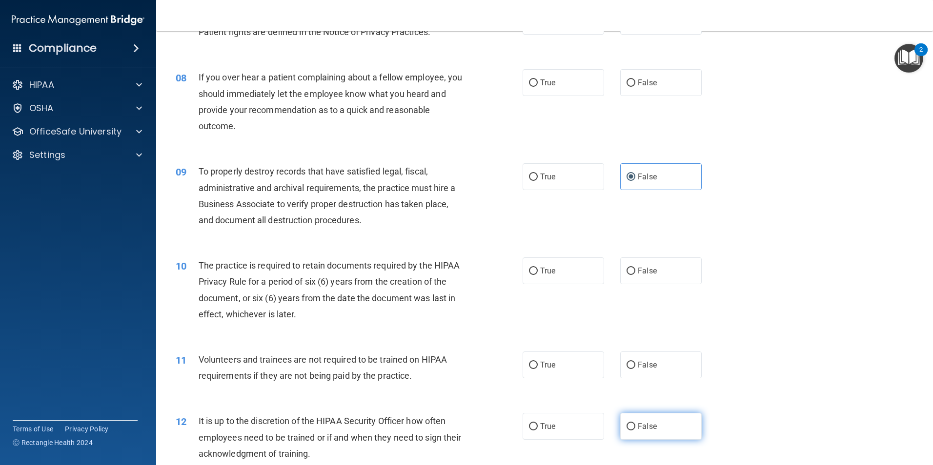
click at [638, 426] on span "False" at bounding box center [647, 426] width 19 height 9
click at [635, 426] on input "False" at bounding box center [630, 426] width 9 height 7
radio input "true"
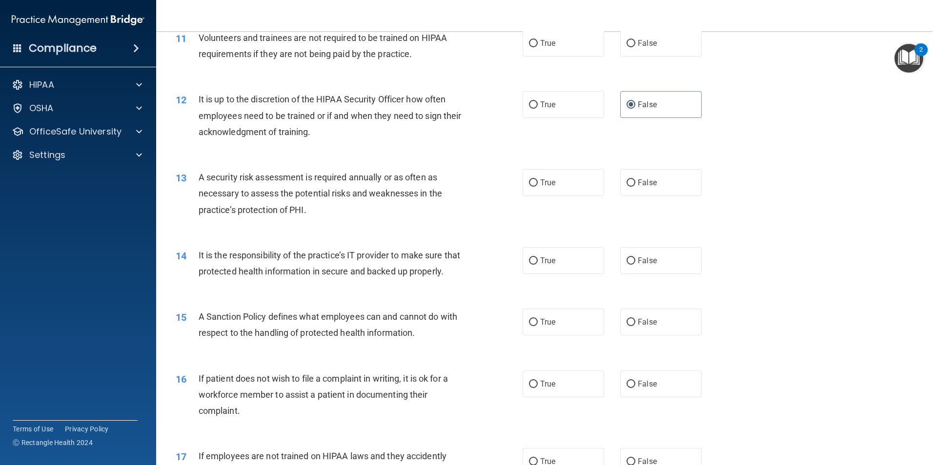
scroll to position [927, 0]
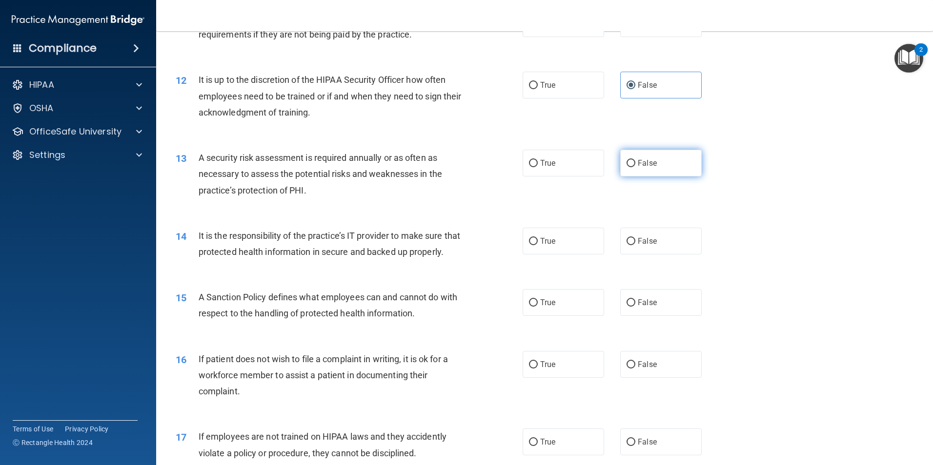
click at [640, 169] on label "False" at bounding box center [660, 163] width 81 height 27
click at [635, 167] on input "False" at bounding box center [630, 163] width 9 height 7
radio input "true"
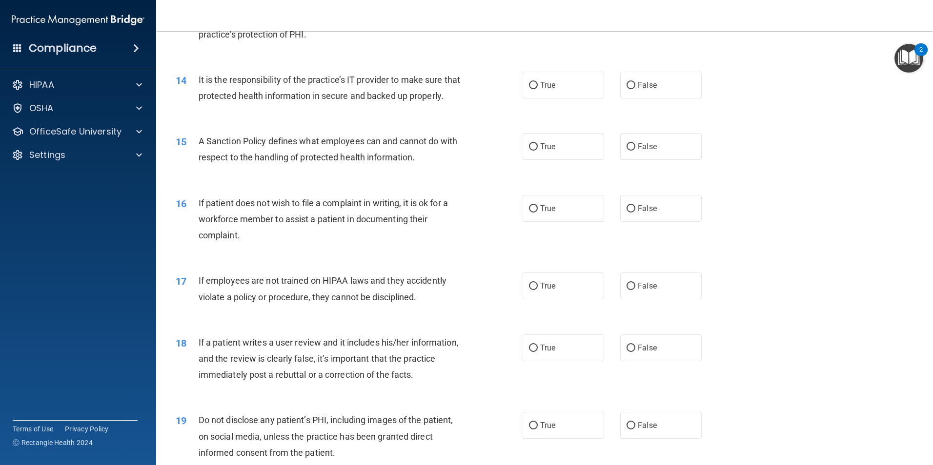
scroll to position [1122, 0]
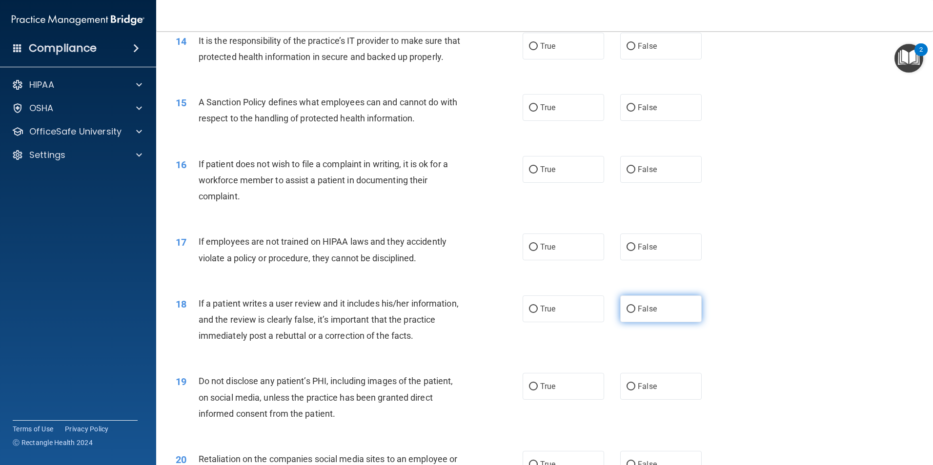
click at [630, 313] on input "False" at bounding box center [630, 309] width 9 height 7
radio input "true"
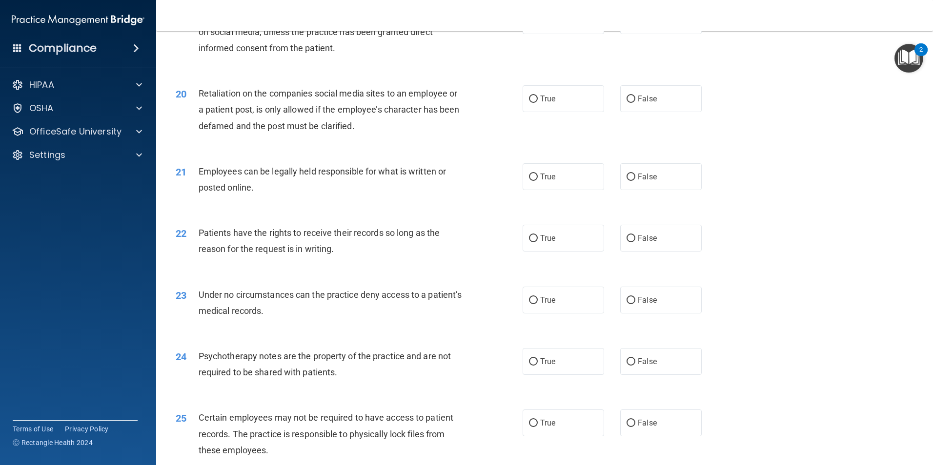
scroll to position [1512, 0]
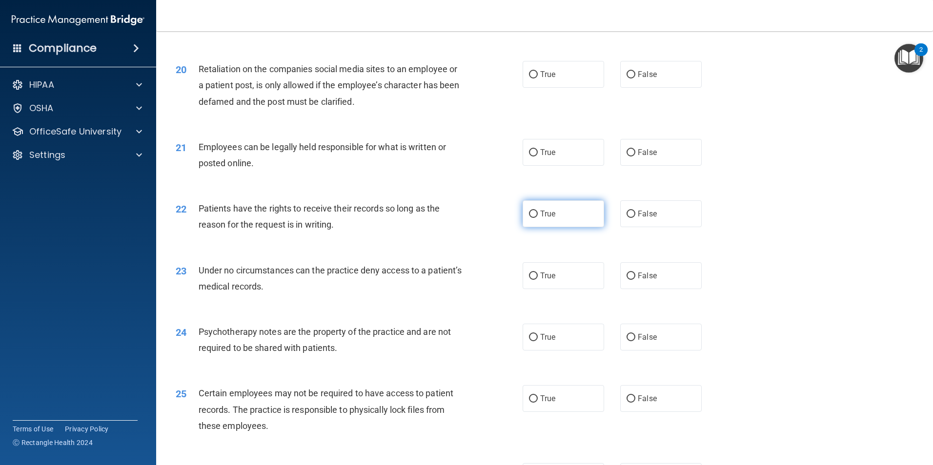
click at [542, 219] on span "True" at bounding box center [547, 213] width 15 height 9
click at [538, 218] on input "True" at bounding box center [533, 214] width 9 height 7
radio input "true"
click at [637, 289] on label "False" at bounding box center [660, 275] width 81 height 27
click at [635, 280] on input "False" at bounding box center [630, 276] width 9 height 7
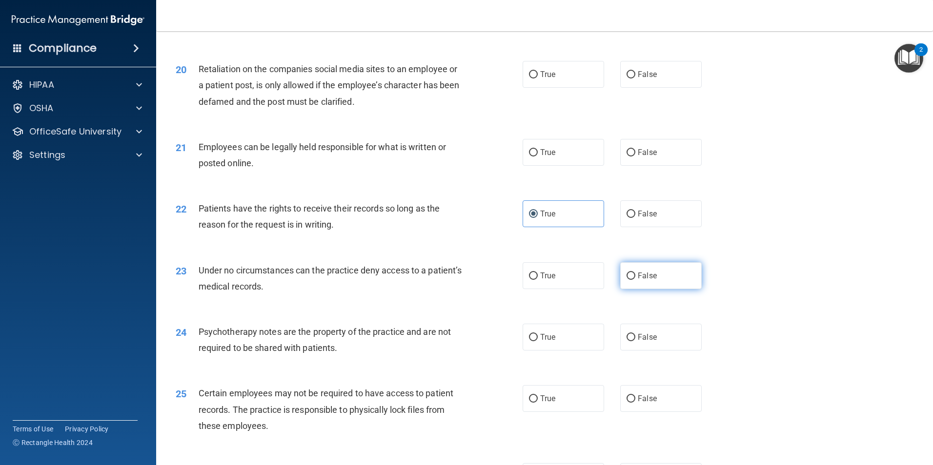
radio input "true"
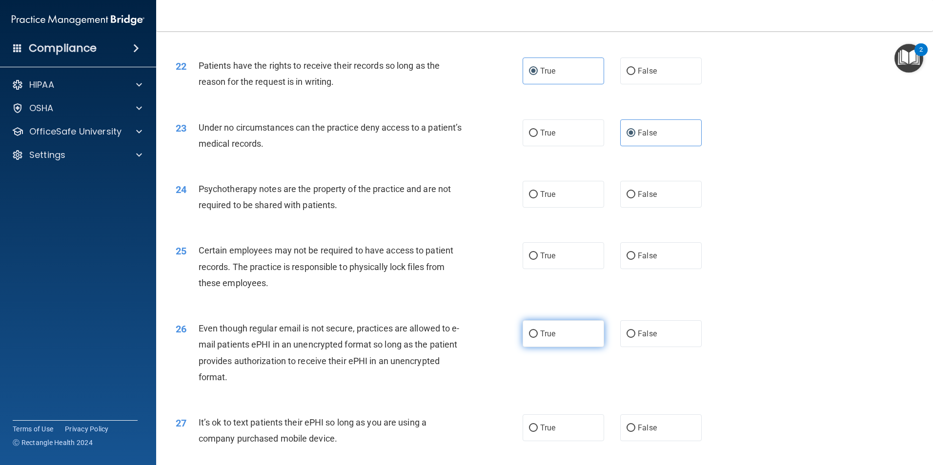
scroll to position [1659, 0]
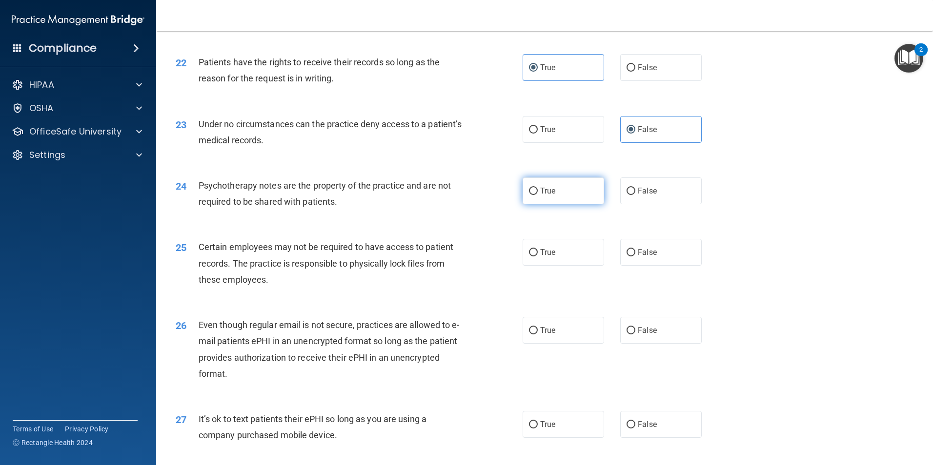
click at [530, 204] on label "True" at bounding box center [563, 191] width 81 height 27
click at [530, 195] on input "True" at bounding box center [533, 191] width 9 height 7
radio input "true"
click at [535, 266] on label "True" at bounding box center [563, 252] width 81 height 27
click at [535, 257] on input "True" at bounding box center [533, 252] width 9 height 7
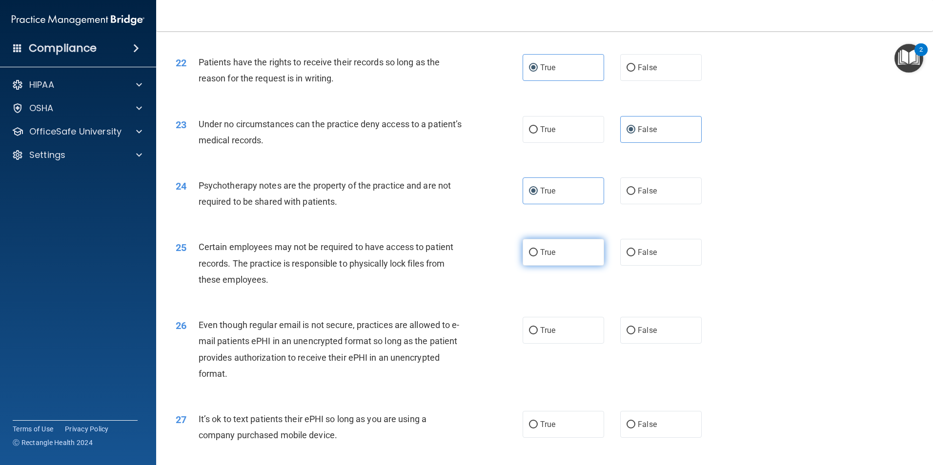
radio input "true"
click at [537, 340] on label "True" at bounding box center [563, 330] width 81 height 27
click at [537, 335] on input "True" at bounding box center [533, 330] width 9 height 7
radio input "true"
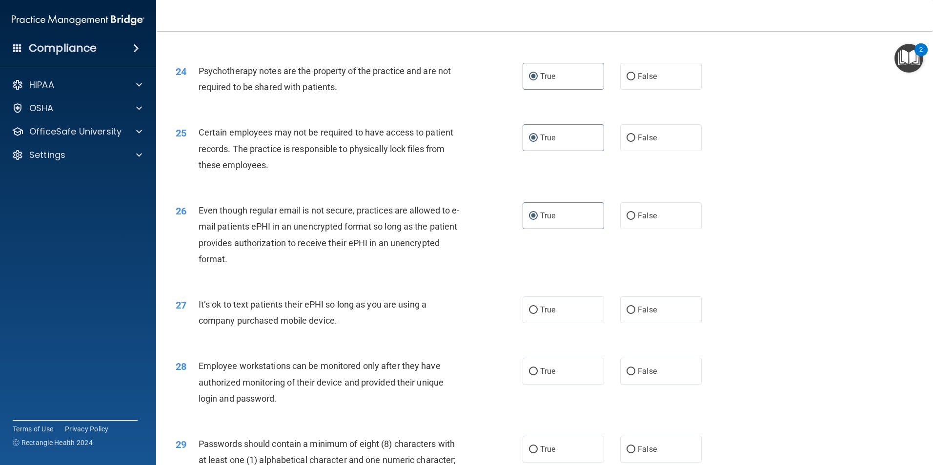
scroll to position [1805, 0]
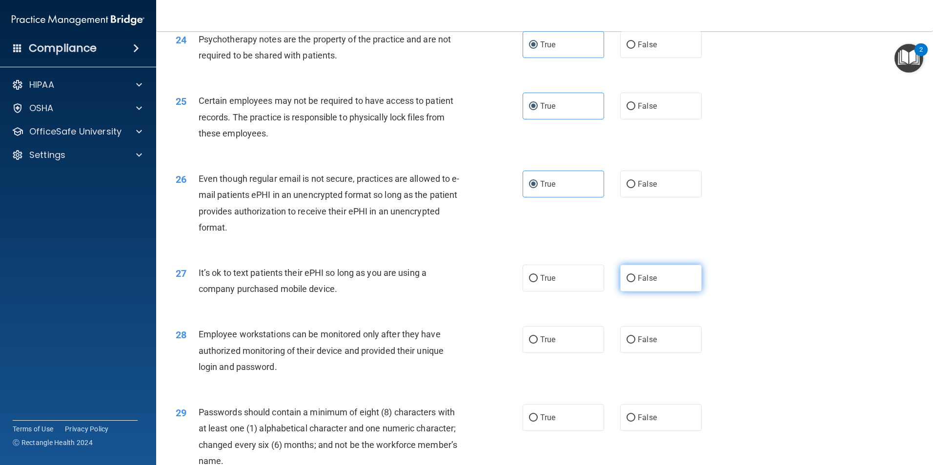
click at [635, 292] on label "False" at bounding box center [660, 278] width 81 height 27
click at [635, 282] on input "False" at bounding box center [630, 278] width 9 height 7
radio input "true"
click at [638, 344] on span "False" at bounding box center [647, 339] width 19 height 9
click at [634, 344] on input "False" at bounding box center [630, 340] width 9 height 7
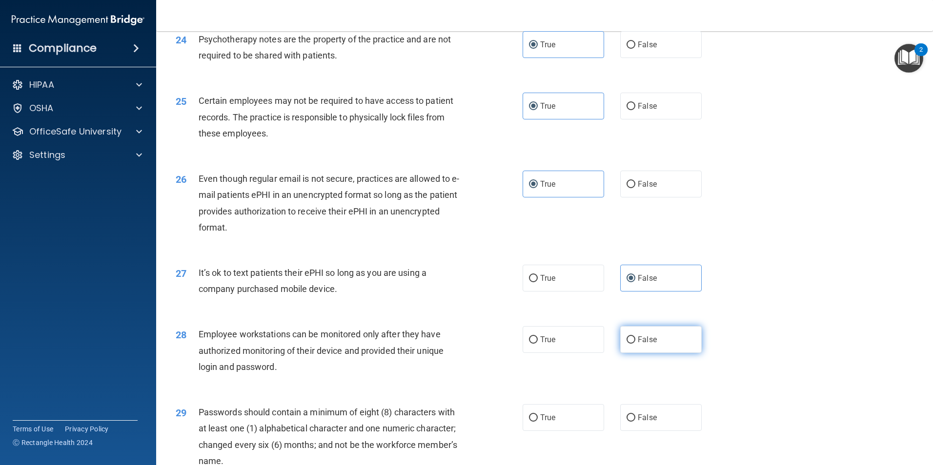
radio input "true"
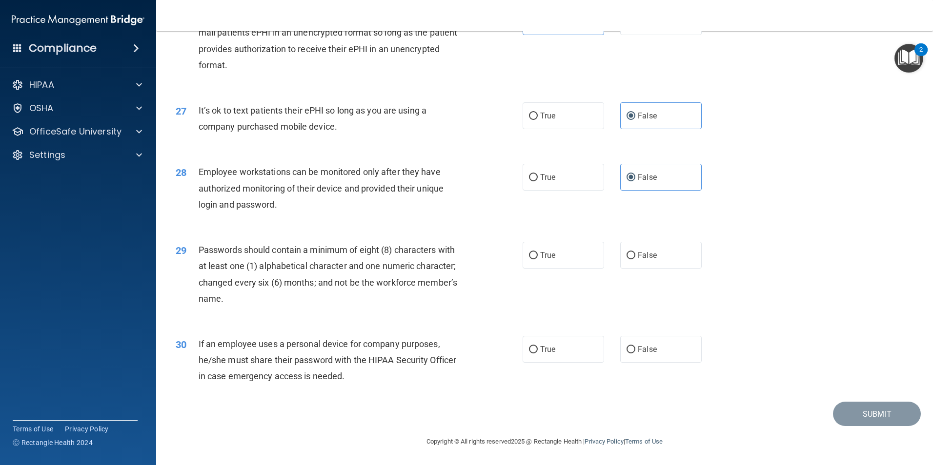
scroll to position [1984, 0]
click at [548, 253] on span "True" at bounding box center [547, 255] width 15 height 9
click at [538, 253] on input "True" at bounding box center [533, 255] width 9 height 7
radio input "true"
click at [658, 363] on label "False" at bounding box center [660, 349] width 81 height 27
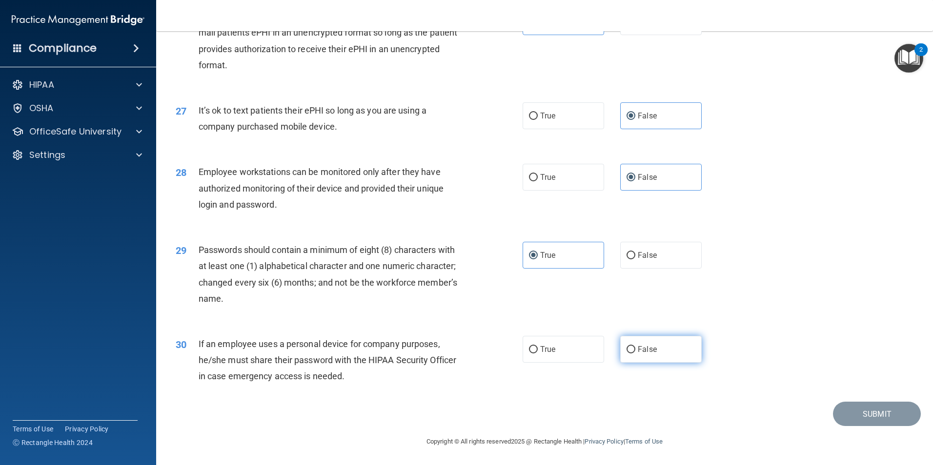
click at [635, 354] on input "False" at bounding box center [630, 349] width 9 height 7
radio input "true"
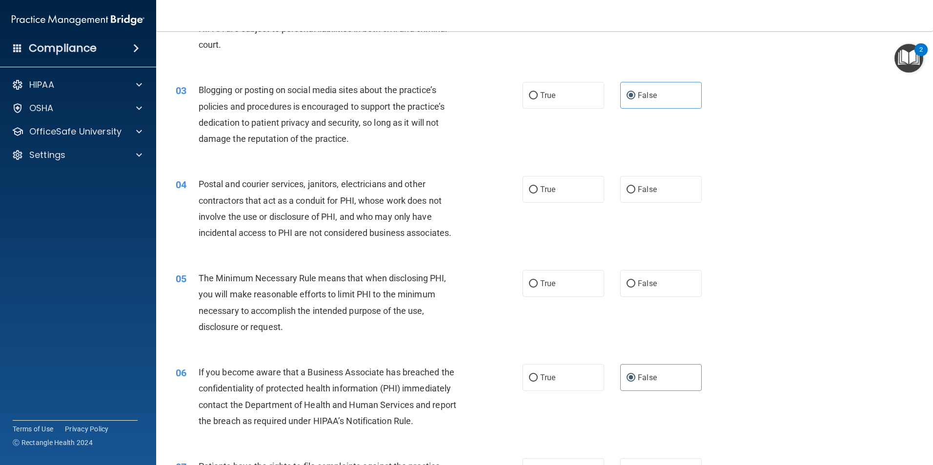
scroll to position [0, 0]
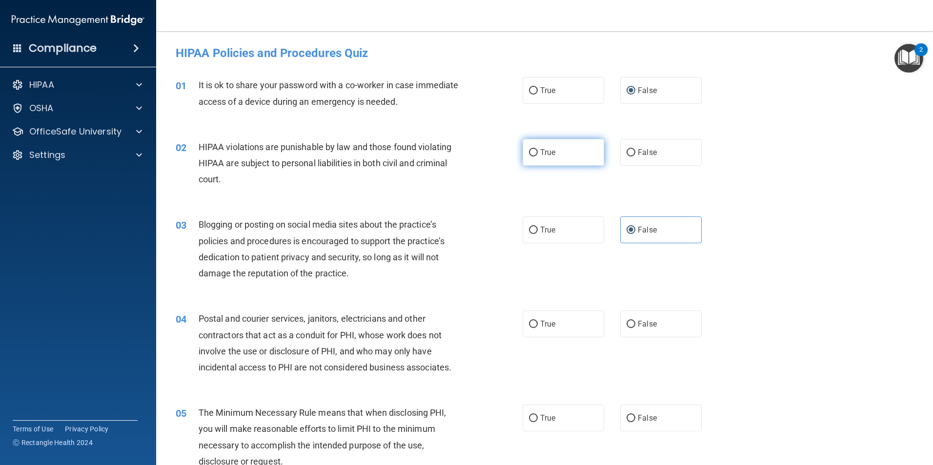
click at [555, 153] on label "True" at bounding box center [563, 152] width 81 height 27
click at [538, 153] on input "True" at bounding box center [533, 152] width 9 height 7
radio input "true"
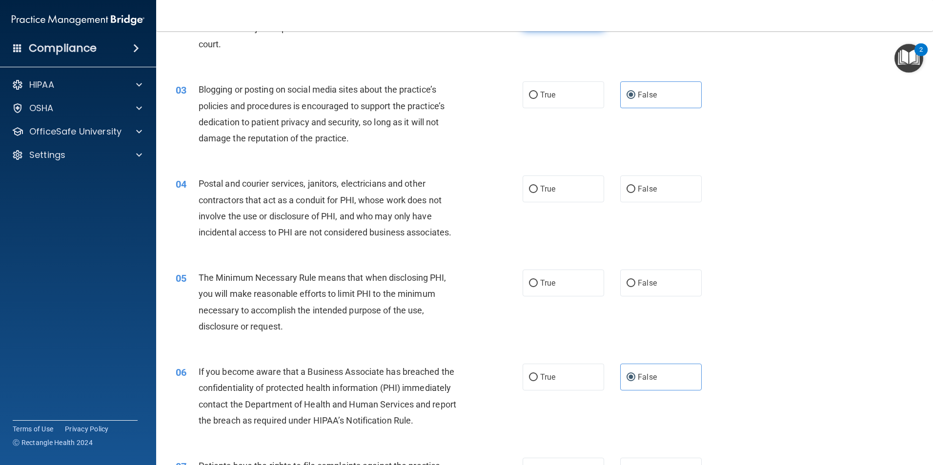
scroll to position [146, 0]
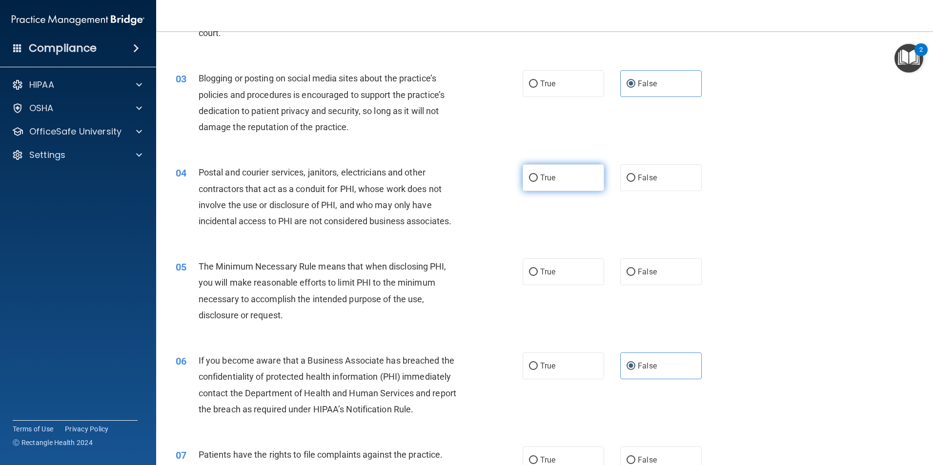
click at [533, 180] on input "True" at bounding box center [533, 178] width 9 height 7
radio input "true"
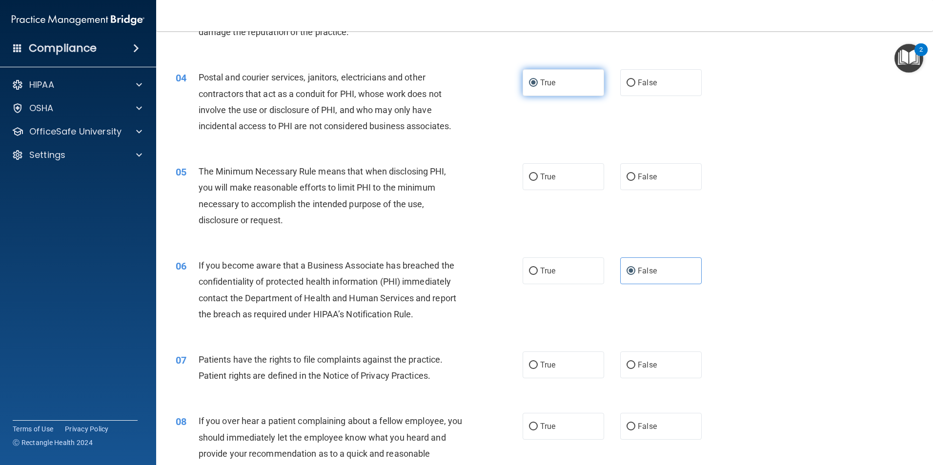
scroll to position [244, 0]
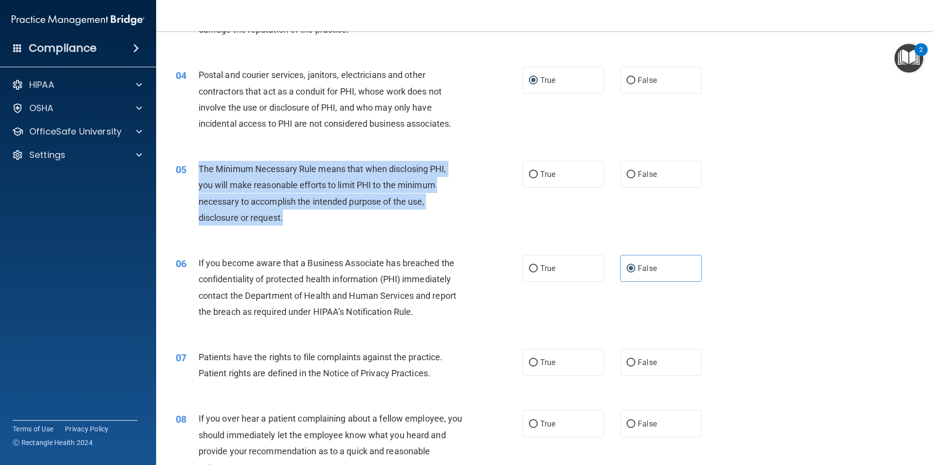
drag, startPoint x: 315, startPoint y: 222, endPoint x: 193, endPoint y: 177, distance: 130.6
click at [193, 177] on div "05 The Minimum Necessary Rule means that when disclosing PHI, you will make rea…" at bounding box center [349, 196] width 376 height 70
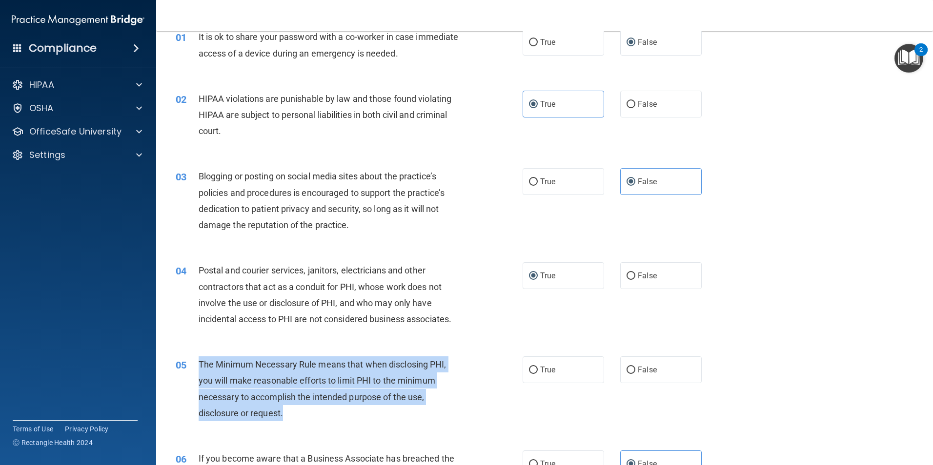
scroll to position [0, 0]
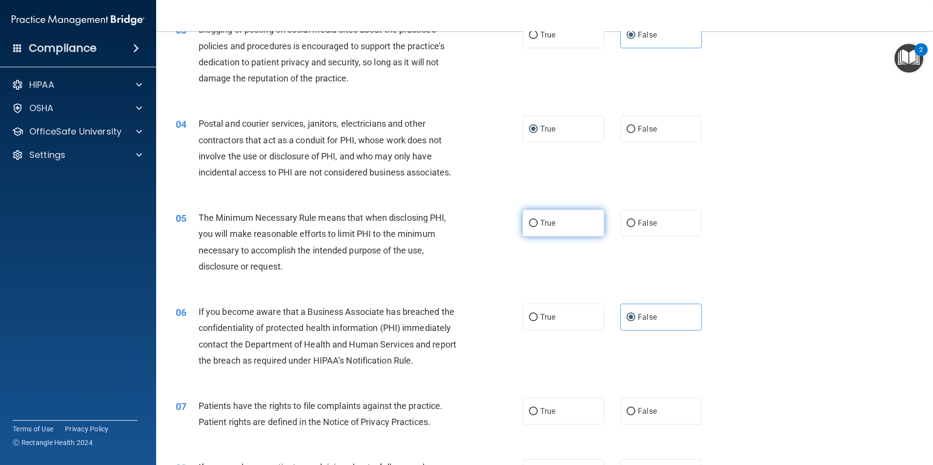
click at [548, 232] on label "True" at bounding box center [563, 223] width 81 height 27
click at [538, 227] on input "True" at bounding box center [533, 223] width 9 height 7
radio input "true"
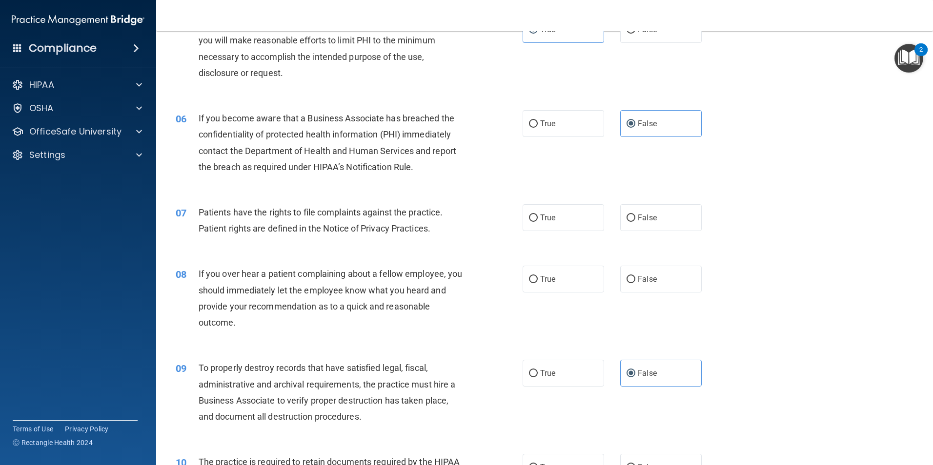
scroll to position [390, 0]
click at [524, 222] on label "True" at bounding box center [563, 216] width 81 height 27
click at [529, 221] on input "True" at bounding box center [533, 216] width 9 height 7
radio input "true"
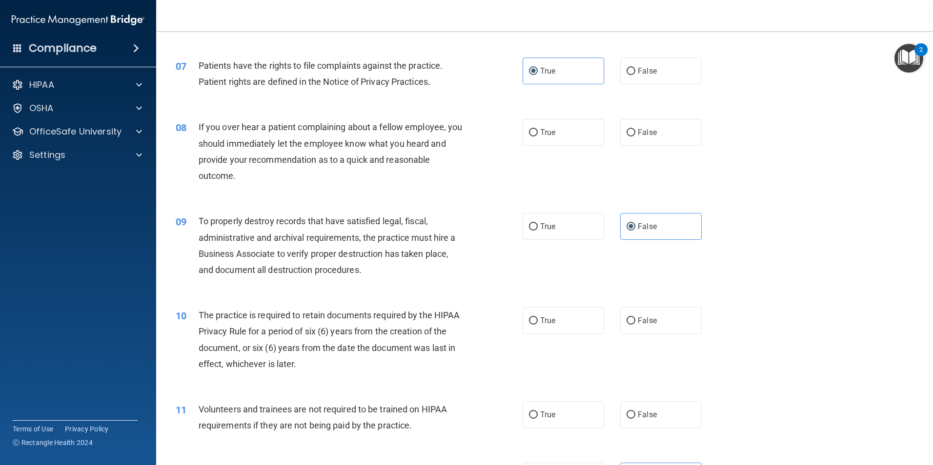
scroll to position [537, 0]
click at [621, 134] on label "False" at bounding box center [660, 131] width 81 height 27
click at [626, 134] on input "False" at bounding box center [630, 131] width 9 height 7
radio input "true"
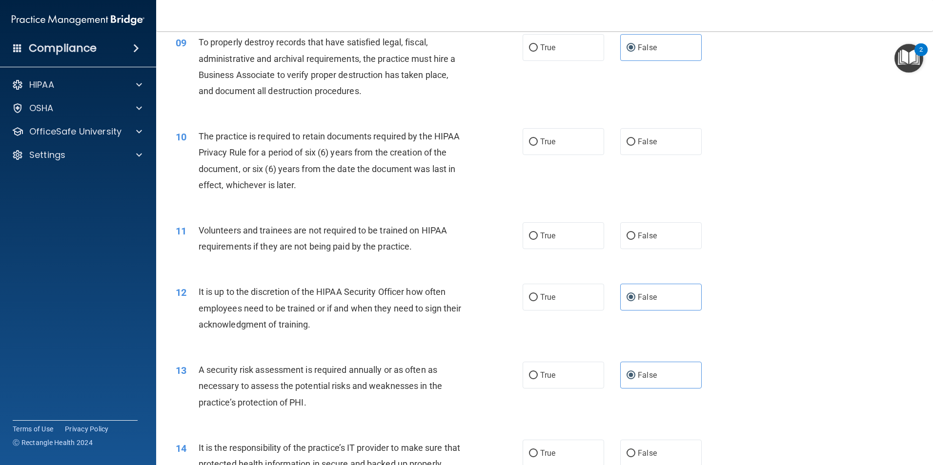
scroll to position [732, 0]
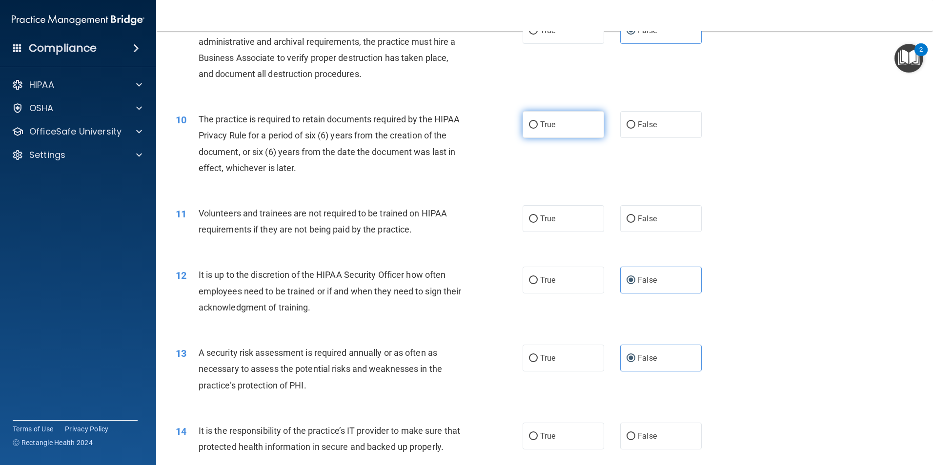
click at [533, 128] on input "True" at bounding box center [533, 124] width 9 height 7
radio input "true"
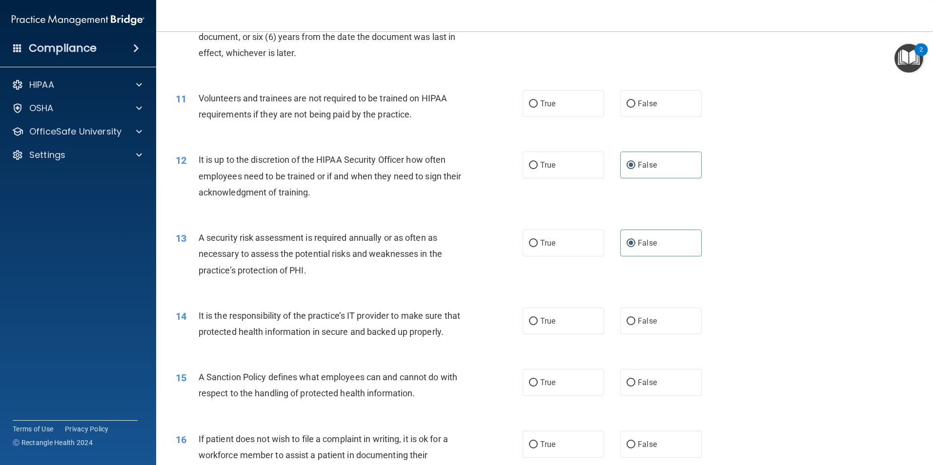
scroll to position [878, 0]
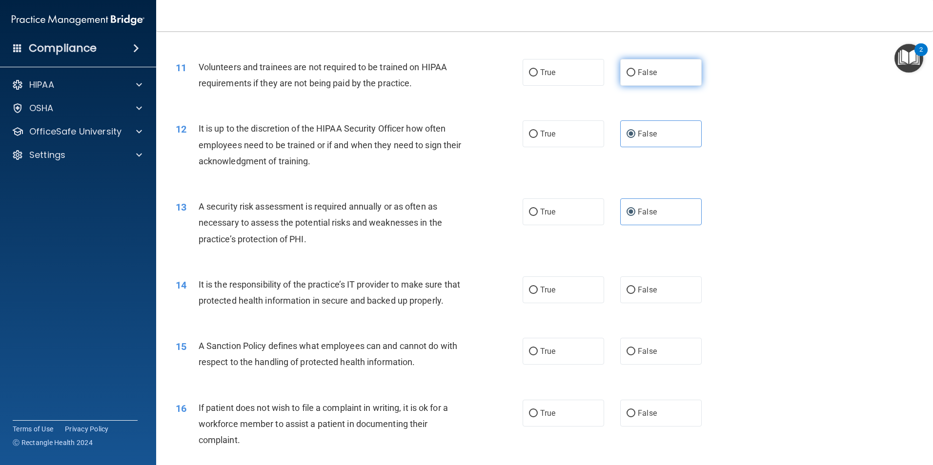
click at [620, 75] on label "False" at bounding box center [660, 72] width 81 height 27
click at [626, 75] on input "False" at bounding box center [630, 72] width 9 height 7
radio input "true"
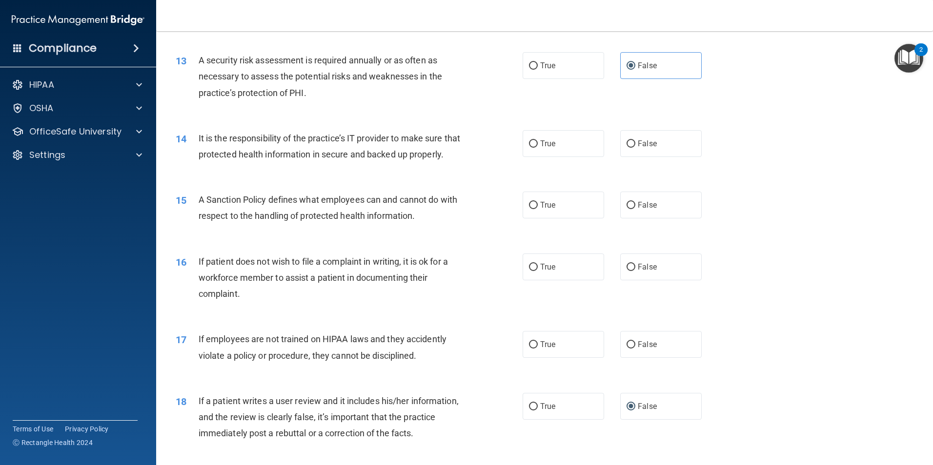
scroll to position [1073, 0]
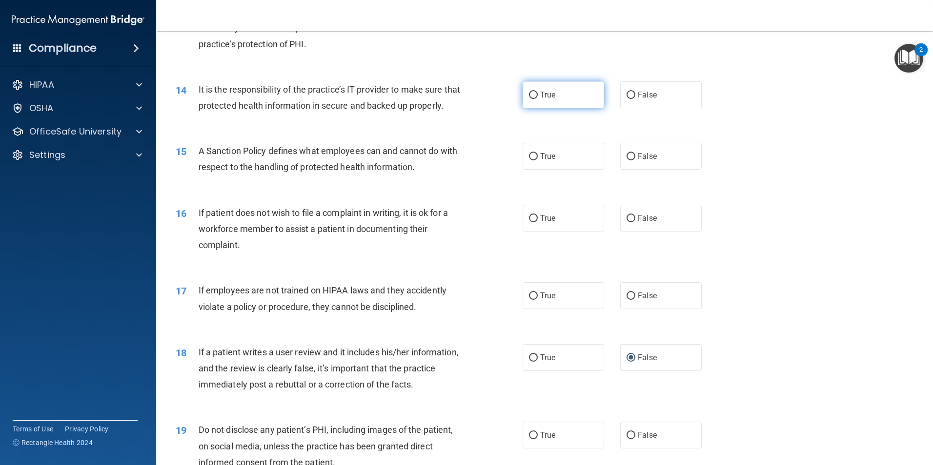
click at [535, 98] on label "True" at bounding box center [563, 94] width 81 height 27
click at [535, 98] on input "True" at bounding box center [533, 95] width 9 height 7
radio input "true"
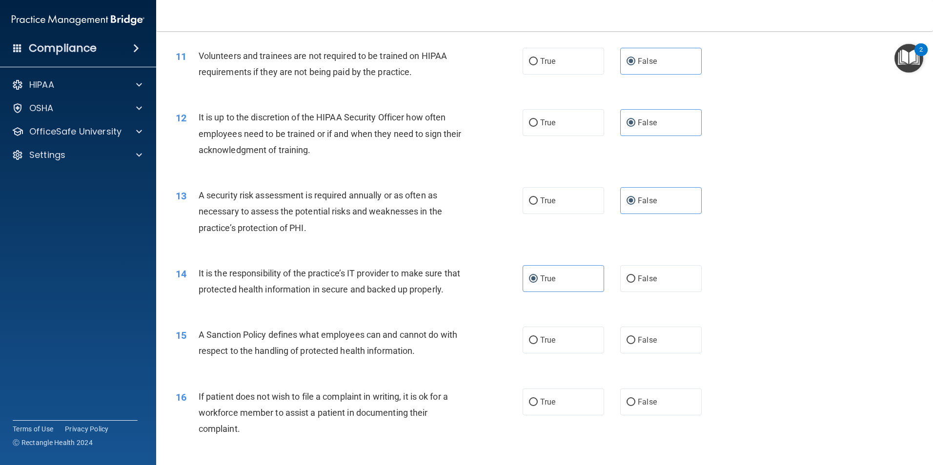
scroll to position [878, 0]
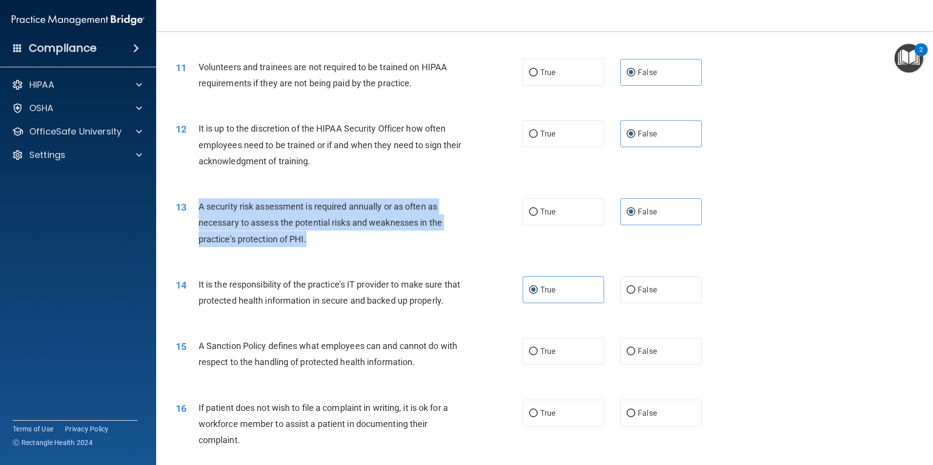
drag, startPoint x: 314, startPoint y: 239, endPoint x: 192, endPoint y: 215, distance: 123.8
click at [192, 215] on div "13 A security risk assessment is required annually or as often as necessary to …" at bounding box center [349, 226] width 376 height 54
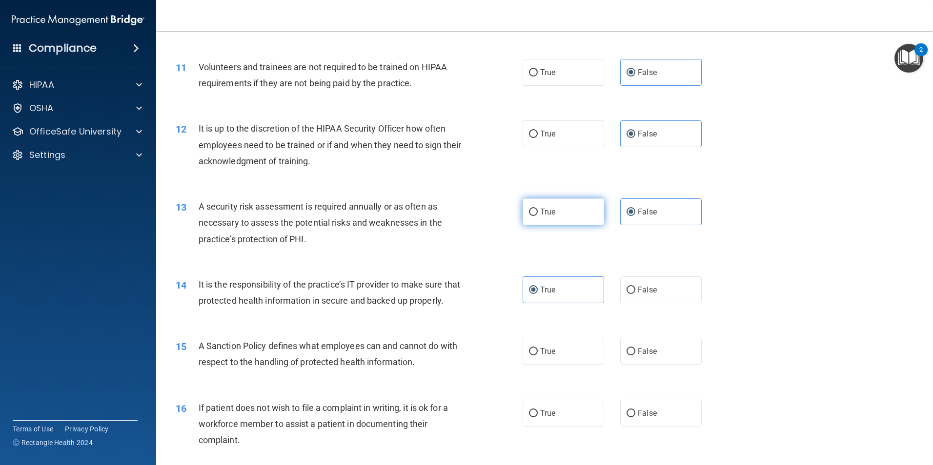
click at [547, 210] on span "True" at bounding box center [547, 211] width 15 height 9
click at [538, 210] on input "True" at bounding box center [533, 212] width 9 height 7
radio input "true"
radio input "false"
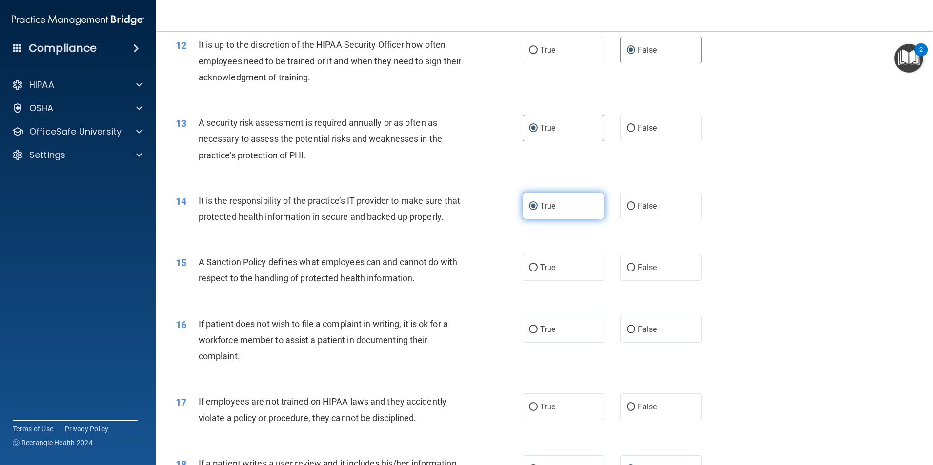
scroll to position [976, 0]
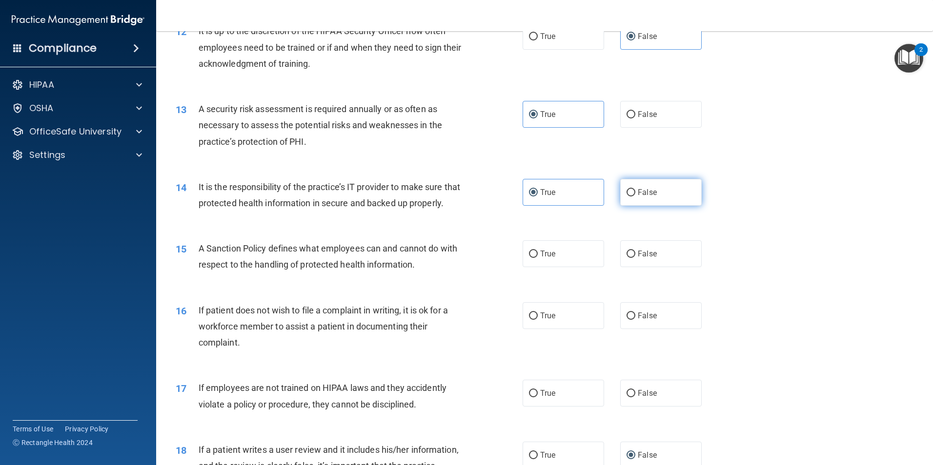
click at [651, 187] on label "False" at bounding box center [660, 192] width 81 height 27
click at [635, 189] on input "False" at bounding box center [630, 192] width 9 height 7
radio input "true"
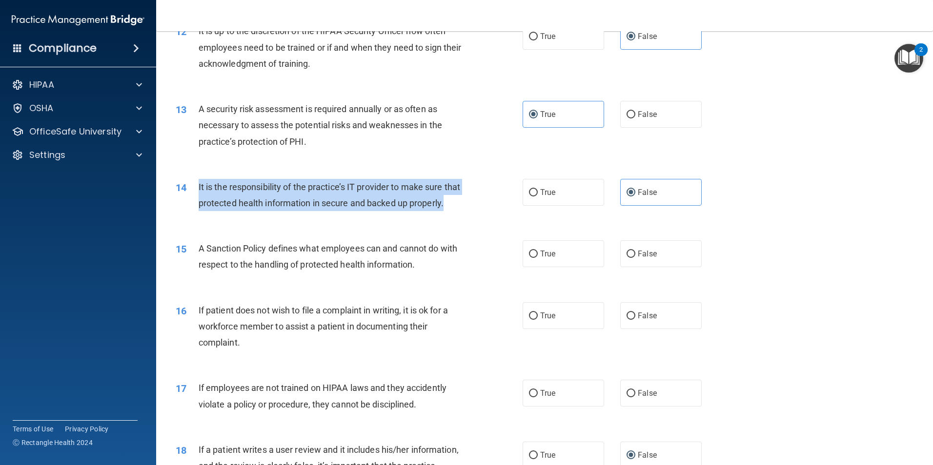
drag, startPoint x: 259, startPoint y: 222, endPoint x: 193, endPoint y: 193, distance: 71.7
click at [193, 193] on div "14 It is the responsibility of the practice’s IT provider to make sure that pro…" at bounding box center [349, 197] width 376 height 37
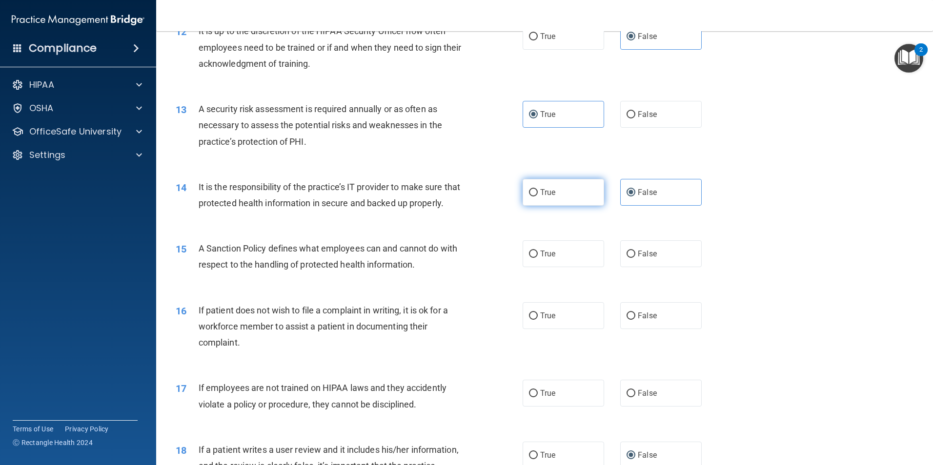
click at [573, 197] on label "True" at bounding box center [563, 192] width 81 height 27
click at [538, 197] on input "True" at bounding box center [533, 192] width 9 height 7
radio input "true"
radio input "false"
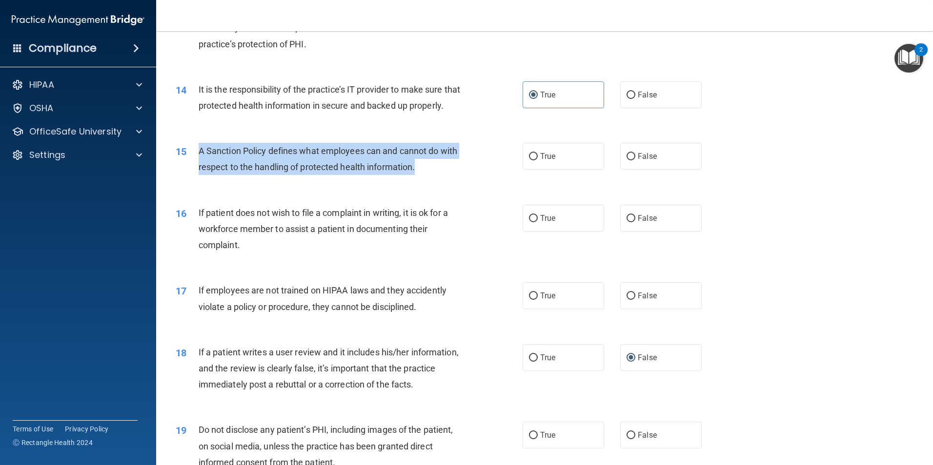
drag, startPoint x: 416, startPoint y: 184, endPoint x: 197, endPoint y: 173, distance: 219.3
click at [197, 173] on div "15 A Sanction Policy defines what employees can and cannot do with respect to t…" at bounding box center [349, 161] width 376 height 37
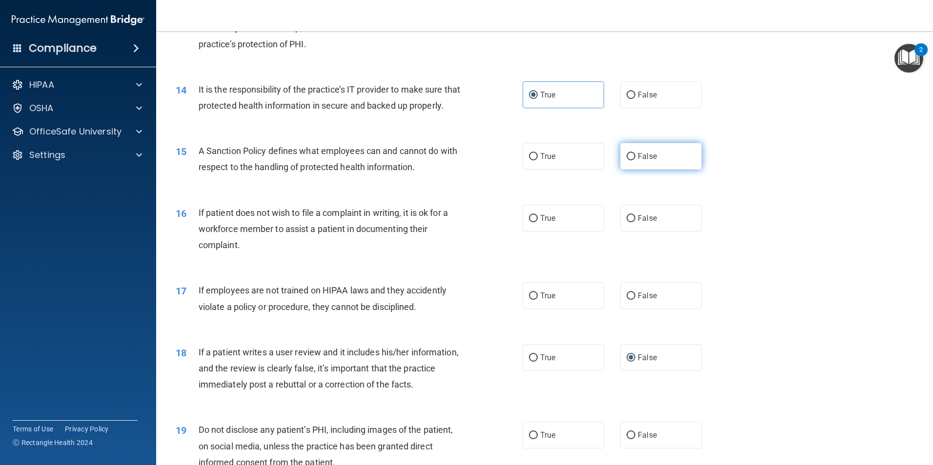
click at [630, 170] on label "False" at bounding box center [660, 156] width 81 height 27
click at [630, 161] on input "False" at bounding box center [630, 156] width 9 height 7
radio input "true"
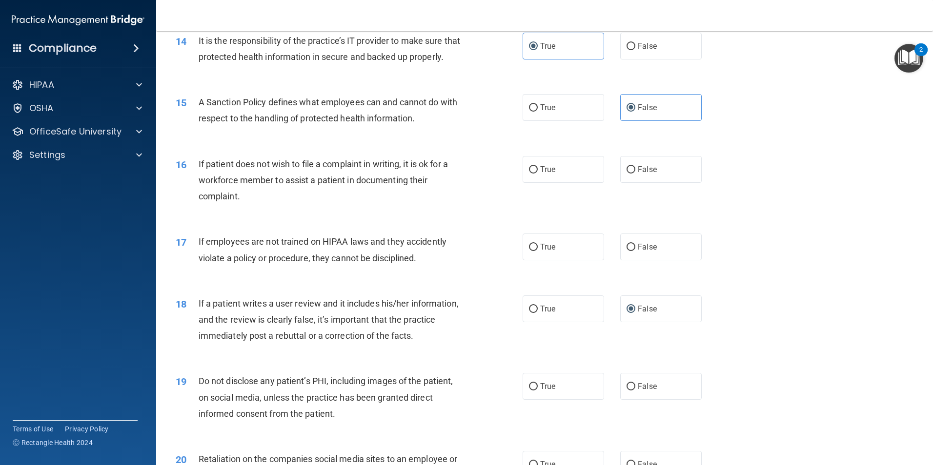
scroll to position [1171, 0]
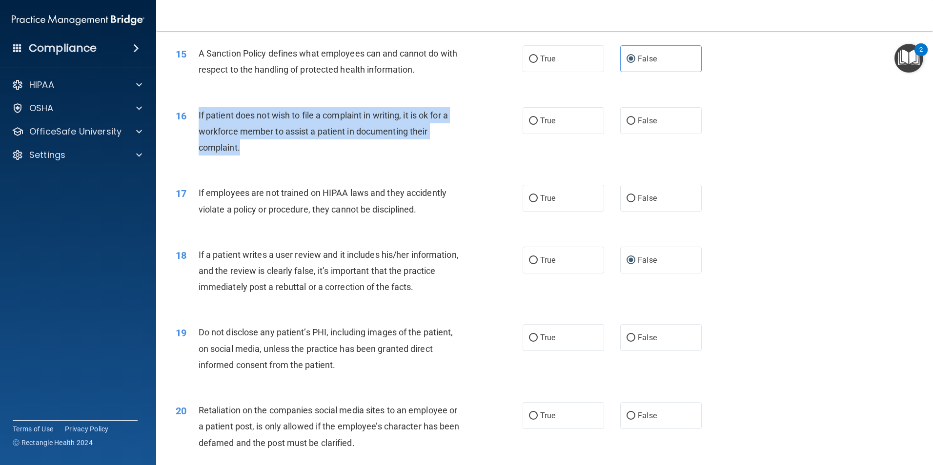
drag, startPoint x: 252, startPoint y: 166, endPoint x: 197, endPoint y: 136, distance: 62.9
click at [197, 136] on div "16 If patient does not wish to file a complaint in writing, it is ok for a work…" at bounding box center [349, 134] width 376 height 54
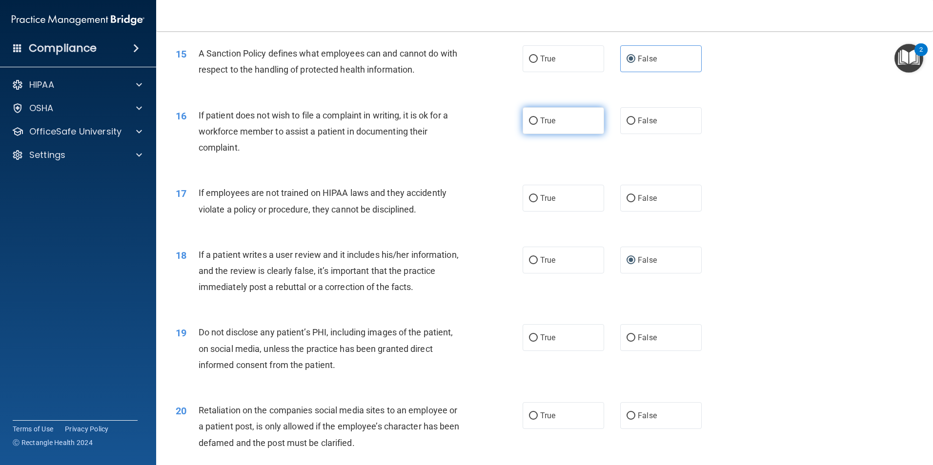
click at [553, 134] on label "True" at bounding box center [563, 120] width 81 height 27
click at [538, 125] on input "True" at bounding box center [533, 121] width 9 height 7
radio input "true"
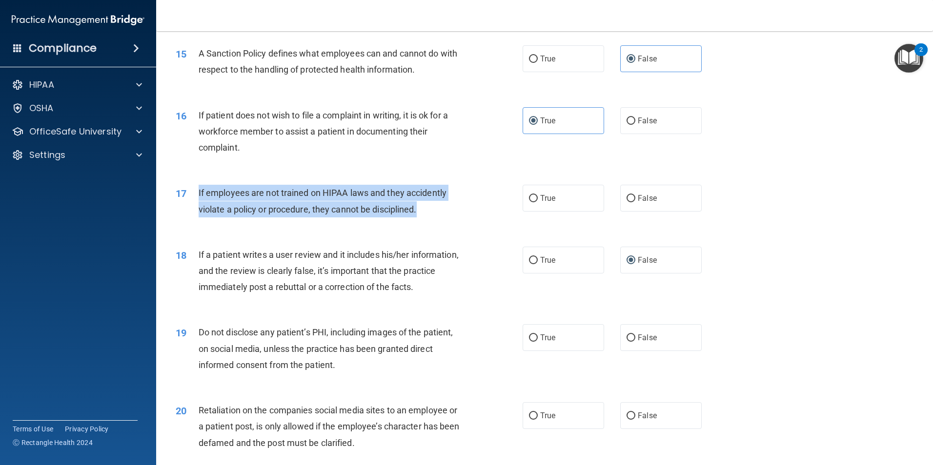
drag, startPoint x: 423, startPoint y: 225, endPoint x: 195, endPoint y: 210, distance: 229.3
click at [195, 210] on div "17 If employees are not trained on HIPAA laws and they accidently violate a pol…" at bounding box center [349, 203] width 376 height 37
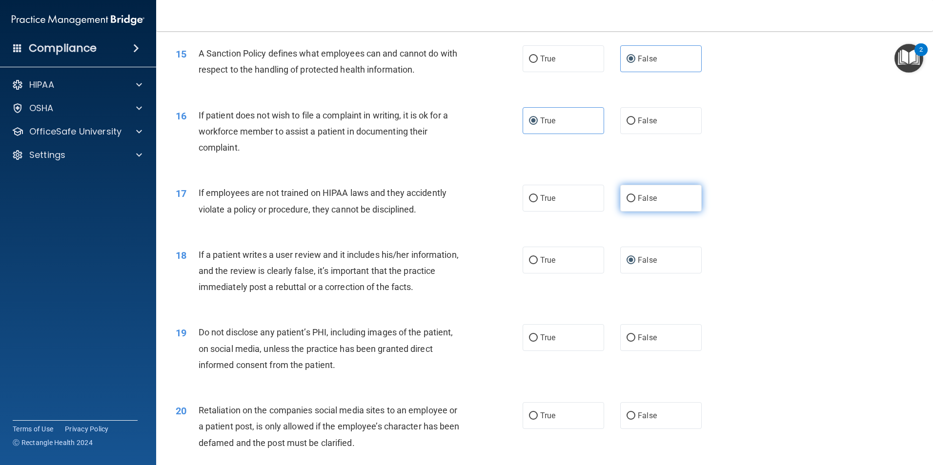
click at [649, 203] on span "False" at bounding box center [647, 198] width 19 height 9
click at [635, 202] on input "False" at bounding box center [630, 198] width 9 height 7
radio input "true"
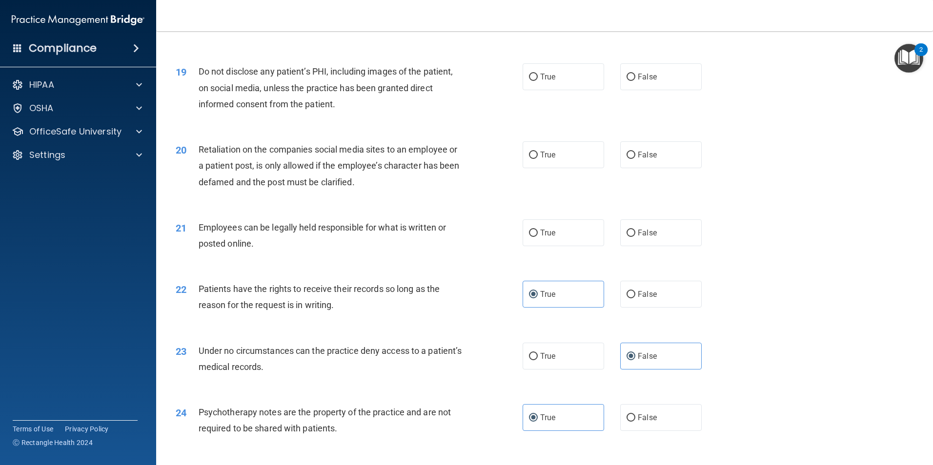
scroll to position [1415, 0]
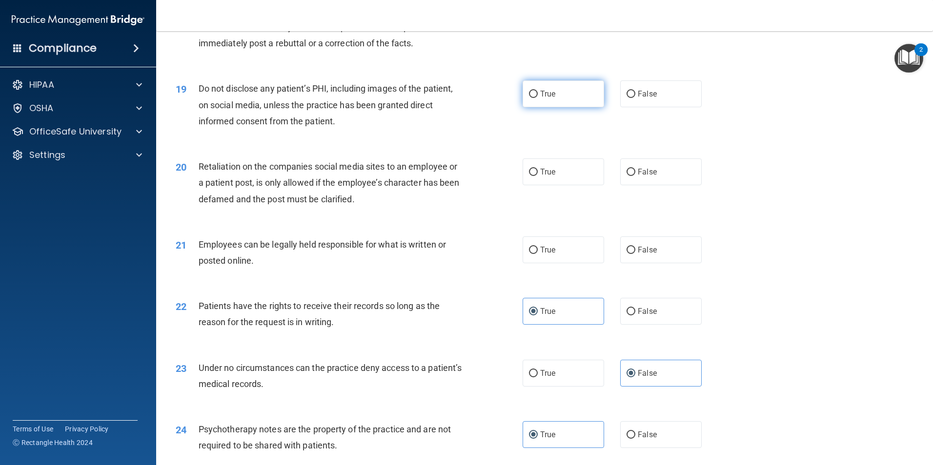
click at [537, 107] on label "True" at bounding box center [563, 94] width 81 height 27
click at [537, 98] on input "True" at bounding box center [533, 94] width 9 height 7
radio input "true"
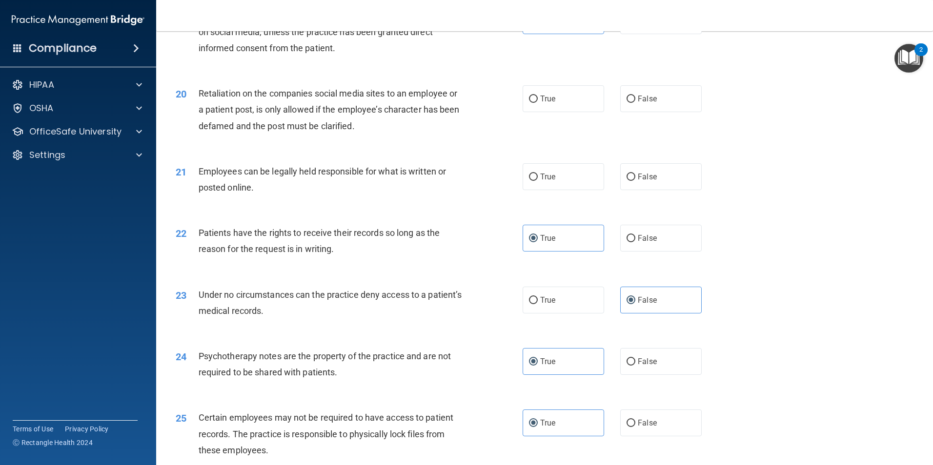
scroll to position [1512, 0]
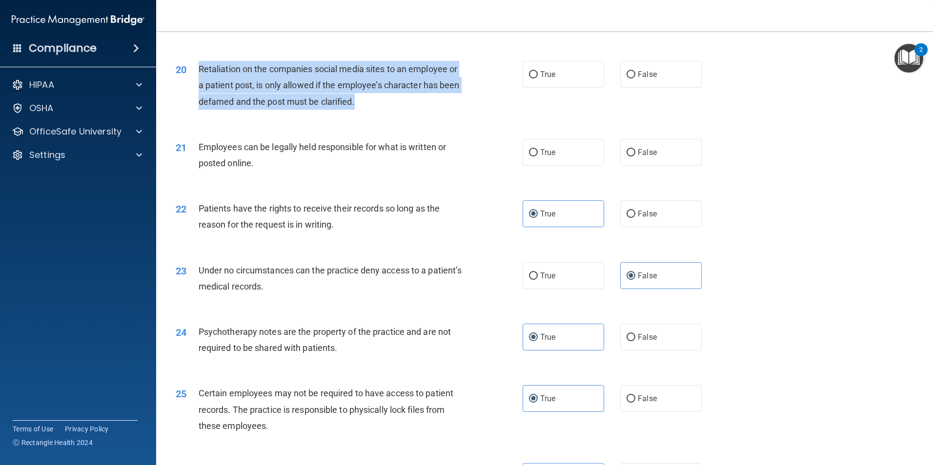
drag, startPoint x: 387, startPoint y: 115, endPoint x: 191, endPoint y: 93, distance: 197.4
click at [191, 93] on div "20 Retaliation on the companies social media sites to an employee or a patient …" at bounding box center [349, 88] width 376 height 54
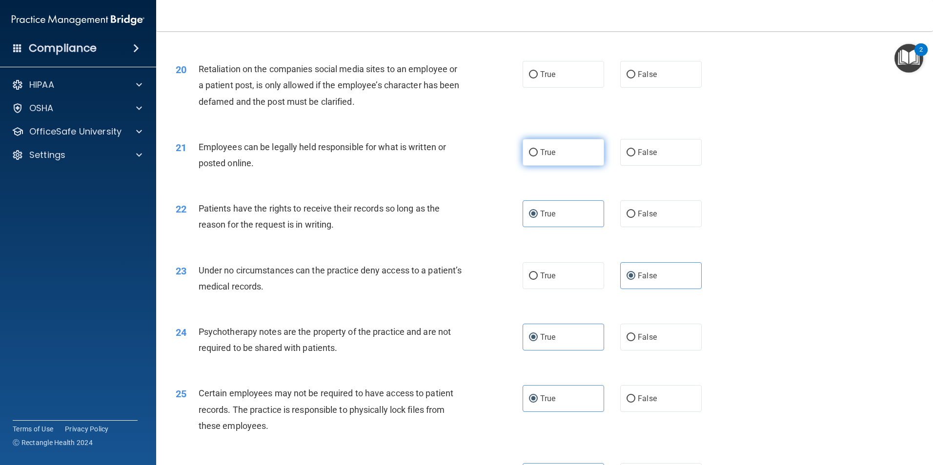
click at [558, 166] on label "True" at bounding box center [563, 152] width 81 height 27
click at [538, 157] on input "True" at bounding box center [533, 152] width 9 height 7
radio input "true"
click at [535, 88] on label "True" at bounding box center [563, 74] width 81 height 27
click at [535, 79] on input "True" at bounding box center [533, 74] width 9 height 7
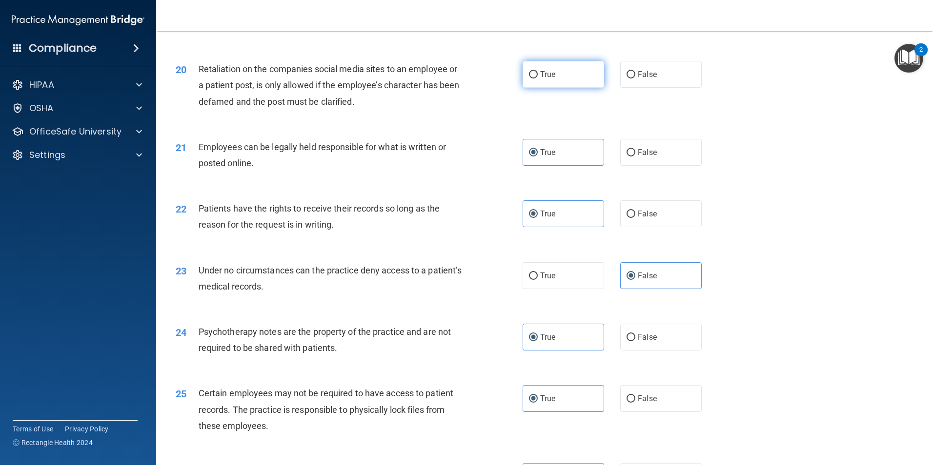
radio input "true"
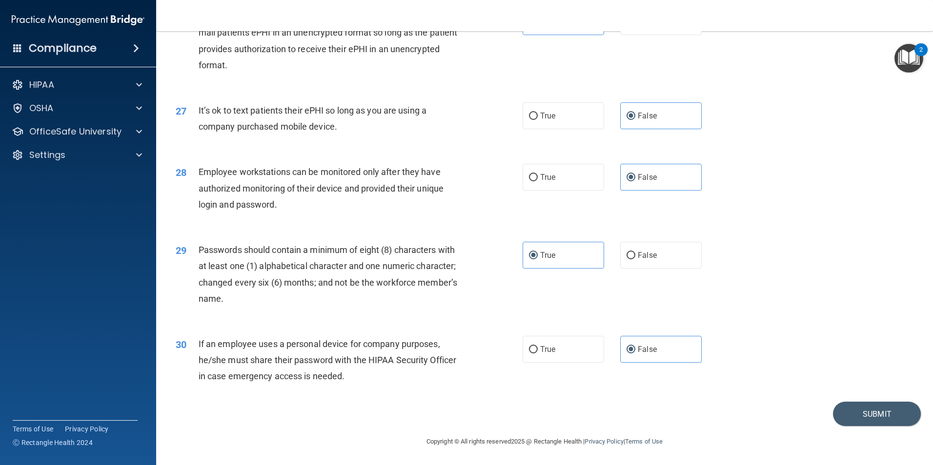
scroll to position [1984, 0]
click at [870, 411] on button "Submit" at bounding box center [877, 414] width 88 height 25
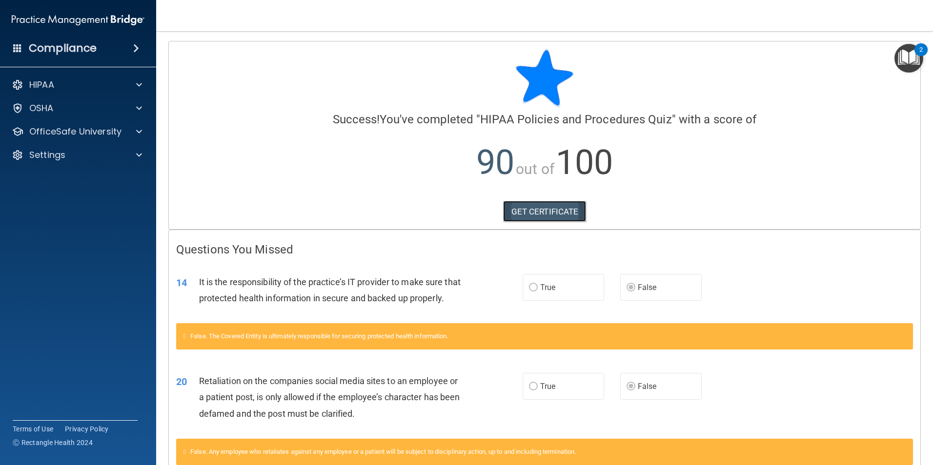
click at [532, 217] on link "GET CERTIFICATE" at bounding box center [544, 211] width 83 height 21
click at [521, 208] on link "GET CERTIFICATE" at bounding box center [544, 211] width 83 height 21
click at [56, 129] on p "OfficeSafe University" at bounding box center [75, 132] width 92 height 12
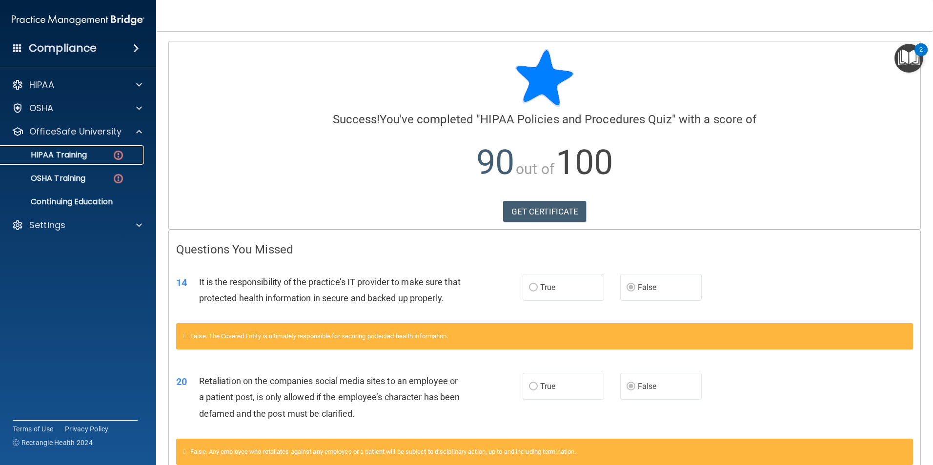
click at [82, 156] on p "HIPAA Training" at bounding box center [46, 155] width 81 height 10
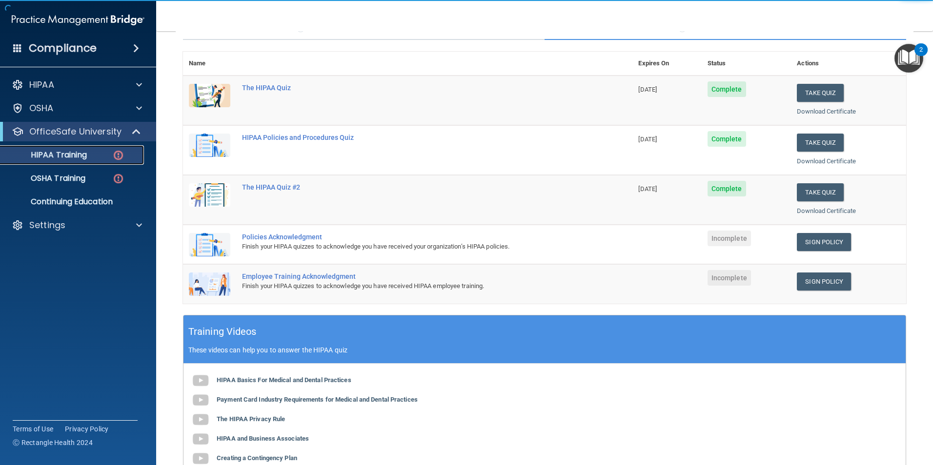
scroll to position [146, 0]
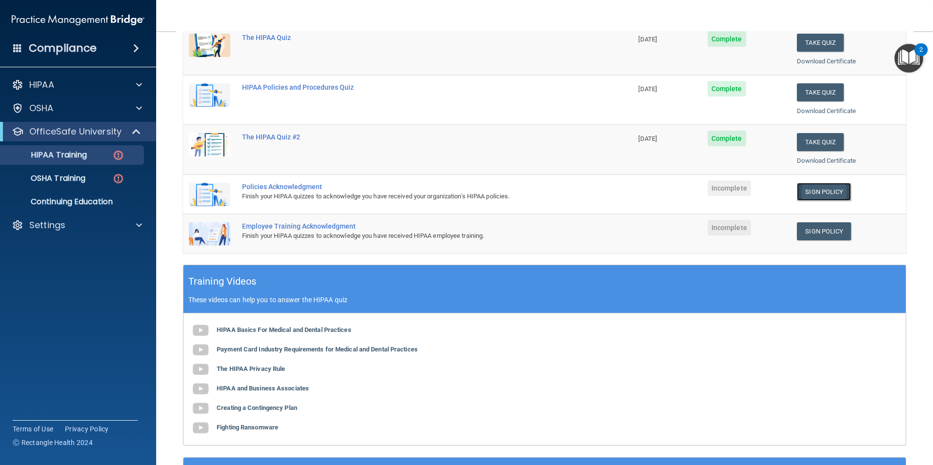
click at [822, 193] on link "Sign Policy" at bounding box center [824, 192] width 54 height 18
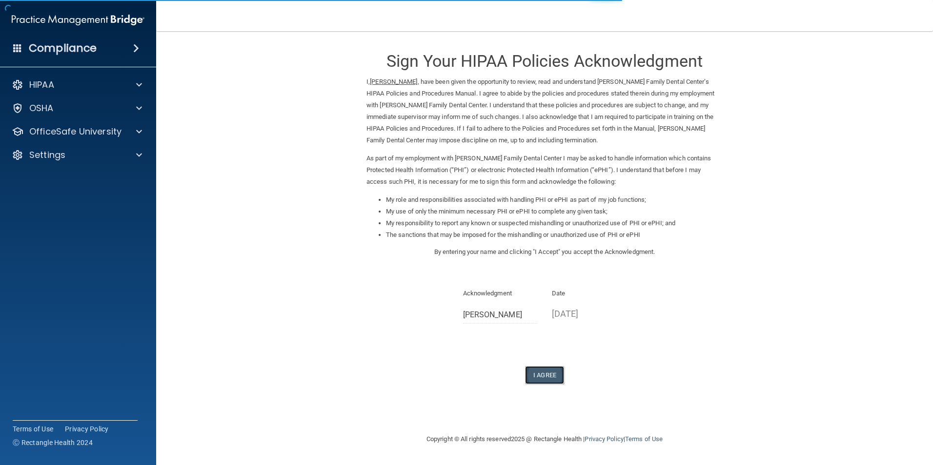
click at [541, 373] on button "I Agree" at bounding box center [544, 375] width 39 height 18
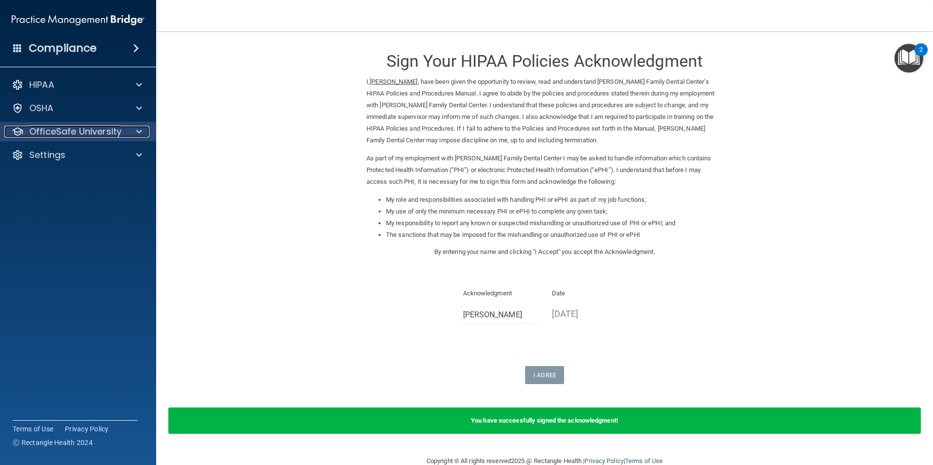
click at [121, 133] on div "OfficeSafe University" at bounding box center [64, 132] width 121 height 12
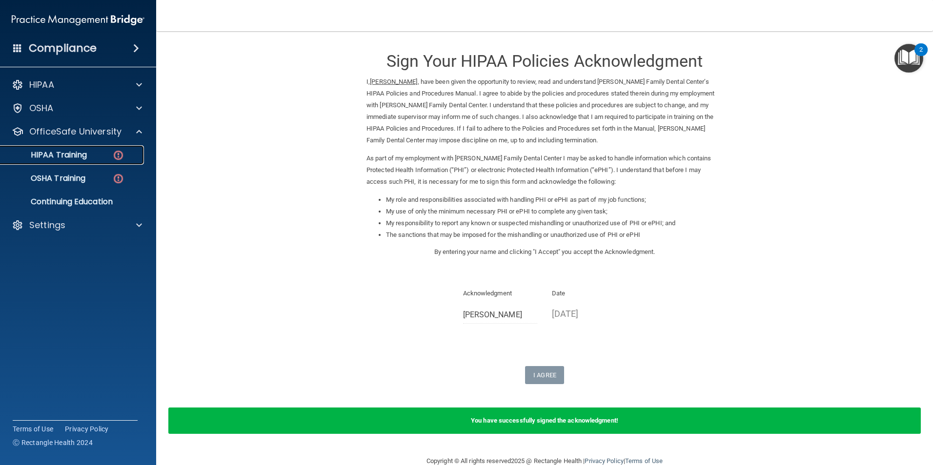
click at [74, 159] on p "HIPAA Training" at bounding box center [46, 155] width 81 height 10
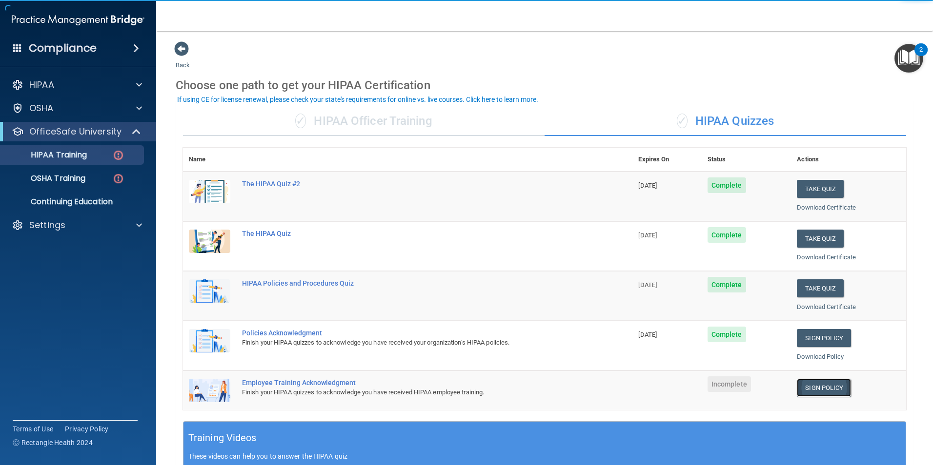
click at [814, 390] on link "Sign Policy" at bounding box center [824, 388] width 54 height 18
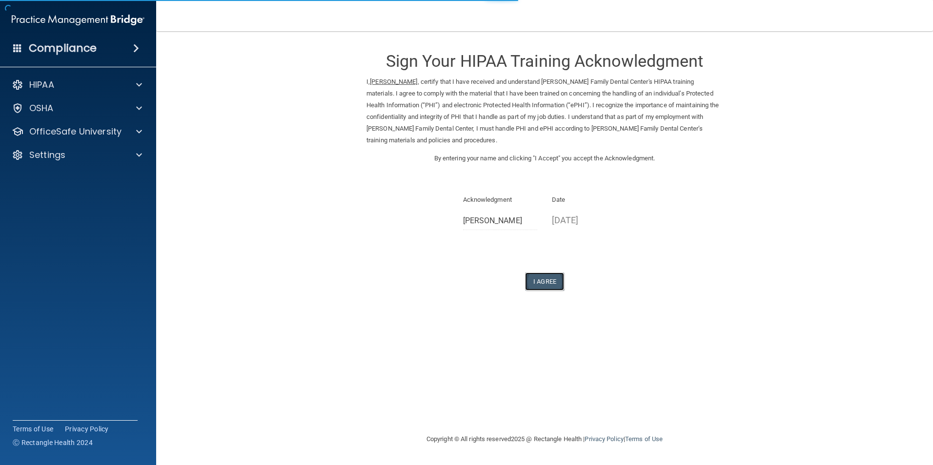
click at [547, 280] on button "I Agree" at bounding box center [544, 282] width 39 height 18
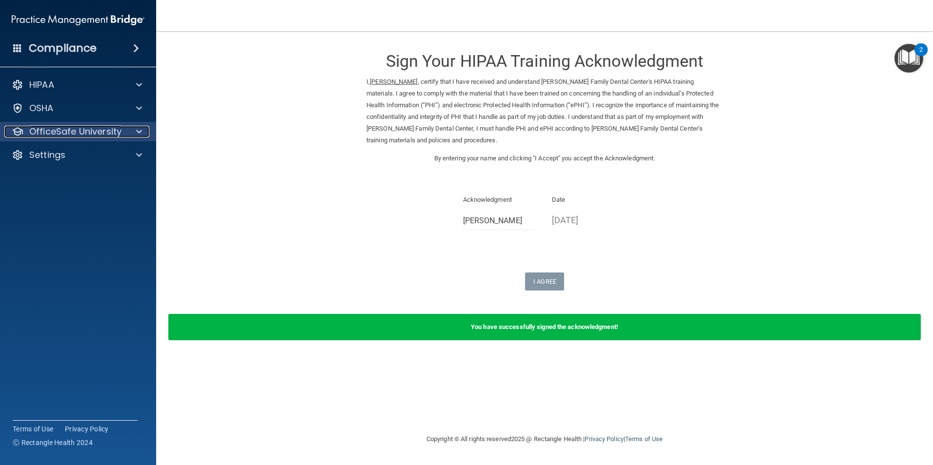
click at [71, 131] on p "OfficeSafe University" at bounding box center [75, 132] width 92 height 12
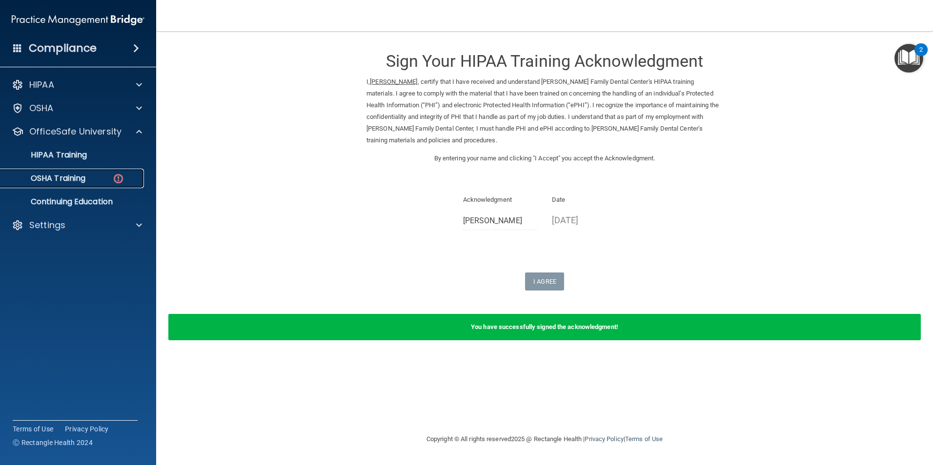
click at [71, 183] on p "OSHA Training" at bounding box center [45, 179] width 79 height 10
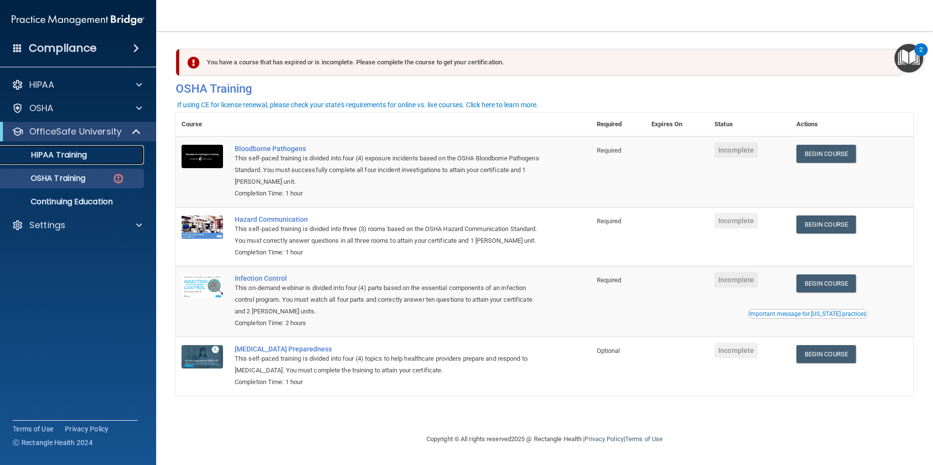
click at [68, 159] on p "HIPAA Training" at bounding box center [46, 155] width 81 height 10
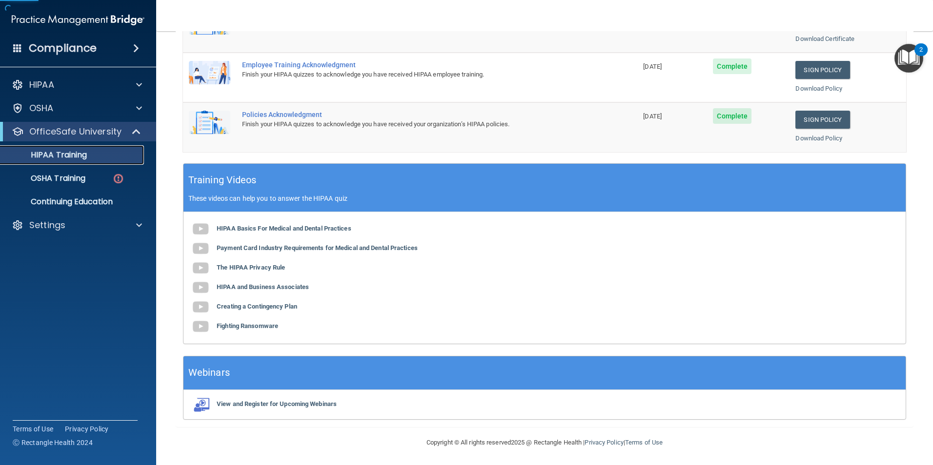
scroll to position [269, 0]
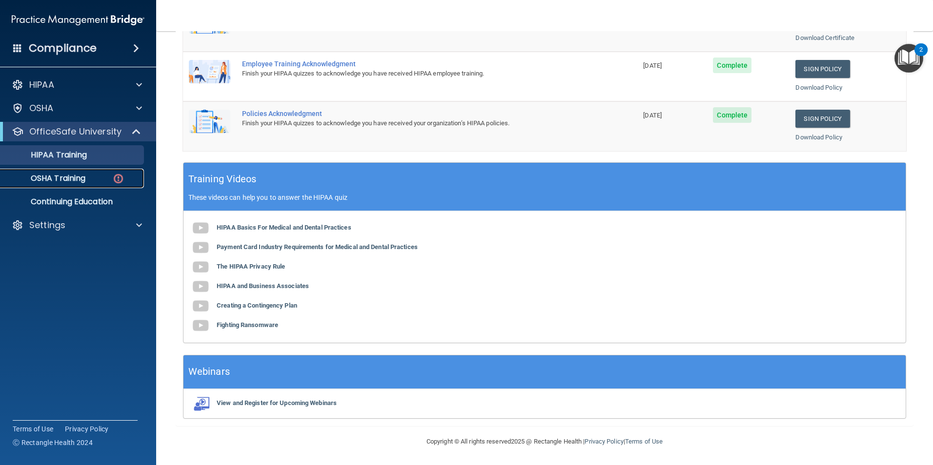
click at [68, 180] on p "OSHA Training" at bounding box center [45, 179] width 79 height 10
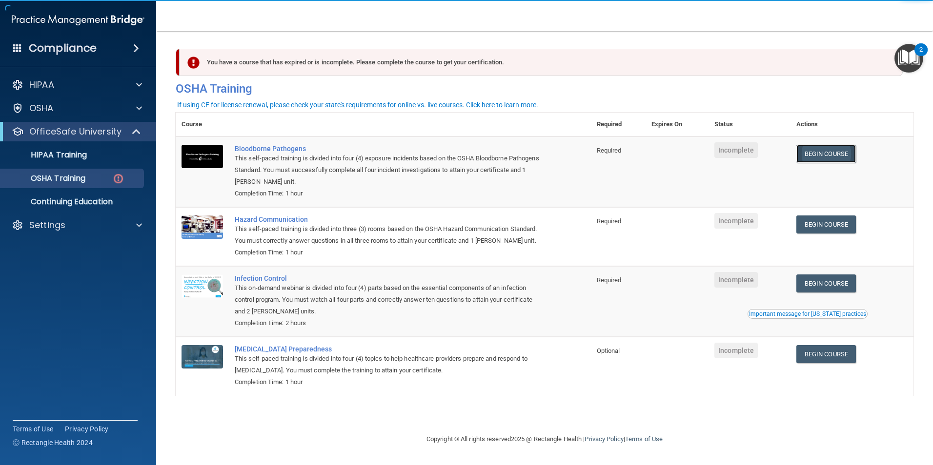
click at [812, 150] on link "Begin Course" at bounding box center [826, 154] width 60 height 18
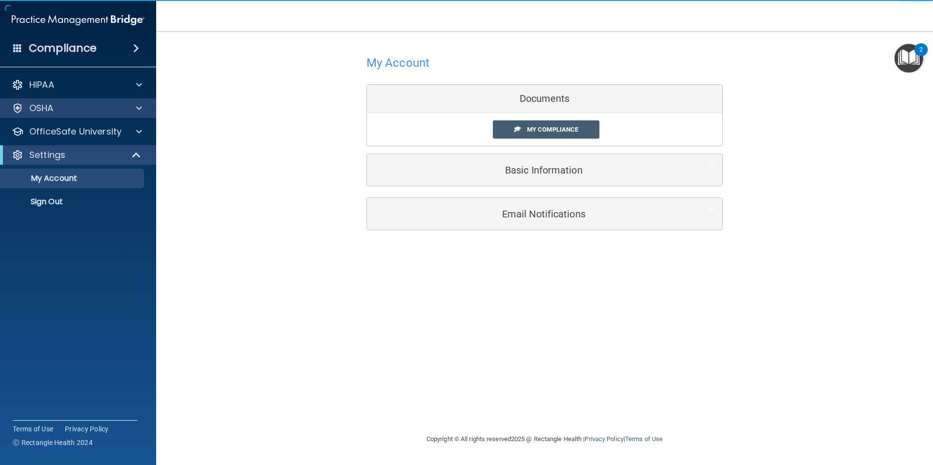
click at [61, 115] on div "OSHA" at bounding box center [78, 109] width 157 height 20
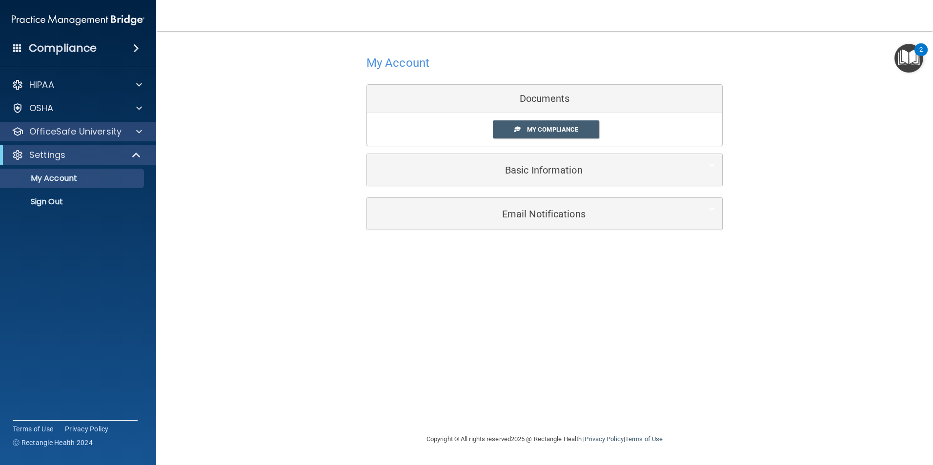
click at [61, 123] on div "OfficeSafe University" at bounding box center [78, 132] width 157 height 20
click at [61, 133] on p "OfficeSafe University" at bounding box center [75, 132] width 92 height 12
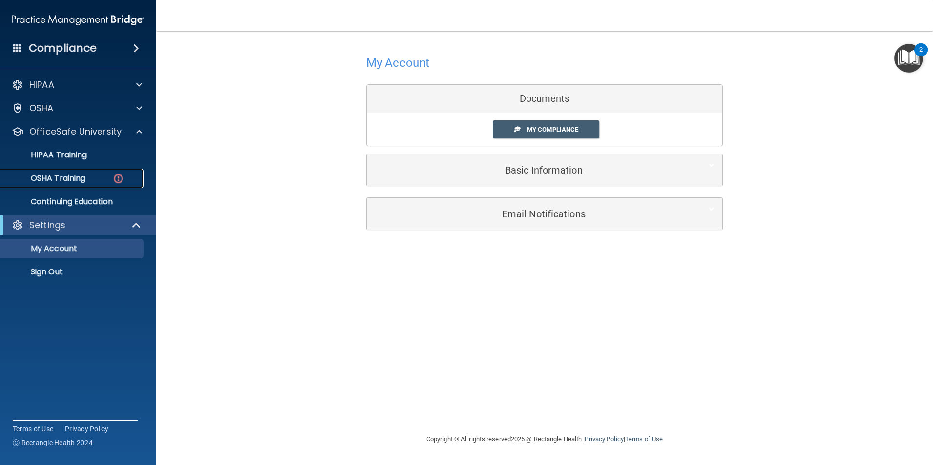
click at [75, 181] on p "OSHA Training" at bounding box center [45, 179] width 79 height 10
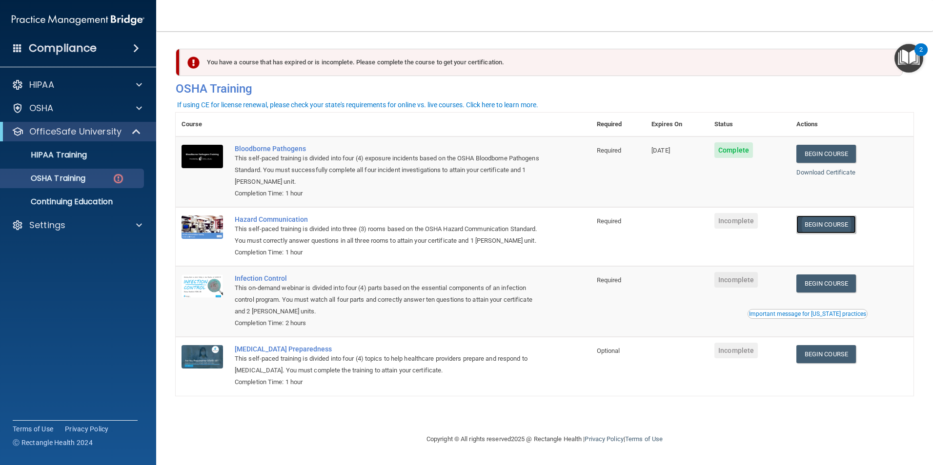
click at [806, 225] on link "Begin Course" at bounding box center [826, 225] width 60 height 18
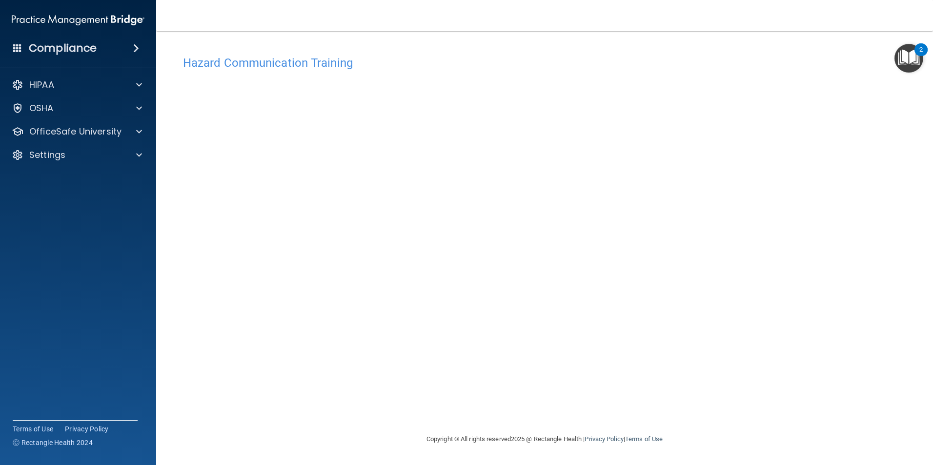
click at [656, 406] on div "Hazard Communication Training This course doesn’t expire until . Are you sure y…" at bounding box center [545, 242] width 738 height 383
click at [90, 111] on div "OSHA" at bounding box center [64, 108] width 121 height 12
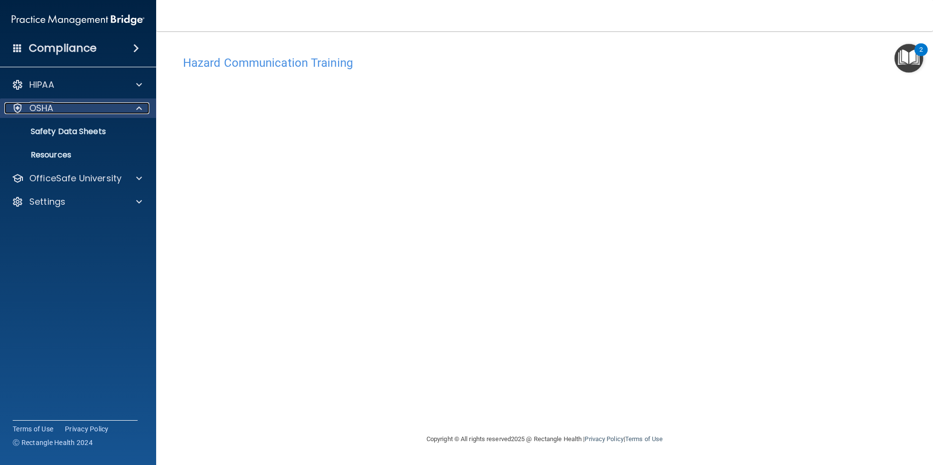
click at [85, 111] on div "OSHA" at bounding box center [64, 108] width 121 height 12
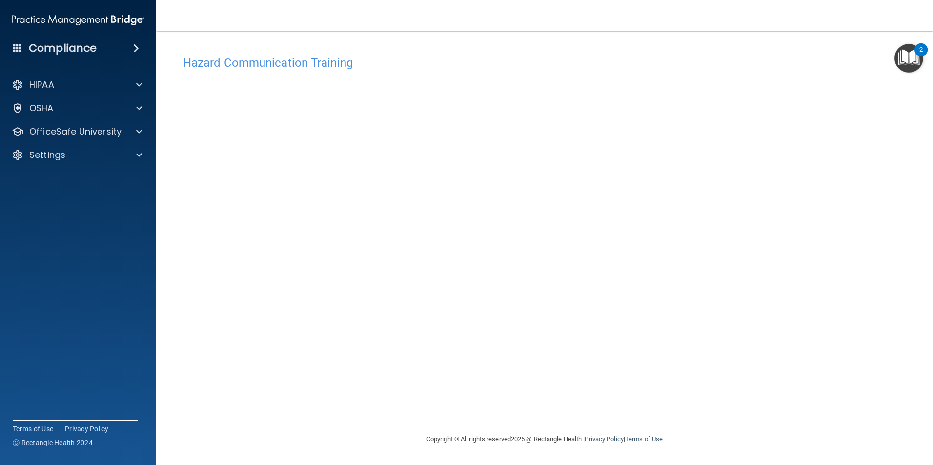
click at [68, 143] on div "HIPAA Documents and Policies Report an Incident Business Associates Emergency P…" at bounding box center [78, 121] width 157 height 101
click at [71, 136] on p "OfficeSafe University" at bounding box center [75, 132] width 92 height 12
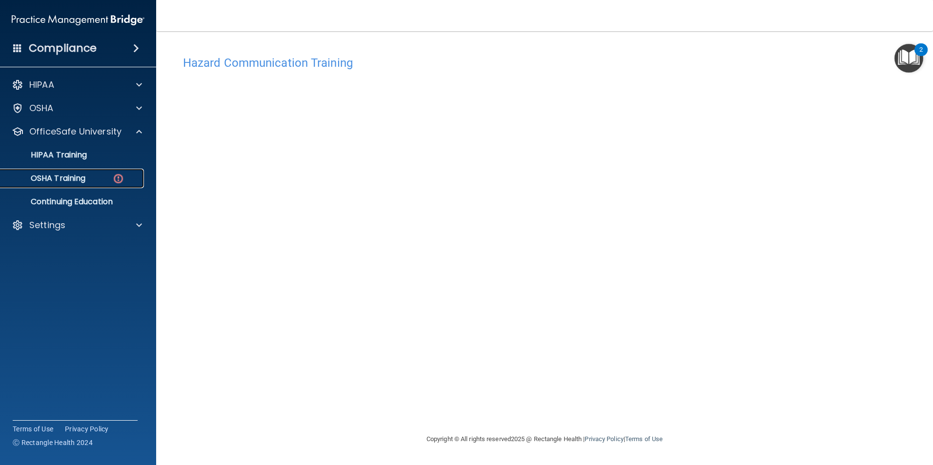
click at [85, 179] on p "OSHA Training" at bounding box center [45, 179] width 79 height 10
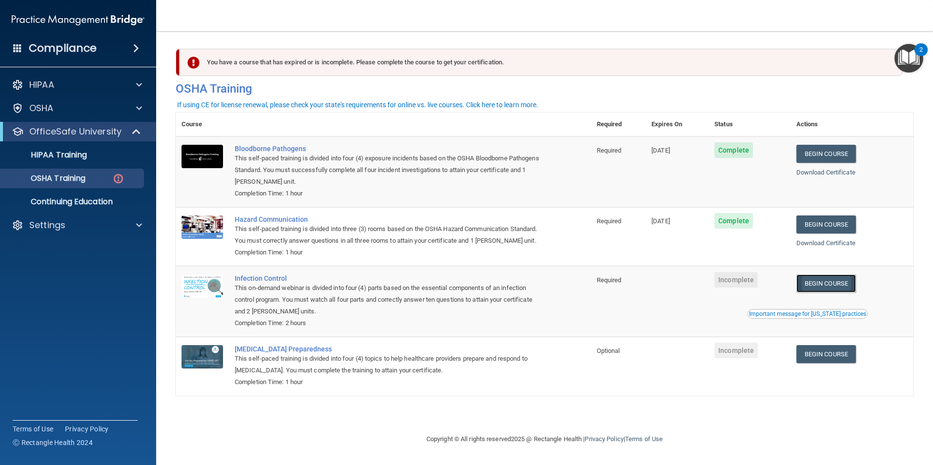
click at [827, 293] on link "Begin Course" at bounding box center [826, 284] width 60 height 18
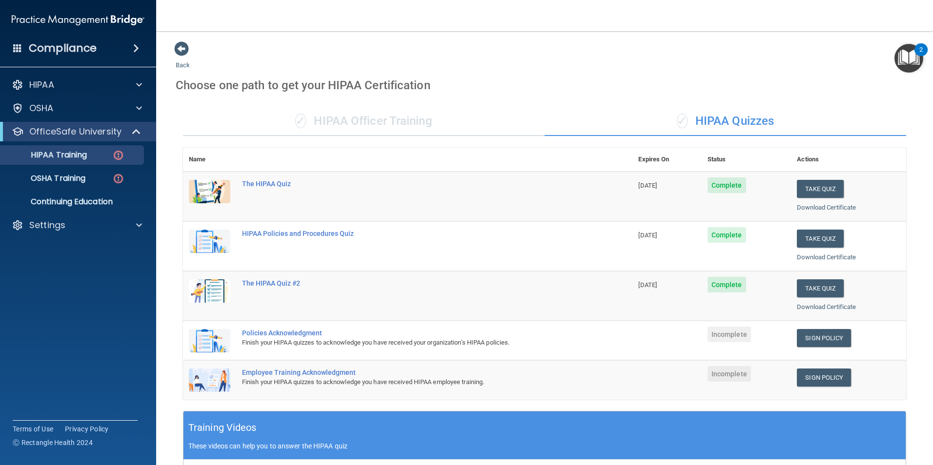
scroll to position [146, 0]
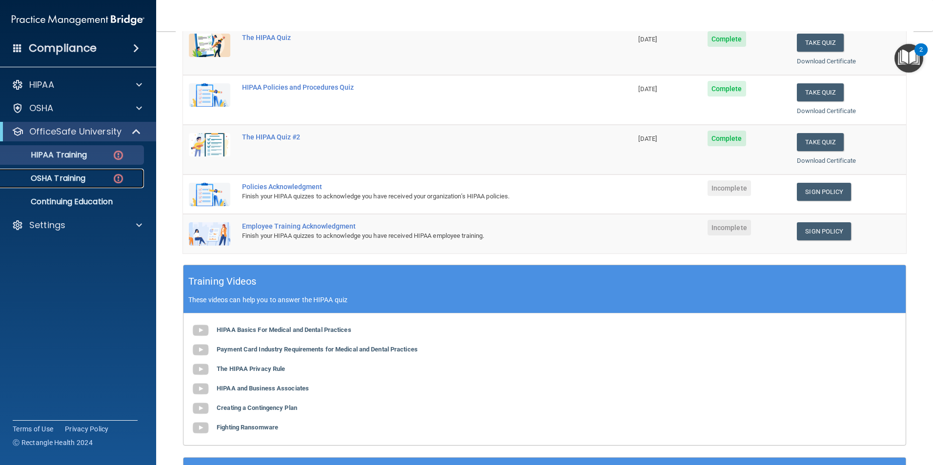
click at [64, 179] on p "OSHA Training" at bounding box center [45, 179] width 79 height 10
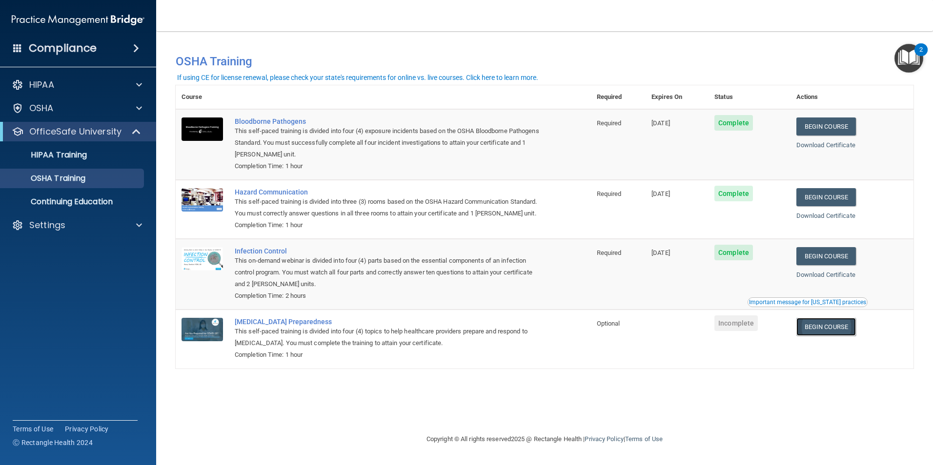
click at [824, 336] on link "Begin Course" at bounding box center [826, 327] width 60 height 18
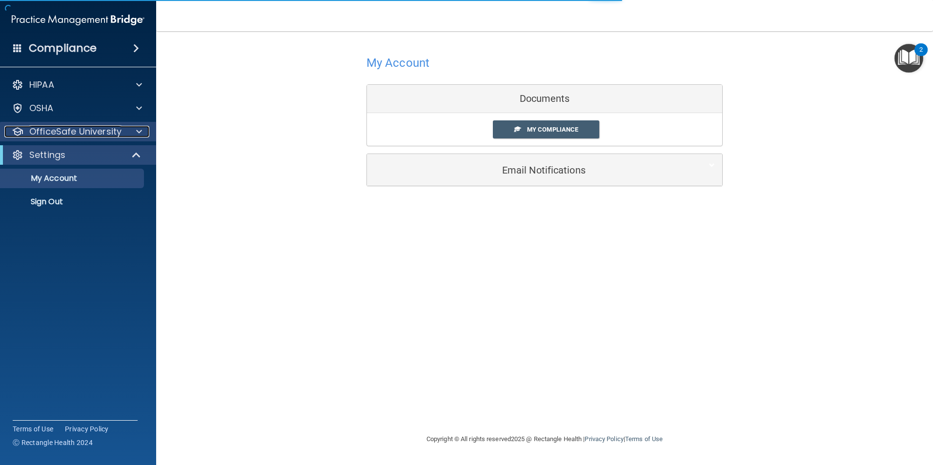
click at [40, 132] on p "OfficeSafe University" at bounding box center [75, 132] width 92 height 12
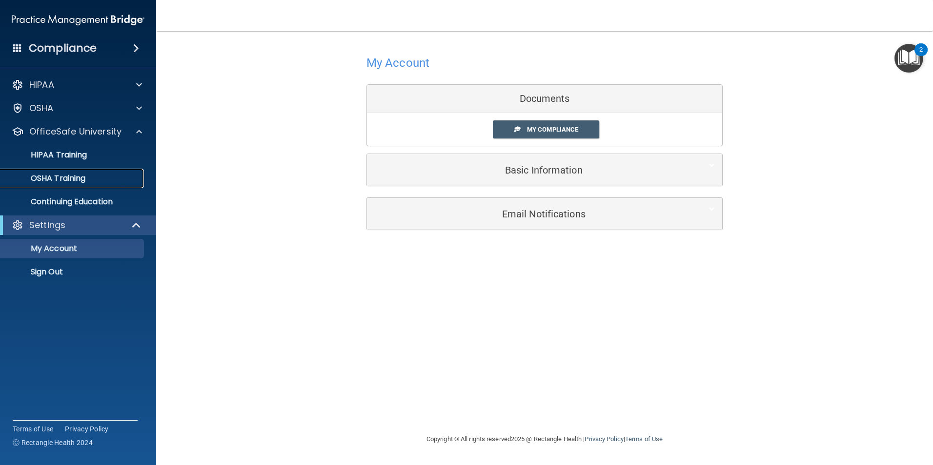
click at [66, 176] on p "OSHA Training" at bounding box center [45, 179] width 79 height 10
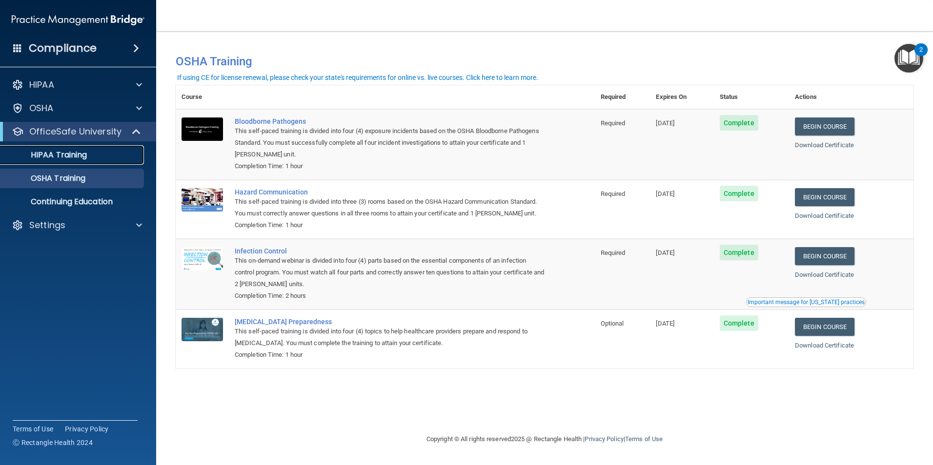
click at [53, 152] on p "HIPAA Training" at bounding box center [46, 155] width 81 height 10
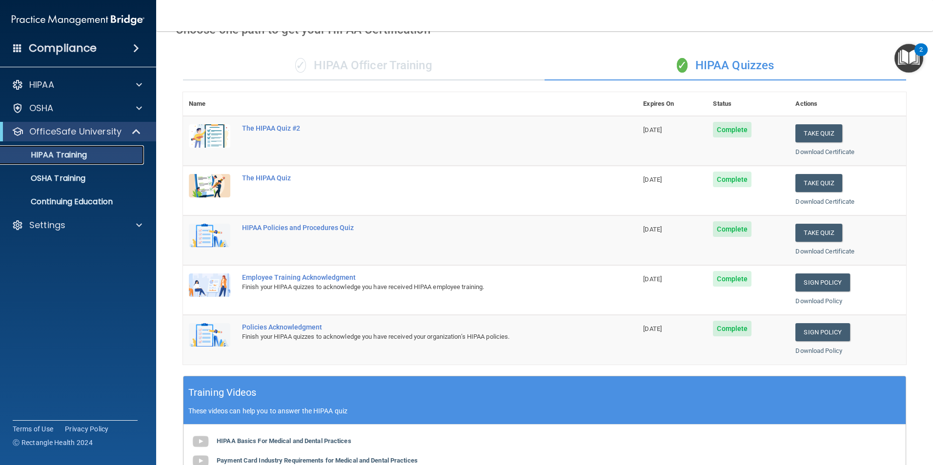
scroll to position [269, 0]
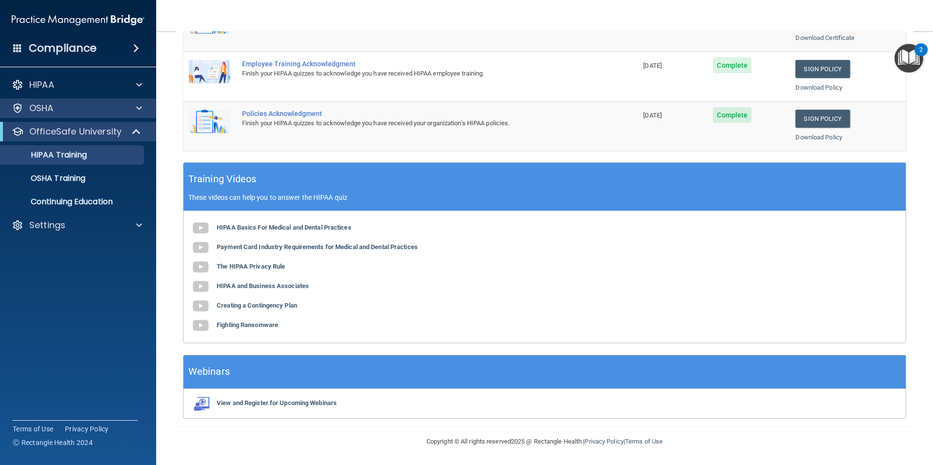
click at [75, 103] on div "OSHA" at bounding box center [78, 109] width 157 height 20
click at [139, 108] on span at bounding box center [139, 108] width 6 height 12
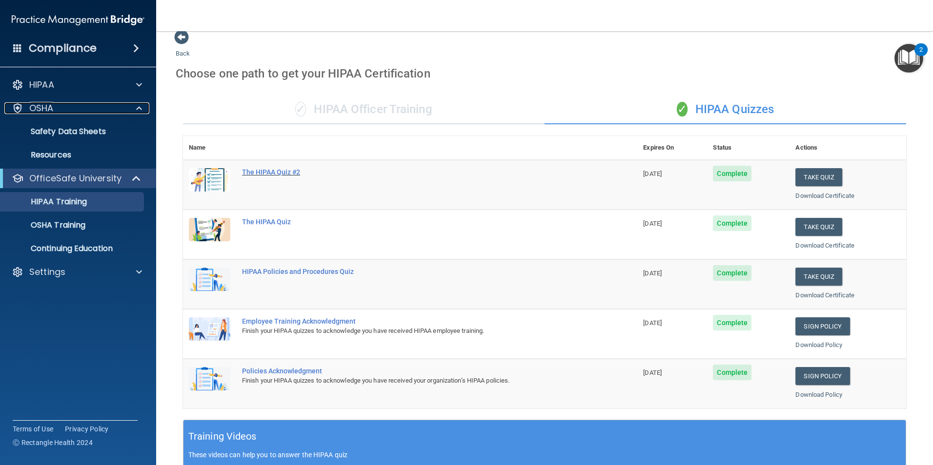
scroll to position [0, 0]
